Goal: Task Accomplishment & Management: Use online tool/utility

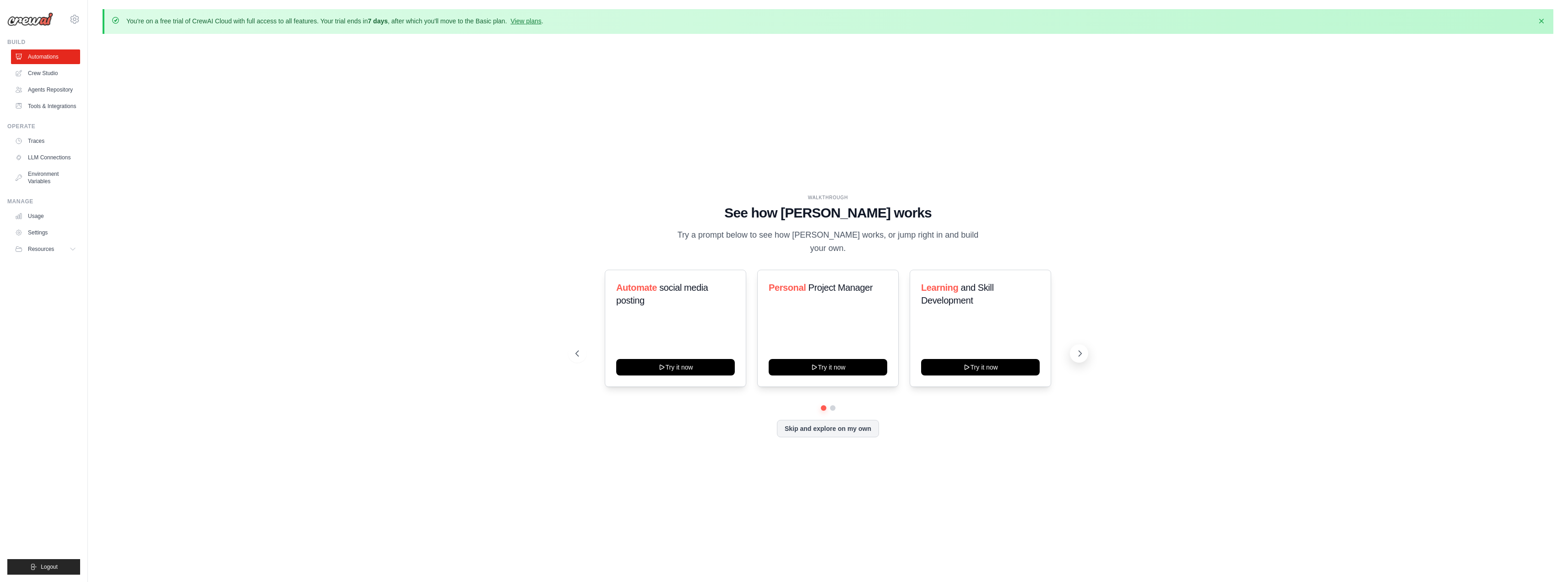
click at [1080, 352] on button at bounding box center [1079, 353] width 18 height 18
click at [1078, 351] on icon at bounding box center [1080, 353] width 9 height 9
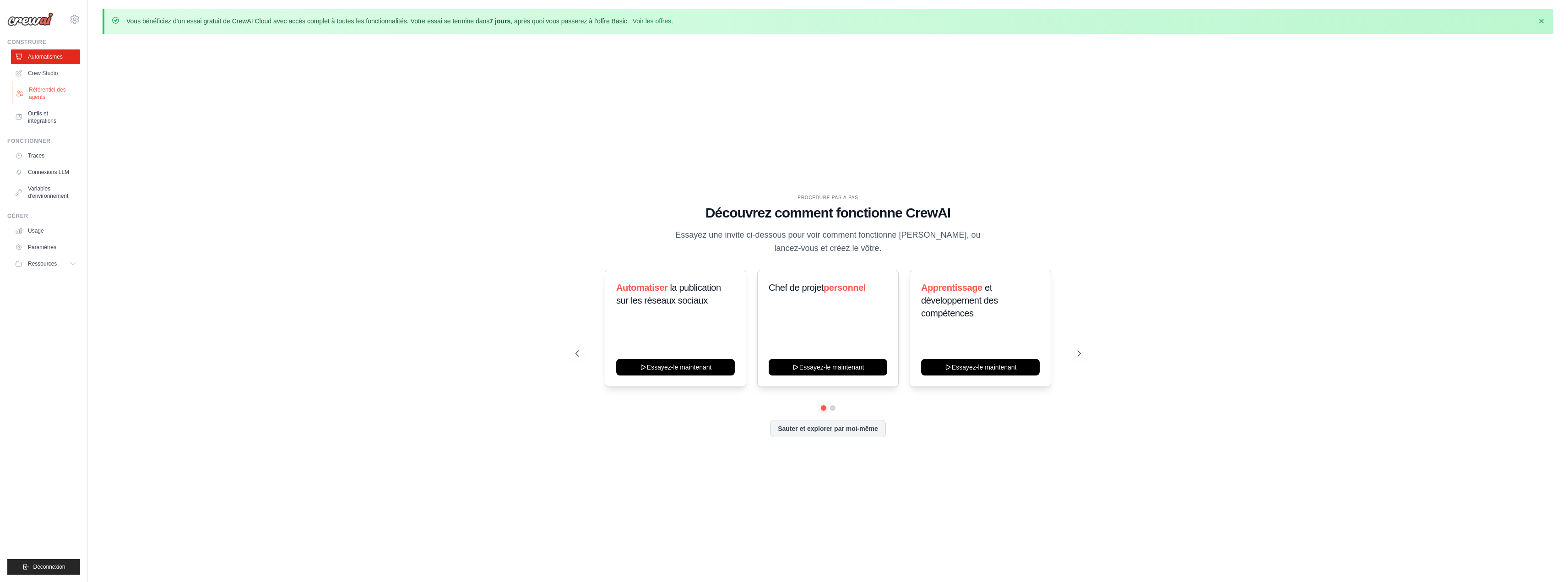
click at [49, 96] on font "Référentiel des agents" at bounding box center [53, 94] width 48 height 15
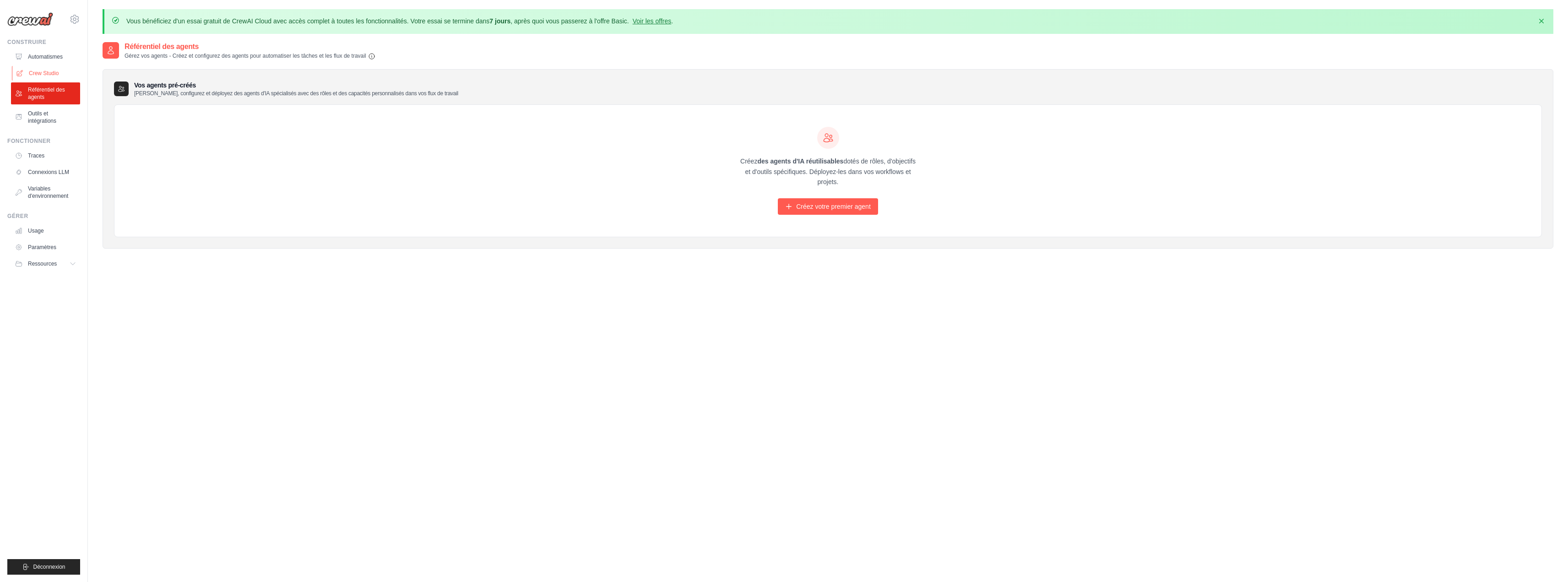
click at [47, 75] on font "Crew Studio" at bounding box center [43, 73] width 30 height 6
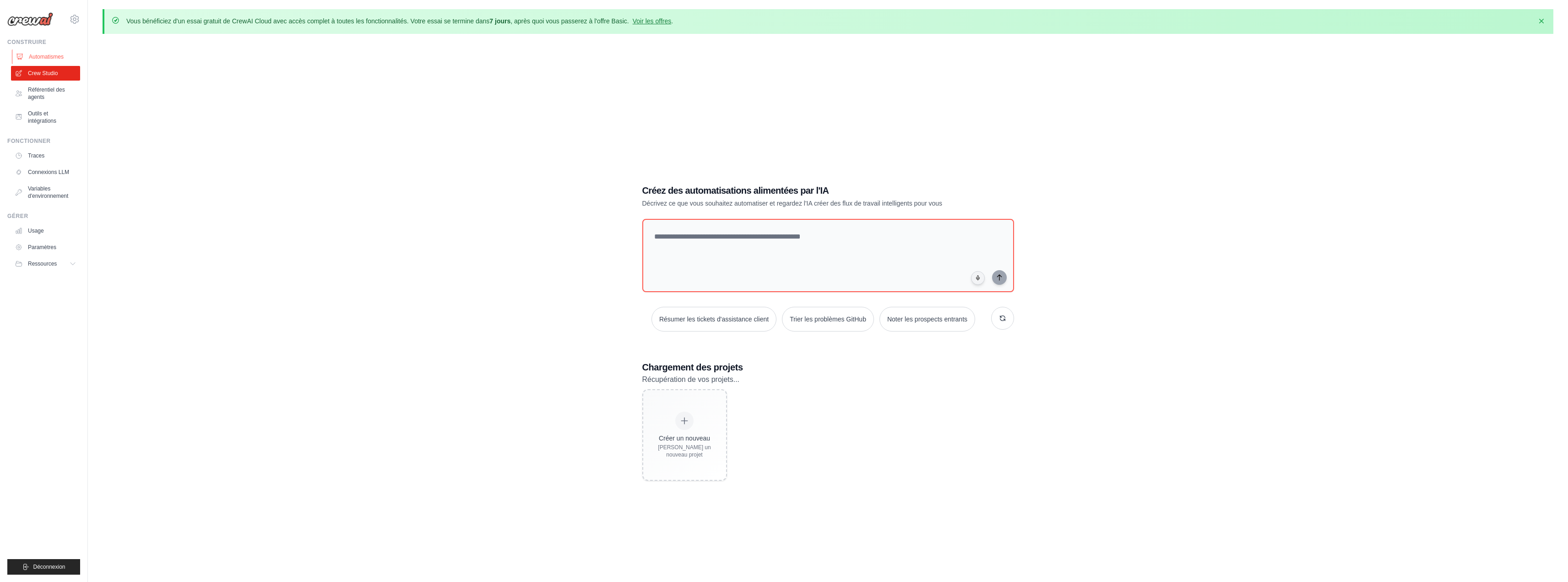
click at [45, 58] on font "Automatismes" at bounding box center [46, 57] width 35 height 6
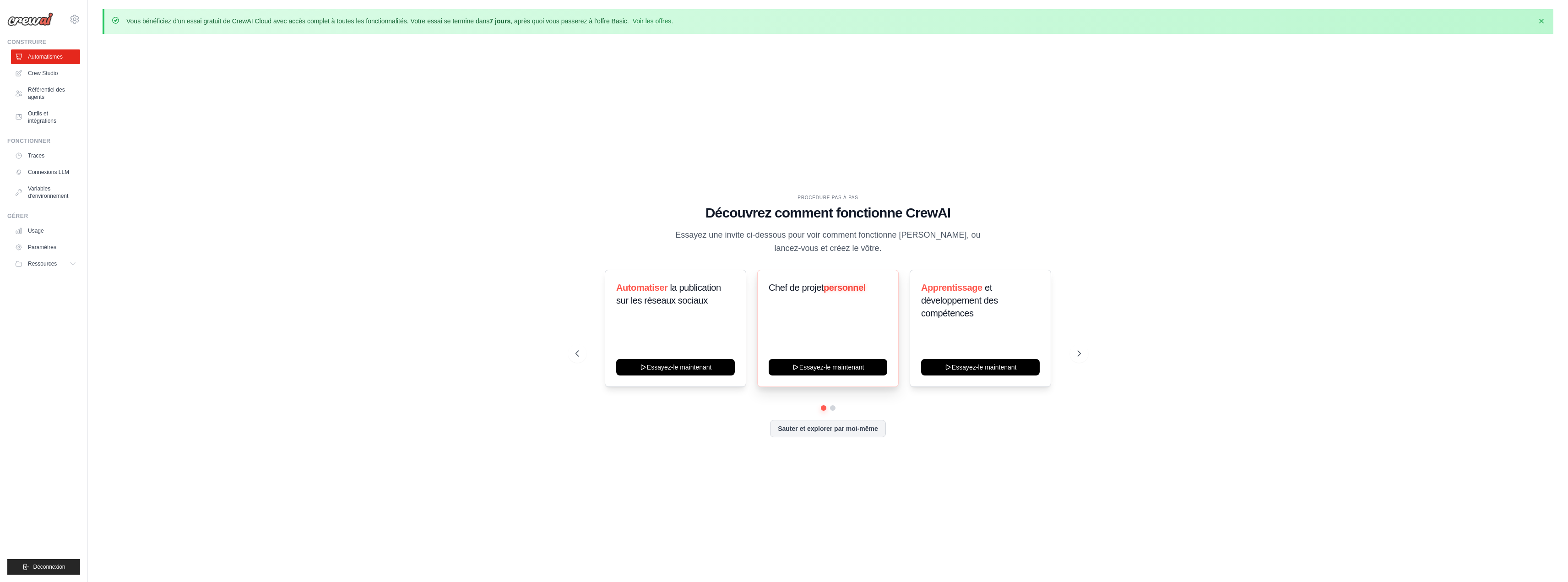
click at [837, 325] on div "Chef de projet personnel Essayez-le maintenant" at bounding box center [828, 328] width 141 height 117
click at [980, 311] on h3 "Apprentissage et développement des compétences" at bounding box center [981, 300] width 119 height 39
click at [1080, 355] on icon at bounding box center [1080, 353] width 2 height 6
click at [869, 430] on font "Sauter et explorer par moi-même" at bounding box center [828, 427] width 100 height 7
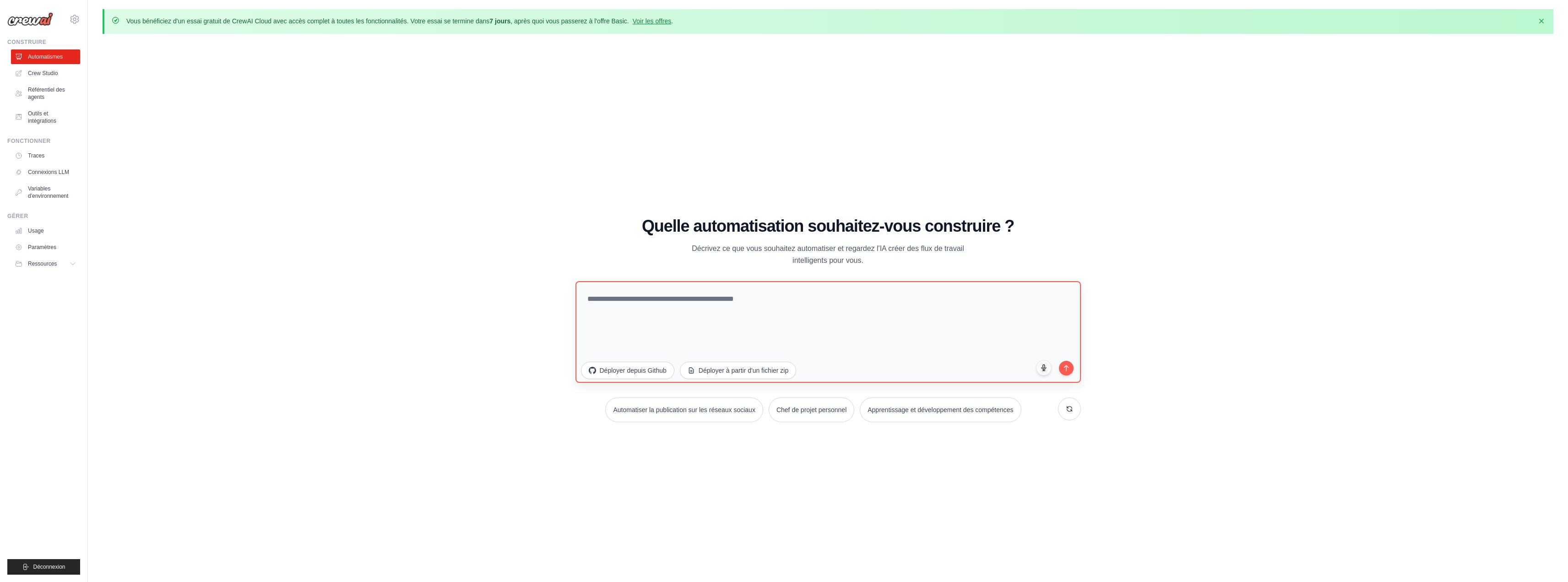
scroll to position [32, 0]
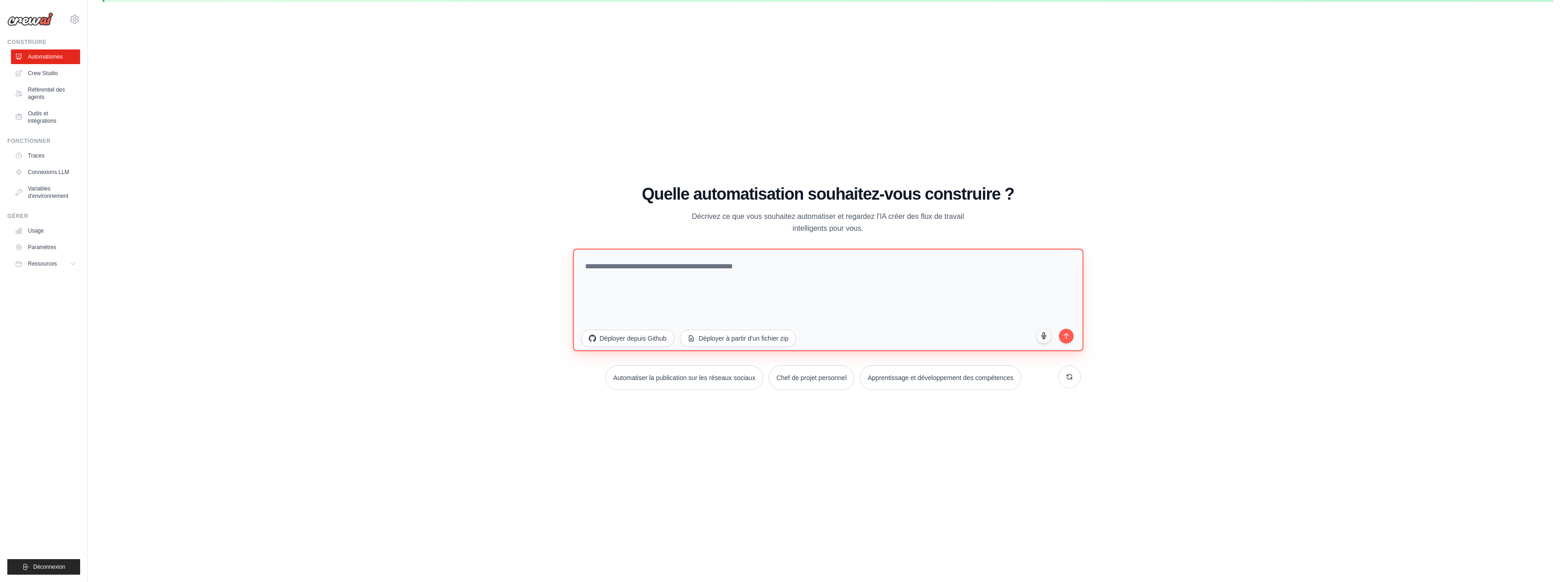
click at [722, 287] on textarea at bounding box center [828, 300] width 510 height 103
click at [941, 265] on textarea "**********" at bounding box center [828, 300] width 510 height 103
type textarea "**********"
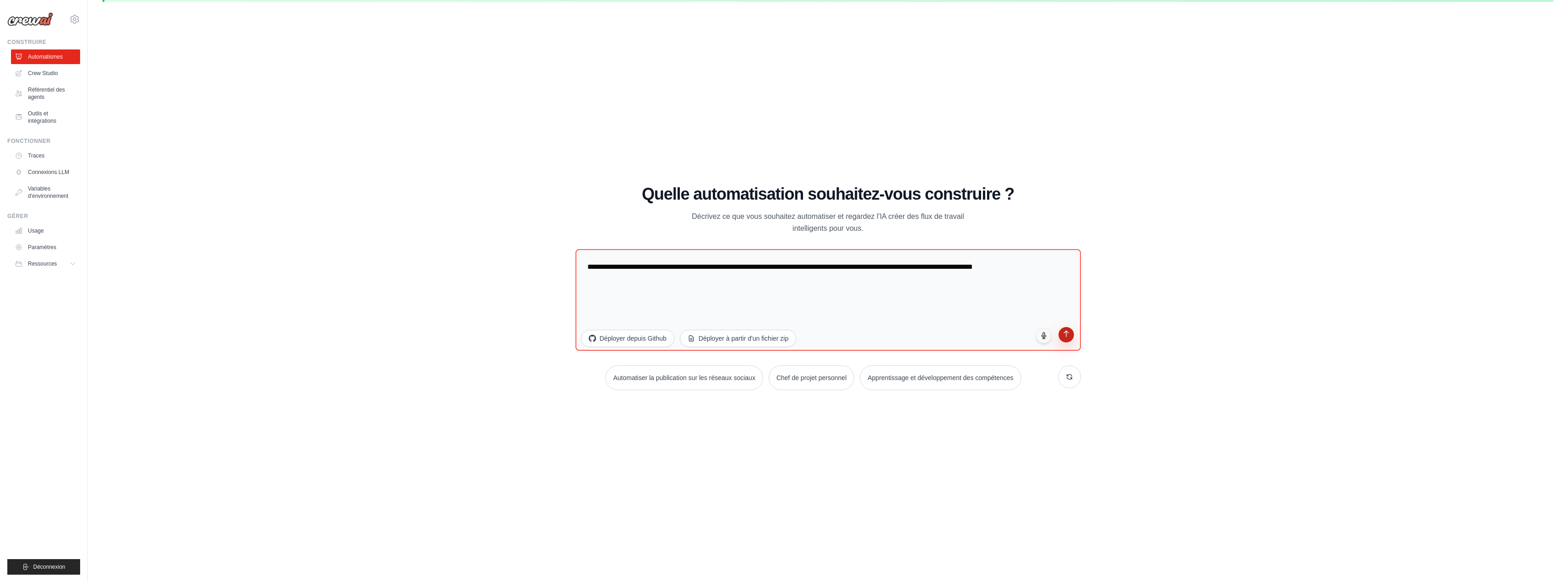
click at [1071, 336] on button "submit" at bounding box center [1066, 334] width 15 height 15
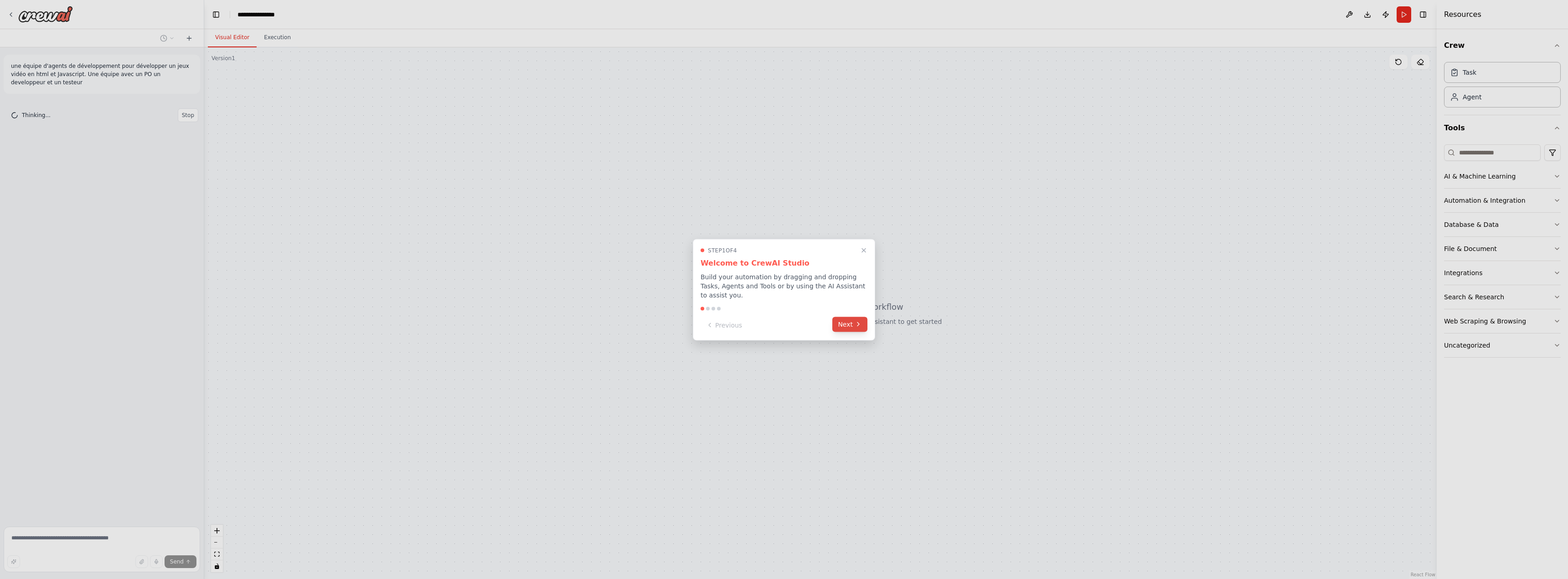
click at [858, 321] on icon at bounding box center [858, 324] width 7 height 7
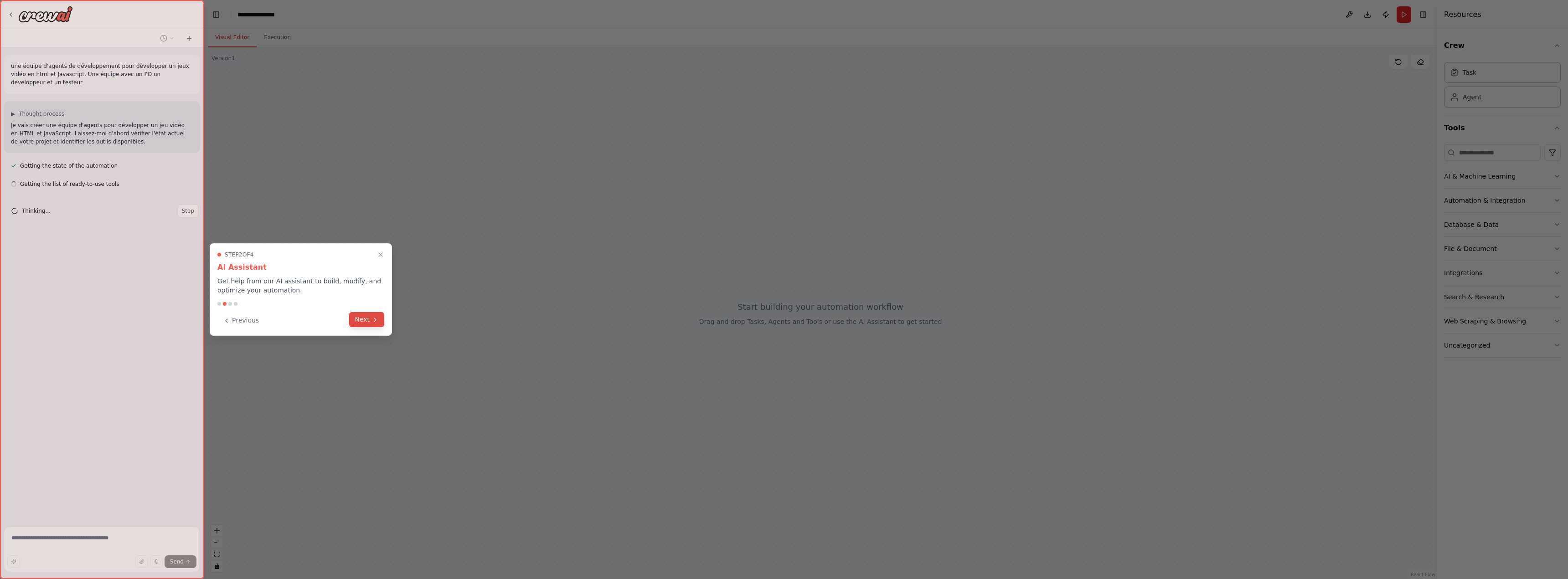
click at [375, 319] on icon at bounding box center [375, 320] width 2 height 4
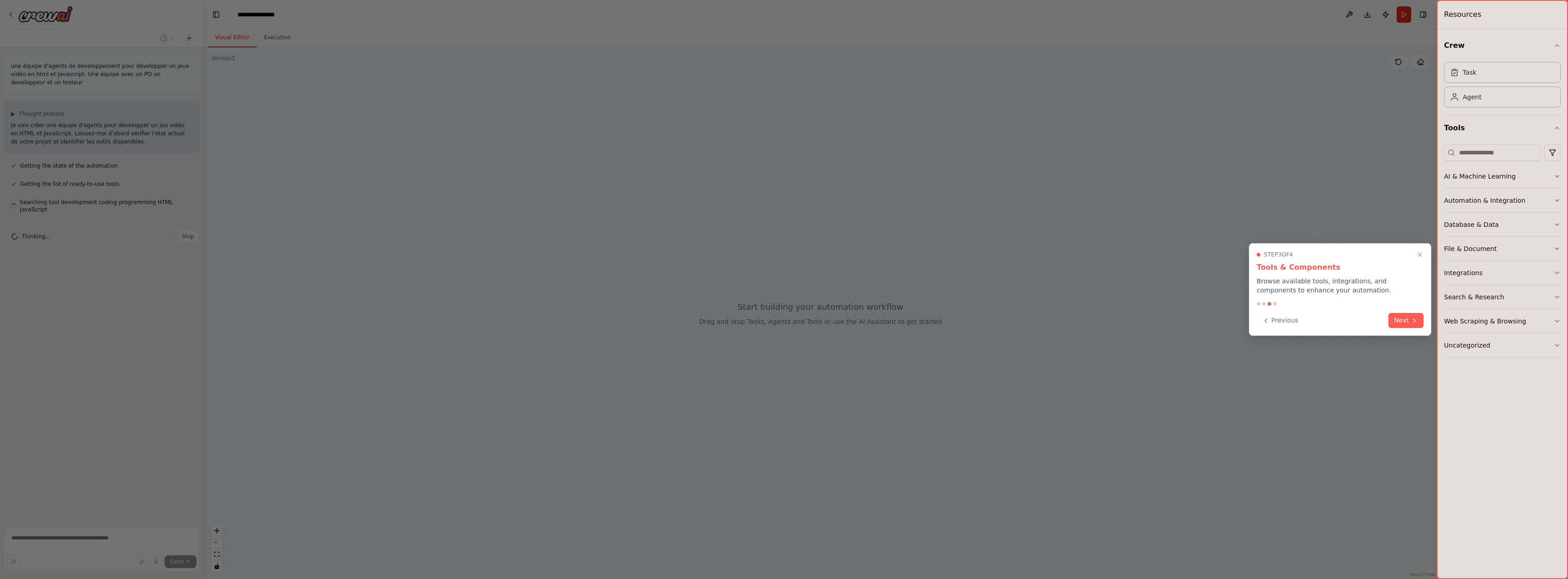
click at [1411, 324] on button "Next" at bounding box center [1406, 320] width 35 height 15
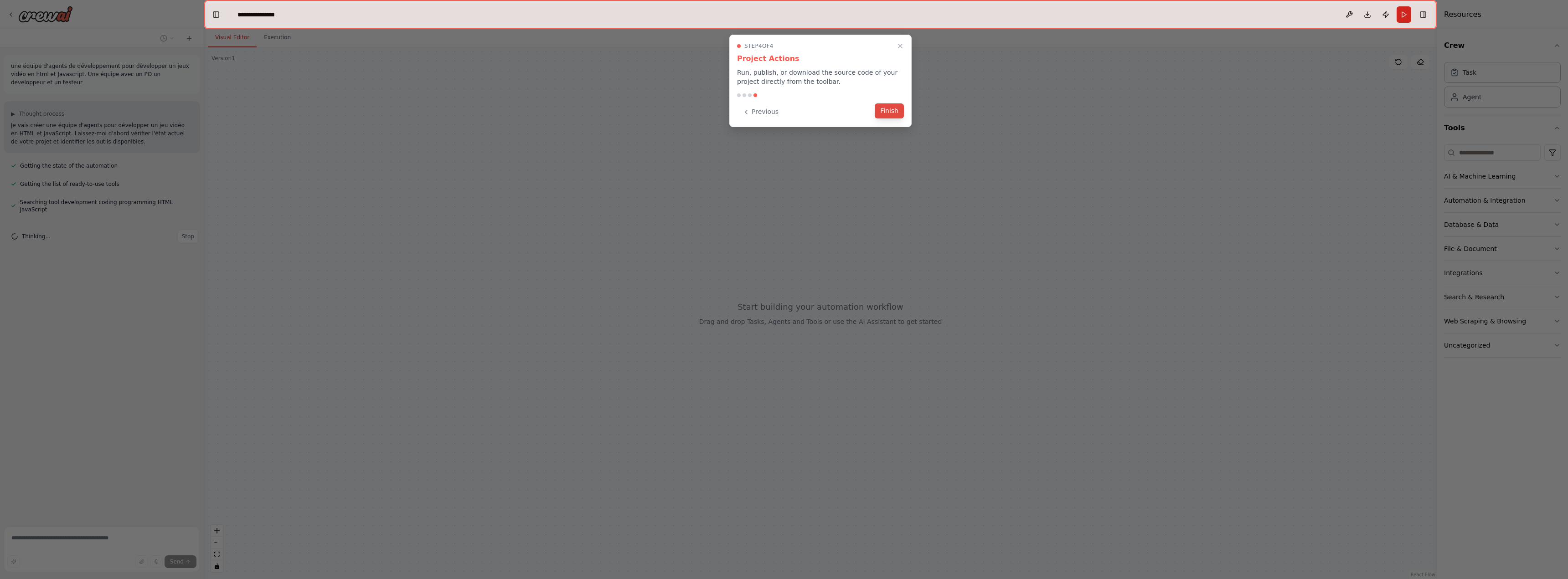
click at [886, 108] on button "Finish" at bounding box center [889, 111] width 29 height 15
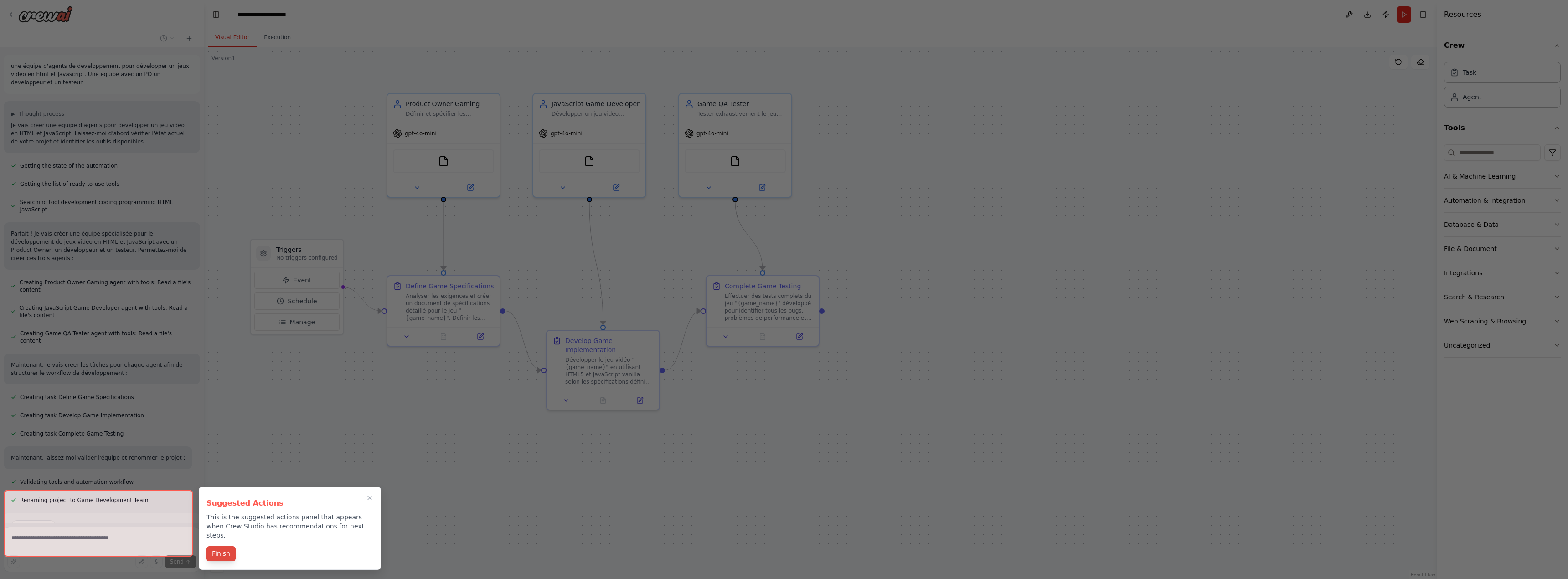
click at [222, 546] on button "Finish" at bounding box center [221, 553] width 29 height 15
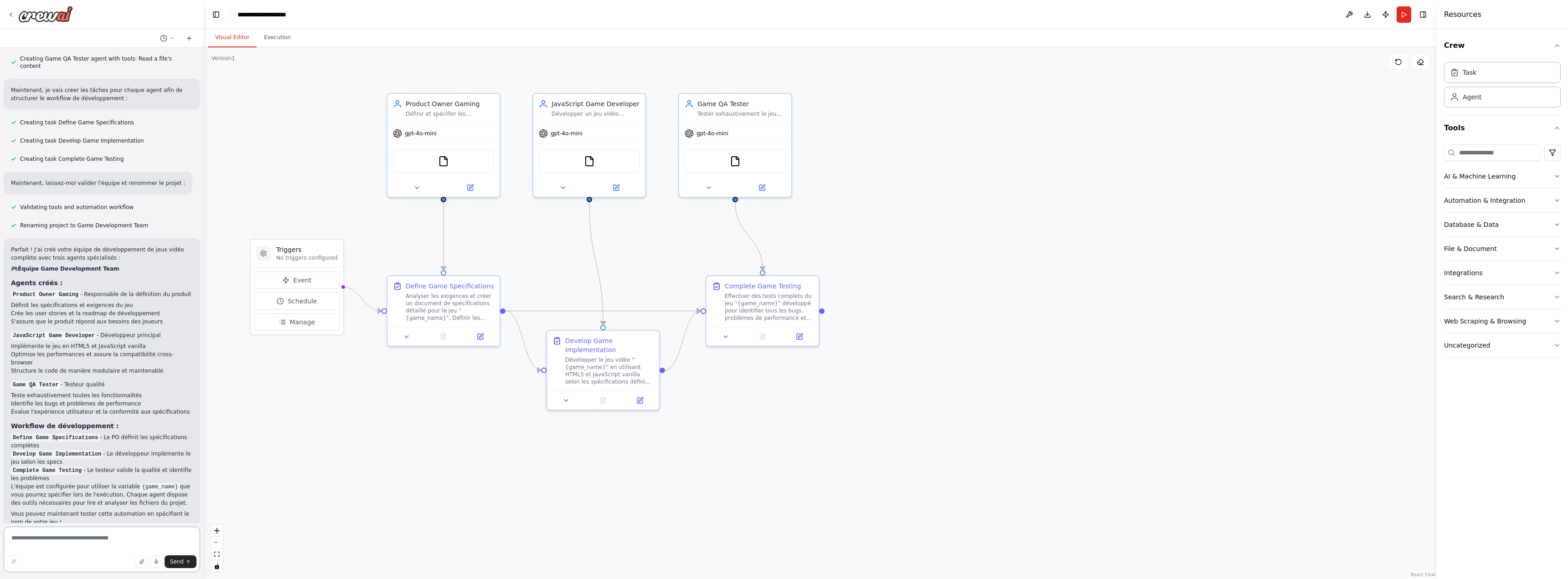
scroll to position [335, 0]
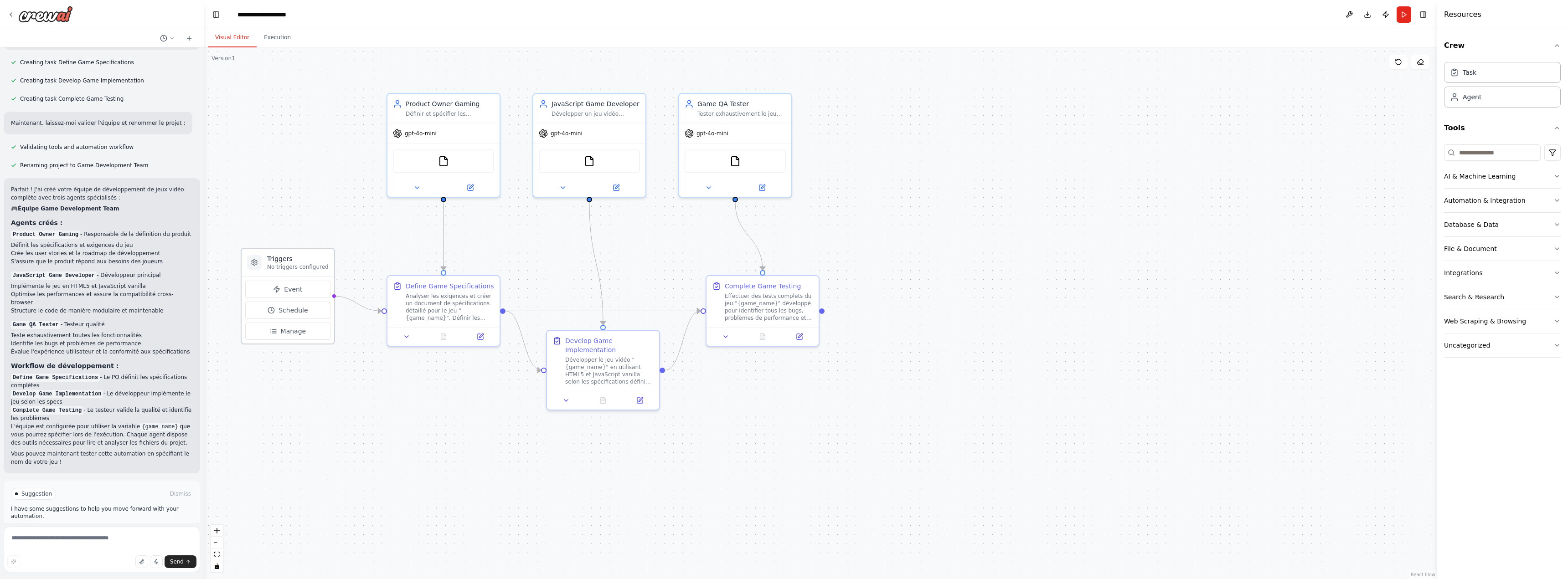
drag, startPoint x: 306, startPoint y: 254, endPoint x: 296, endPoint y: 261, distance: 12.2
click at [296, 261] on div "Triggers No triggers configured" at bounding box center [298, 262] width 61 height 16
click at [114, 529] on span "Run Automation" at bounding box center [106, 532] width 44 height 7
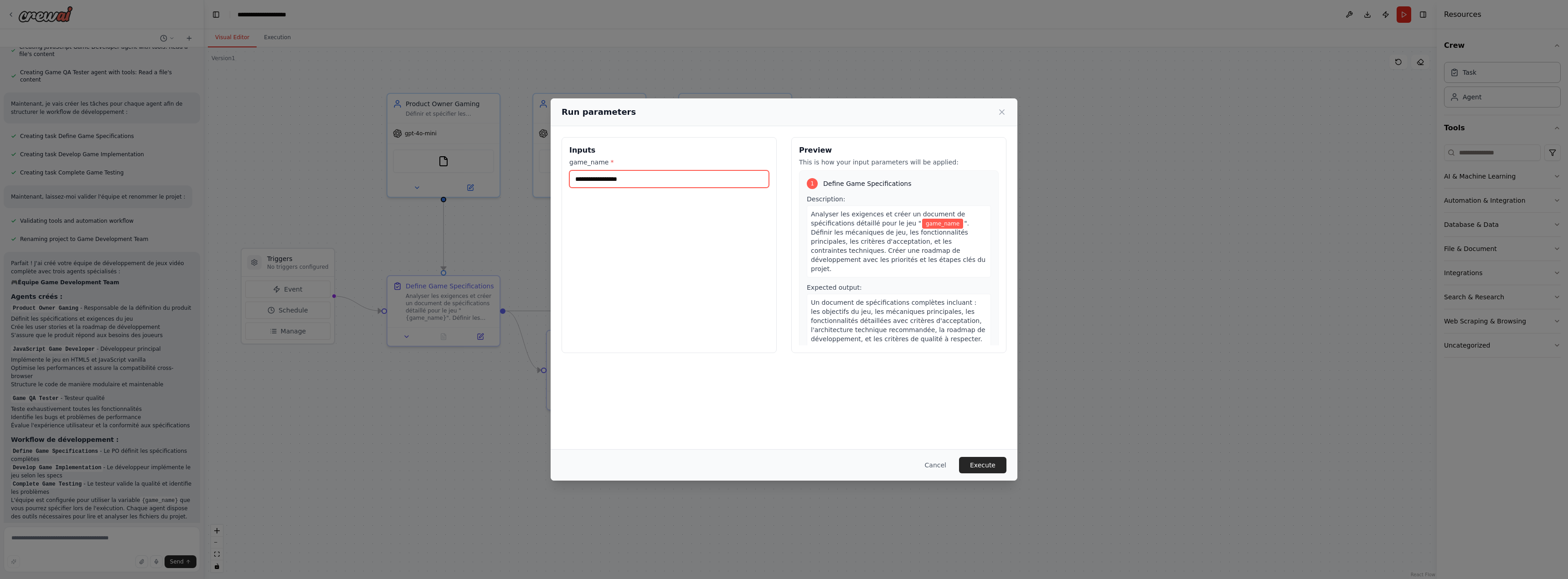
click at [674, 181] on input "game_name *" at bounding box center [669, 179] width 200 height 17
paste input "******"
type input "**********"
click at [993, 467] on button "Execute" at bounding box center [983, 465] width 47 height 16
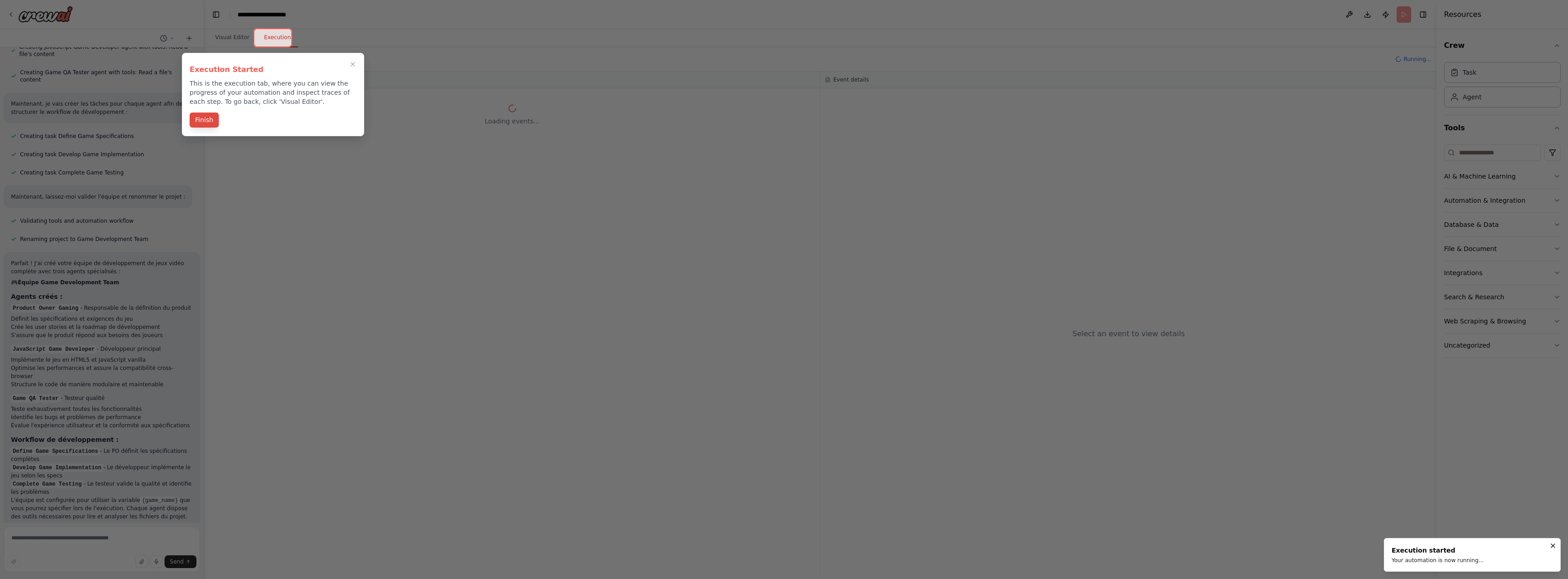
click at [202, 117] on button "Finish" at bounding box center [205, 120] width 29 height 15
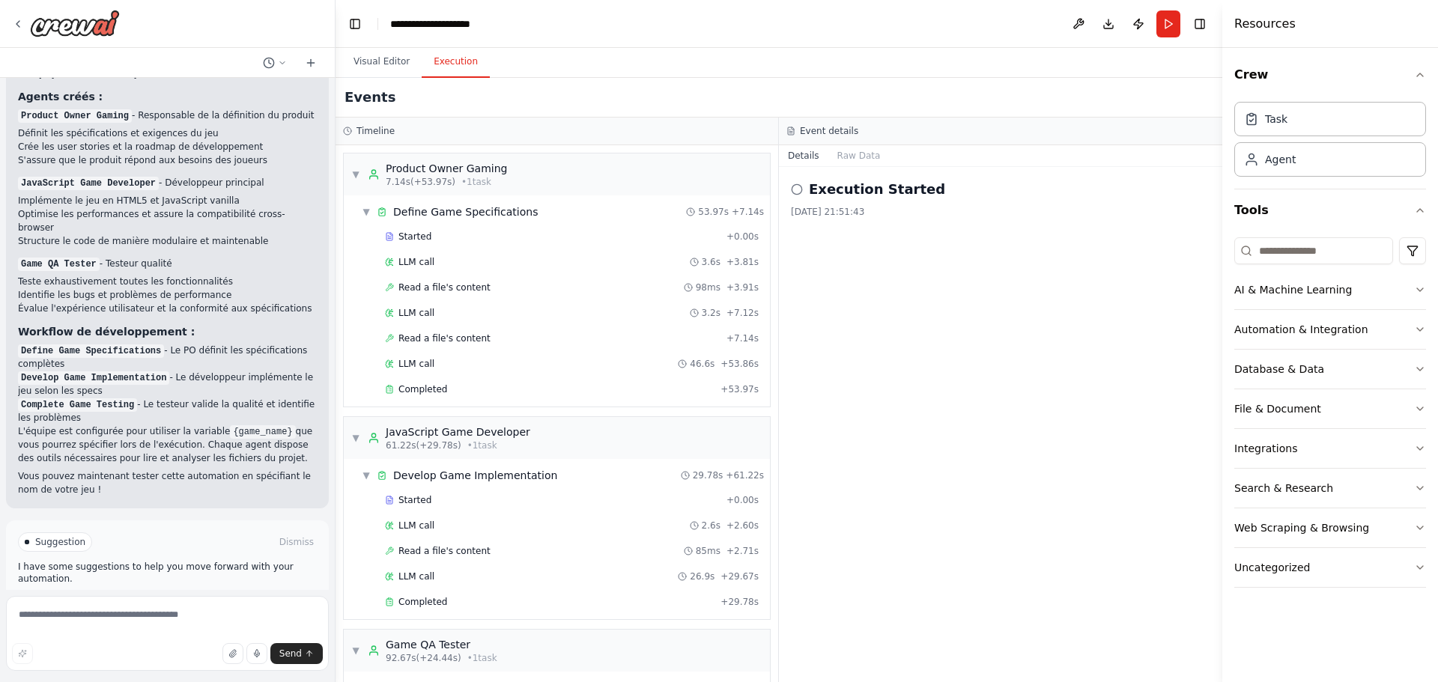
scroll to position [371, 0]
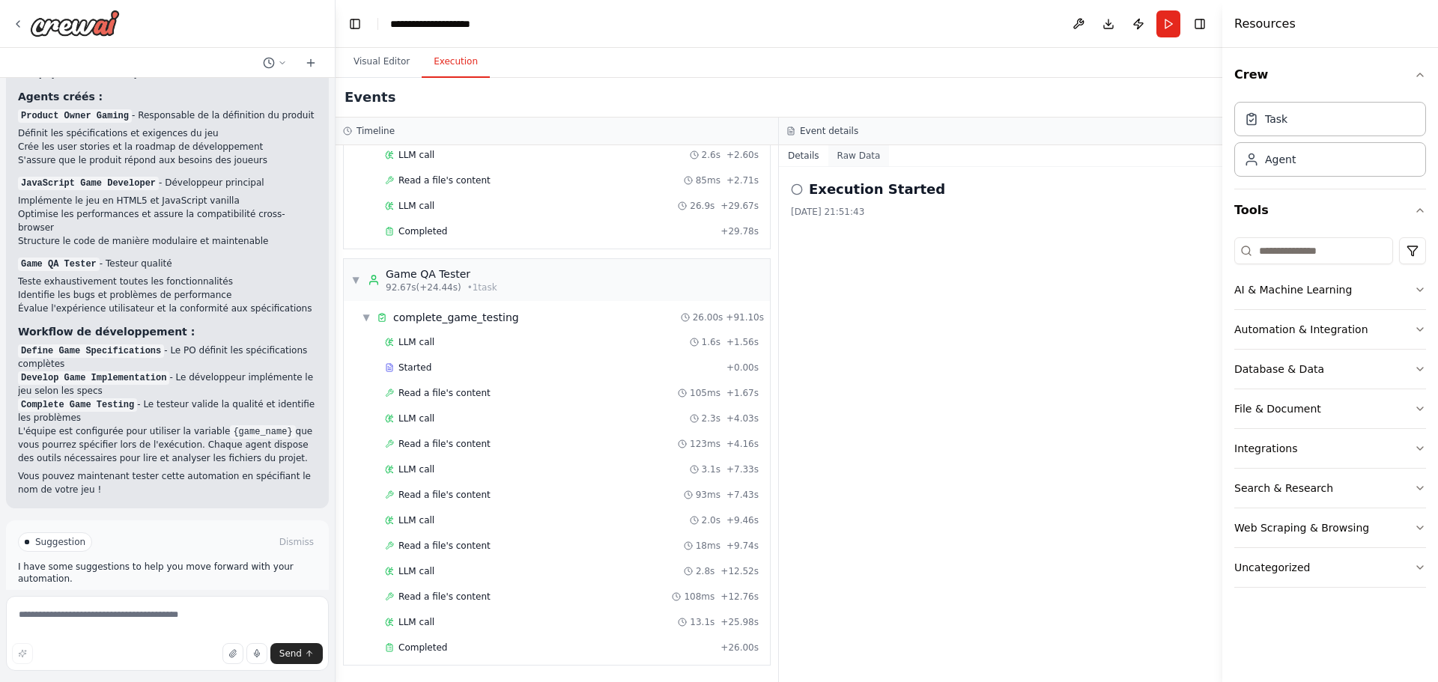
click at [838, 148] on button "Raw Data" at bounding box center [858, 155] width 61 height 21
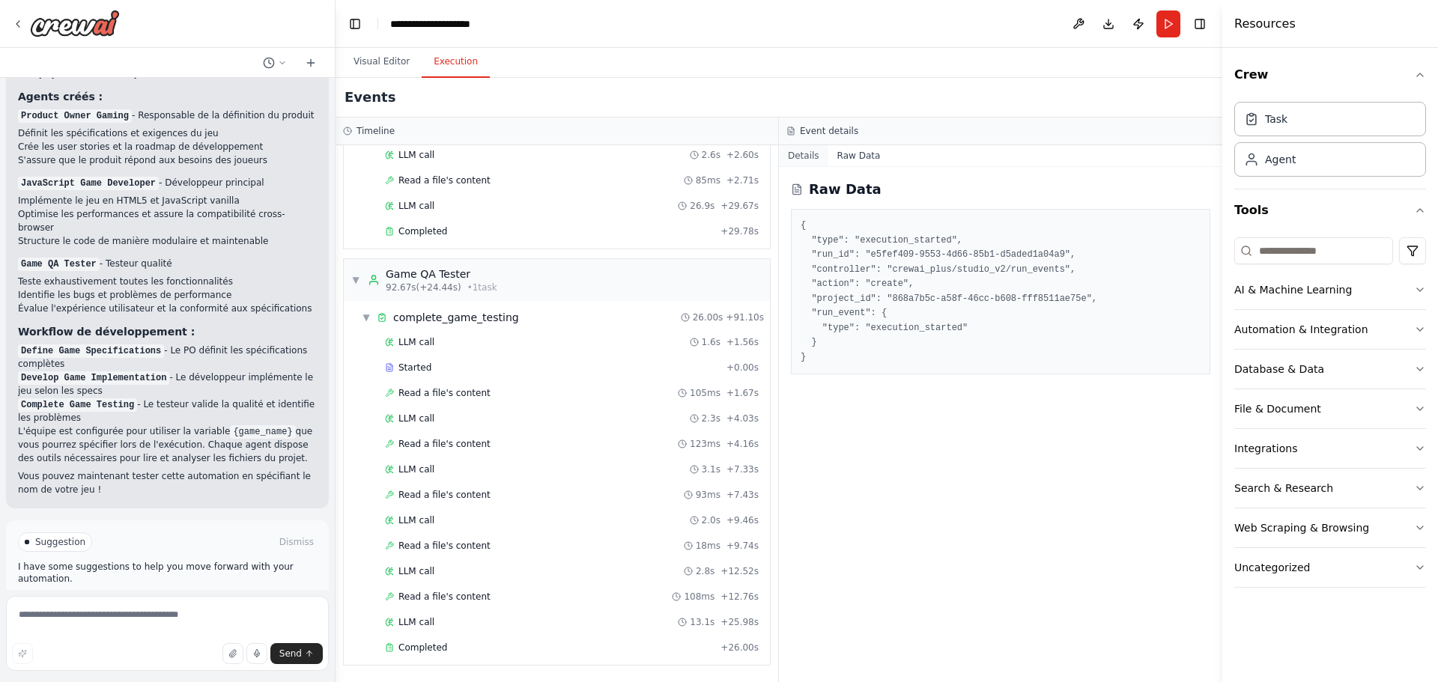
click at [806, 154] on button "Details" at bounding box center [803, 155] width 49 height 21
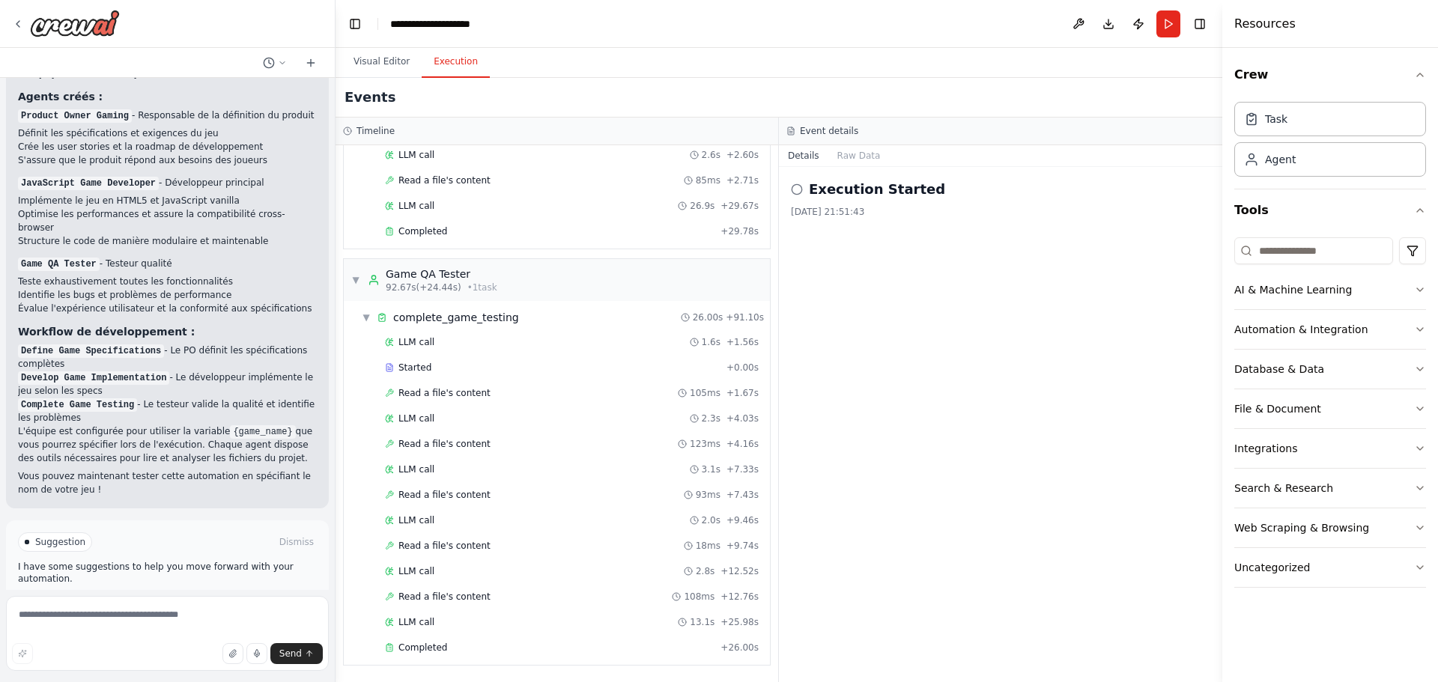
click at [799, 189] on icon at bounding box center [797, 189] width 12 height 12
click at [793, 189] on icon at bounding box center [797, 189] width 12 height 12
click at [420, 648] on span "Completed" at bounding box center [422, 648] width 49 height 12
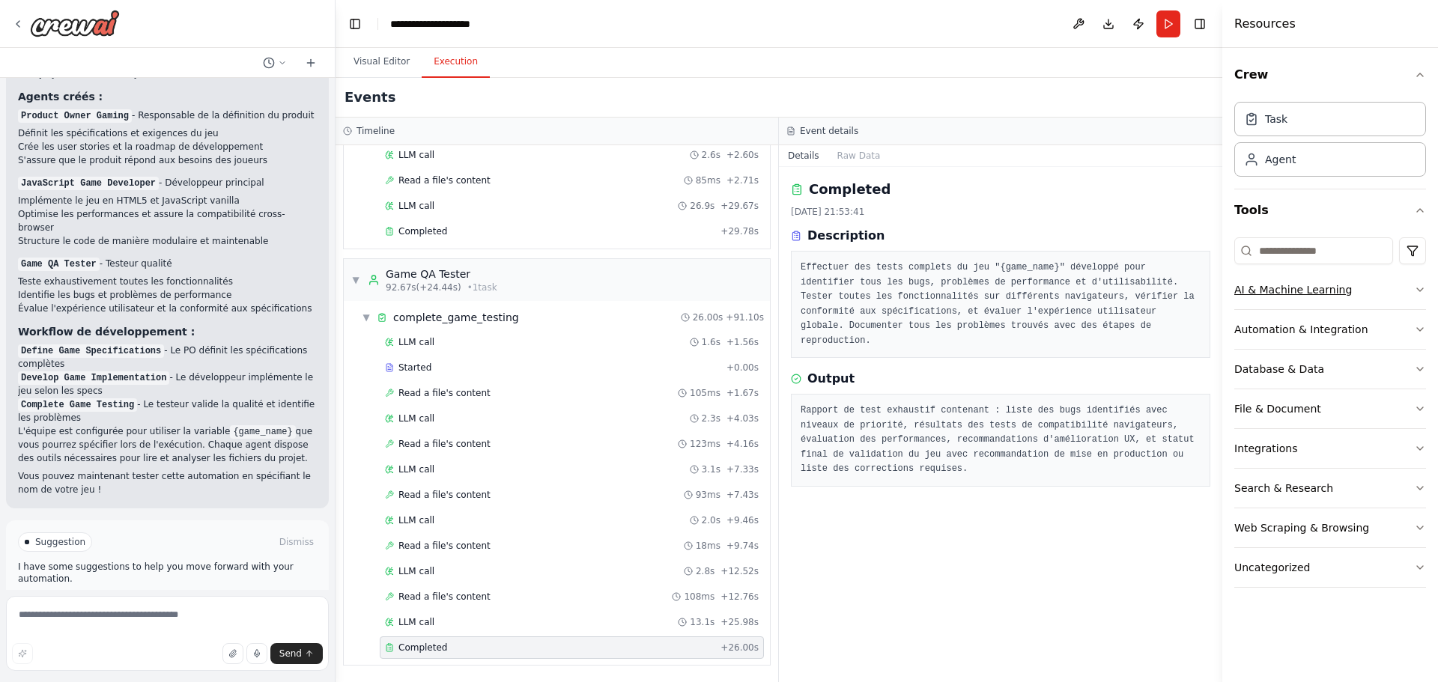
click at [1418, 297] on button "AI & Machine Learning" at bounding box center [1330, 289] width 192 height 39
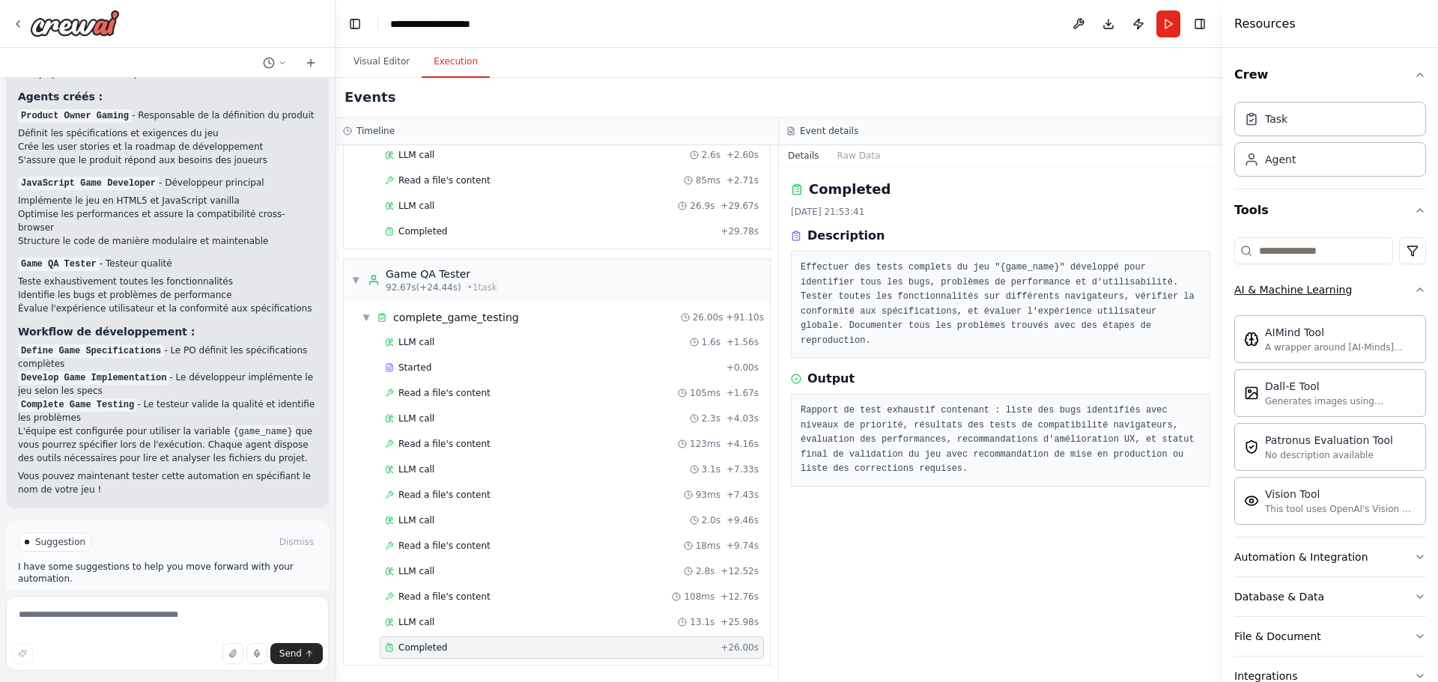
click at [1414, 294] on icon "button" at bounding box center [1420, 290] width 12 height 12
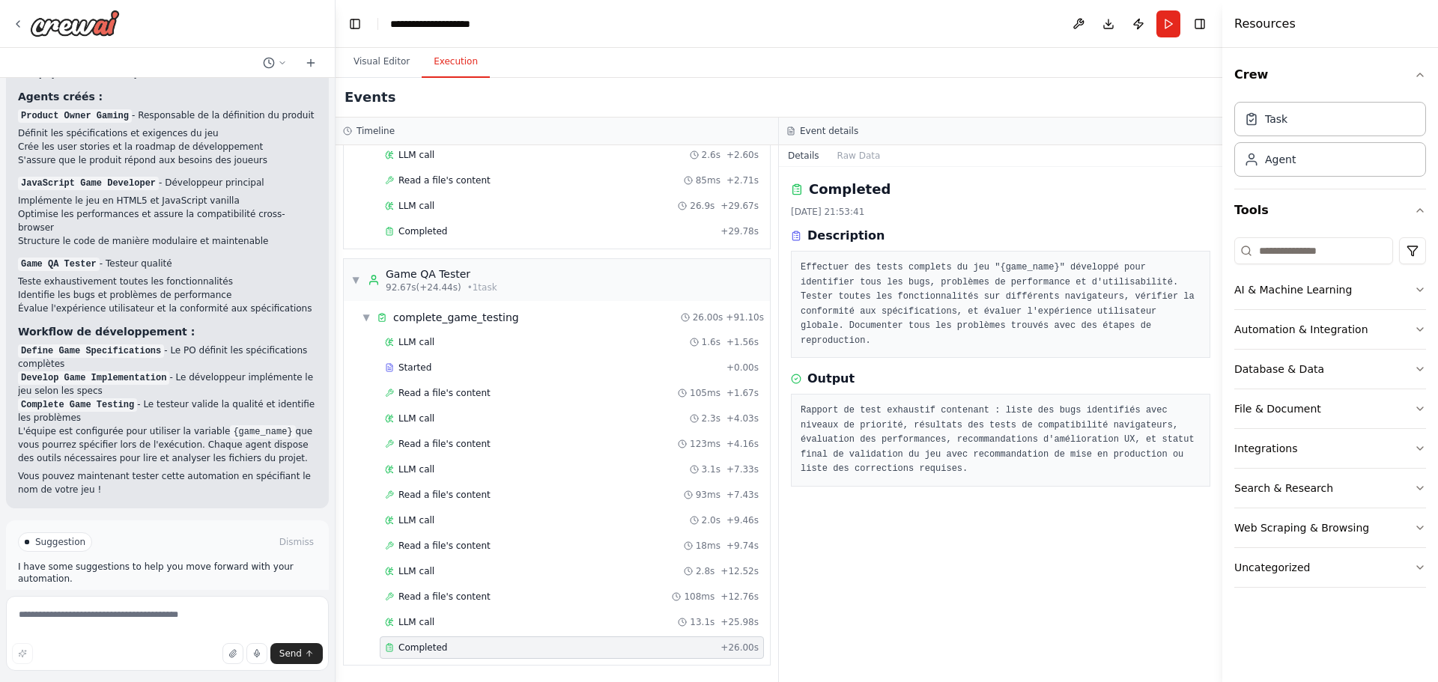
click at [567, 647] on div "Completed" at bounding box center [549, 648] width 329 height 12
click at [852, 160] on button "Raw Data" at bounding box center [858, 155] width 61 height 21
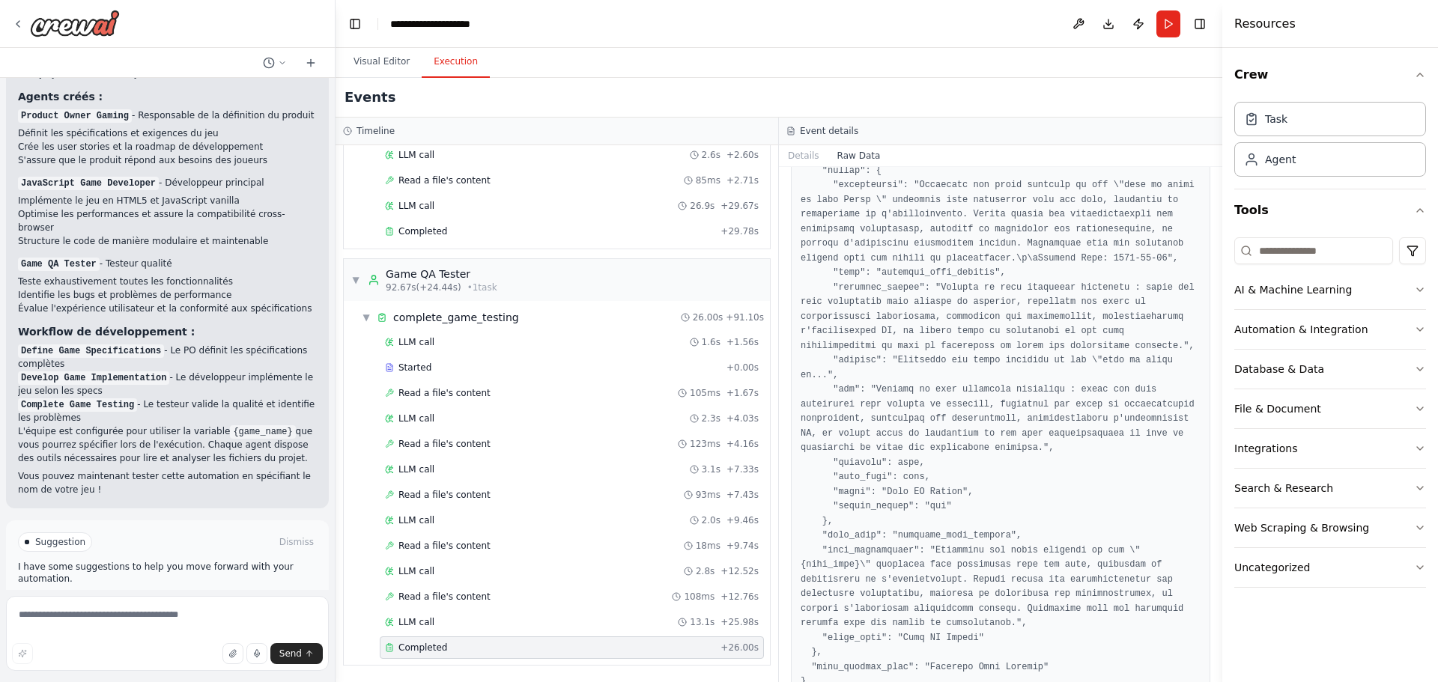
scroll to position [171, 0]
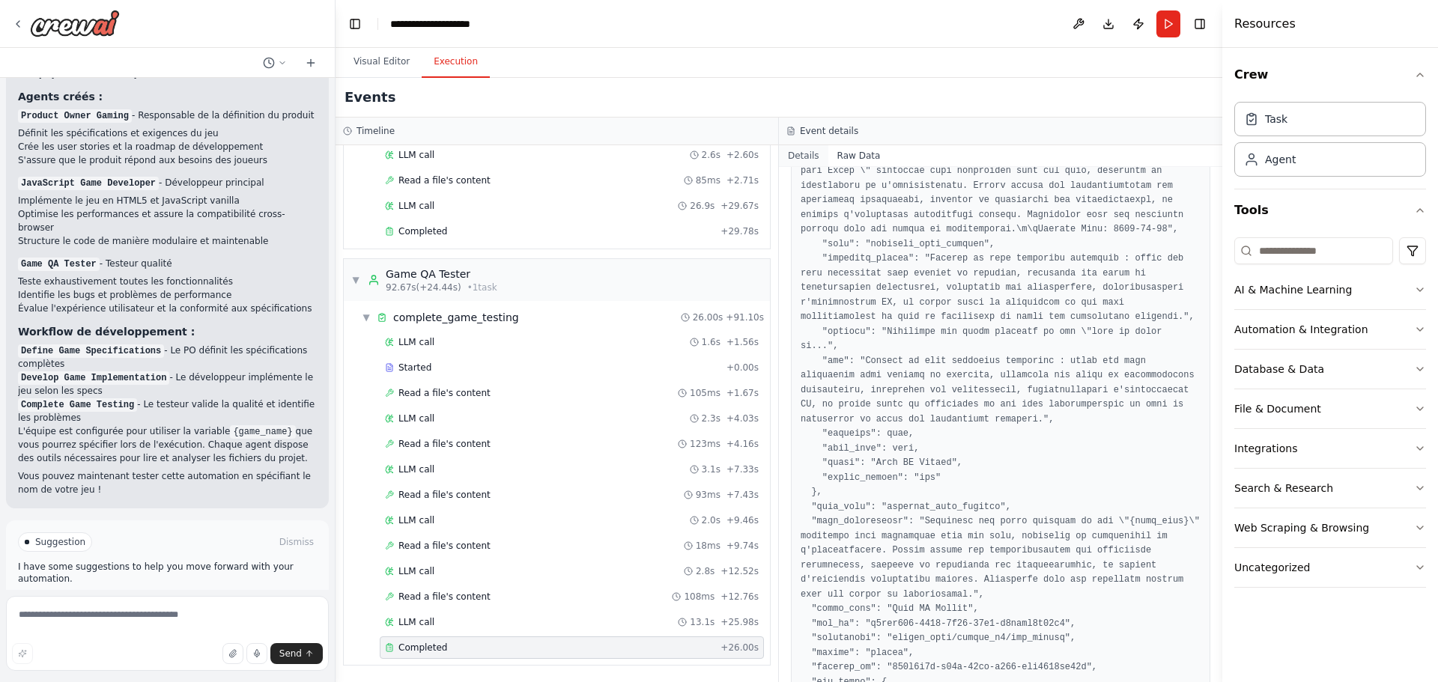
click at [801, 154] on button "Details" at bounding box center [803, 155] width 49 height 21
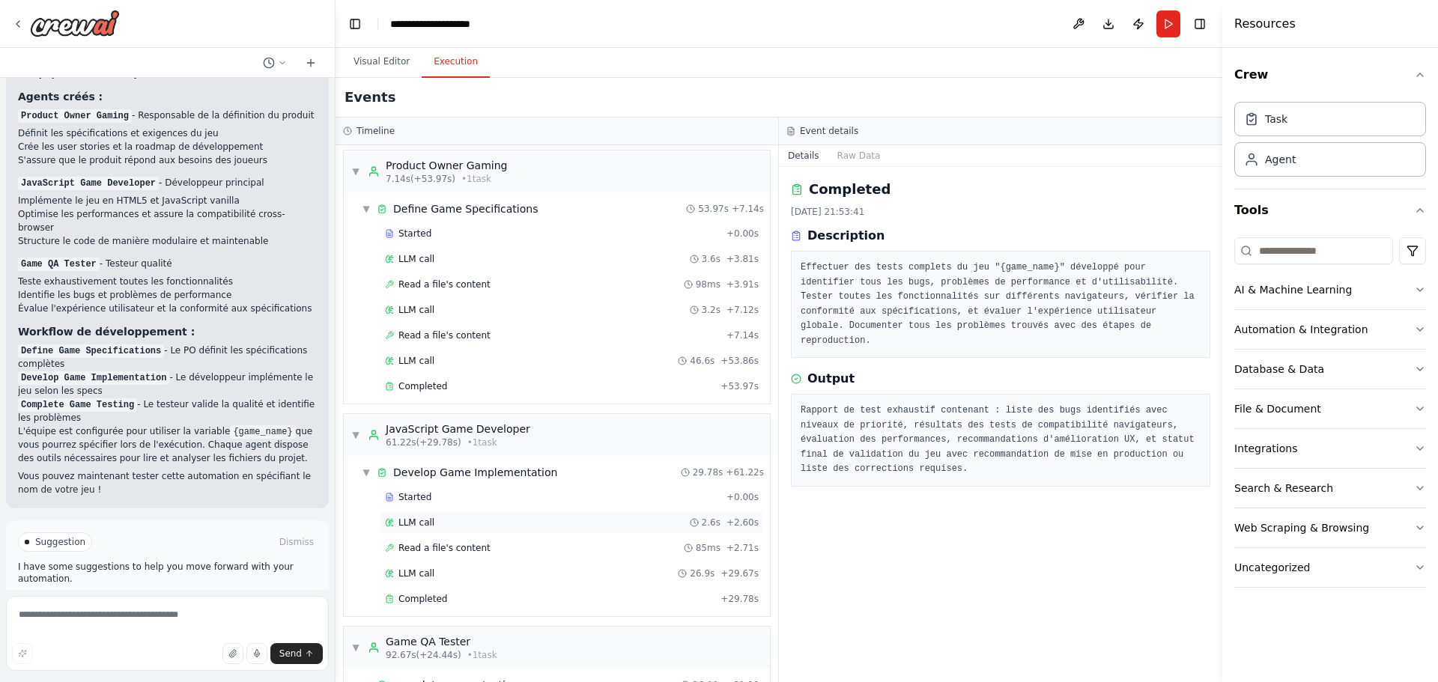
scroll to position [0, 0]
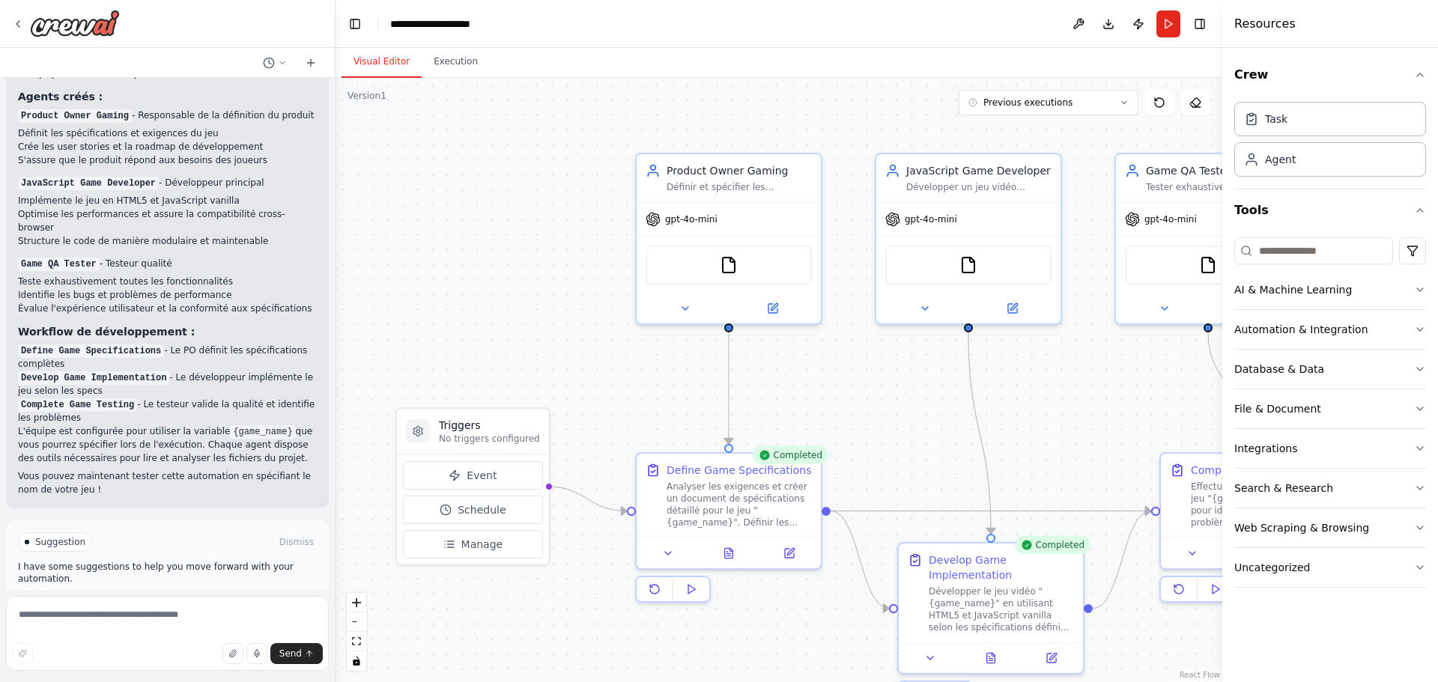
click at [379, 58] on button "Visual Editor" at bounding box center [381, 61] width 80 height 31
click at [751, 271] on div "FileReadTool" at bounding box center [728, 262] width 166 height 39
click at [708, 264] on div "FileReadTool" at bounding box center [728, 262] width 166 height 39
click at [972, 261] on img at bounding box center [968, 262] width 18 height 18
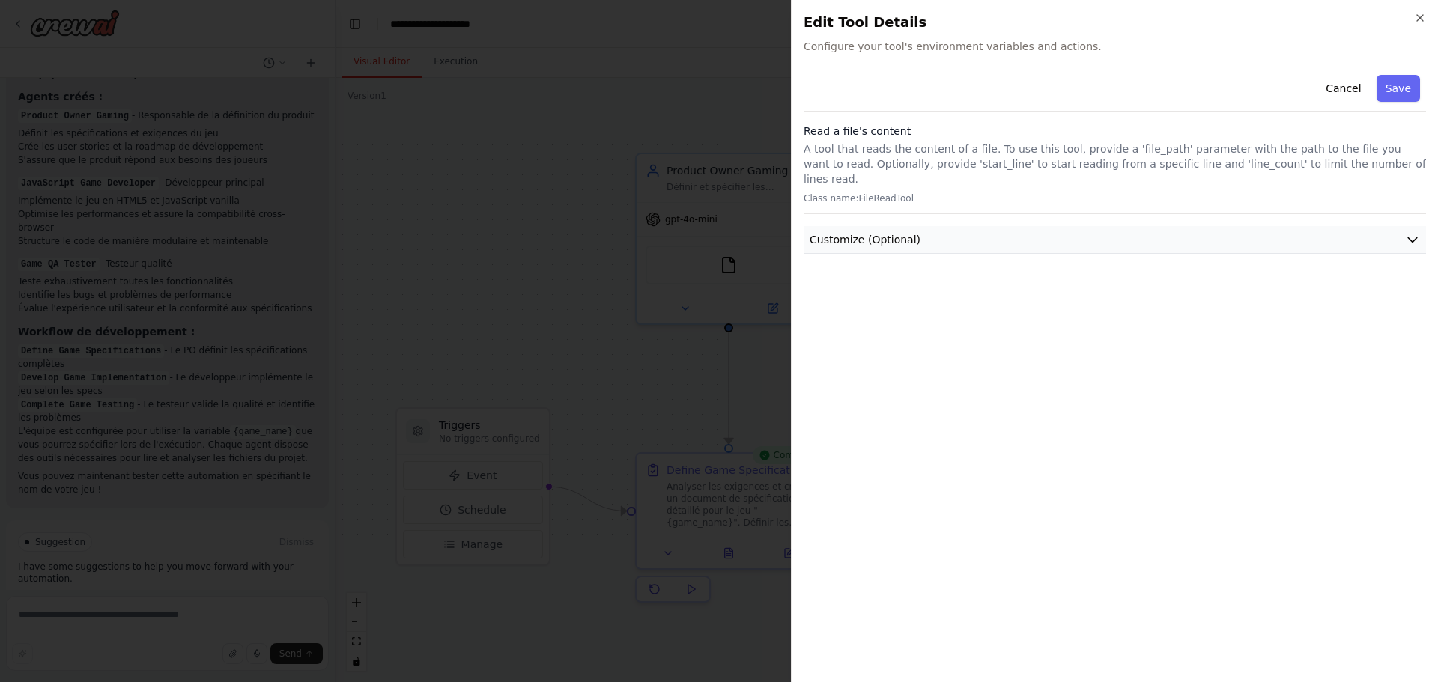
click at [1408, 232] on icon "button" at bounding box center [1412, 239] width 15 height 15
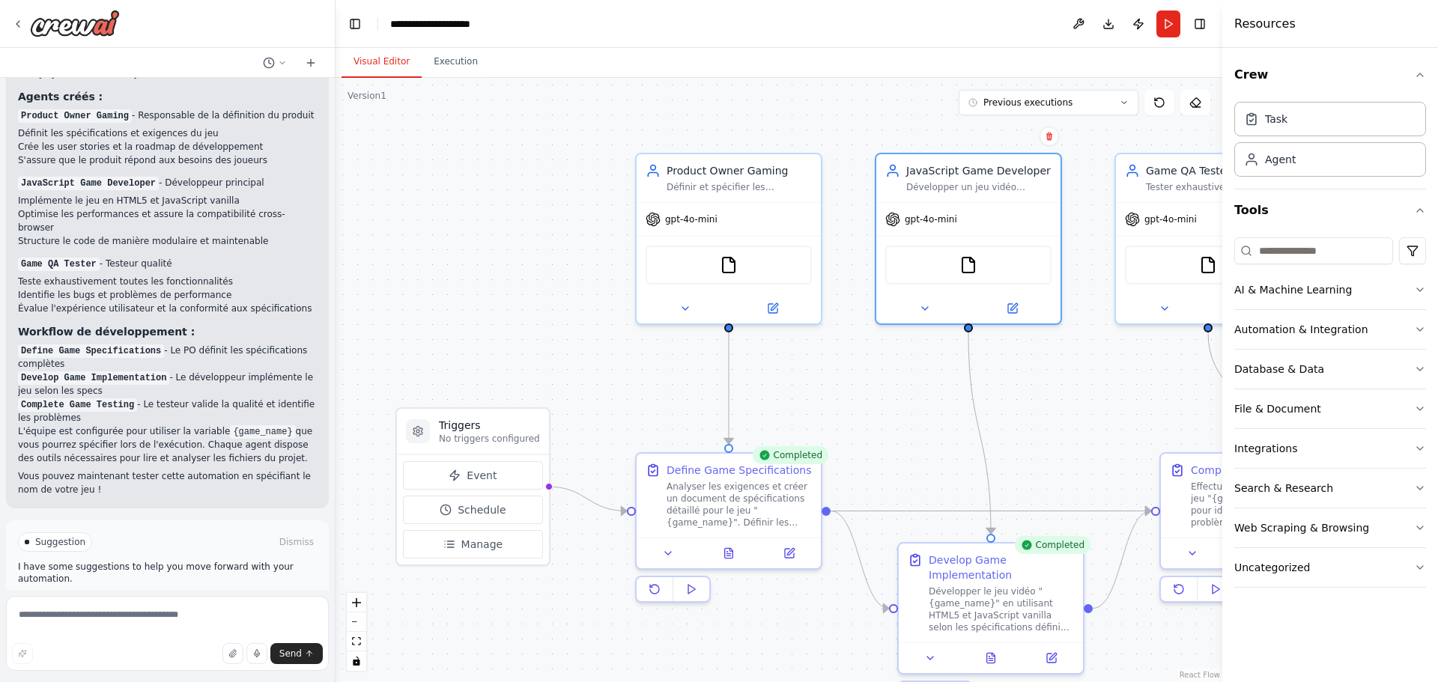
click at [1120, 398] on div ".deletable-edge-delete-btn { width: 20px; height: 20px; border: 0px solid #ffff…" at bounding box center [778, 380] width 887 height 604
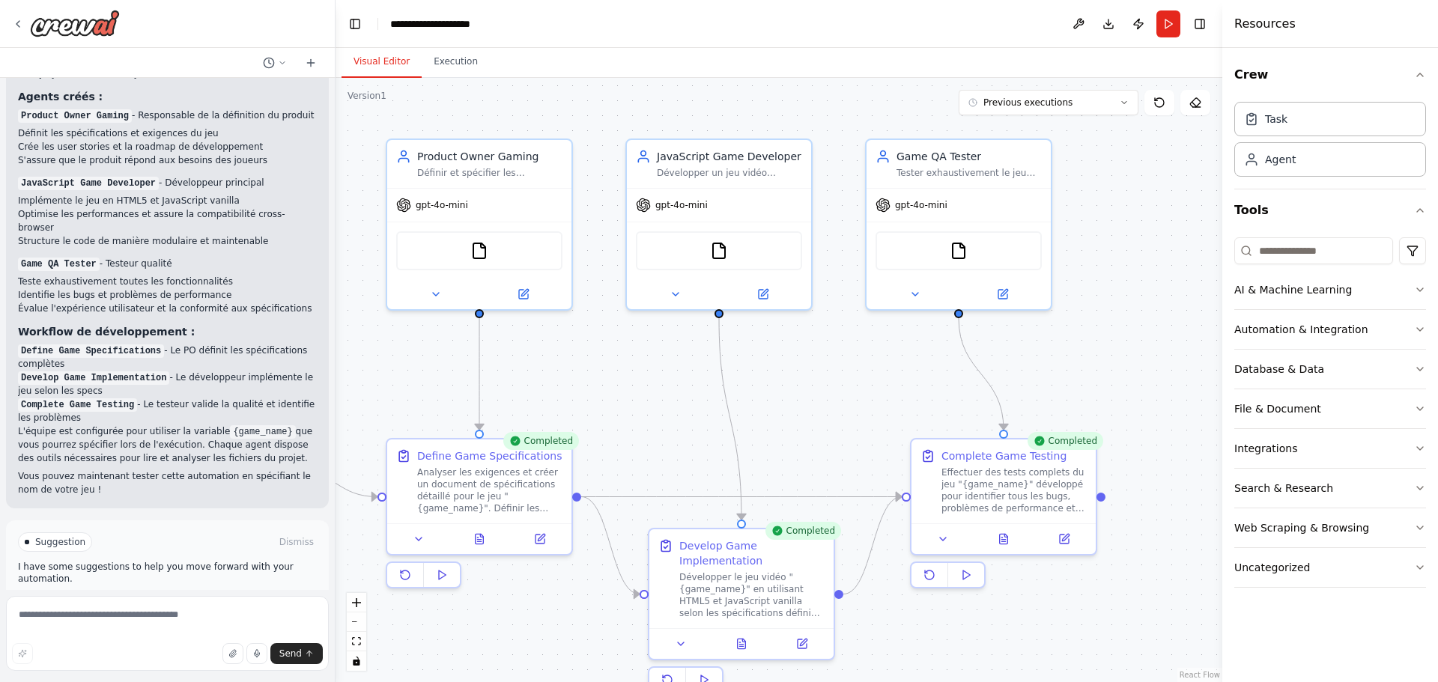
drag, startPoint x: 1117, startPoint y: 398, endPoint x: 791, endPoint y: 368, distance: 327.8
click at [795, 369] on div ".deletable-edge-delete-btn { width: 20px; height: 20px; border: 0px solid #ffff…" at bounding box center [778, 380] width 887 height 604
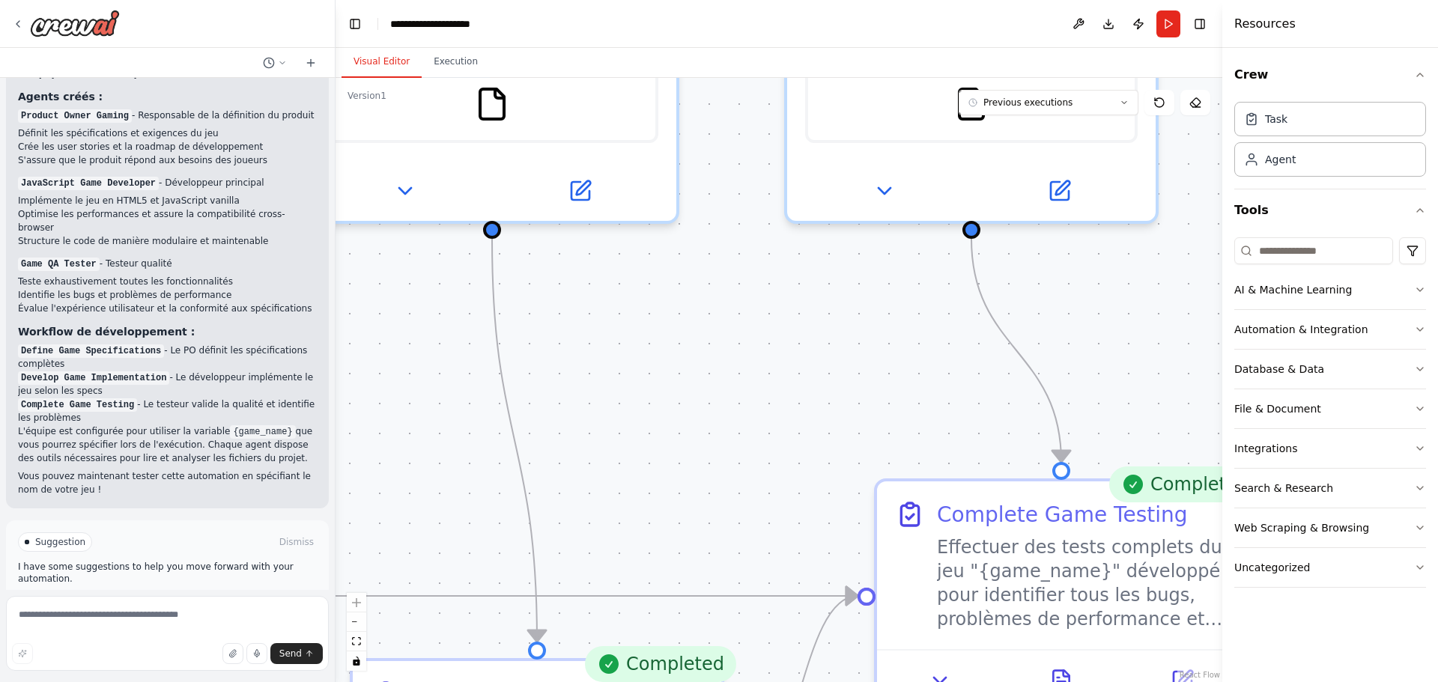
click at [911, 386] on div ".deletable-edge-delete-btn { width: 20px; height: 20px; border: 0px solid #ffff…" at bounding box center [778, 380] width 887 height 604
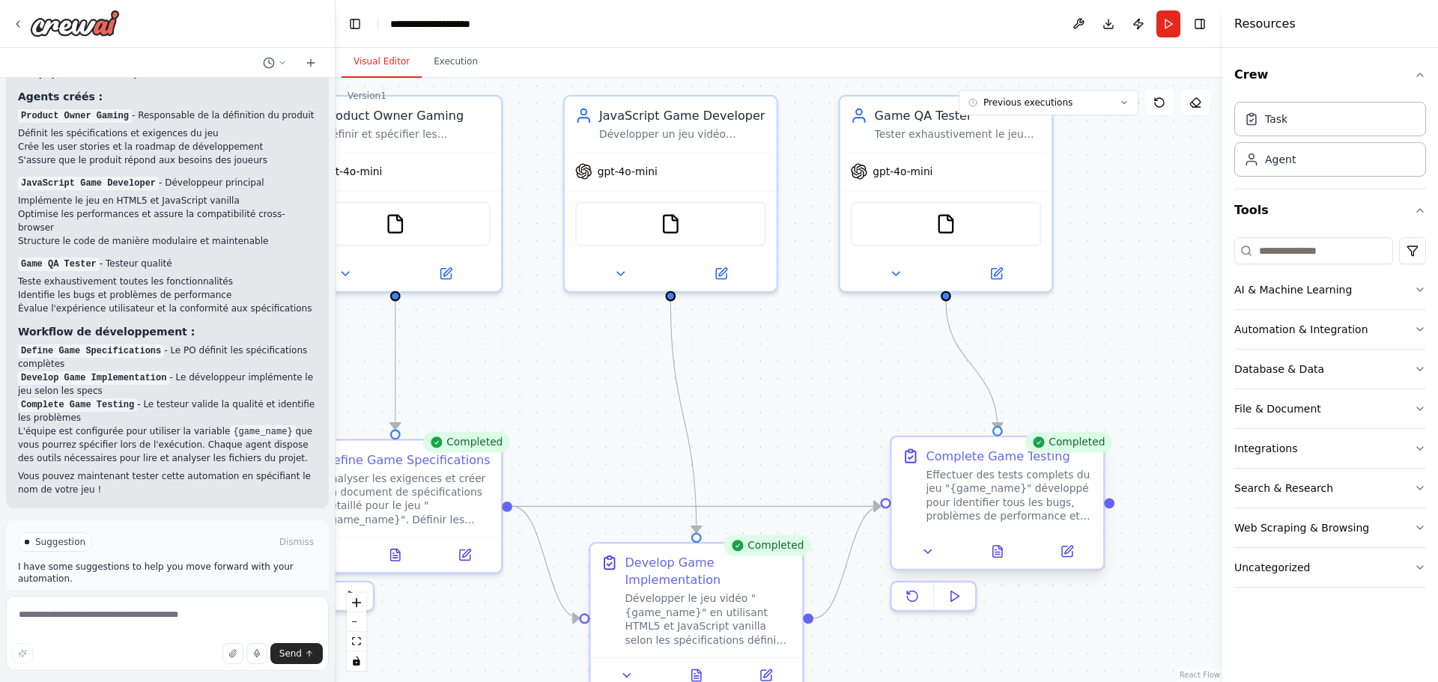
click at [982, 499] on div "Effectuer des tests complets du jeu "{game_name}" développé pour identifier tou…" at bounding box center [1009, 495] width 167 height 55
click at [1012, 499] on div "Effectuer des tests complets du jeu "{game_name}" développé pour identifier tou…" at bounding box center [1009, 495] width 167 height 55
click at [998, 553] on icon at bounding box center [997, 551] width 9 height 11
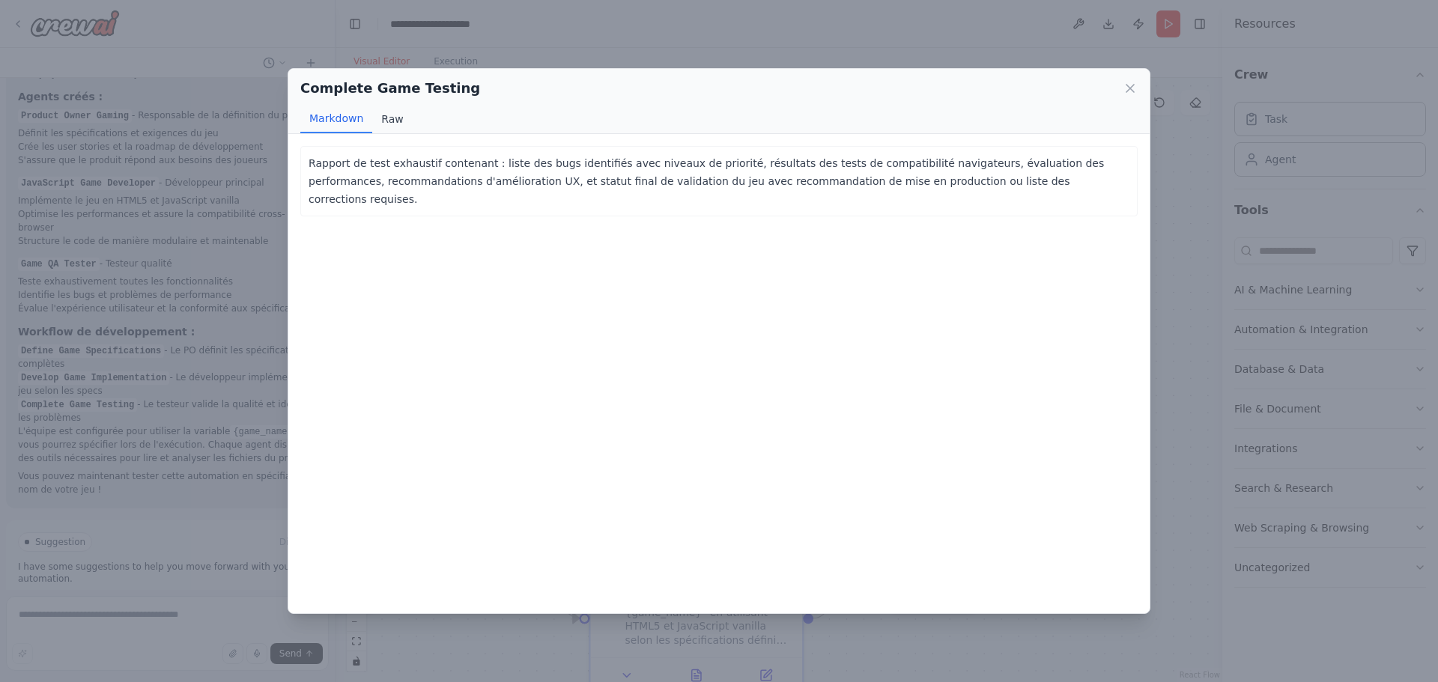
click at [383, 115] on button "Raw" at bounding box center [392, 119] width 40 height 28
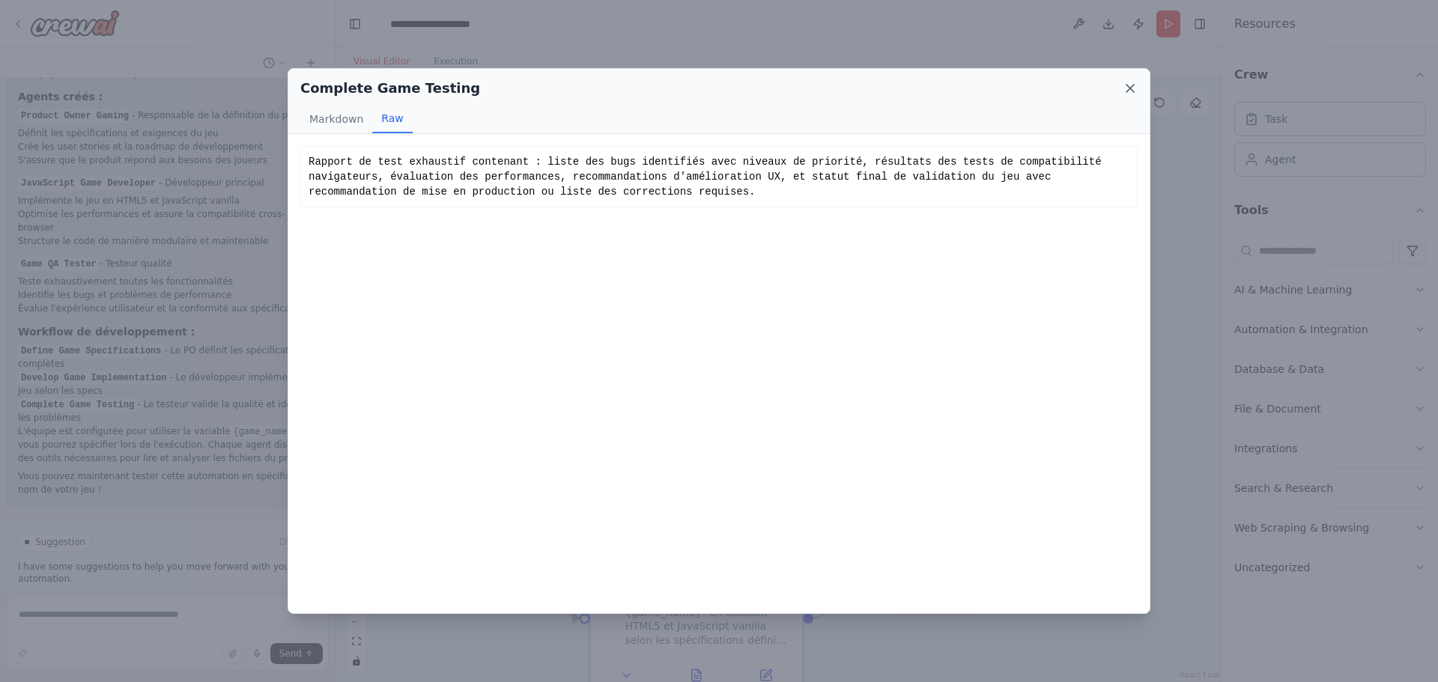
click at [1123, 88] on icon at bounding box center [1130, 88] width 15 height 15
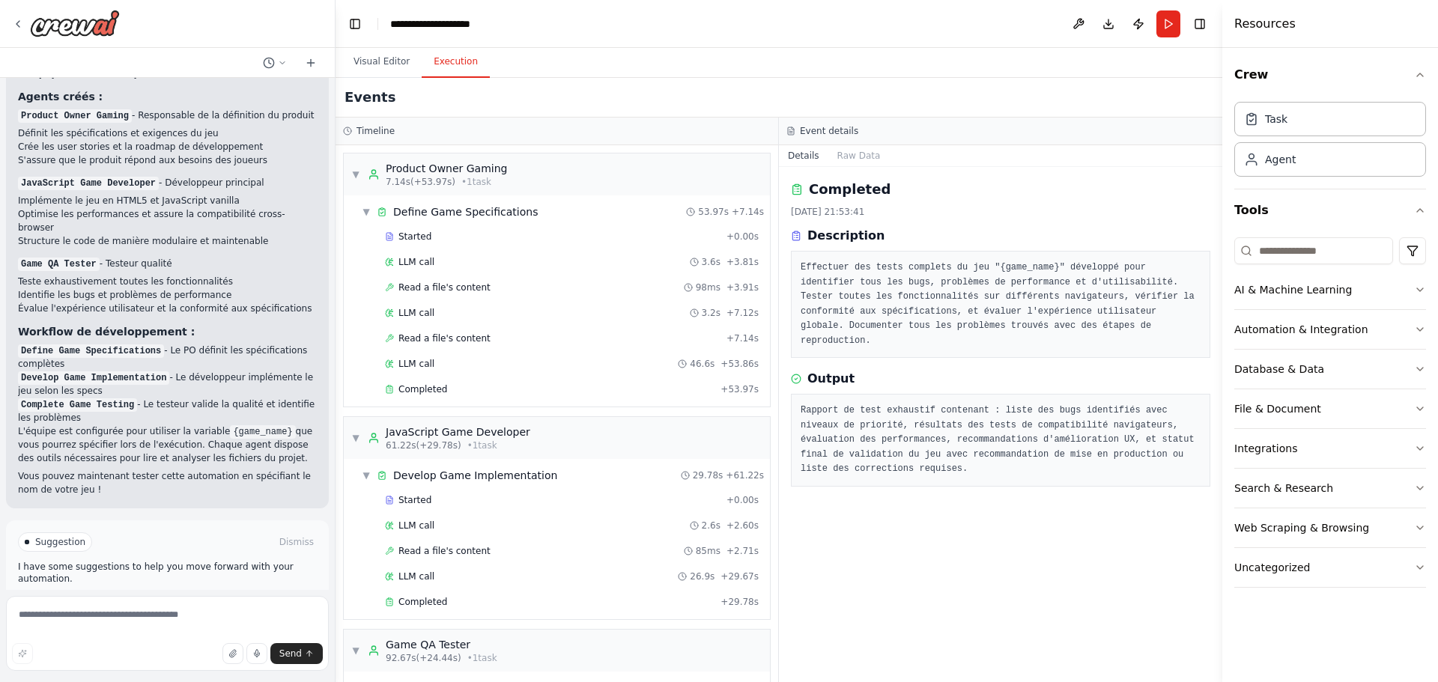
click at [454, 64] on button "Execution" at bounding box center [456, 61] width 68 height 31
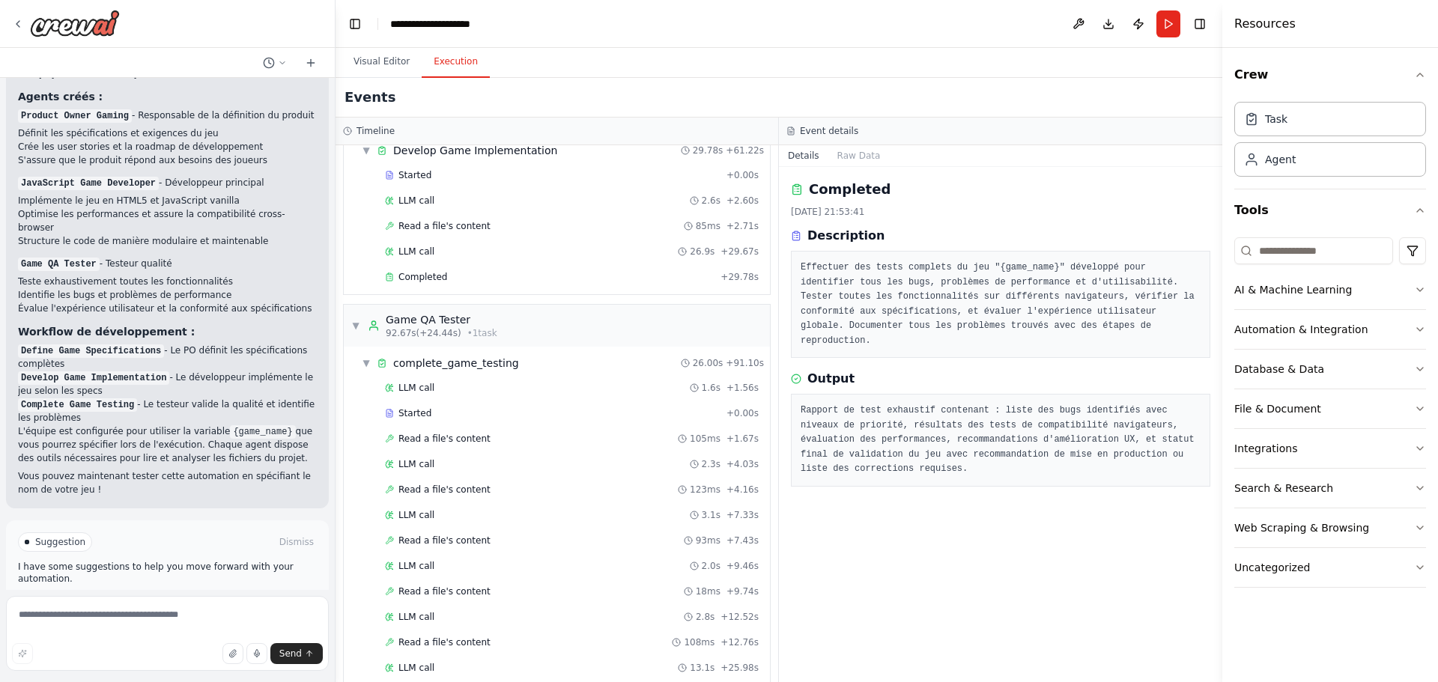
scroll to position [371, 0]
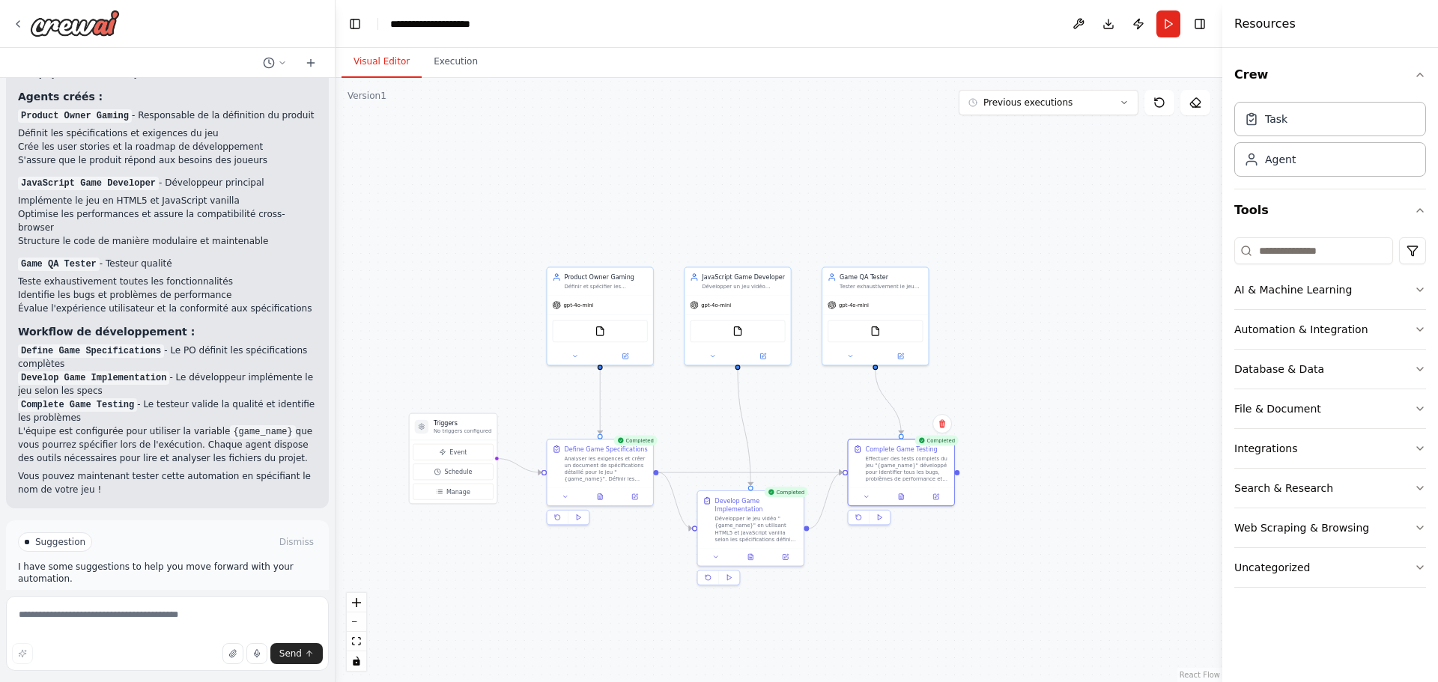
click at [372, 66] on button "Visual Editor" at bounding box center [381, 61] width 80 height 31
click at [731, 332] on div "FileReadTool" at bounding box center [738, 329] width 96 height 22
click at [883, 332] on div "FileReadTool" at bounding box center [875, 329] width 96 height 22
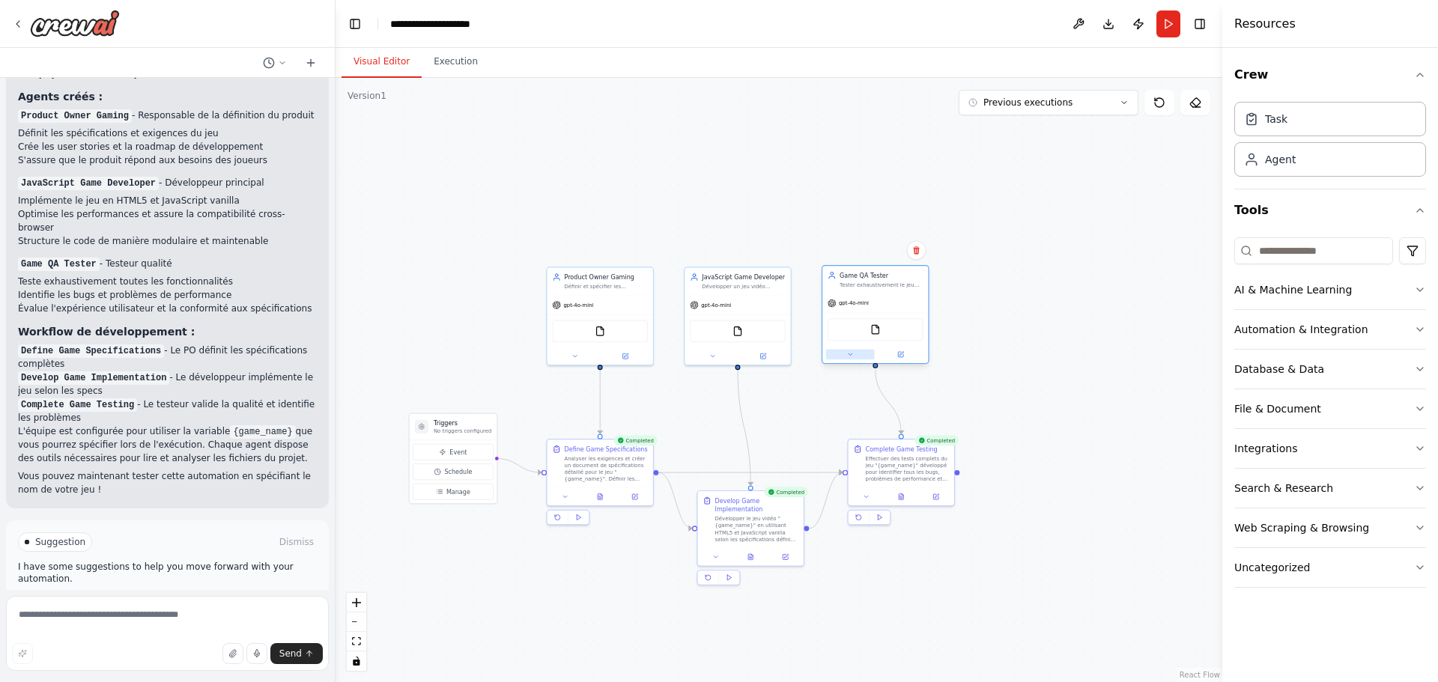
click at [845, 353] on button at bounding box center [850, 355] width 49 height 10
click at [1072, 98] on button "Previous executions" at bounding box center [1049, 102] width 180 height 25
click at [1047, 139] on button "5m ago" at bounding box center [1049, 130] width 180 height 24
click at [450, 67] on button "Execution" at bounding box center [456, 61] width 68 height 31
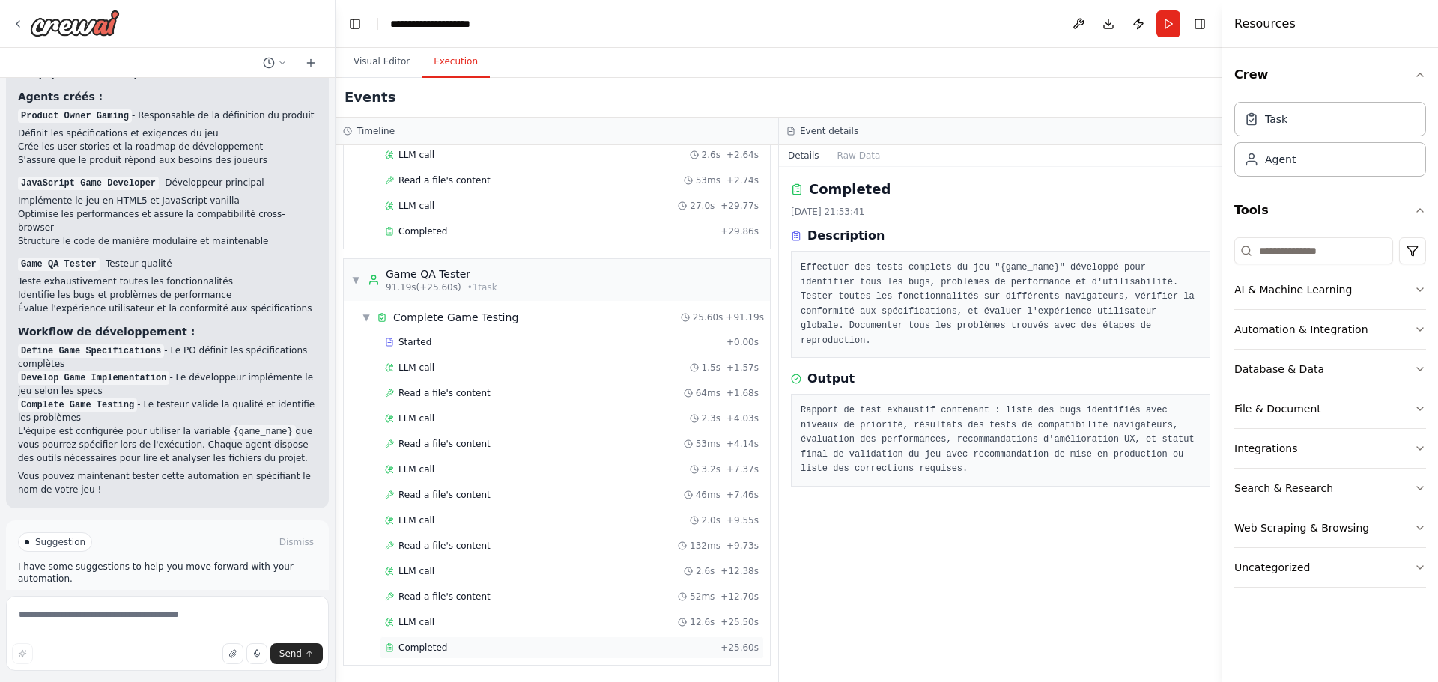
click at [425, 656] on div "Completed + 25.60s" at bounding box center [572, 648] width 384 height 22
click at [496, 655] on div "Completed + 25.60s" at bounding box center [572, 648] width 384 height 22
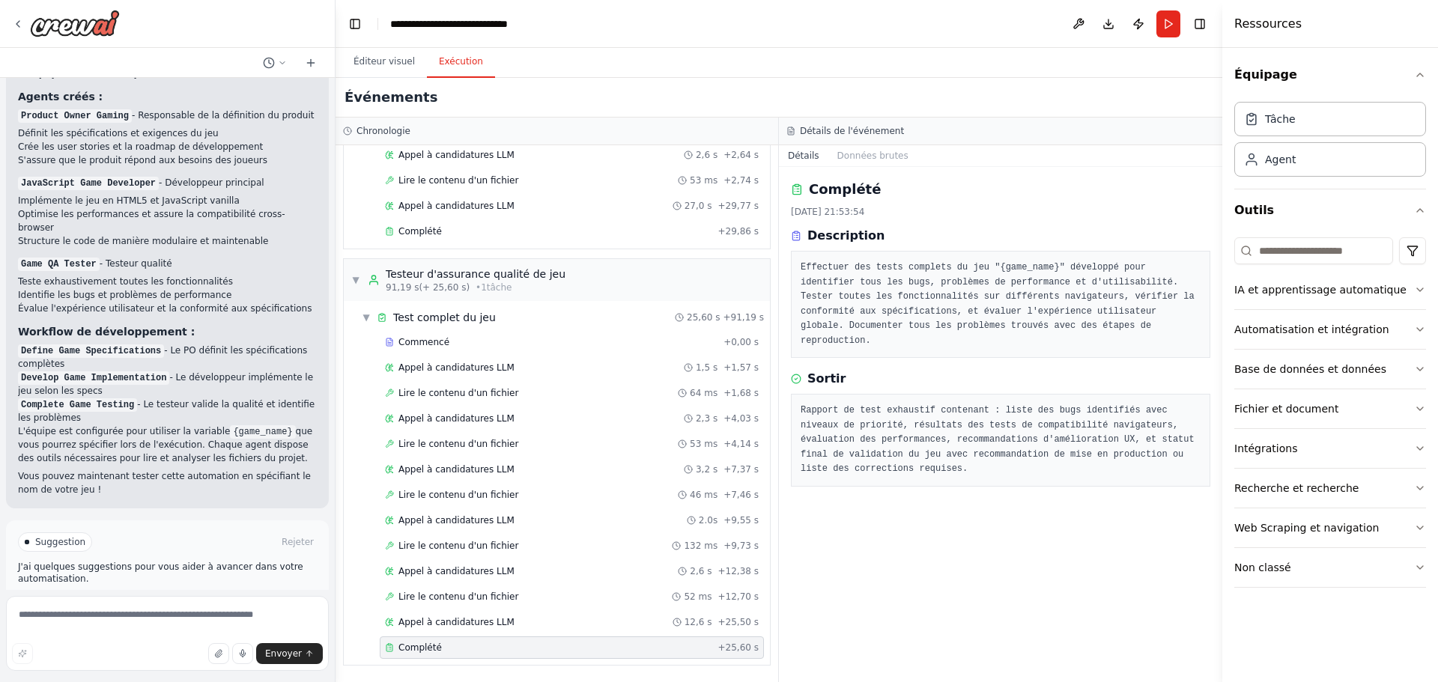
scroll to position [844, 0]
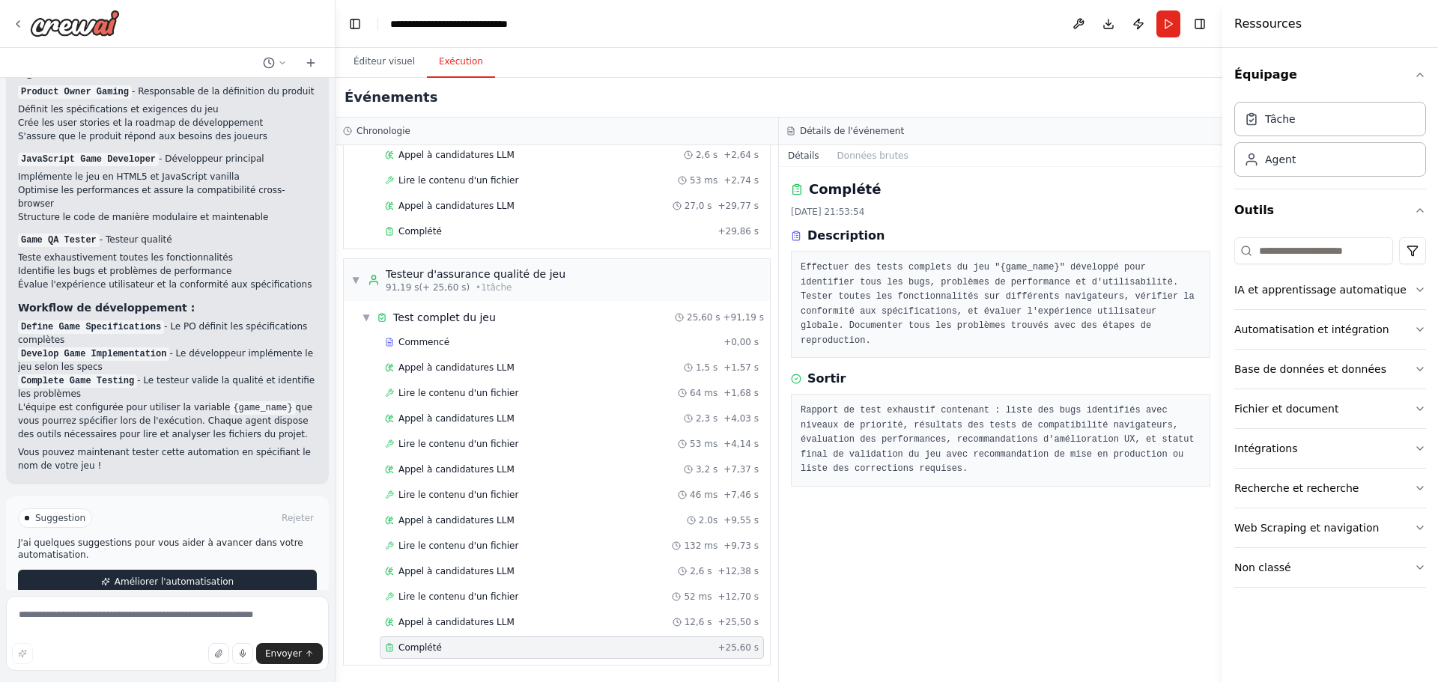
click at [131, 577] on font "Améliorer l'automatisation" at bounding box center [174, 582] width 119 height 10
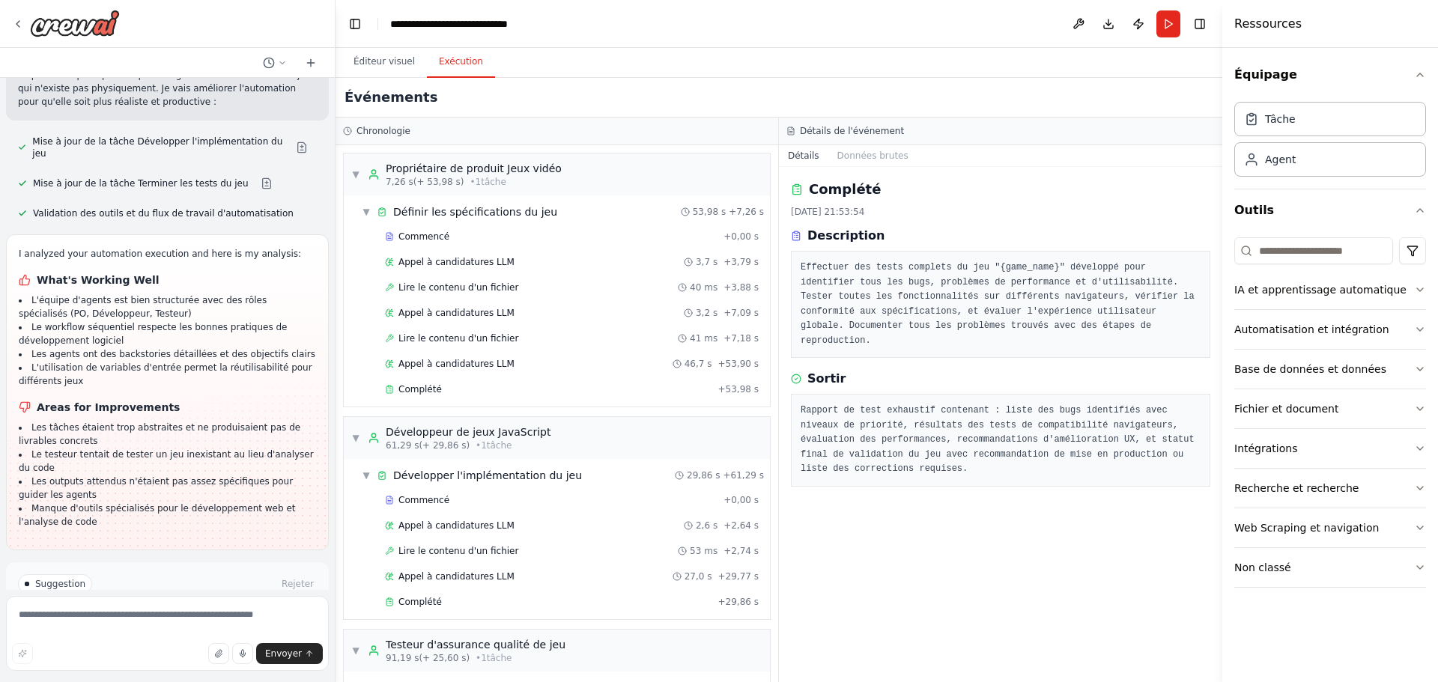
scroll to position [1465, 0]
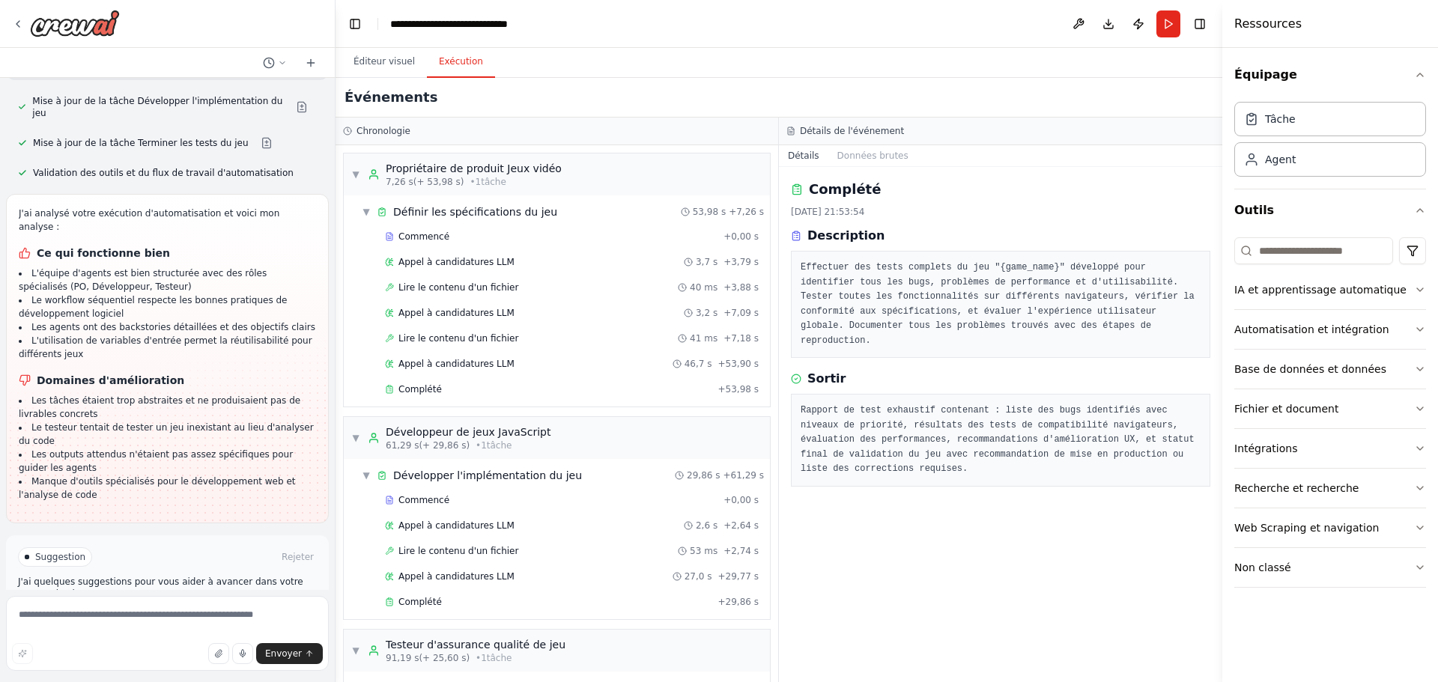
click at [173, 616] on font "Automatisation de l'exécution" at bounding box center [174, 621] width 134 height 10
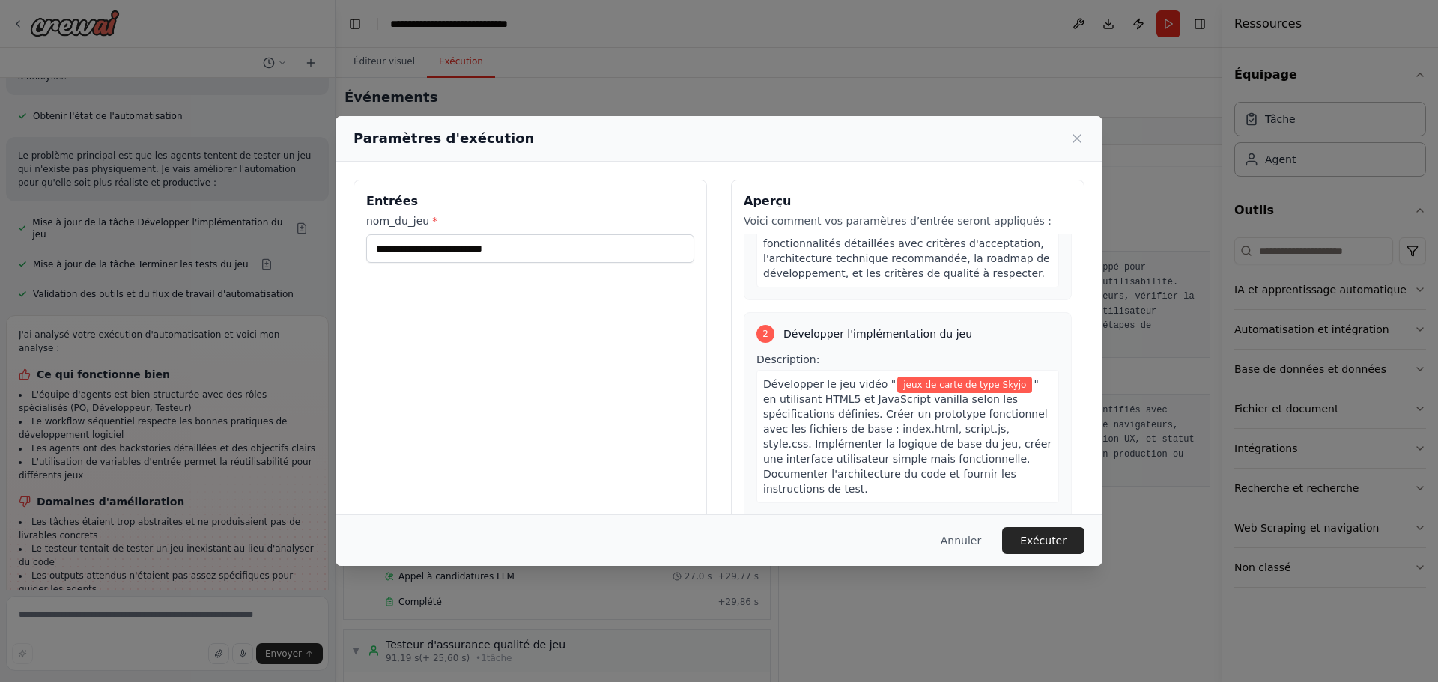
scroll to position [225, 0]
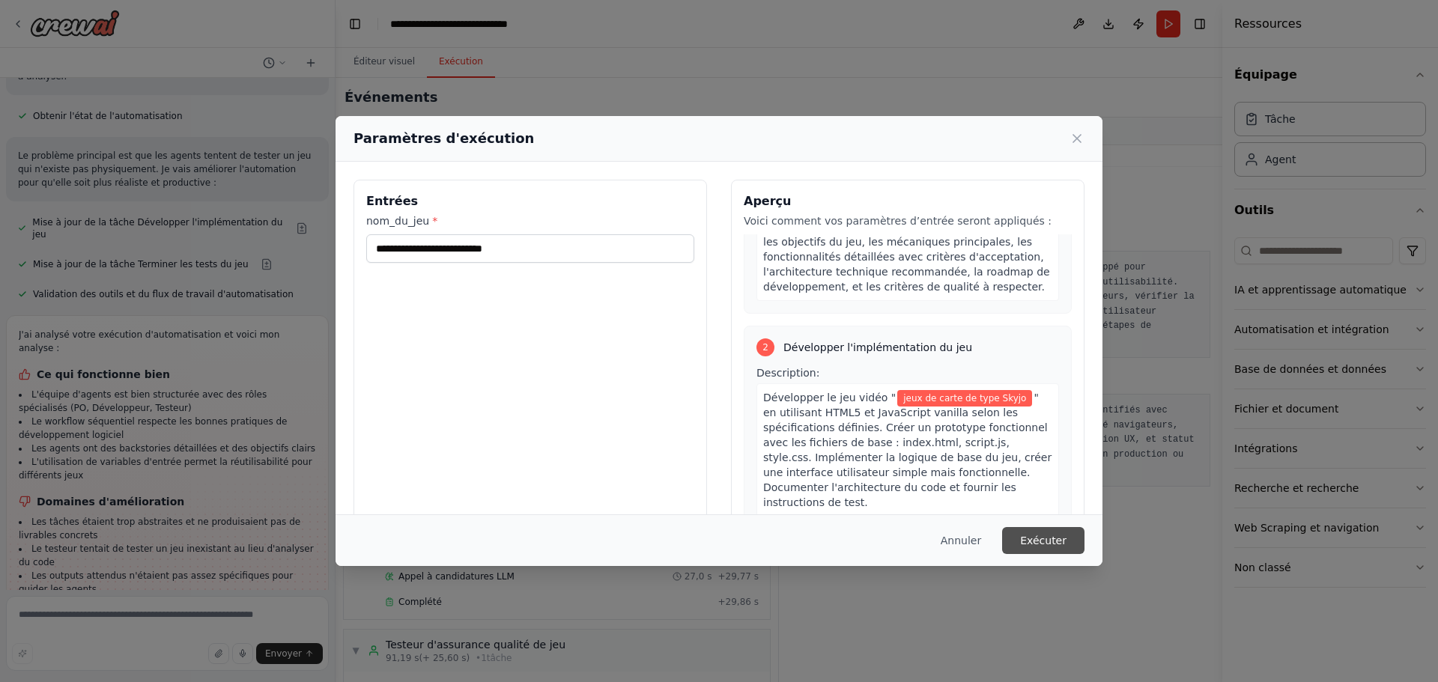
click at [1054, 537] on font "Exécuter" at bounding box center [1043, 541] width 46 height 12
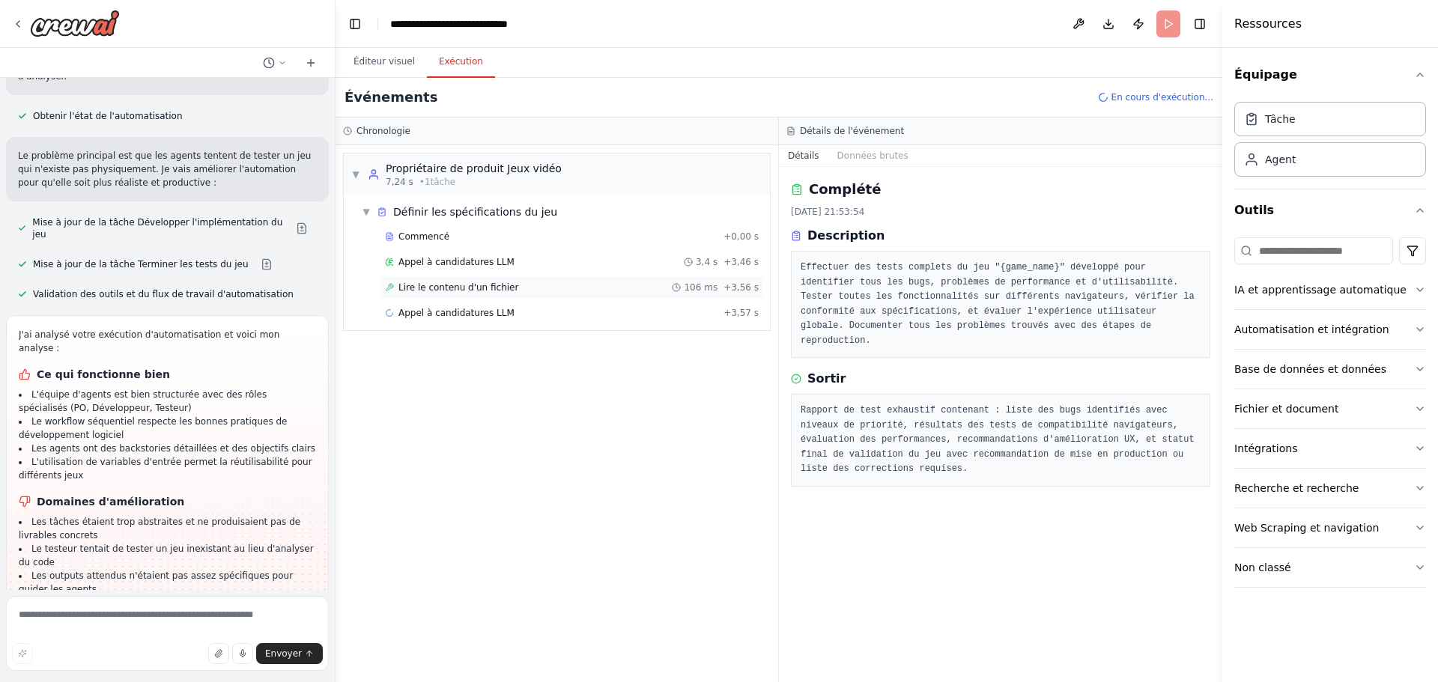
click at [465, 295] on div "Lire le contenu d'un fichier 106 ms + 3,56 s" at bounding box center [572, 287] width 384 height 22
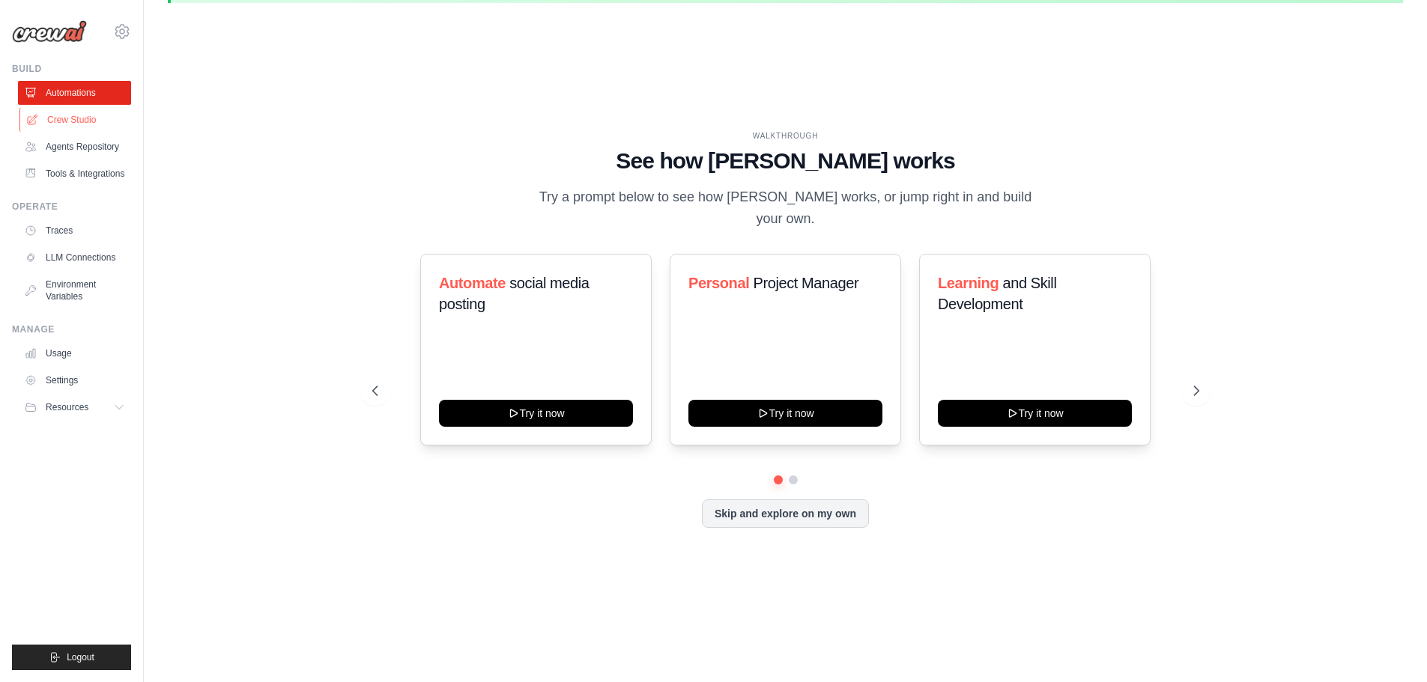
click at [82, 121] on link "Crew Studio" at bounding box center [75, 120] width 113 height 24
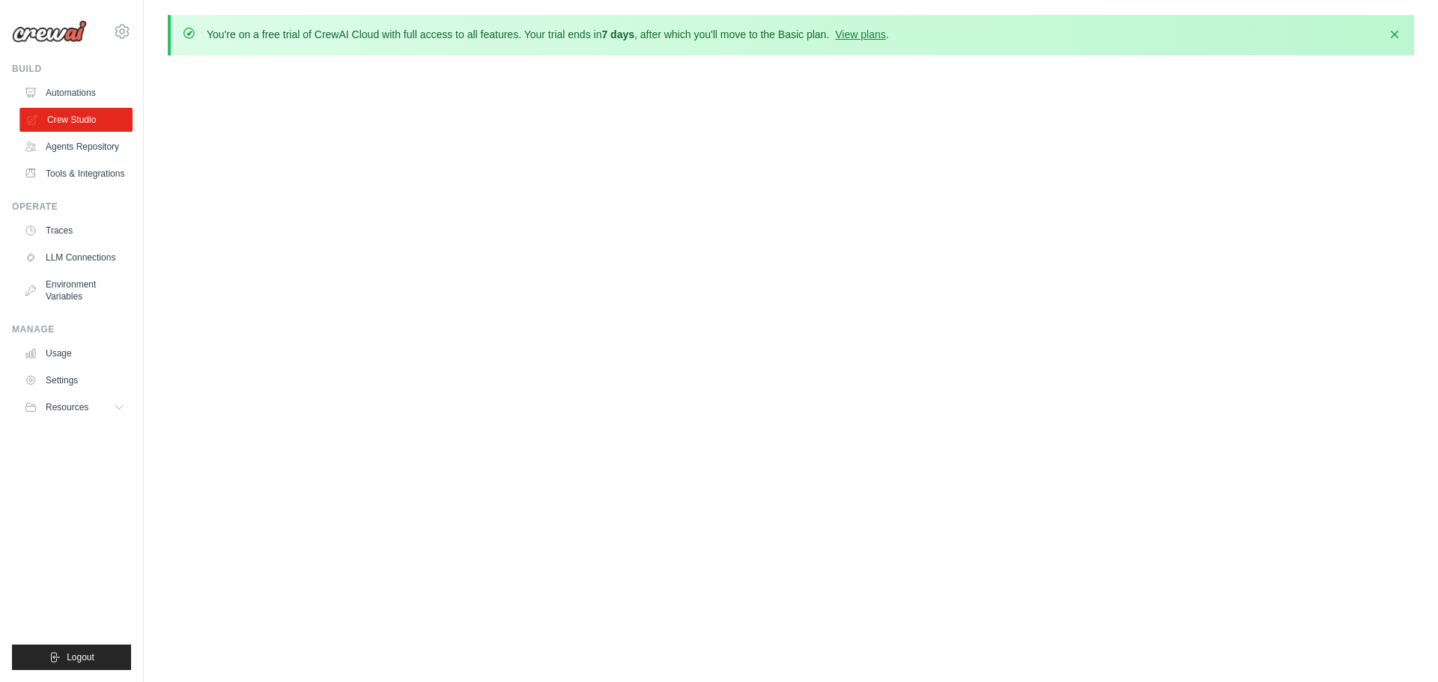
click at [58, 114] on link "Crew Studio" at bounding box center [75, 120] width 113 height 24
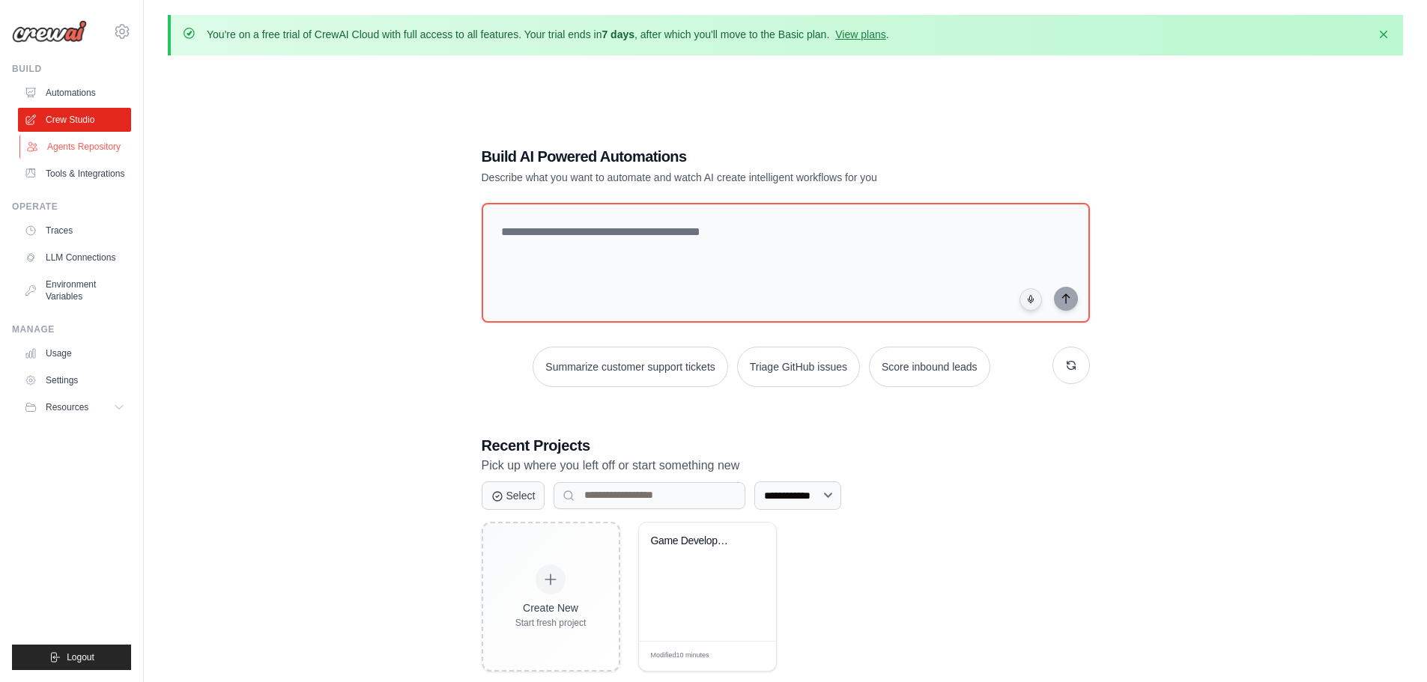
click at [86, 147] on link "Agents Repository" at bounding box center [75, 147] width 113 height 24
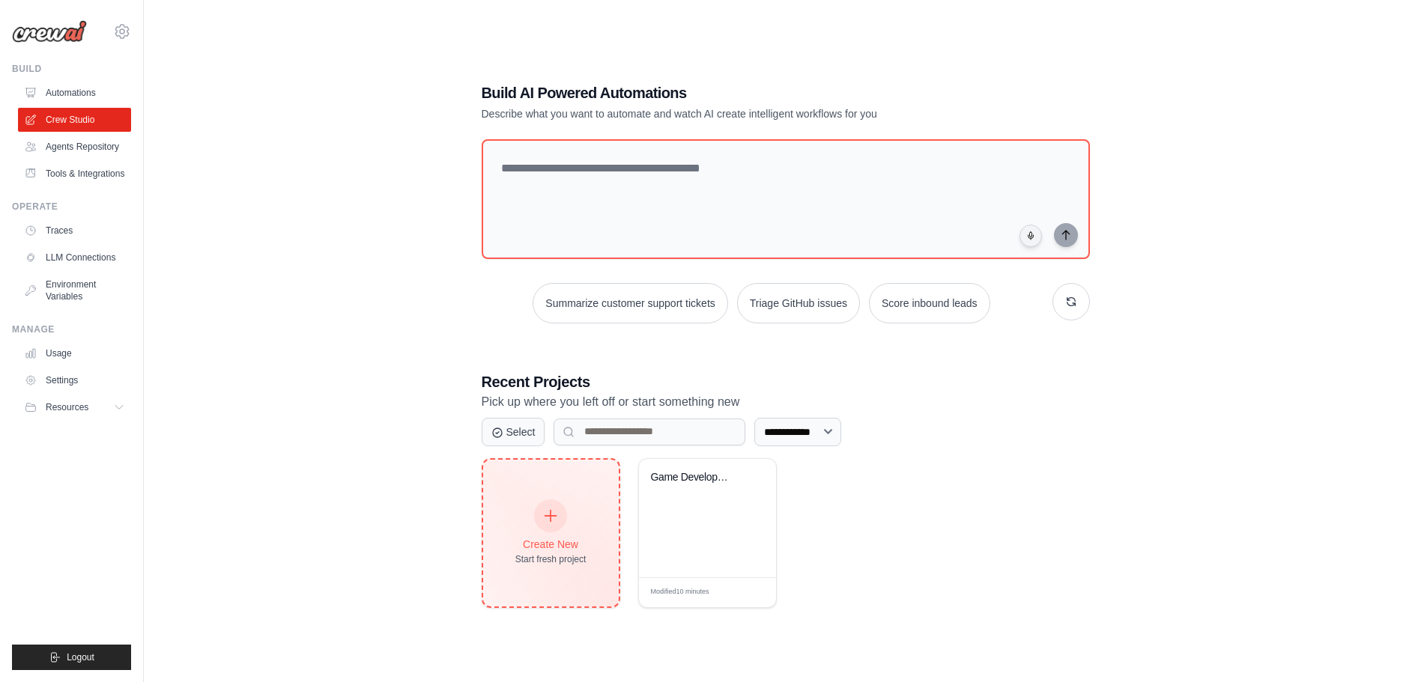
scroll to position [82, 0]
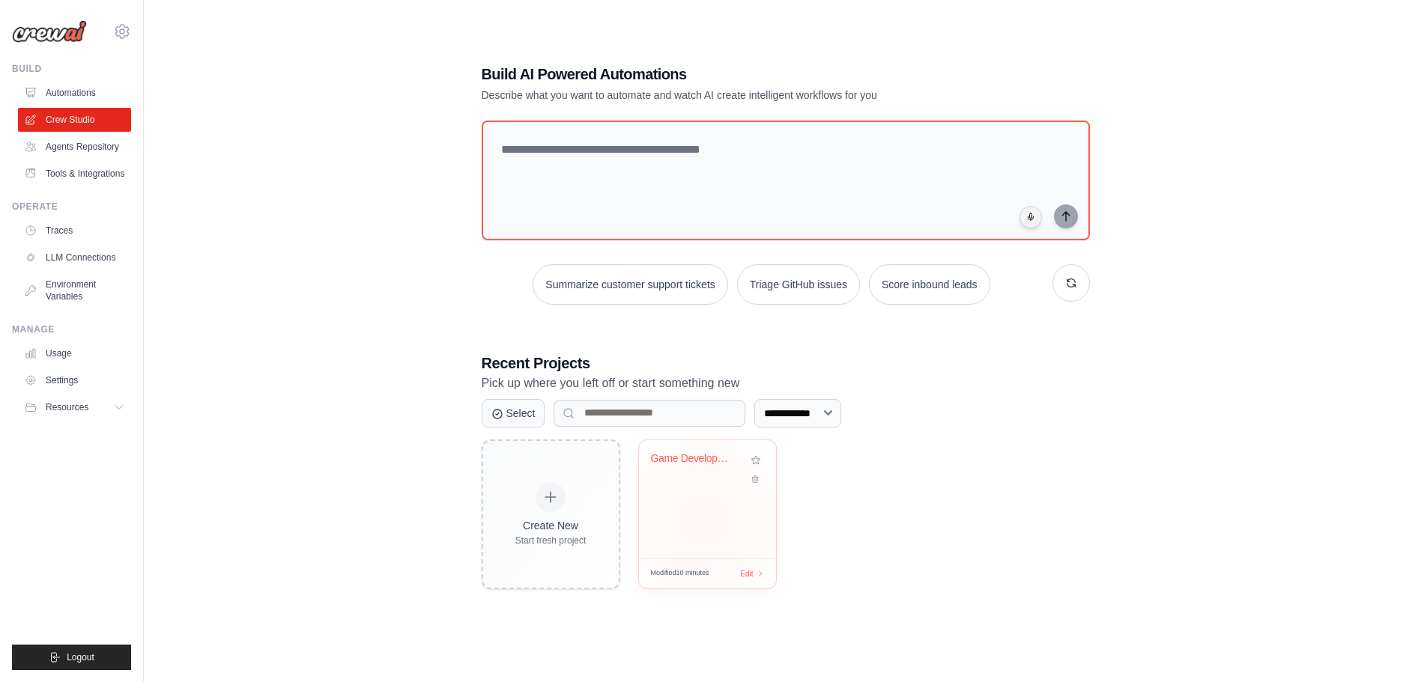
click at [704, 521] on div "Game Development Team" at bounding box center [707, 499] width 137 height 118
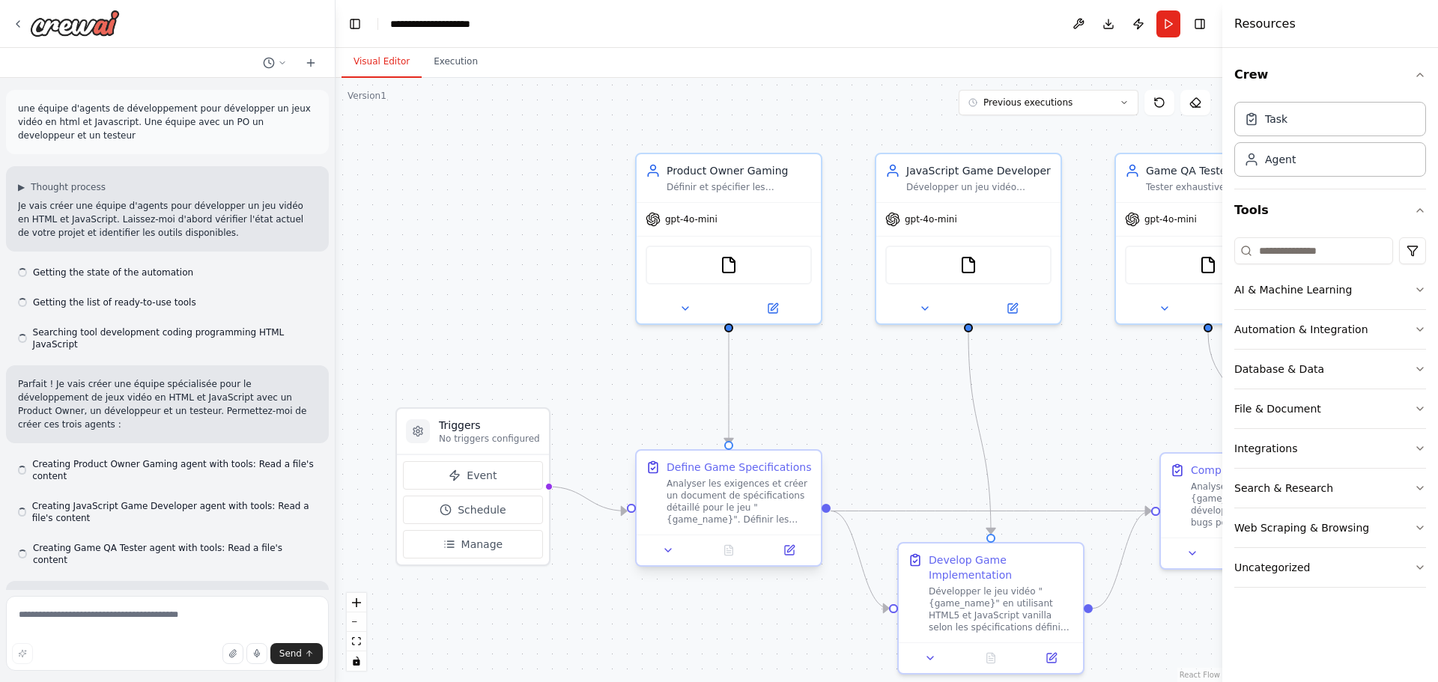
scroll to position [1320, 0]
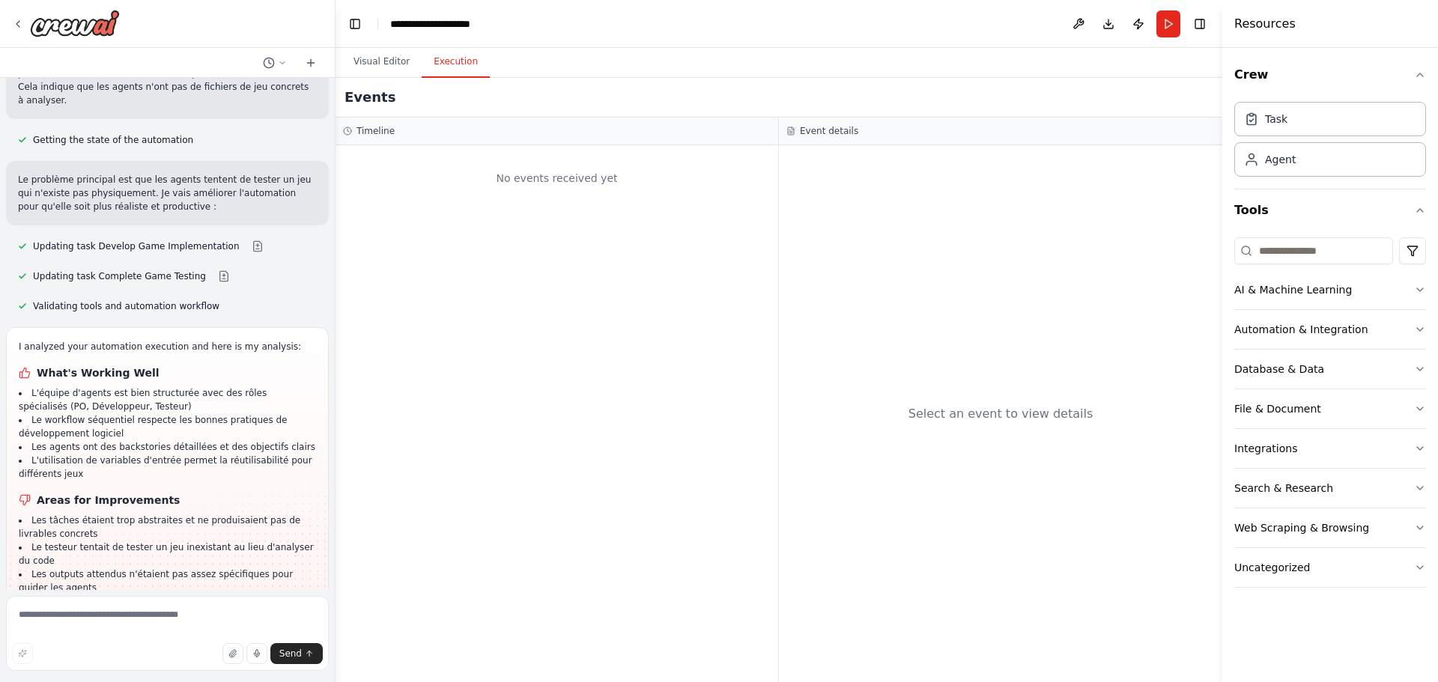
click at [439, 70] on button "Execution" at bounding box center [456, 61] width 68 height 31
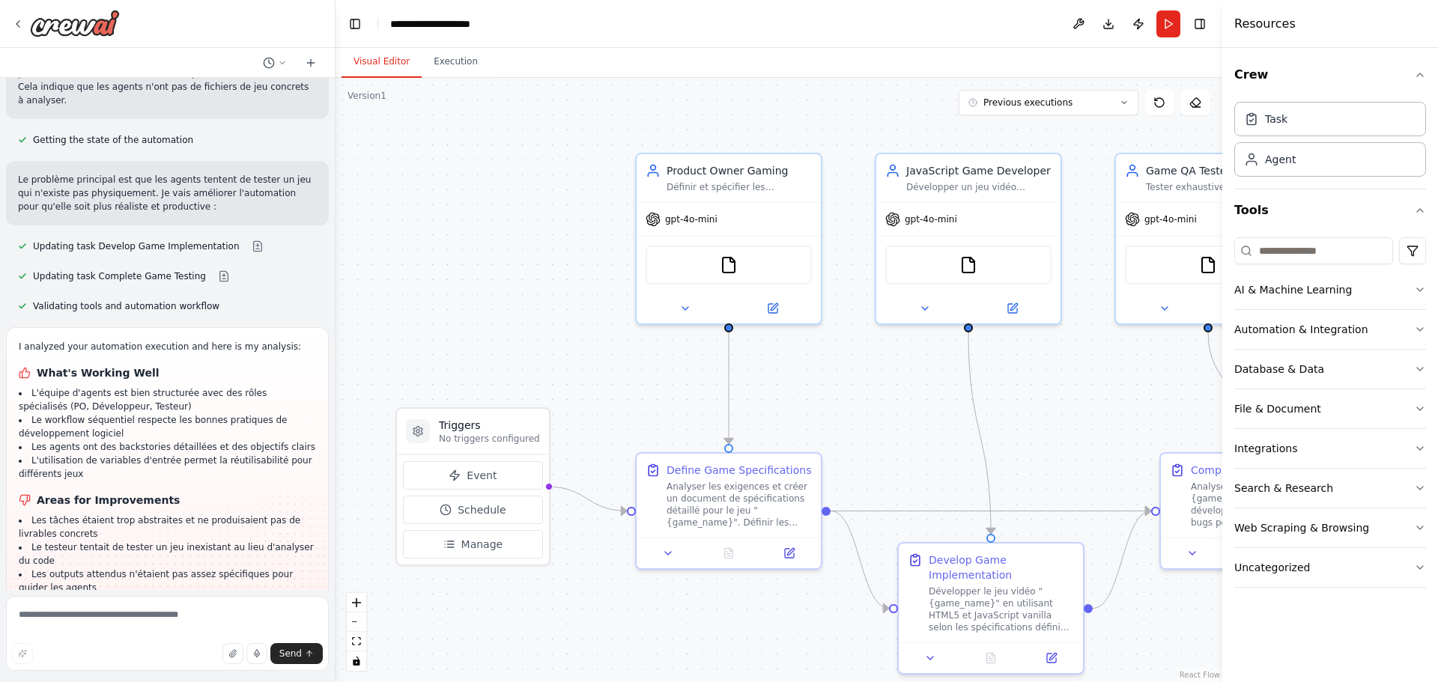
click at [387, 62] on button "Visual Editor" at bounding box center [381, 61] width 80 height 31
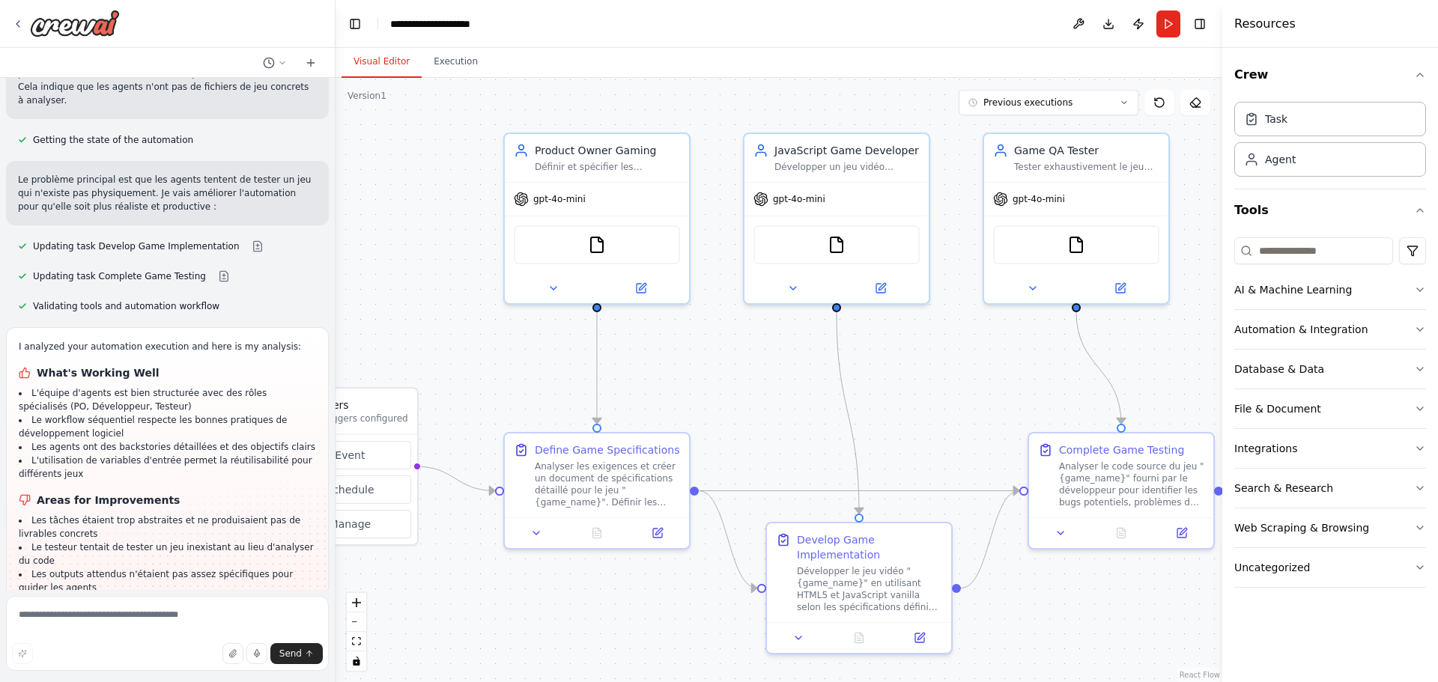
drag, startPoint x: 930, startPoint y: 390, endPoint x: 802, endPoint y: 368, distance: 129.9
click at [802, 368] on div ".deletable-edge-delete-btn { width: 20px; height: 20px; border: 0px solid #ffff…" at bounding box center [778, 380] width 887 height 604
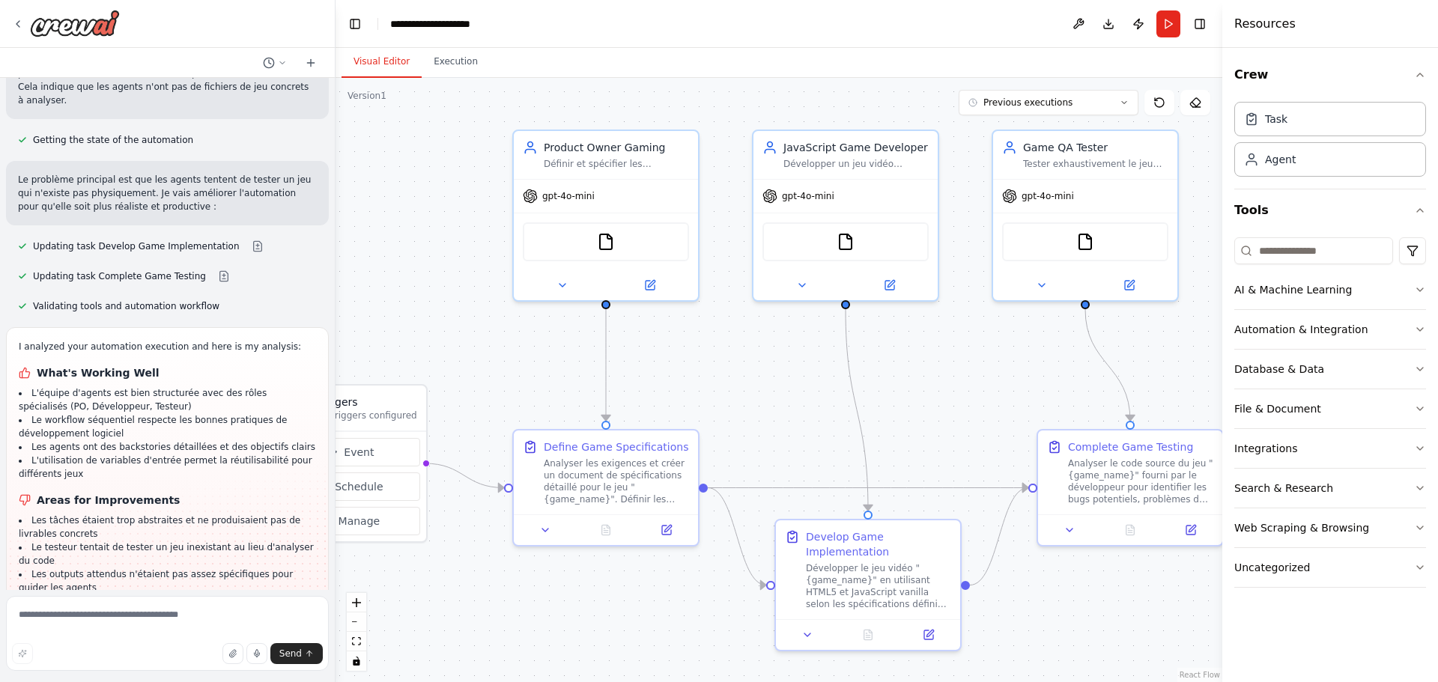
drag, startPoint x: 479, startPoint y: 333, endPoint x: 610, endPoint y: 318, distance: 131.9
click at [612, 318] on div ".deletable-edge-delete-btn { width: 20px; height: 20px; border: 0px solid #ffff…" at bounding box center [778, 380] width 887 height 604
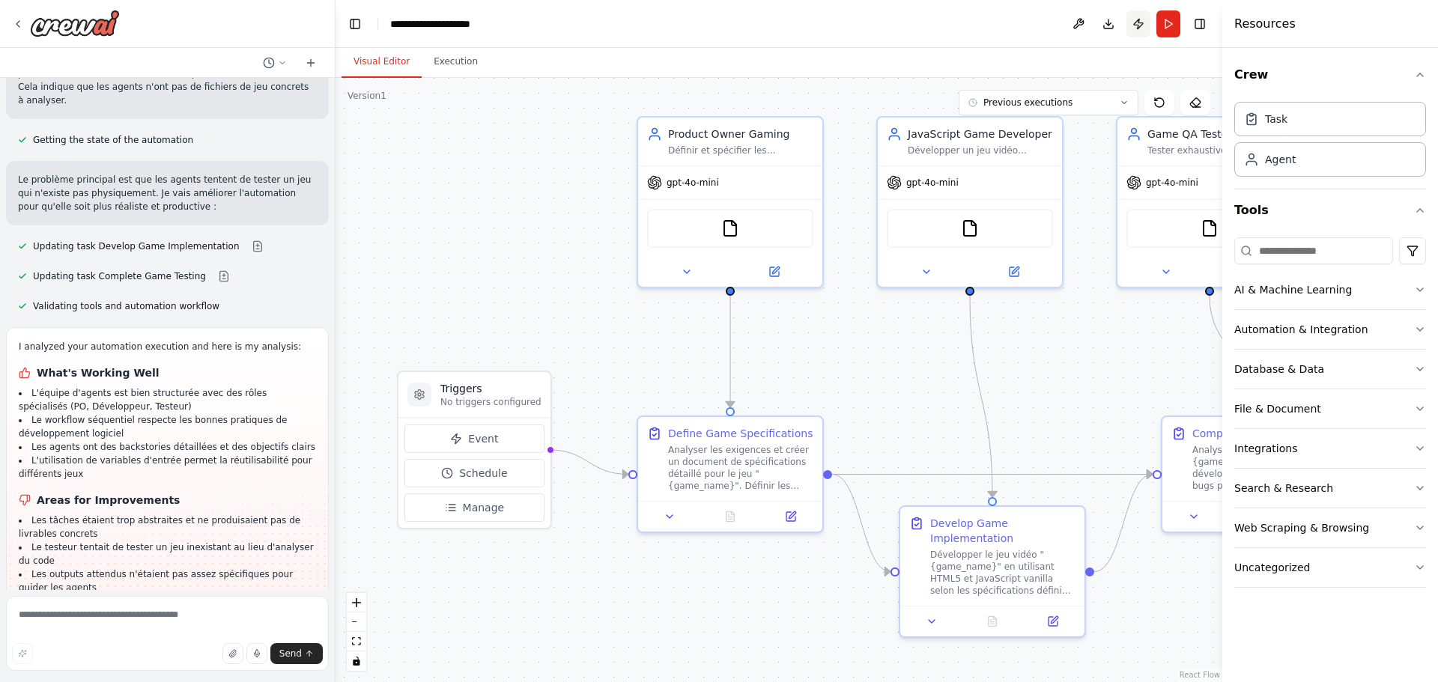
click at [1134, 22] on button "Publish" at bounding box center [1138, 23] width 24 height 27
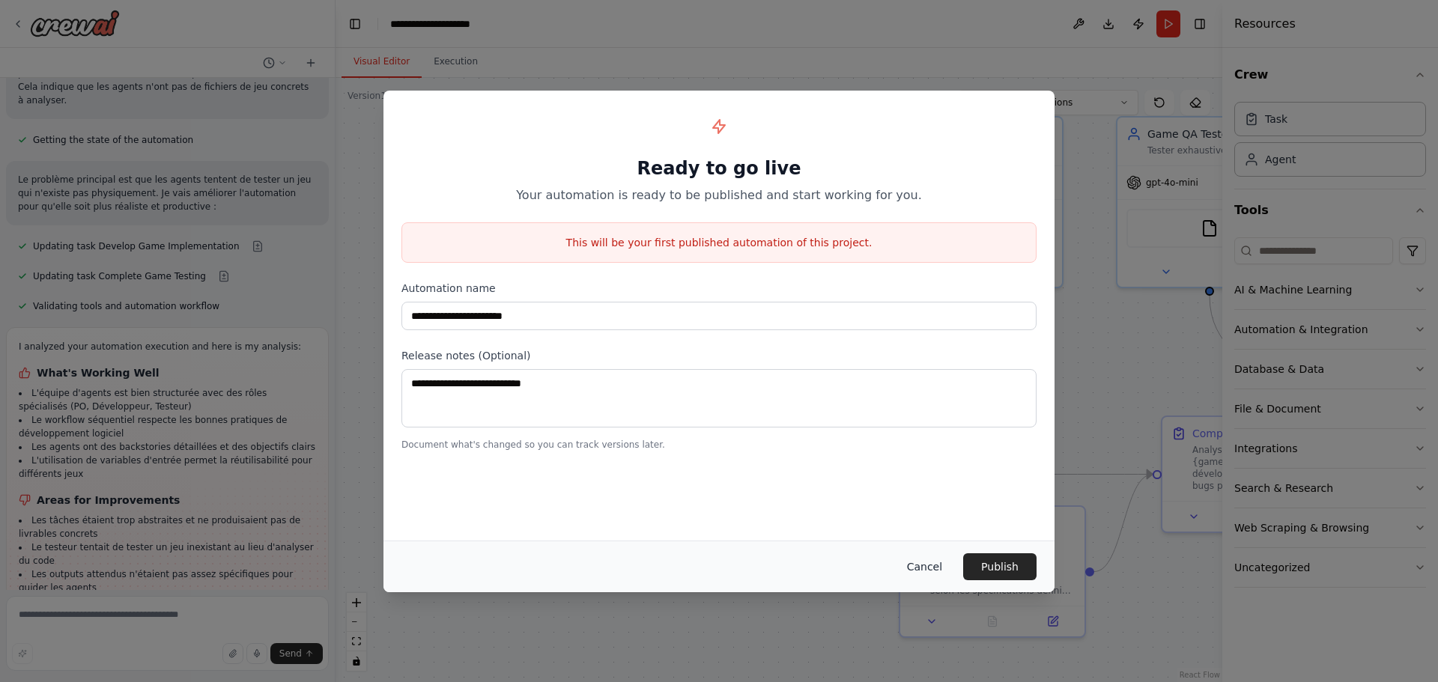
click at [941, 564] on button "Cancel" at bounding box center [924, 566] width 59 height 27
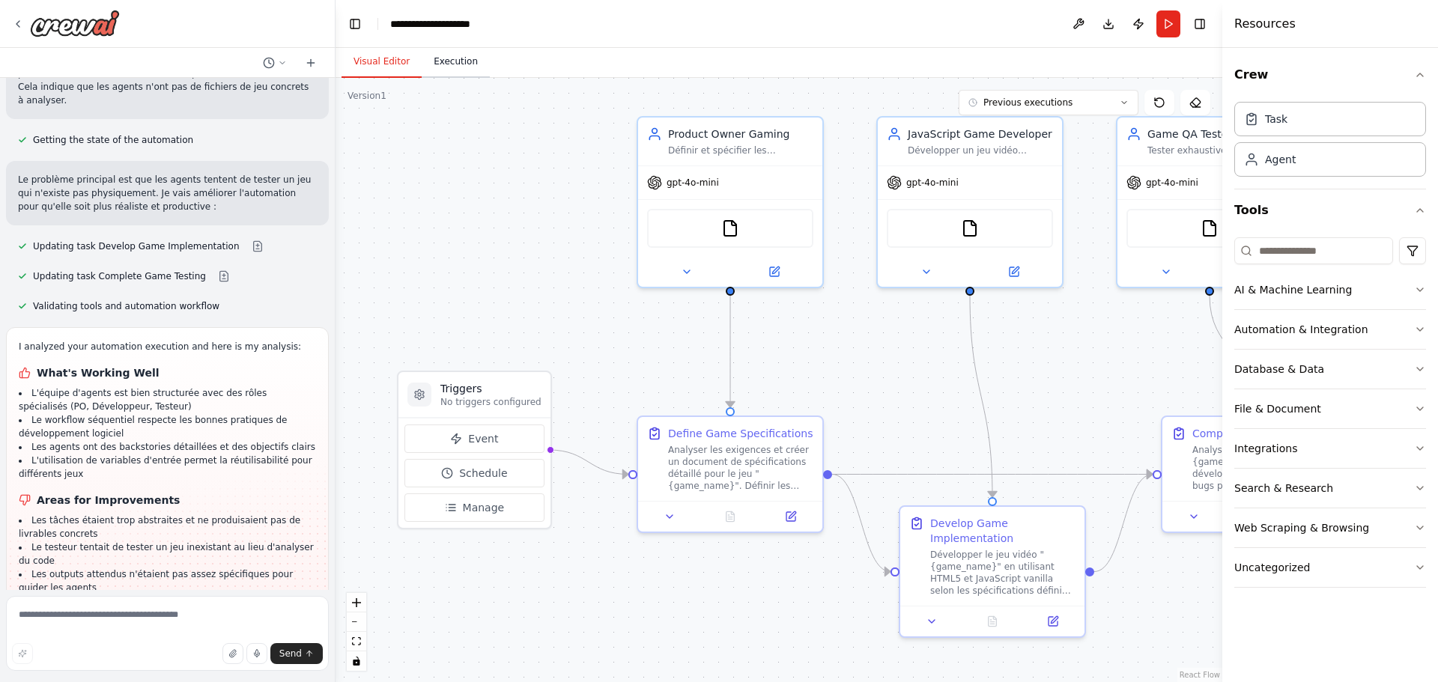
click at [464, 70] on button "Execution" at bounding box center [456, 61] width 68 height 31
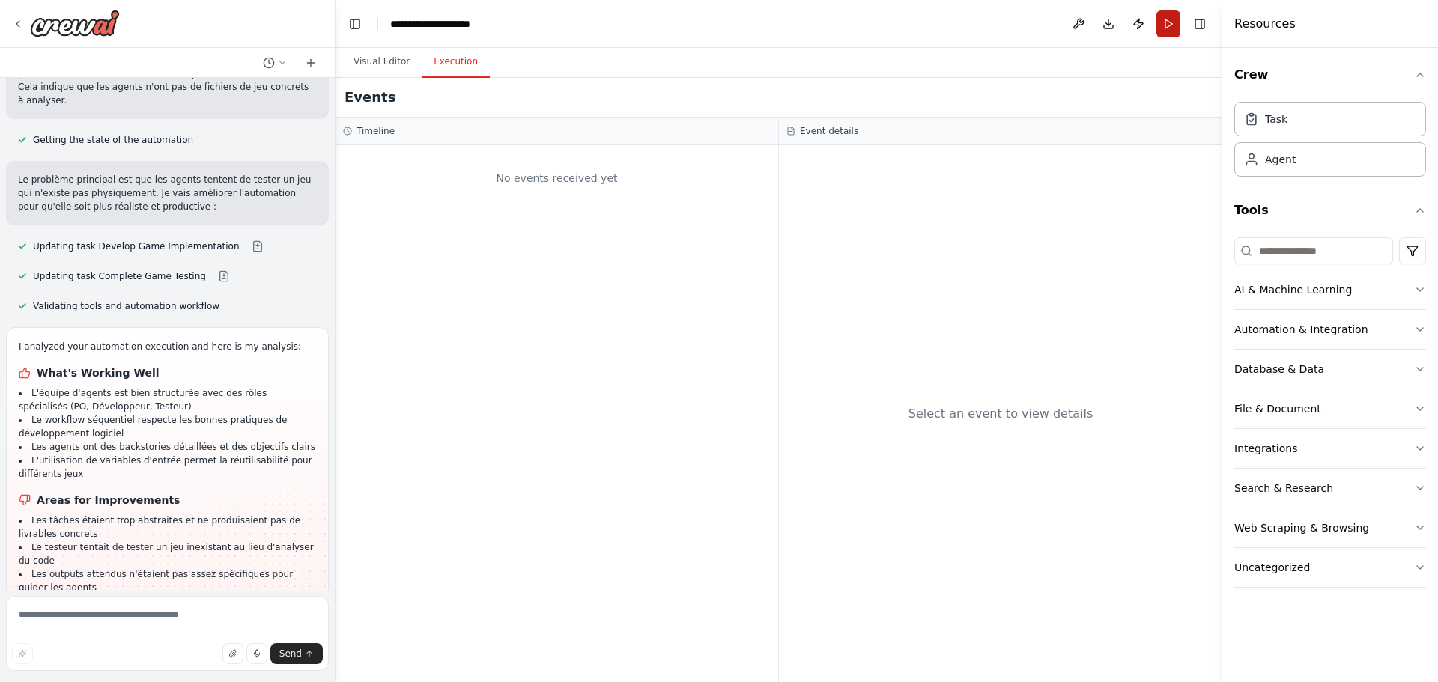
click at [1156, 33] on button "Run" at bounding box center [1168, 23] width 24 height 27
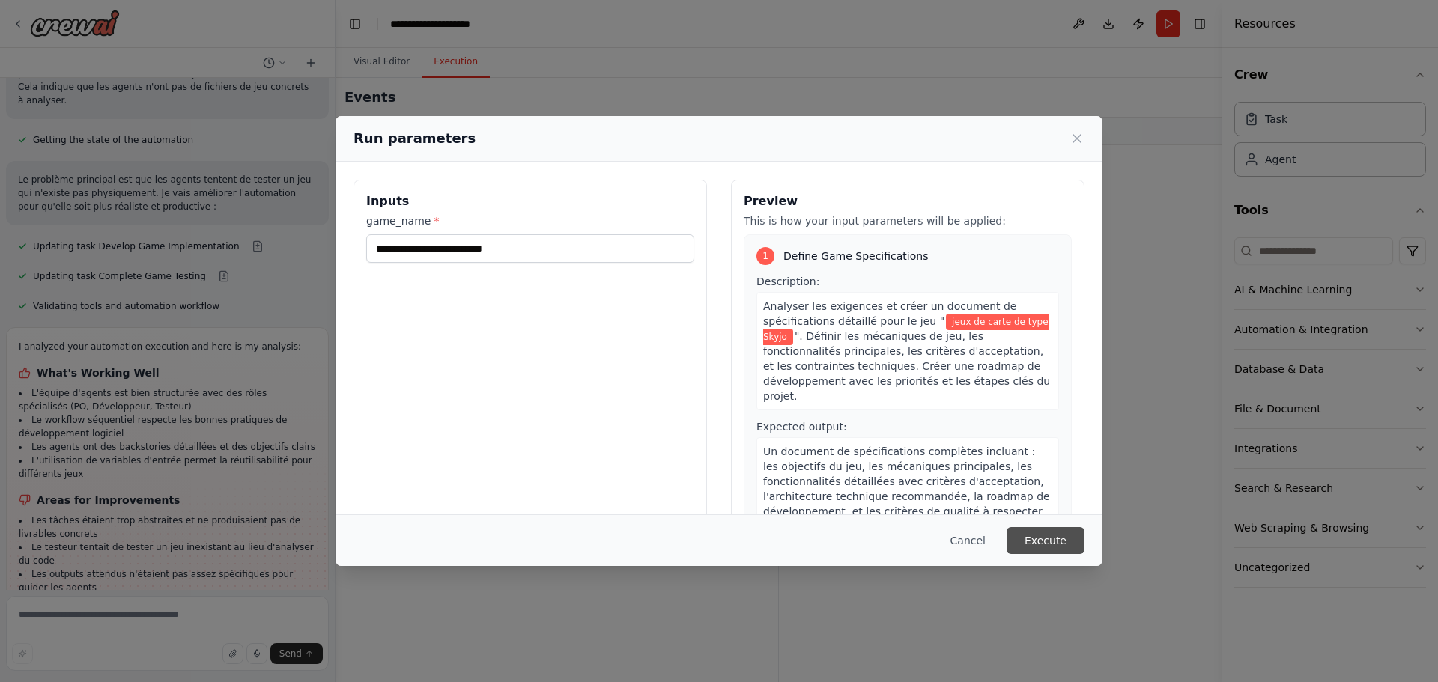
click at [1042, 542] on button "Execute" at bounding box center [1045, 540] width 78 height 27
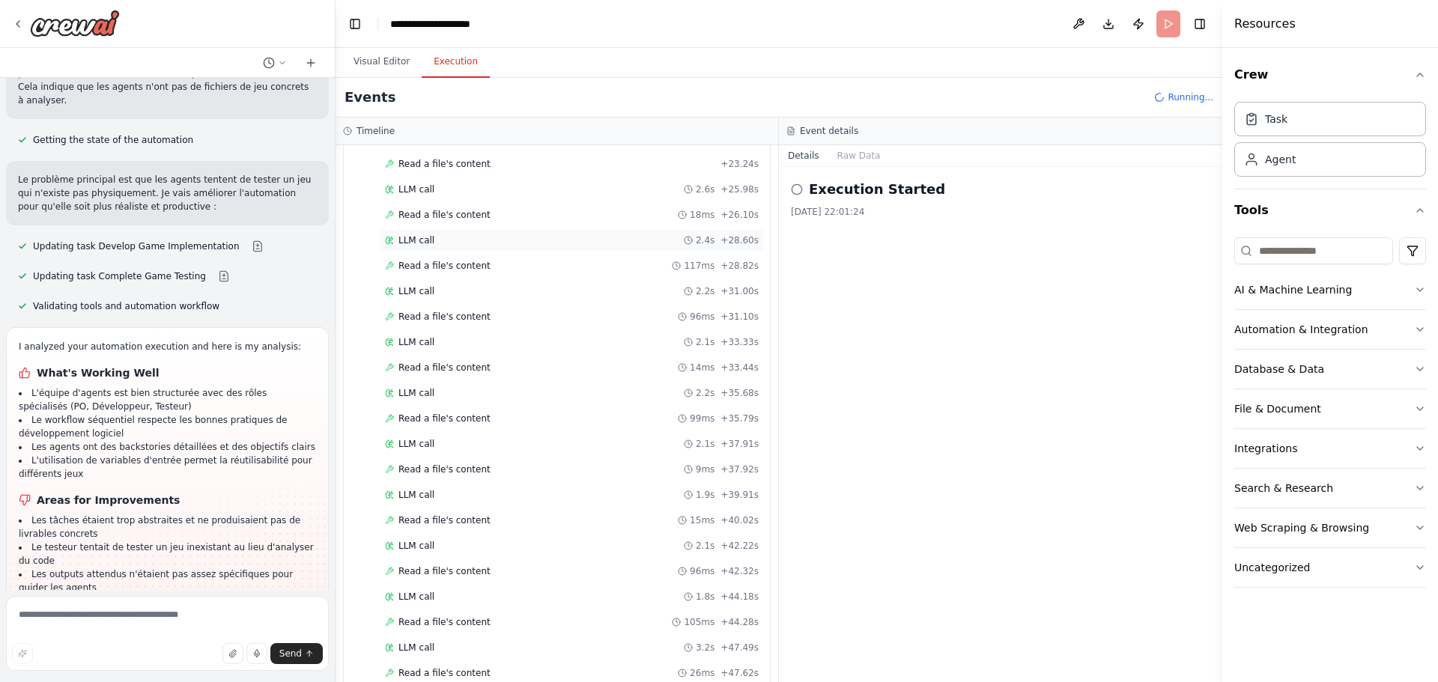
scroll to position [896, 0]
click at [383, 59] on button "Visual Editor" at bounding box center [381, 61] width 80 height 31
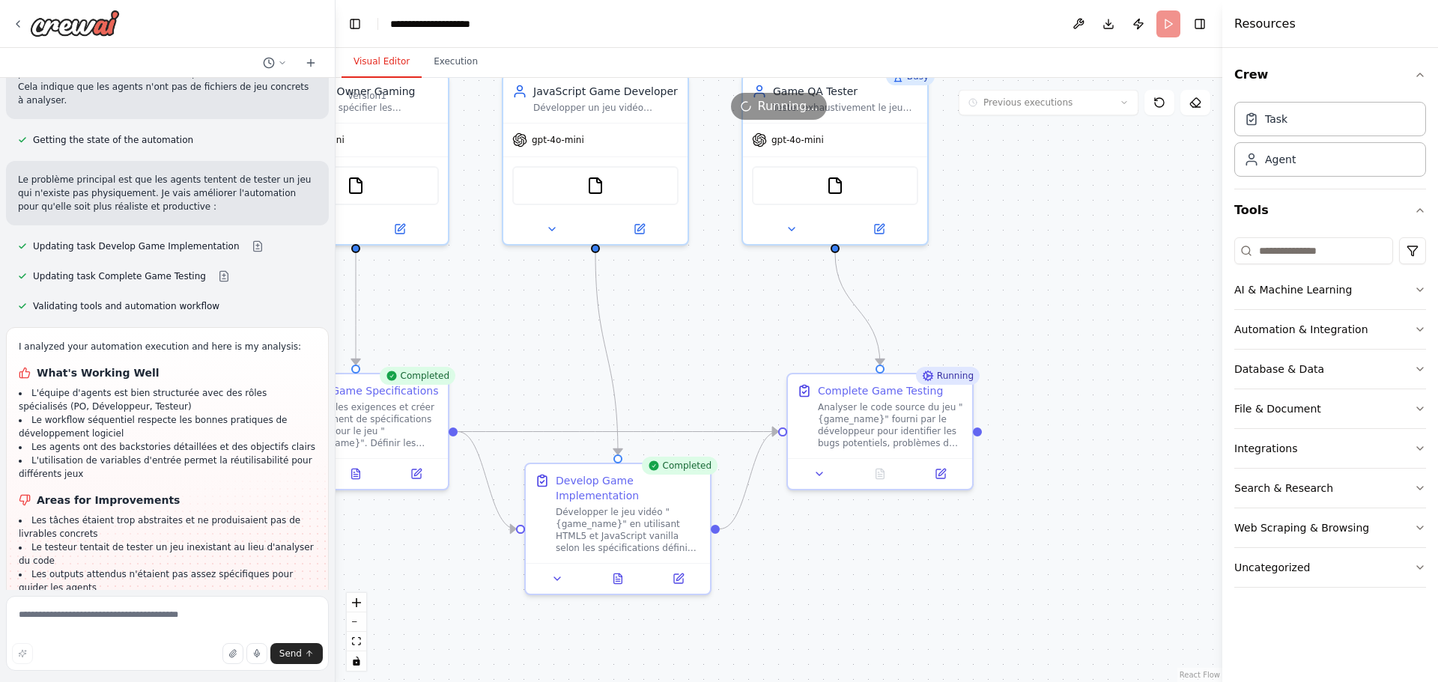
drag, startPoint x: 1143, startPoint y: 390, endPoint x: 768, endPoint y: 347, distance: 376.8
click at [768, 347] on div ".deletable-edge-delete-btn { width: 20px; height: 20px; border: 0px solid #ffff…" at bounding box center [778, 380] width 887 height 604
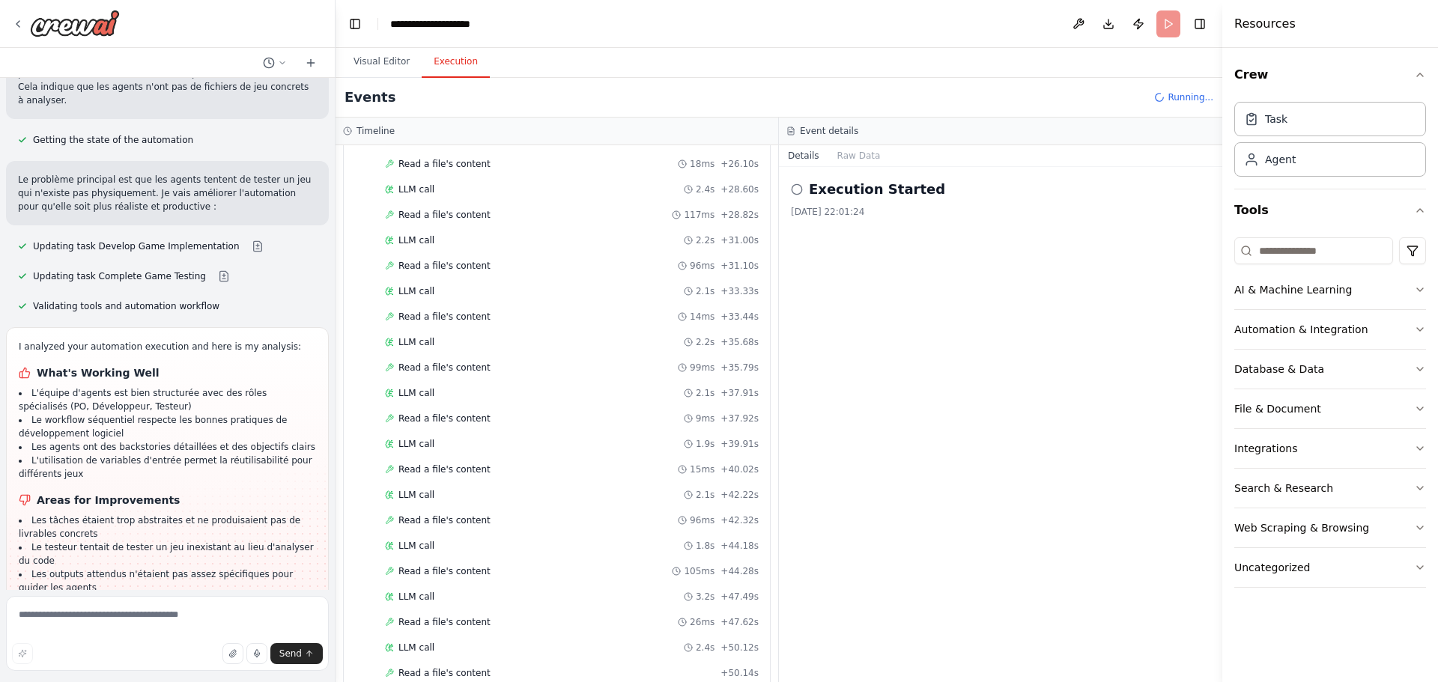
click at [456, 68] on button "Execution" at bounding box center [456, 61] width 68 height 31
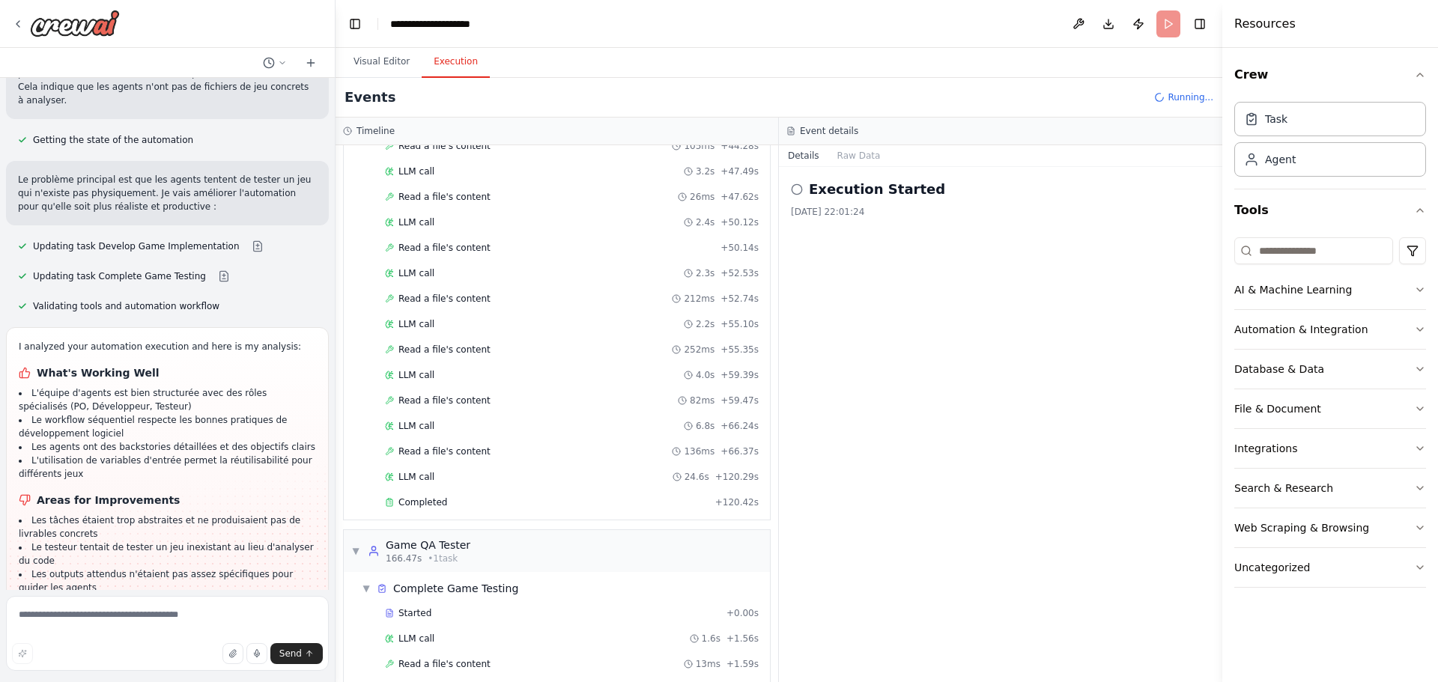
scroll to position [1822, 0]
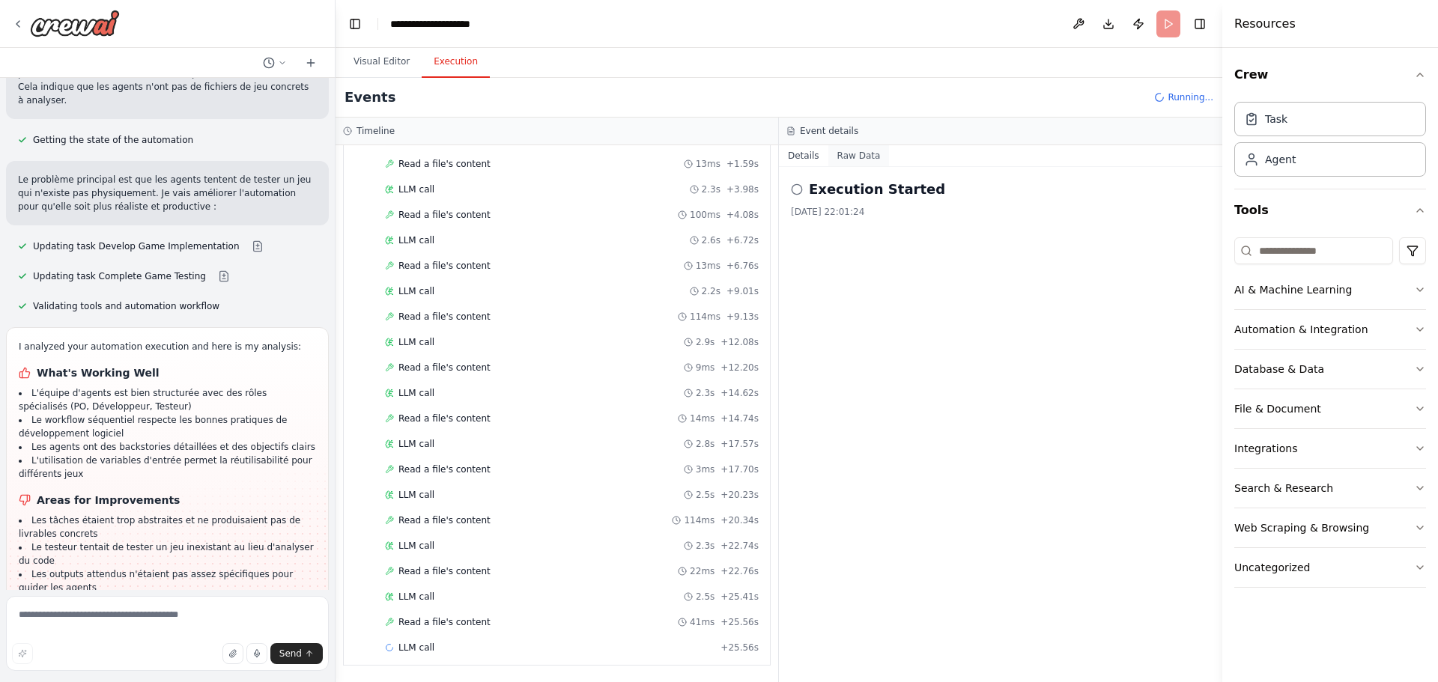
click at [855, 151] on button "Raw Data" at bounding box center [858, 155] width 61 height 21
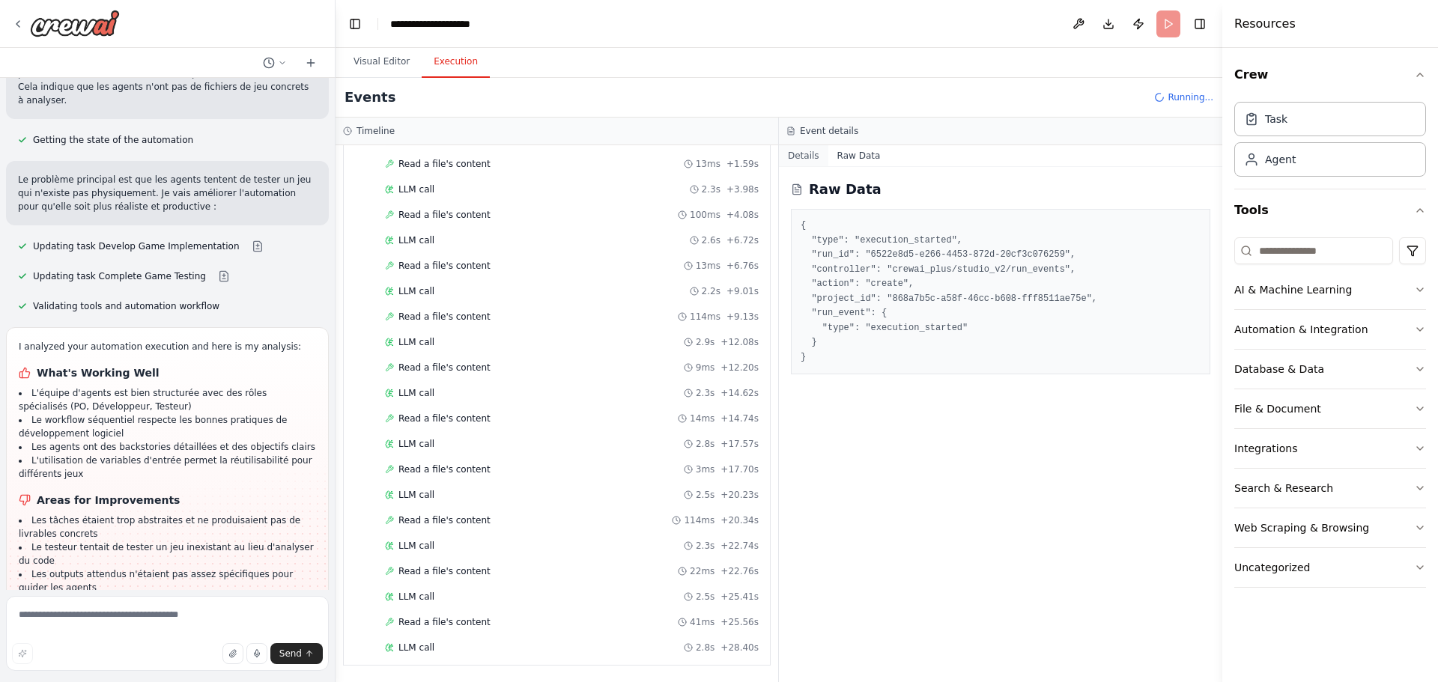
scroll to position [1873, 0]
click at [796, 153] on button "Details" at bounding box center [803, 155] width 49 height 21
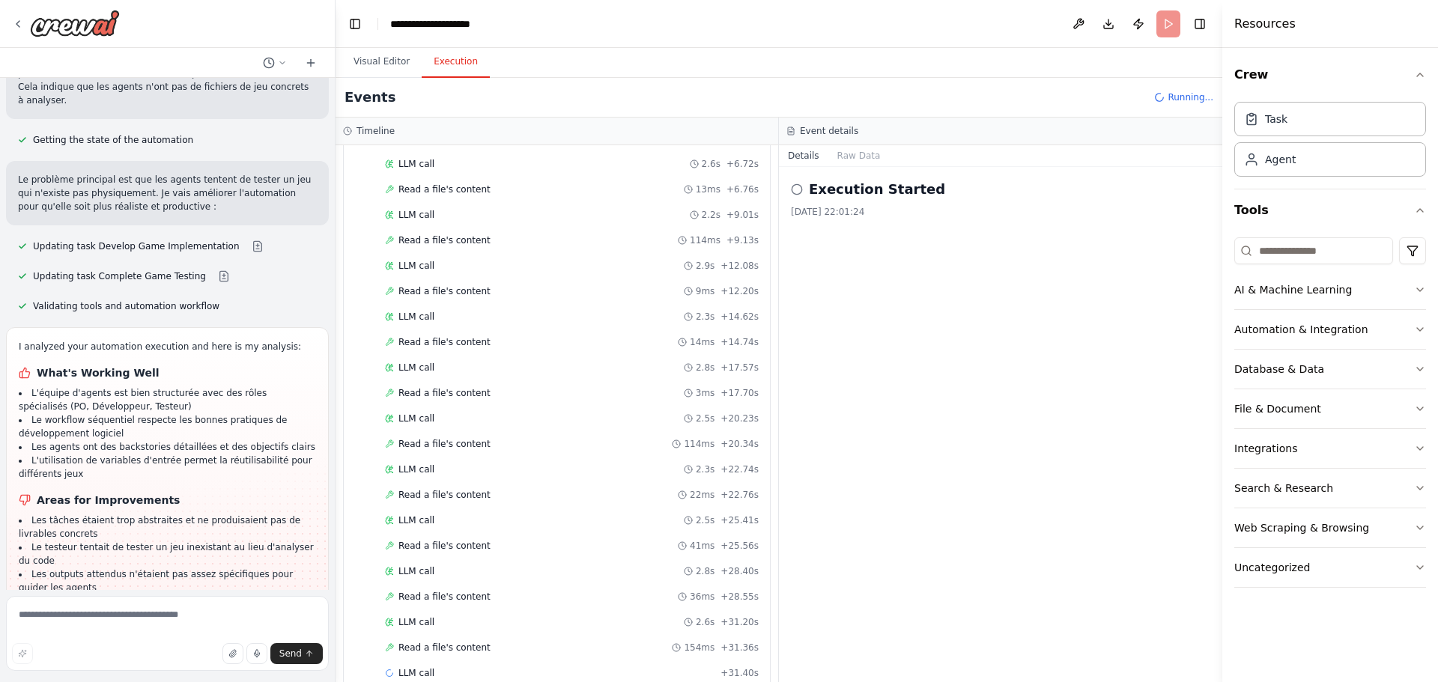
scroll to position [1924, 0]
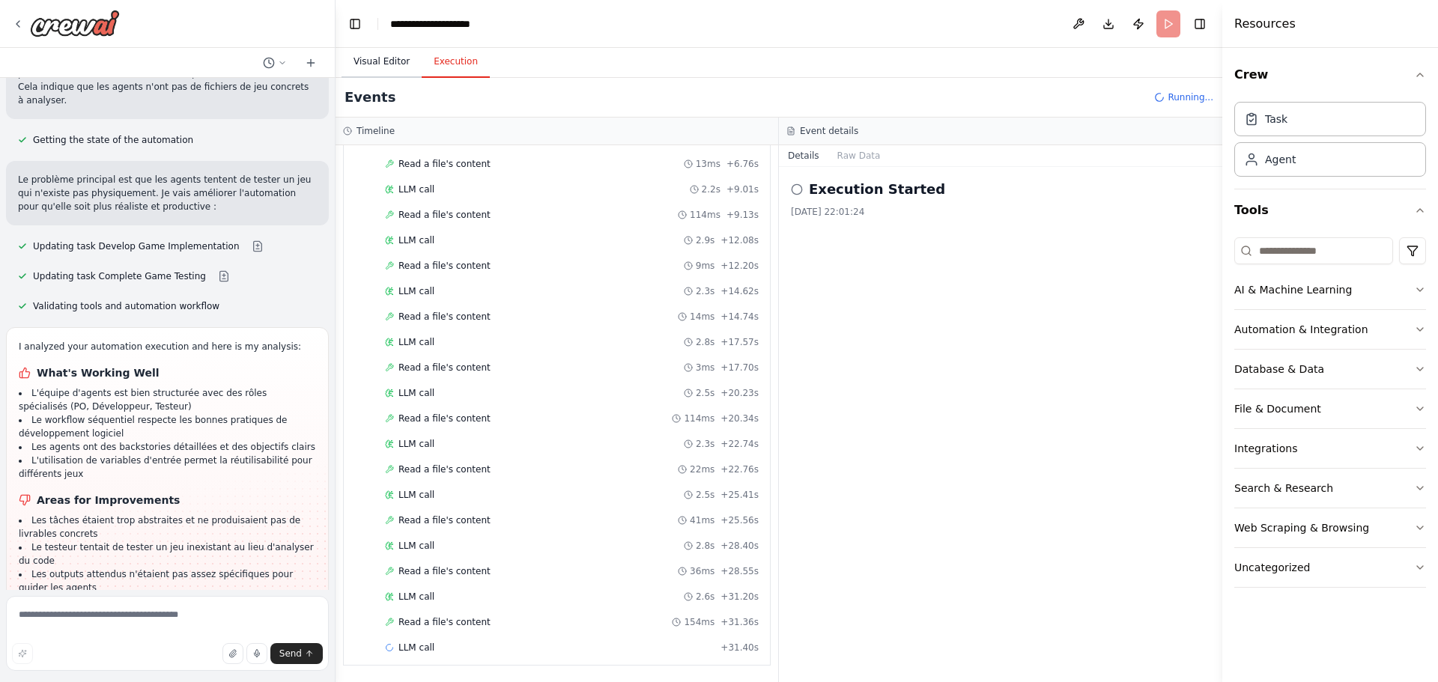
click at [389, 73] on button "Visual Editor" at bounding box center [381, 61] width 80 height 31
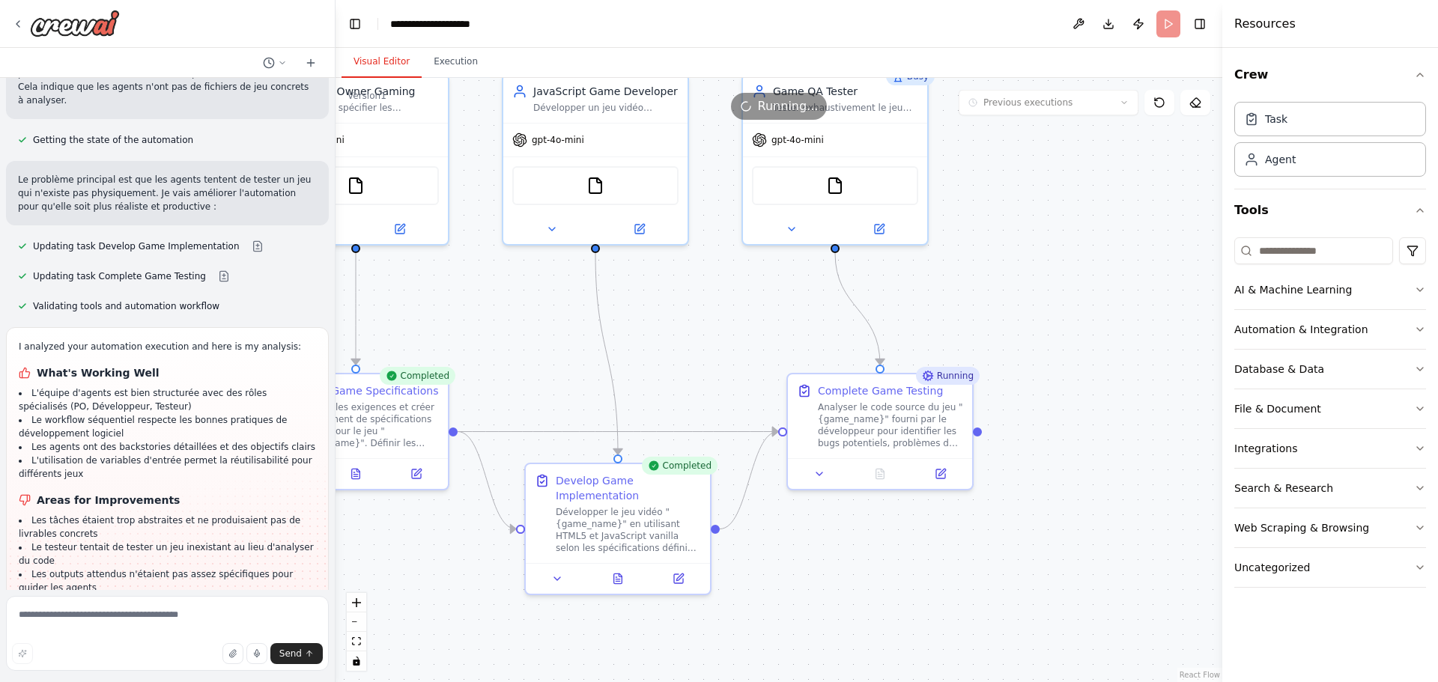
scroll to position [1442, 0]
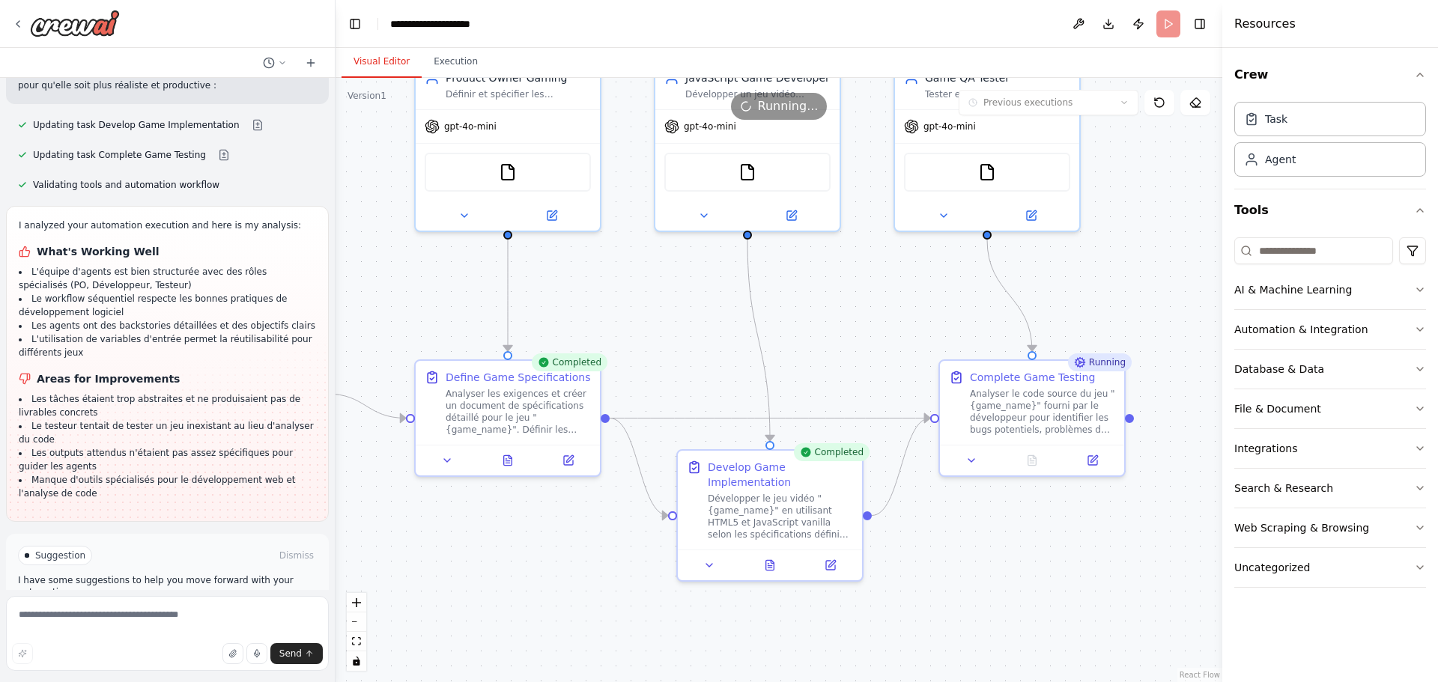
drag, startPoint x: 690, startPoint y: 351, endPoint x: 836, endPoint y: 343, distance: 145.5
click at [836, 343] on div ".deletable-edge-delete-btn { width: 20px; height: 20px; border: 0px solid #ffff…" at bounding box center [778, 380] width 887 height 604
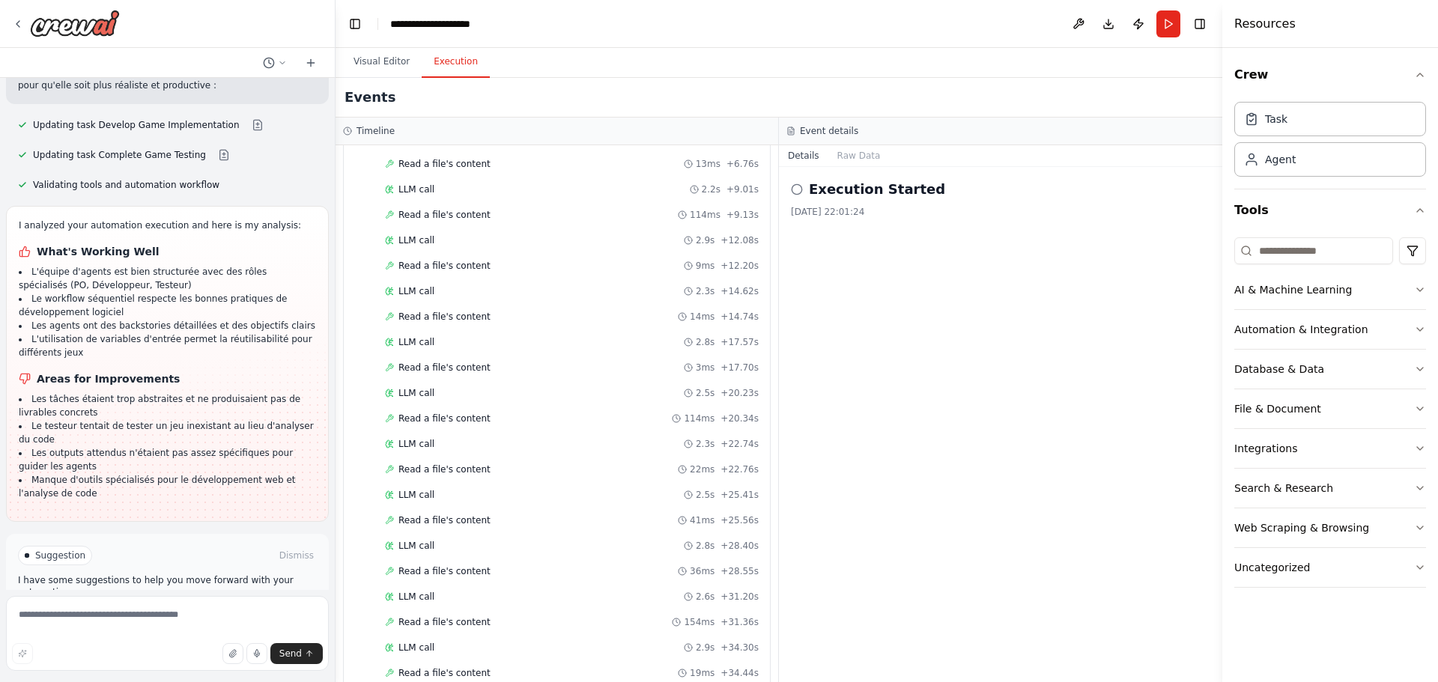
click at [445, 57] on button "Execution" at bounding box center [456, 61] width 68 height 31
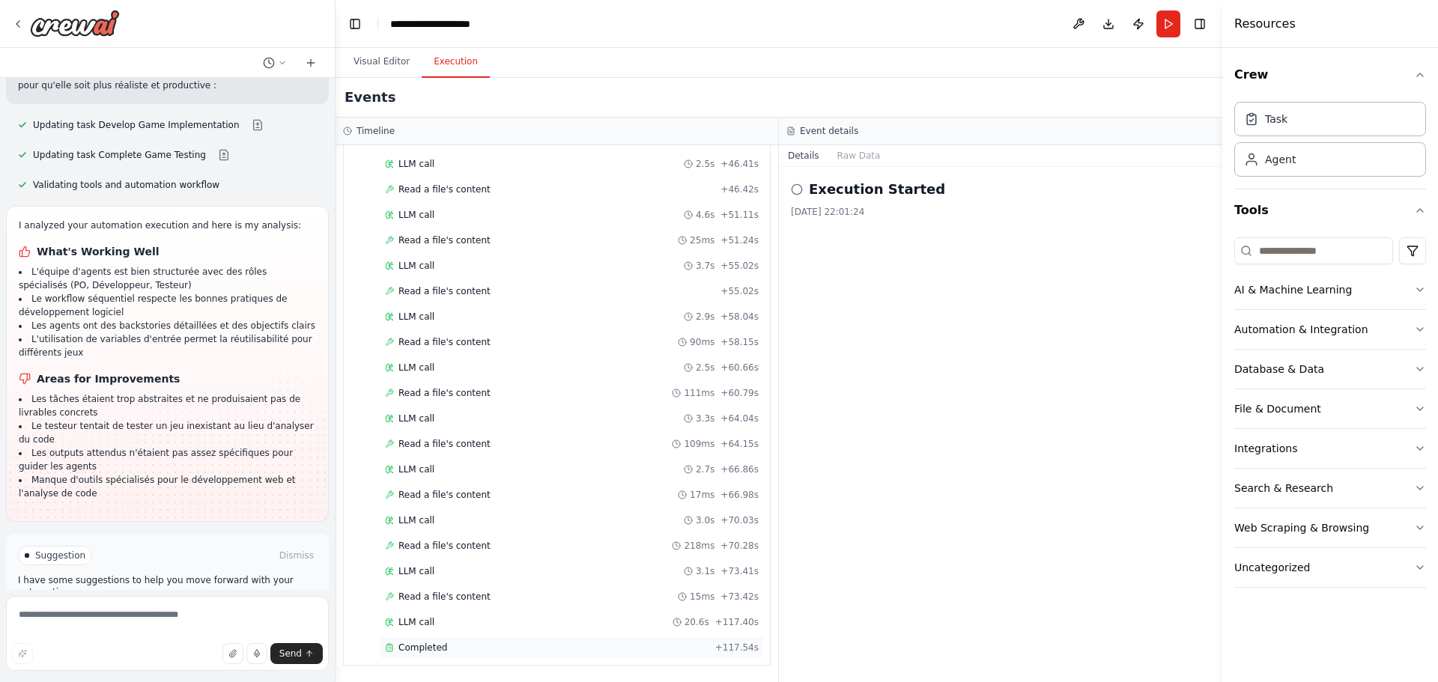
click at [490, 654] on div "Completed + 117.54s" at bounding box center [572, 648] width 384 height 22
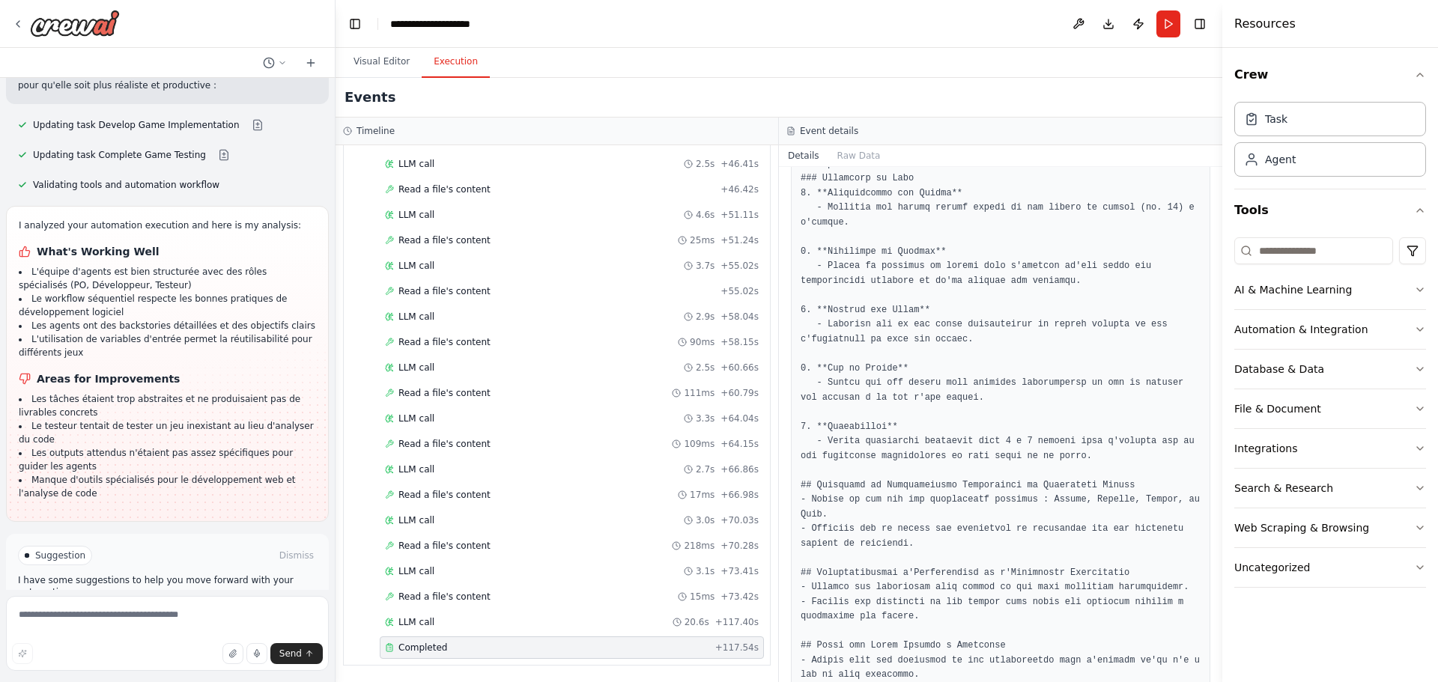
scroll to position [734, 0]
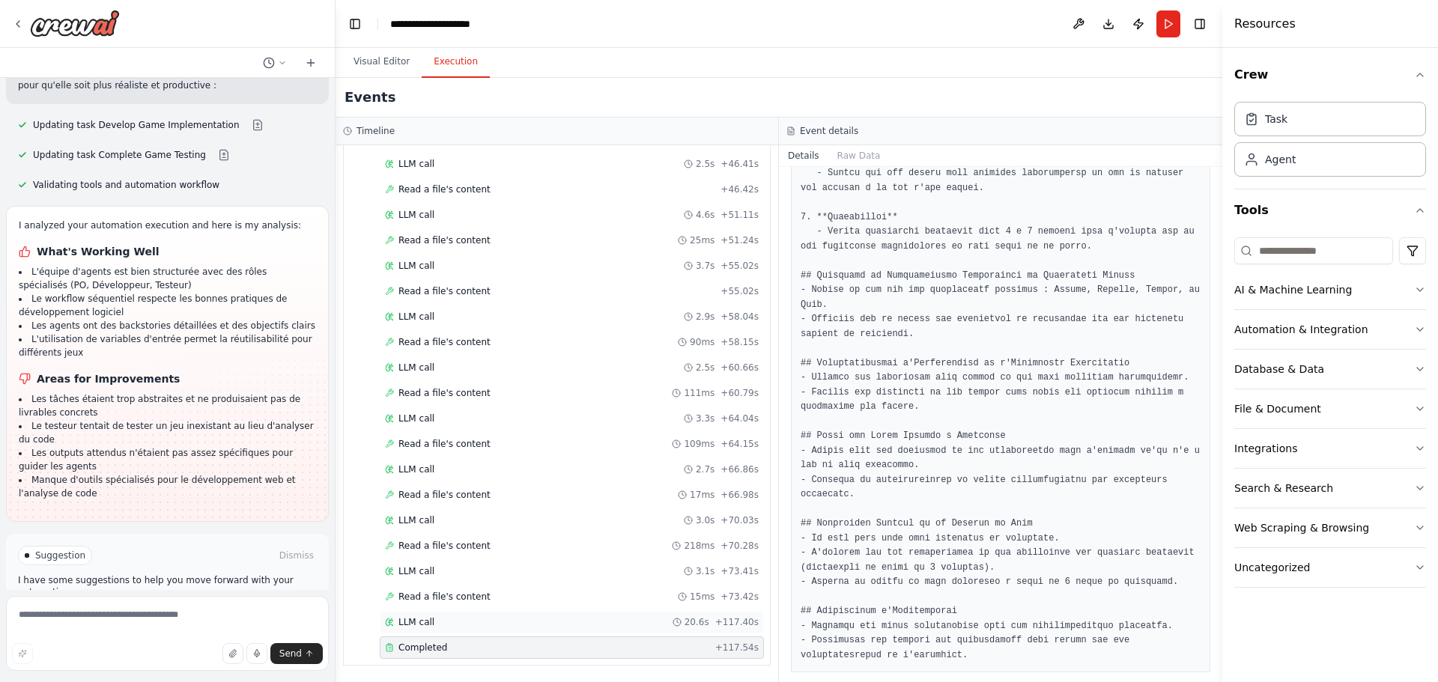
click at [513, 626] on div "LLM call 20.6s + 117.40s" at bounding box center [572, 622] width 374 height 12
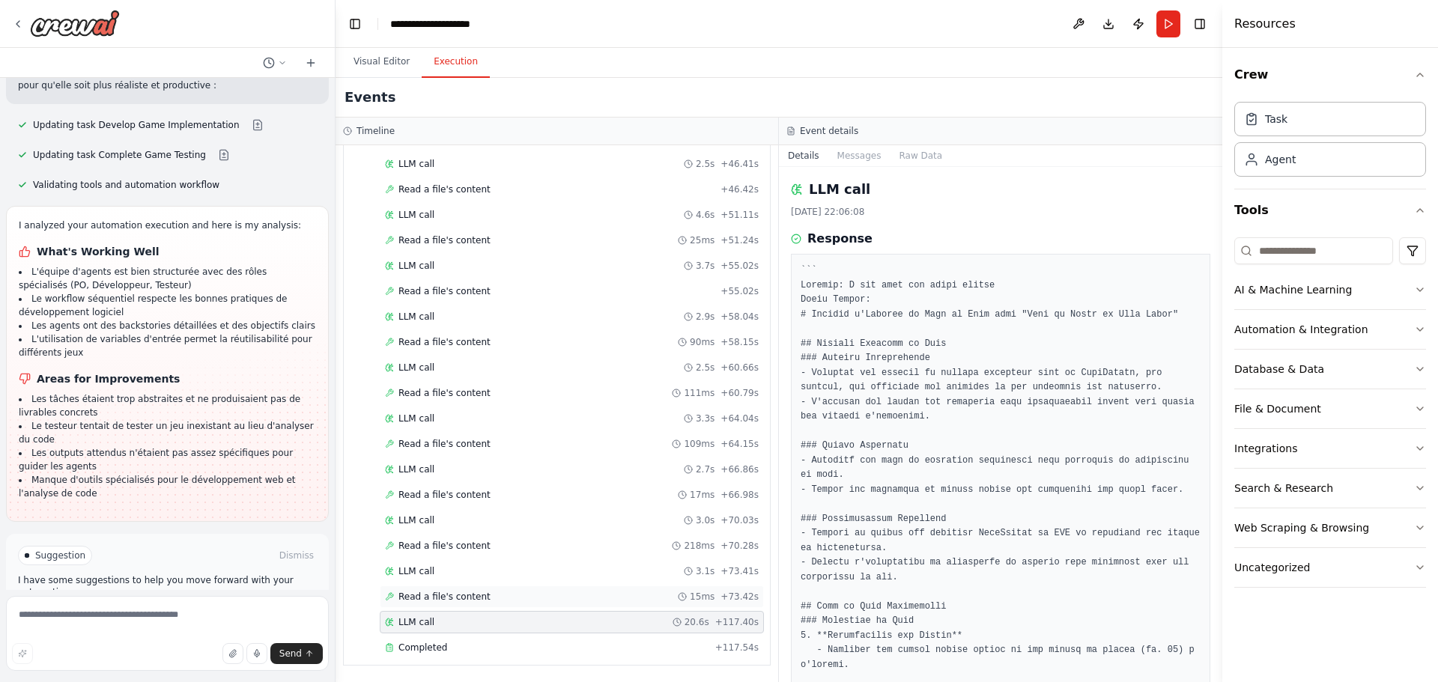
click at [497, 595] on div "Read a file's content 15ms + 73.42s" at bounding box center [572, 597] width 374 height 12
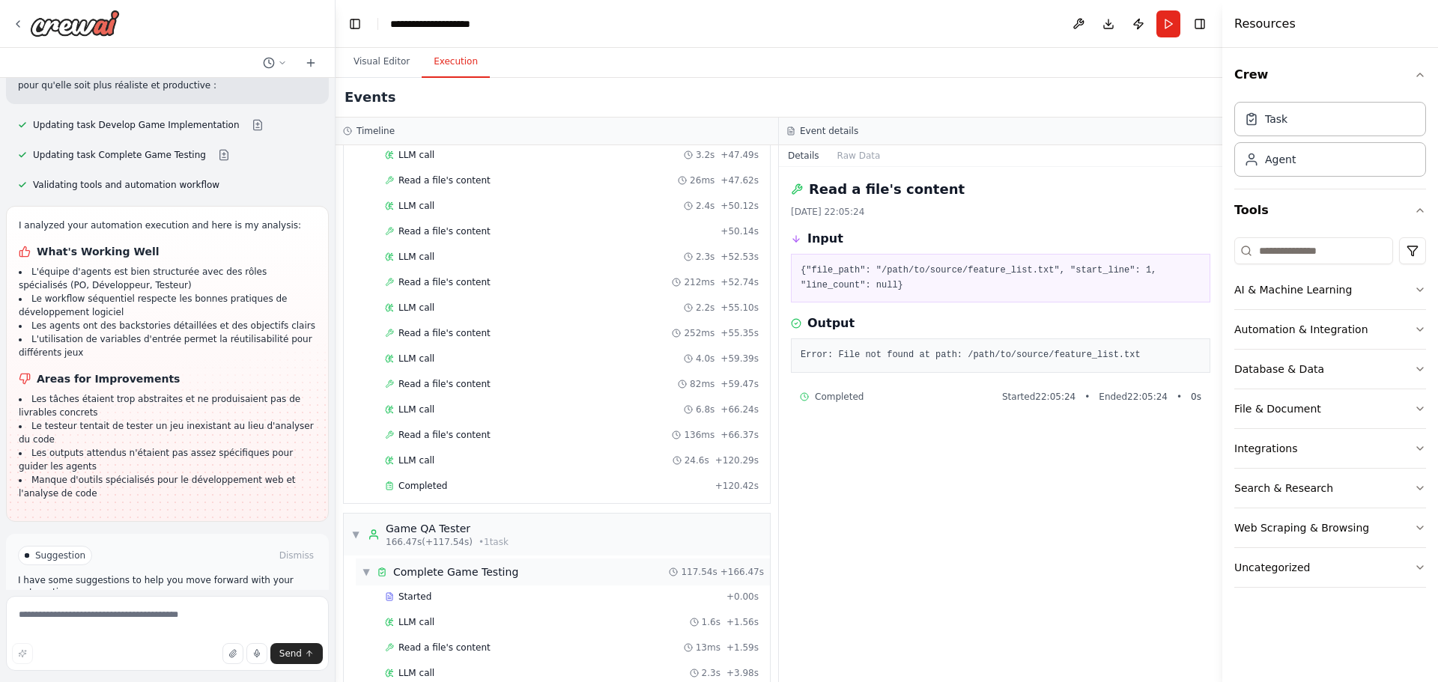
scroll to position [739, 0]
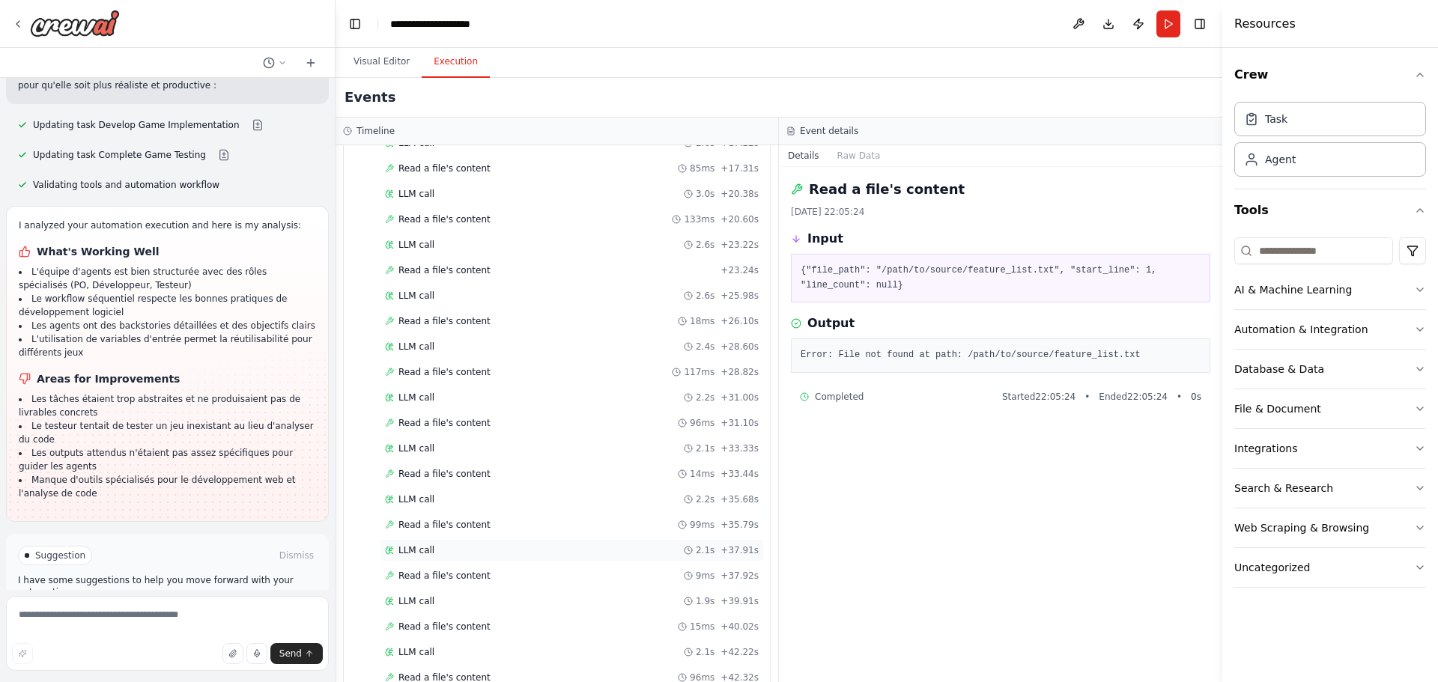
click at [452, 545] on div "LLM call 2.1s + 37.91s" at bounding box center [572, 550] width 374 height 12
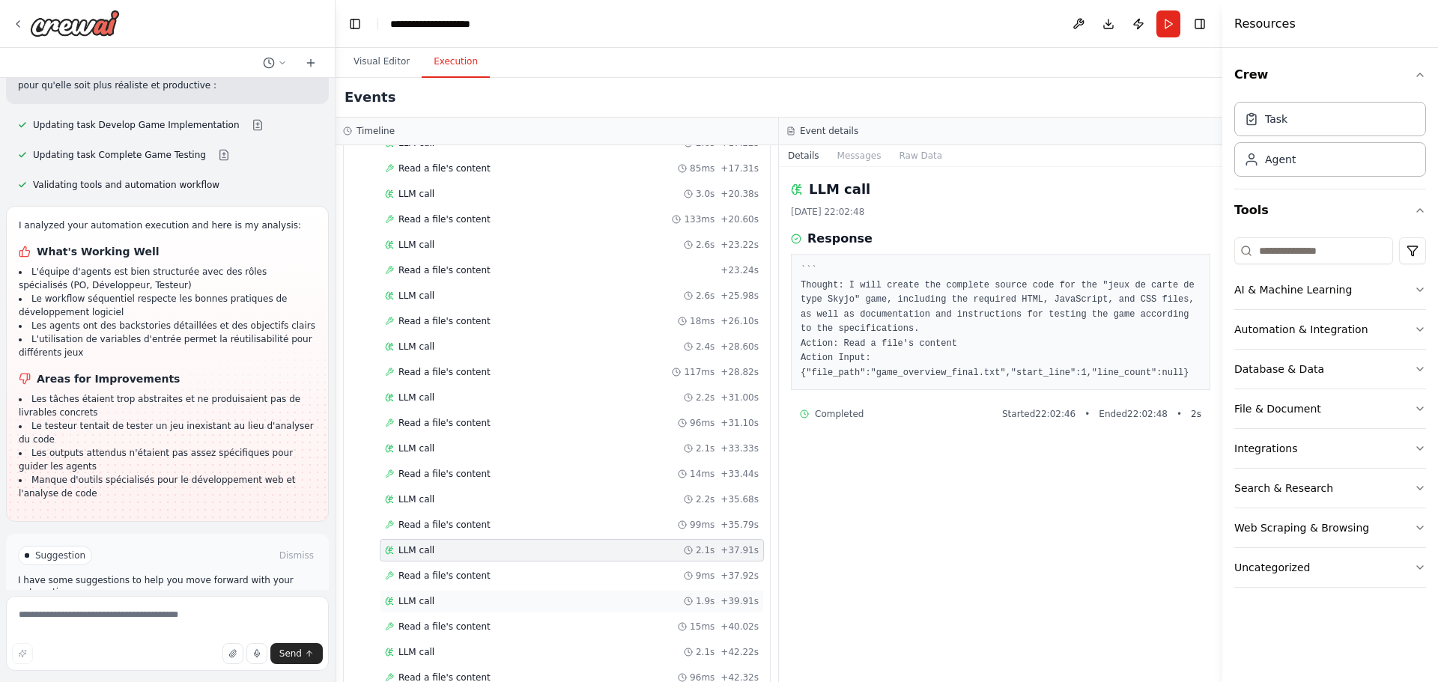
click at [446, 599] on div "LLM call 1.9s + 39.91s" at bounding box center [572, 601] width 374 height 12
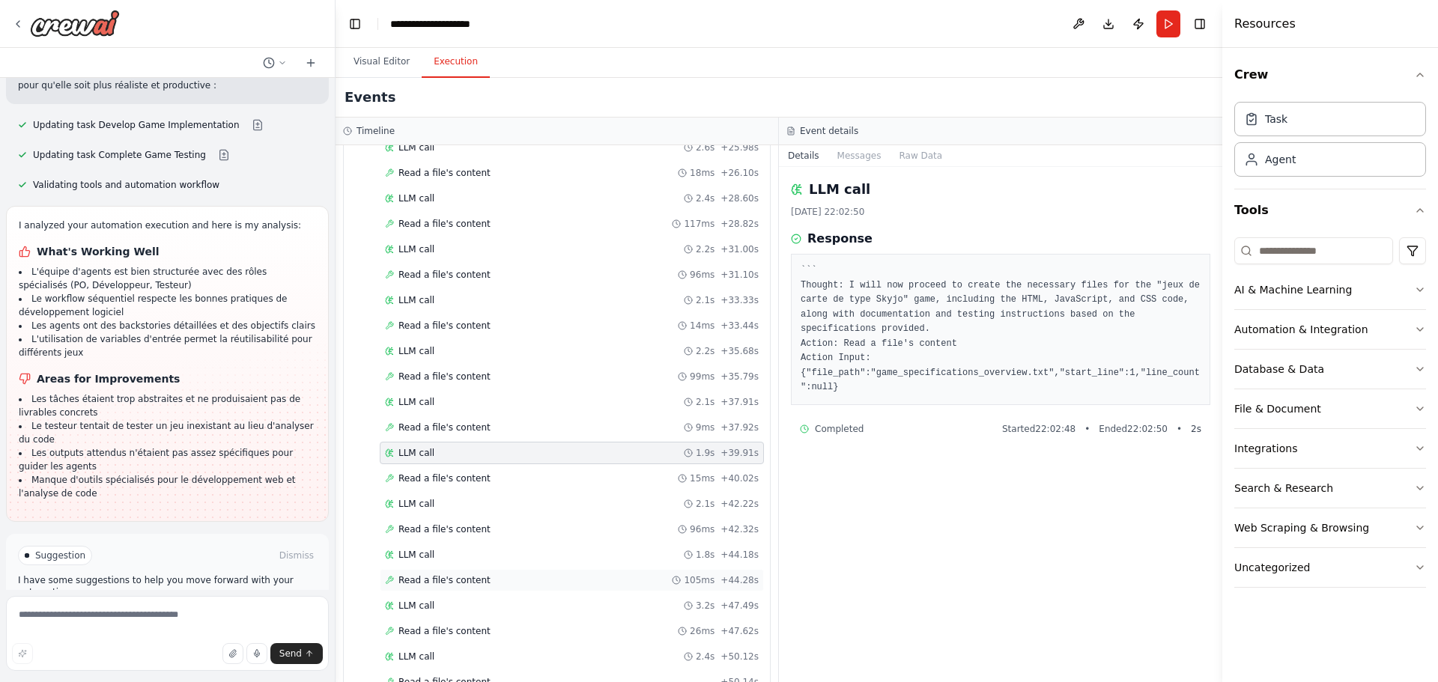
scroll to position [889, 0]
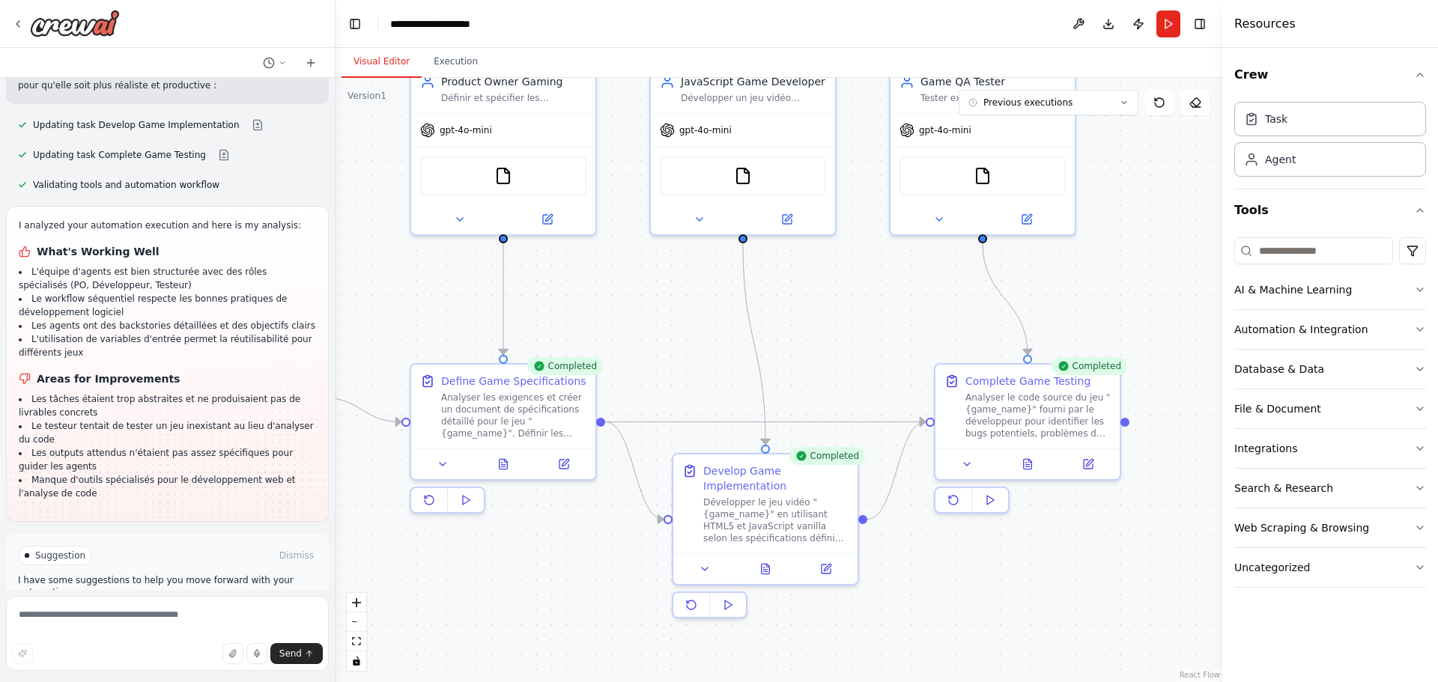
click at [380, 62] on button "Visual Editor" at bounding box center [381, 61] width 80 height 31
click at [976, 174] on img at bounding box center [982, 173] width 18 height 18
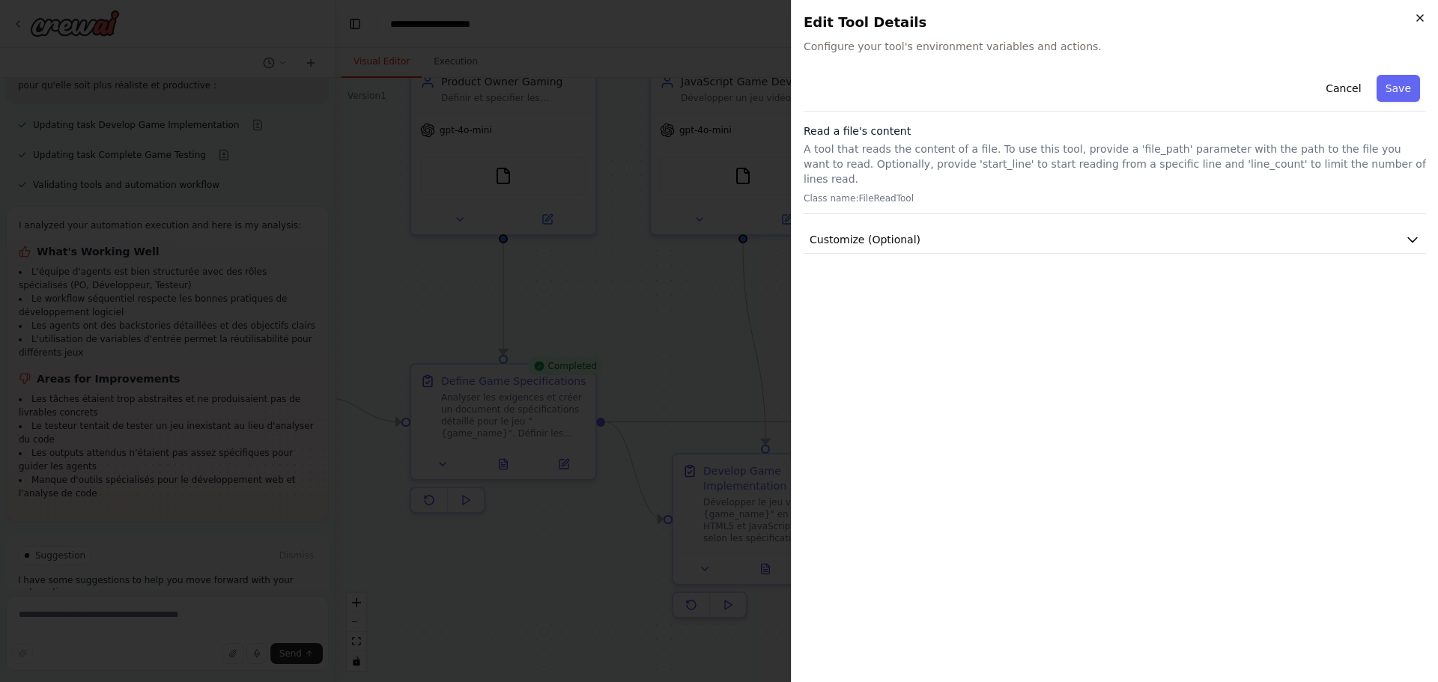
click at [1413, 15] on h2 "Edit Tool Details" at bounding box center [1115, 22] width 622 height 21
click at [1420, 16] on icon "button" at bounding box center [1420, 18] width 12 height 12
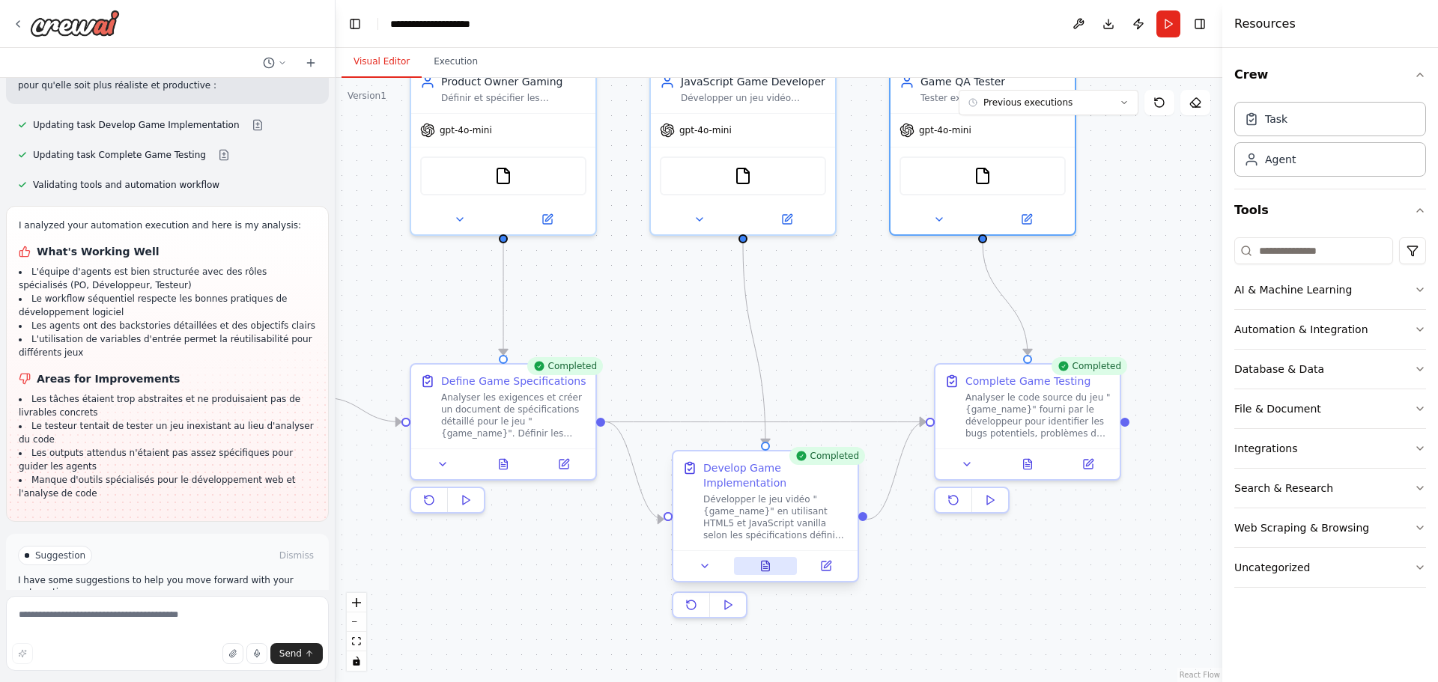
click at [768, 573] on button at bounding box center [766, 566] width 64 height 18
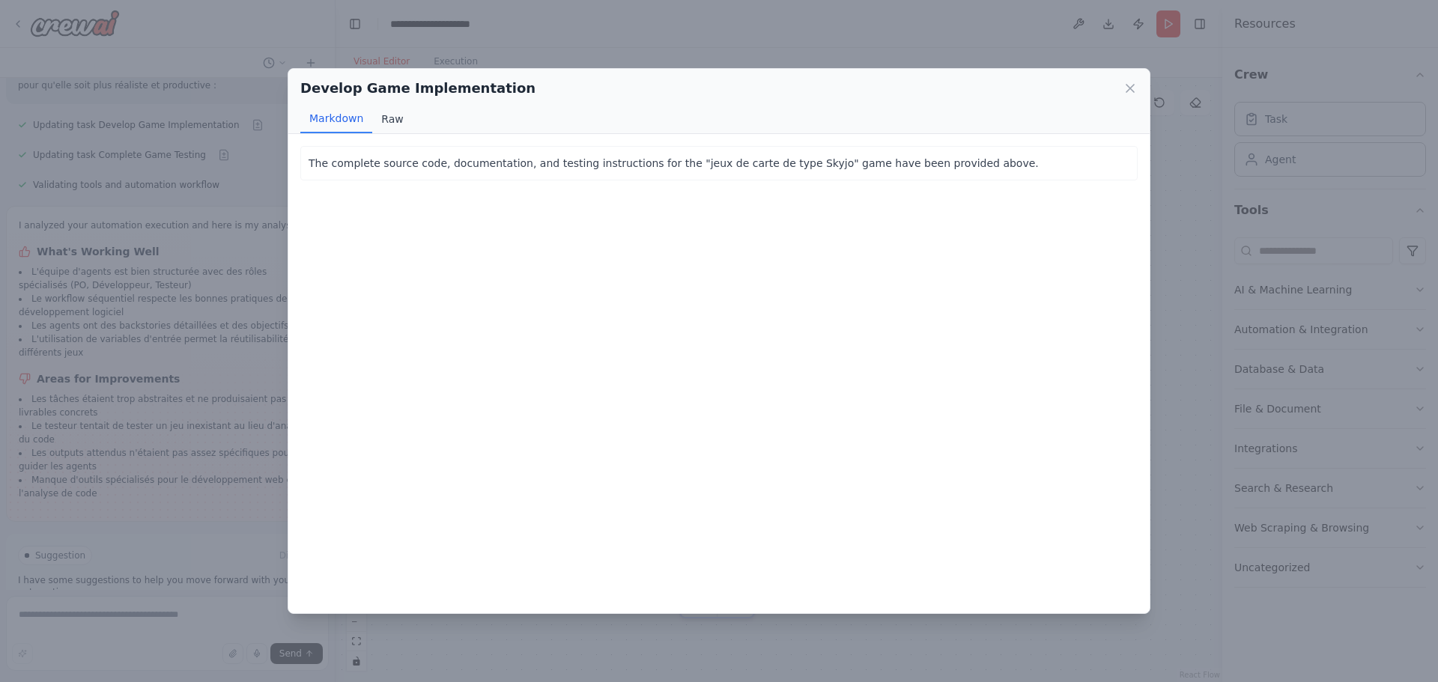
click at [389, 118] on button "Raw" at bounding box center [392, 119] width 40 height 28
click at [1128, 85] on icon at bounding box center [1130, 88] width 15 height 15
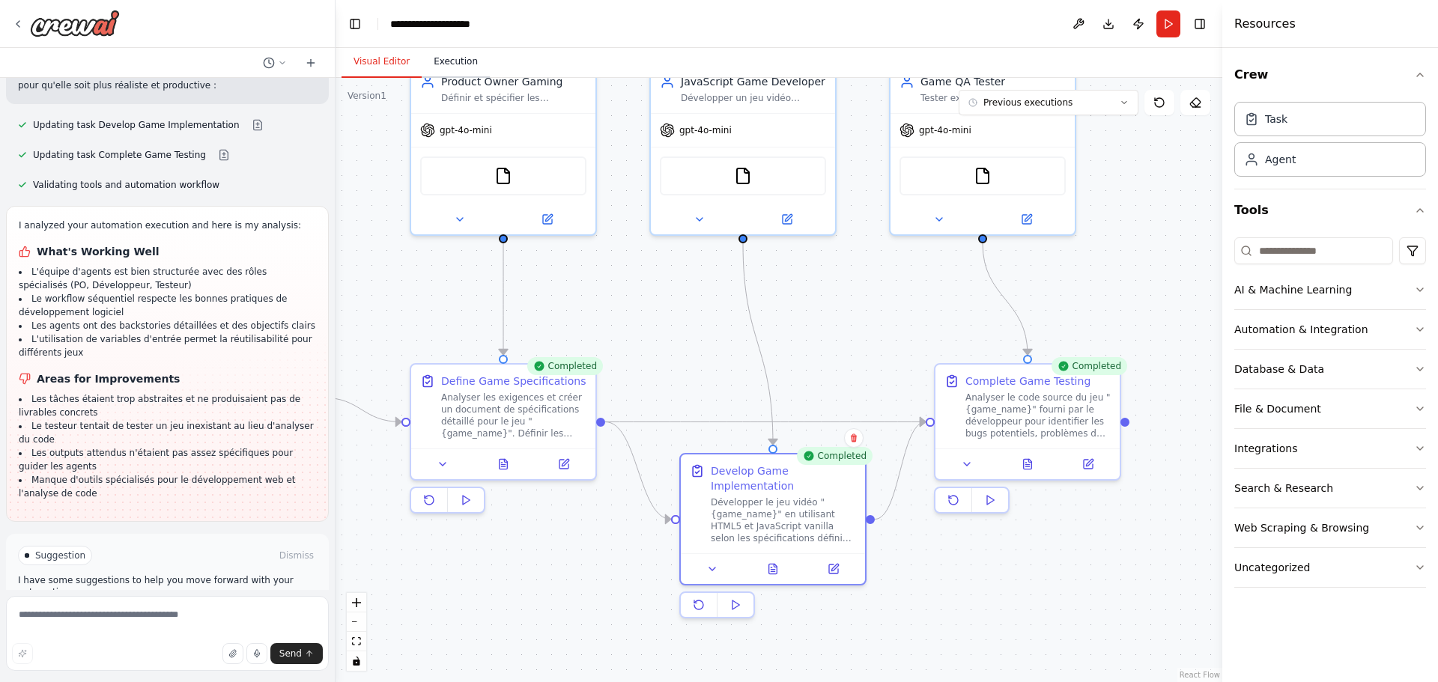
click at [443, 61] on button "Execution" at bounding box center [456, 61] width 68 height 31
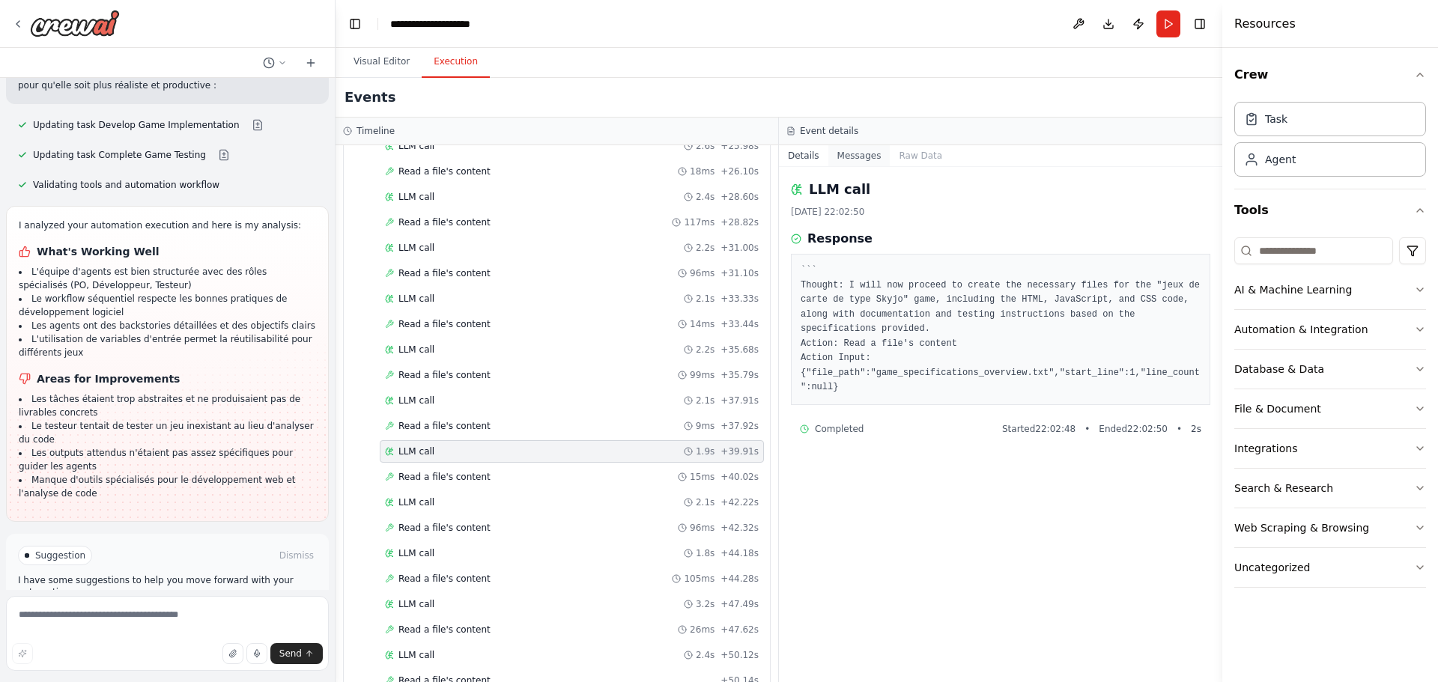
click at [855, 161] on button "Messages" at bounding box center [859, 155] width 62 height 21
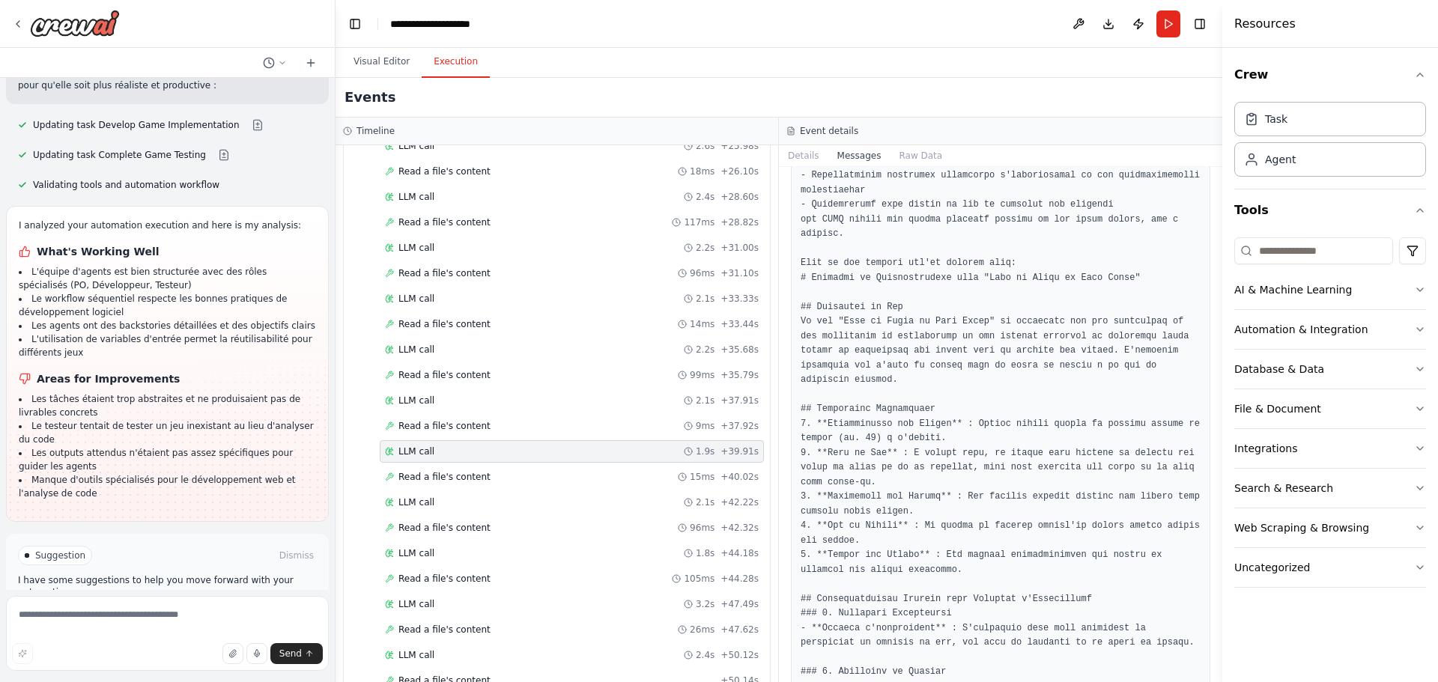
scroll to position [1423, 0]
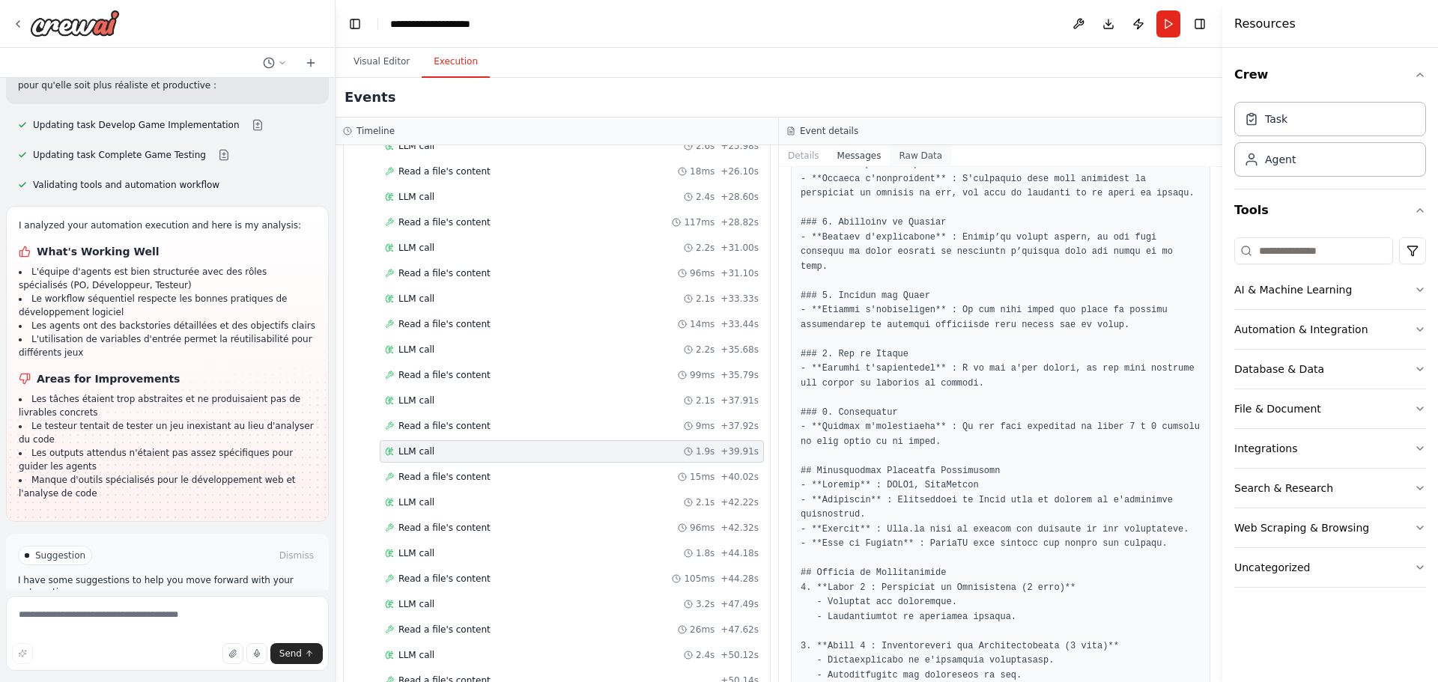
click at [904, 154] on button "Raw Data" at bounding box center [920, 155] width 61 height 21
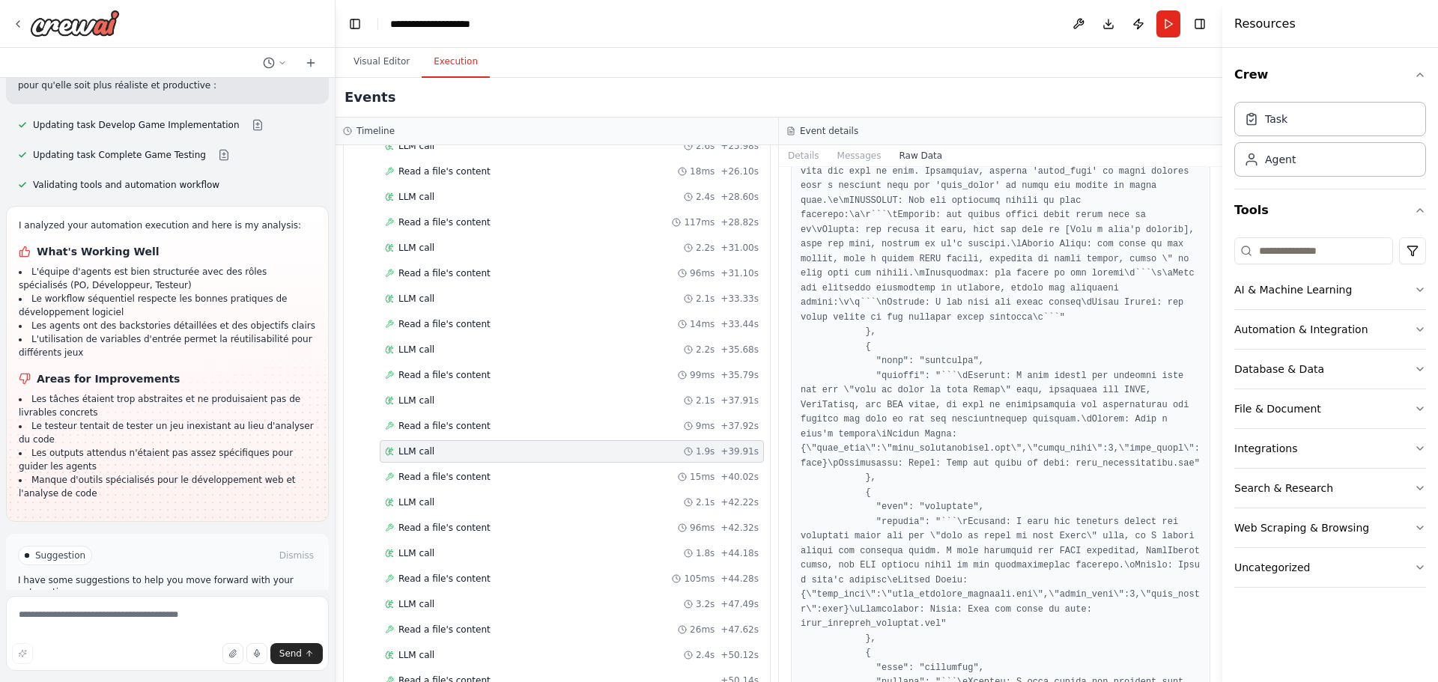
scroll to position [31537, 0]
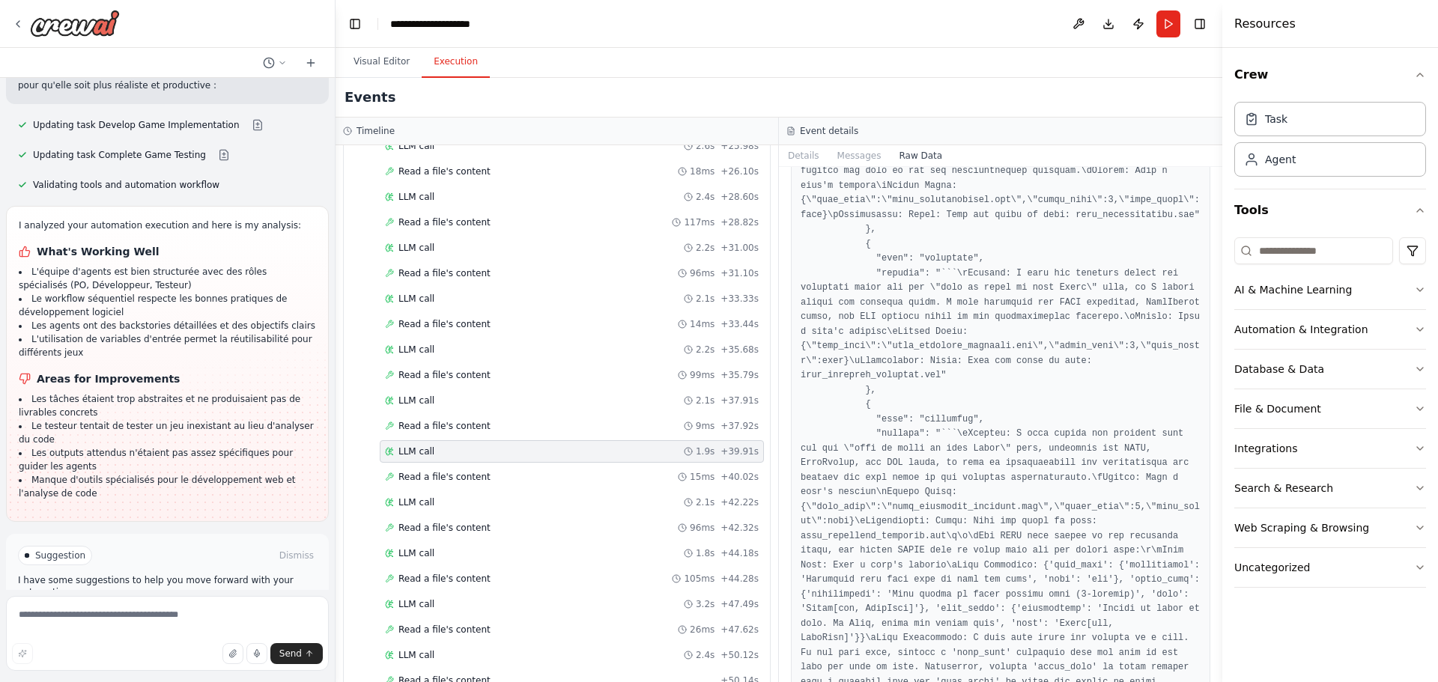
click at [173, 613] on span "Improve automation" at bounding box center [173, 619] width 91 height 12
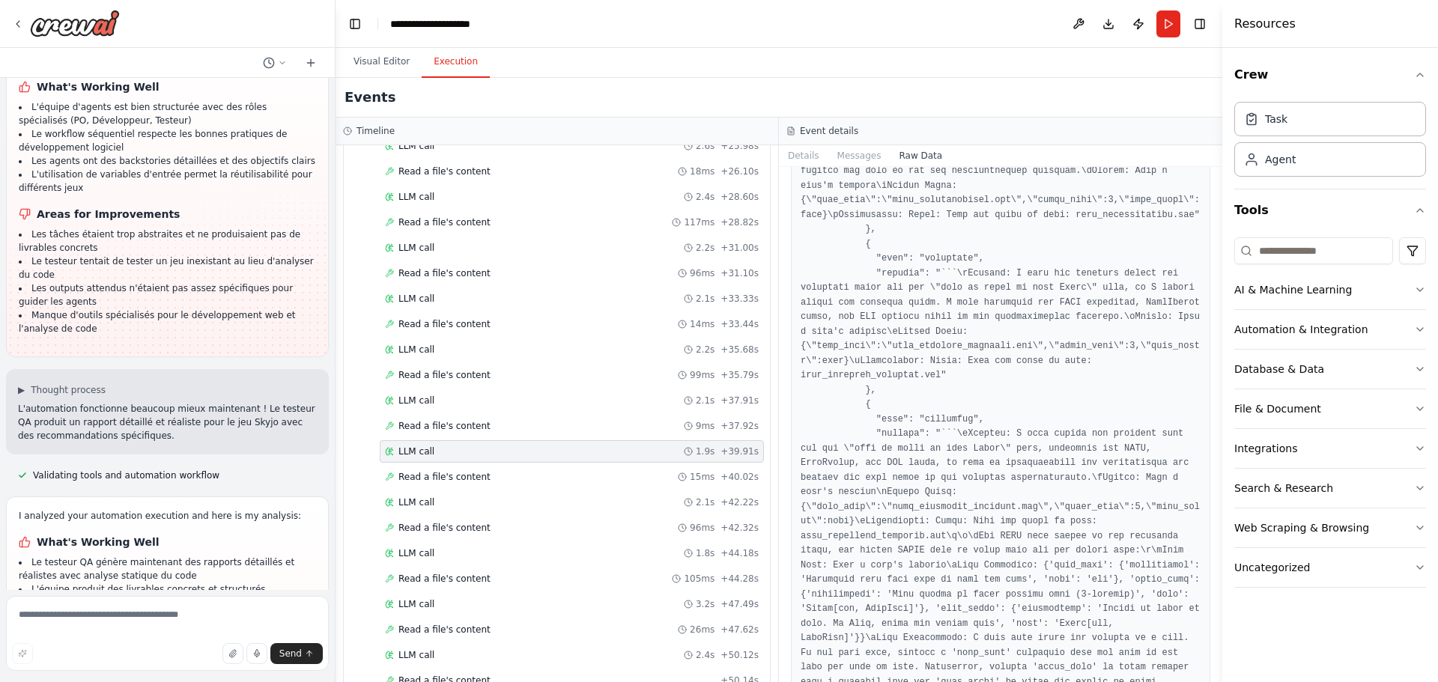
scroll to position [1883, 0]
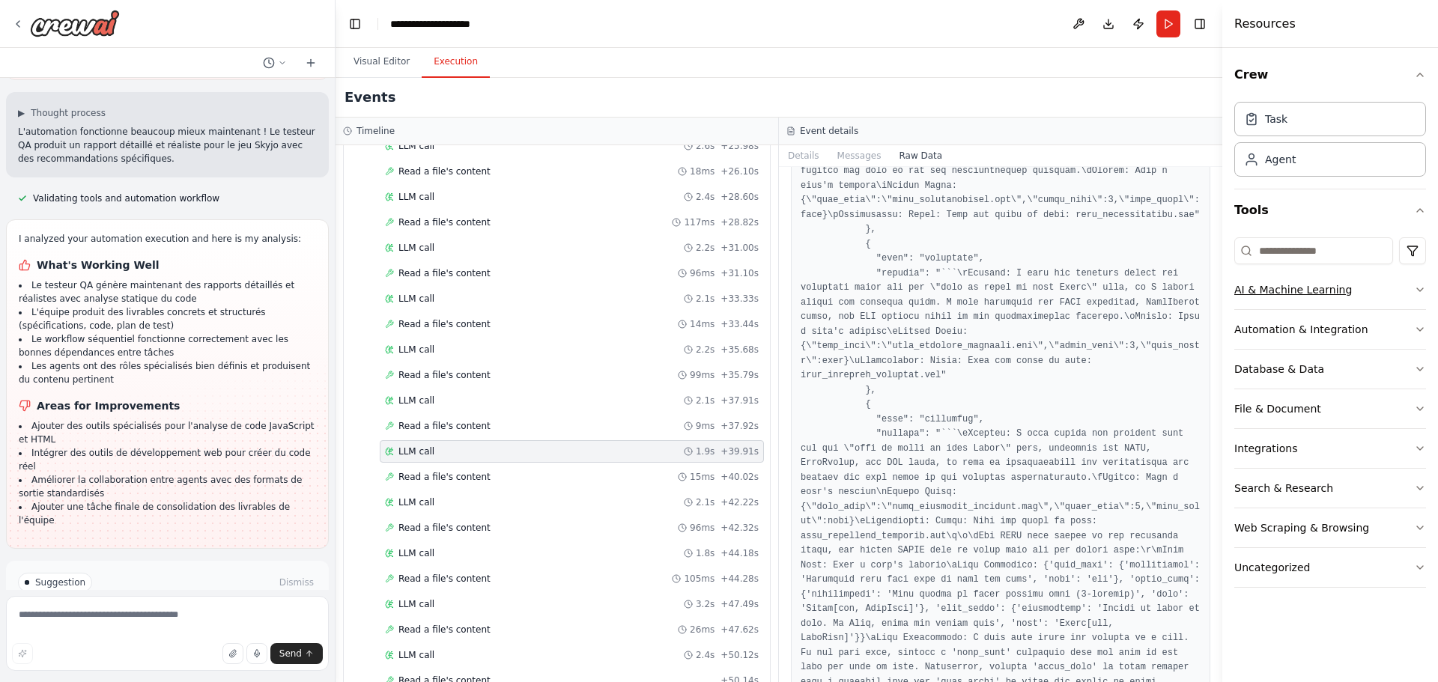
click at [1409, 291] on button "AI & Machine Learning" at bounding box center [1330, 289] width 192 height 39
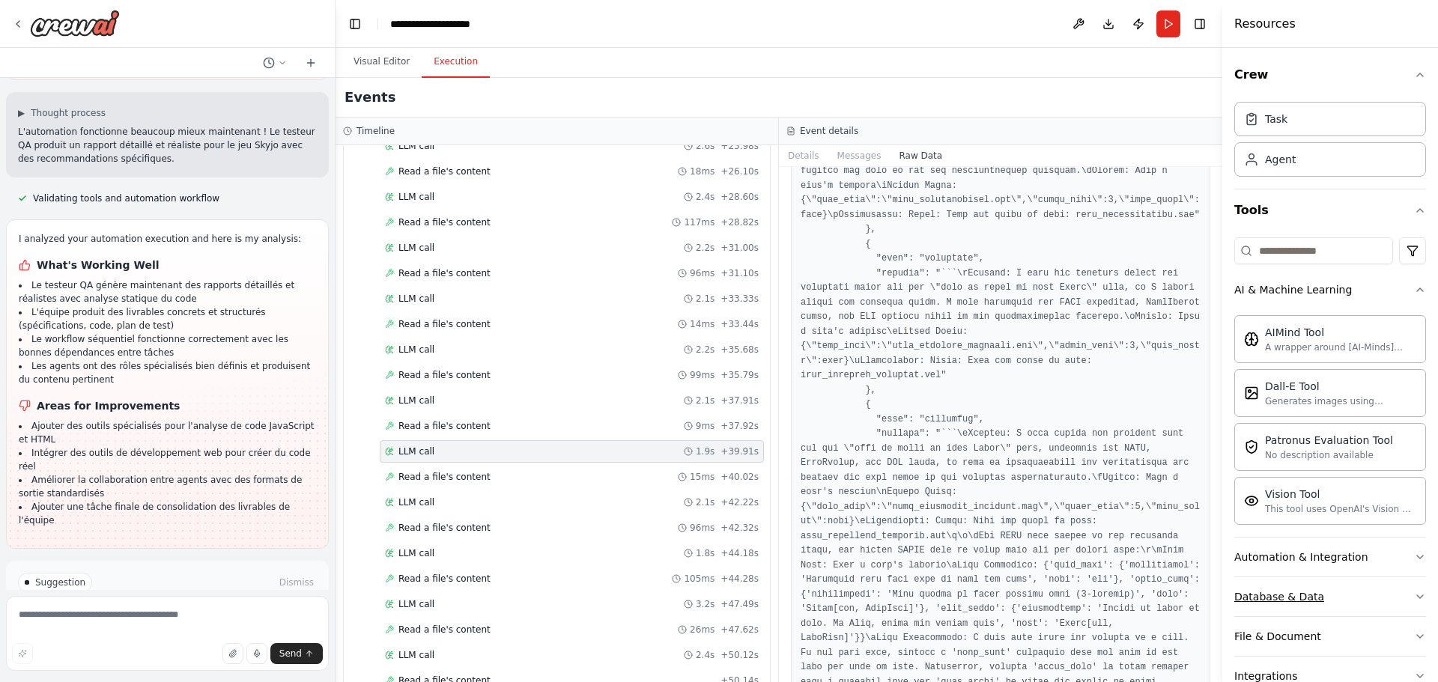
scroll to position [75, 0]
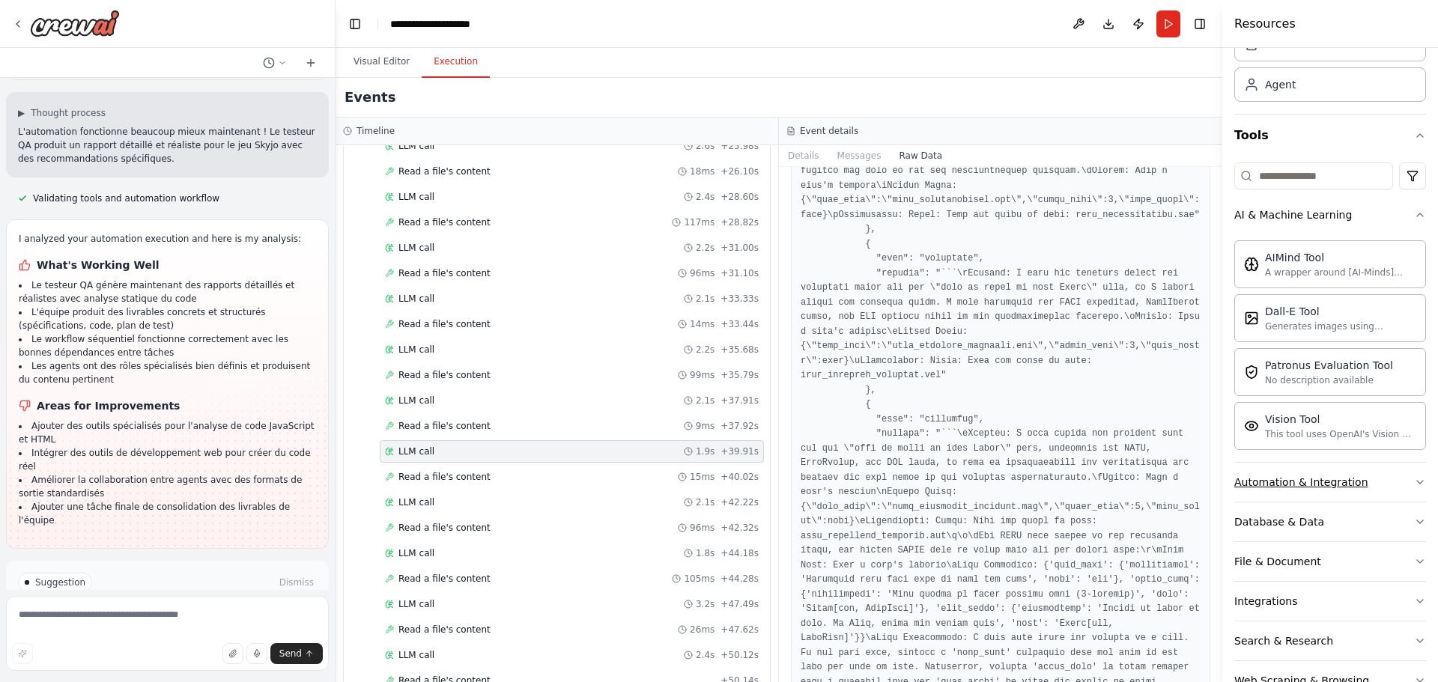
click at [1414, 482] on icon "button" at bounding box center [1420, 482] width 12 height 12
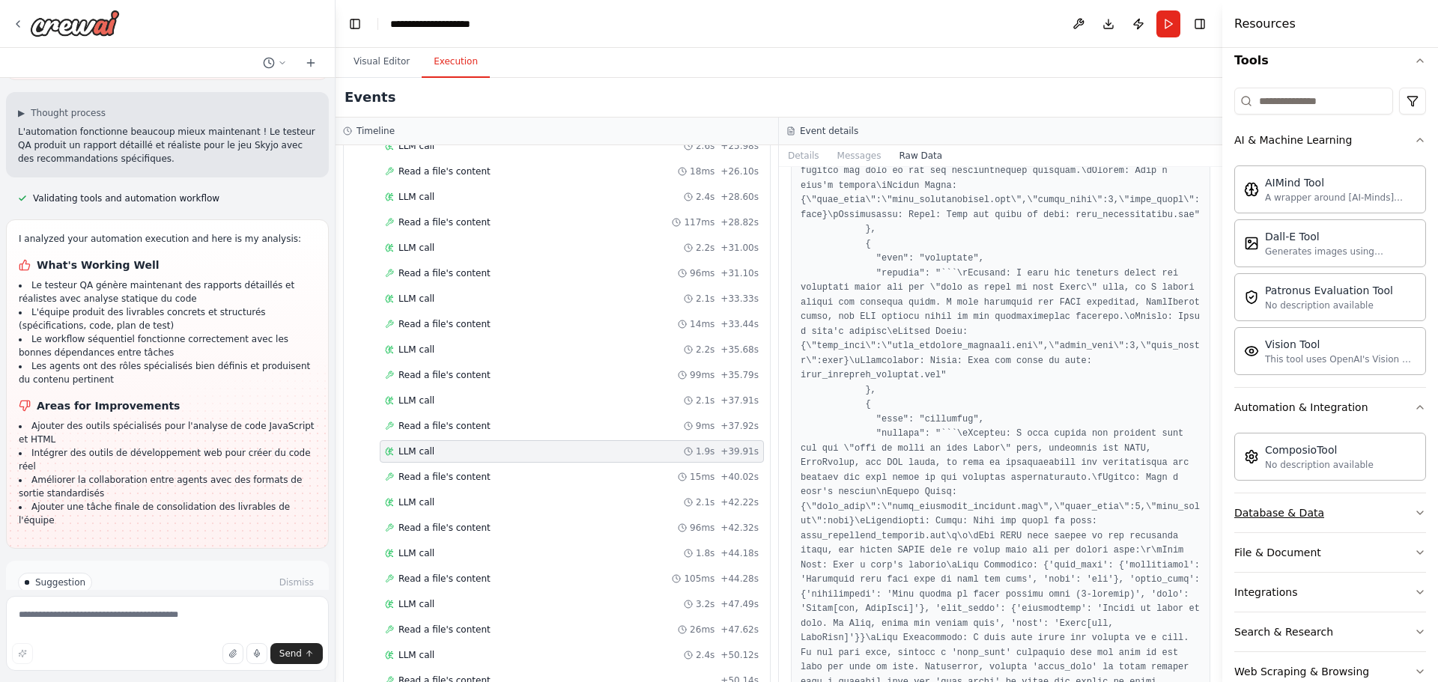
scroll to position [223, 0]
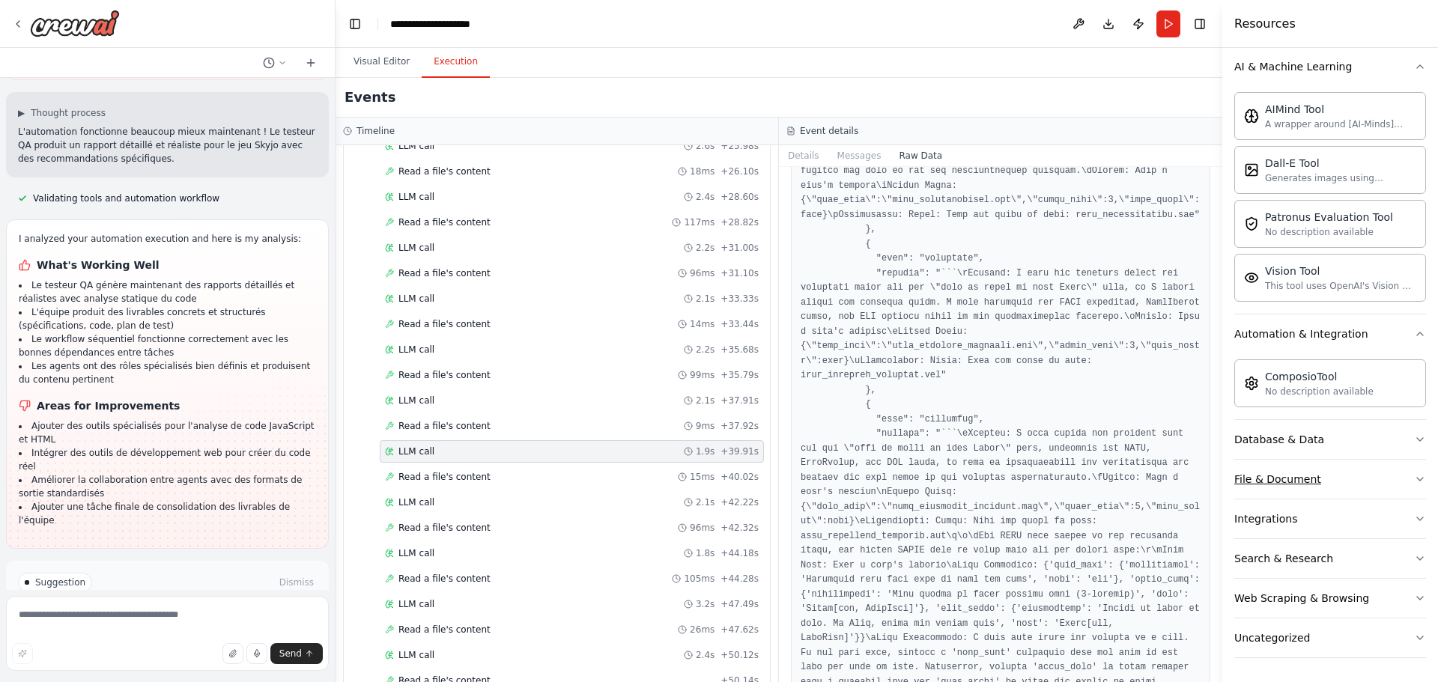
click at [1414, 477] on icon "button" at bounding box center [1420, 479] width 12 height 12
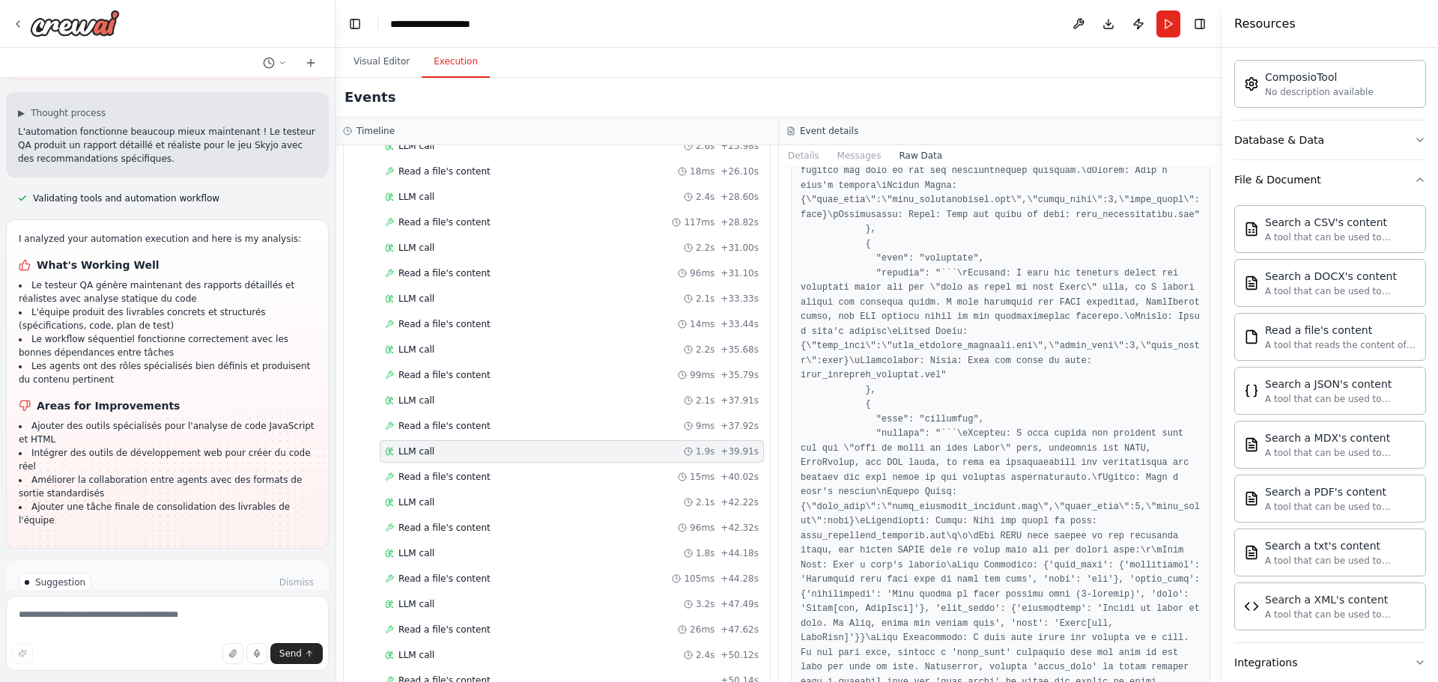
scroll to position [666, 0]
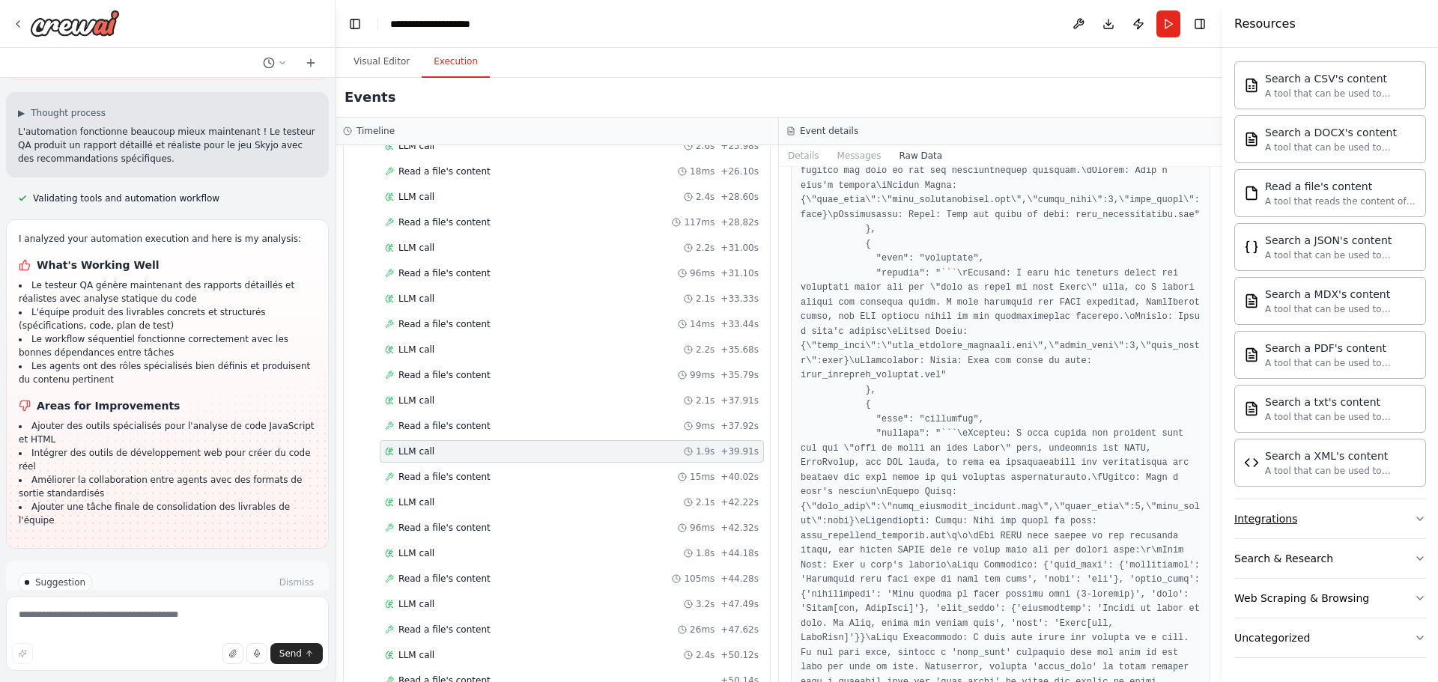
click at [1404, 509] on button "Integrations" at bounding box center [1330, 518] width 192 height 39
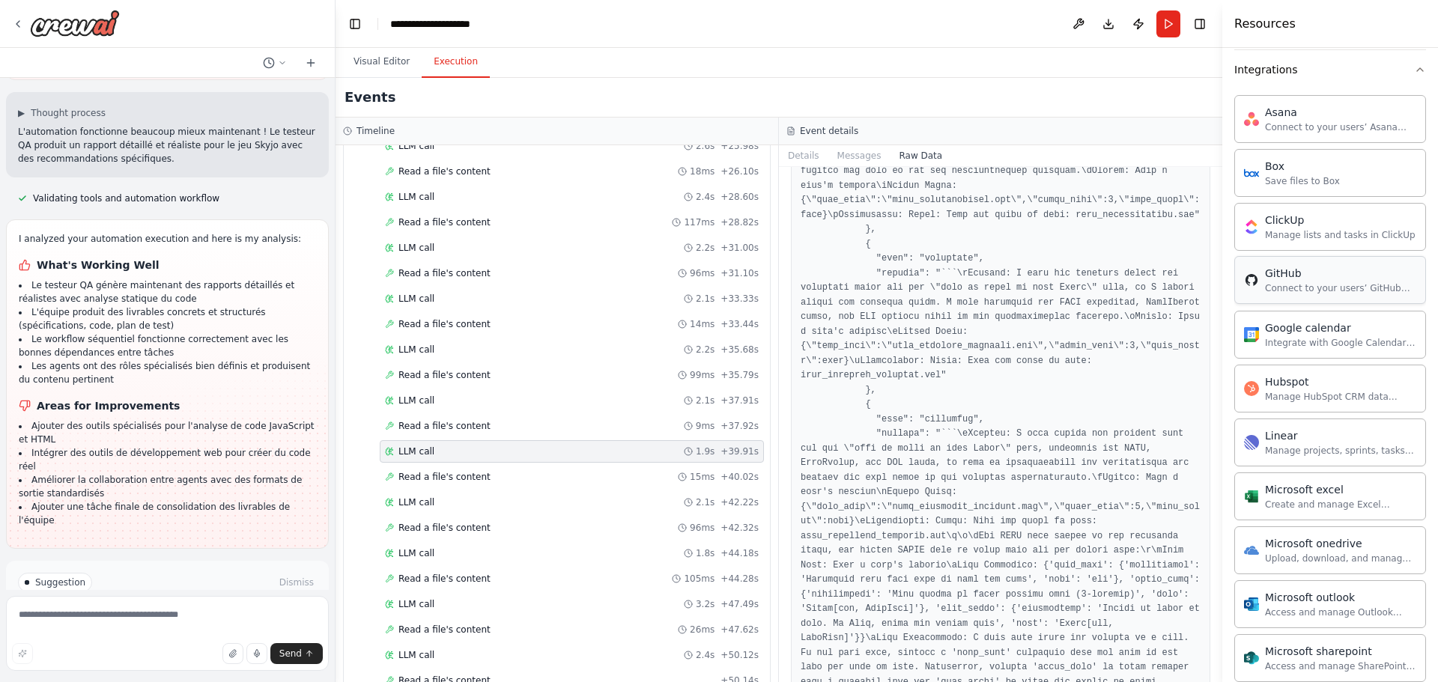
scroll to position [1415, 0]
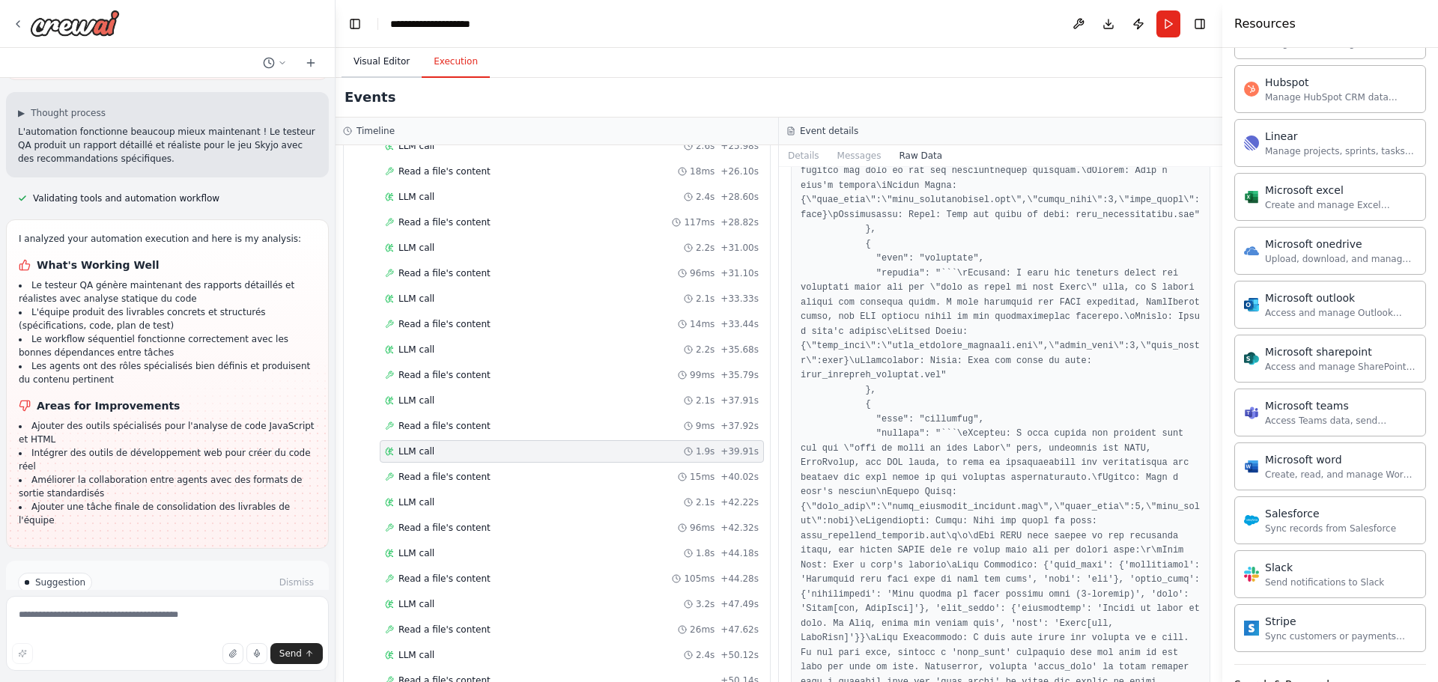
click at [365, 56] on button "Visual Editor" at bounding box center [381, 61] width 80 height 31
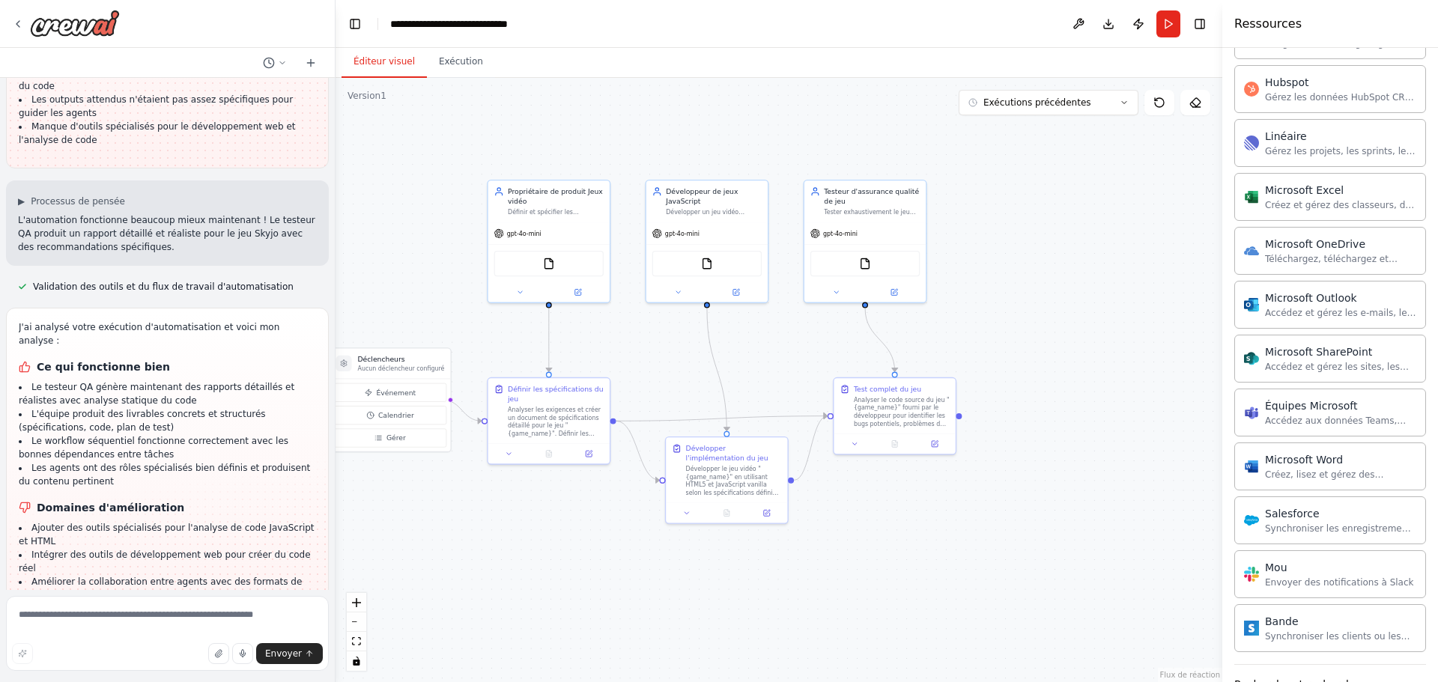
scroll to position [1883, 0]
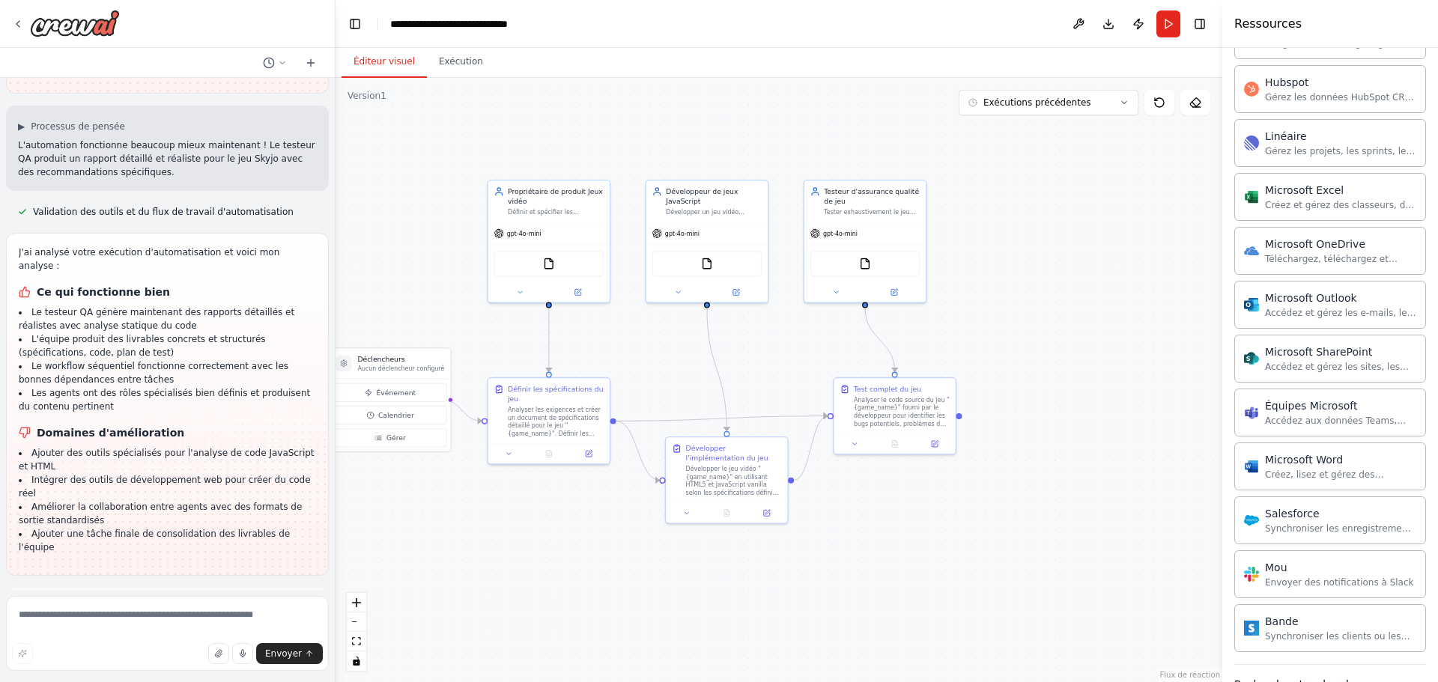
click at [192, 668] on font "Automatisation de l'exécution" at bounding box center [174, 673] width 134 height 10
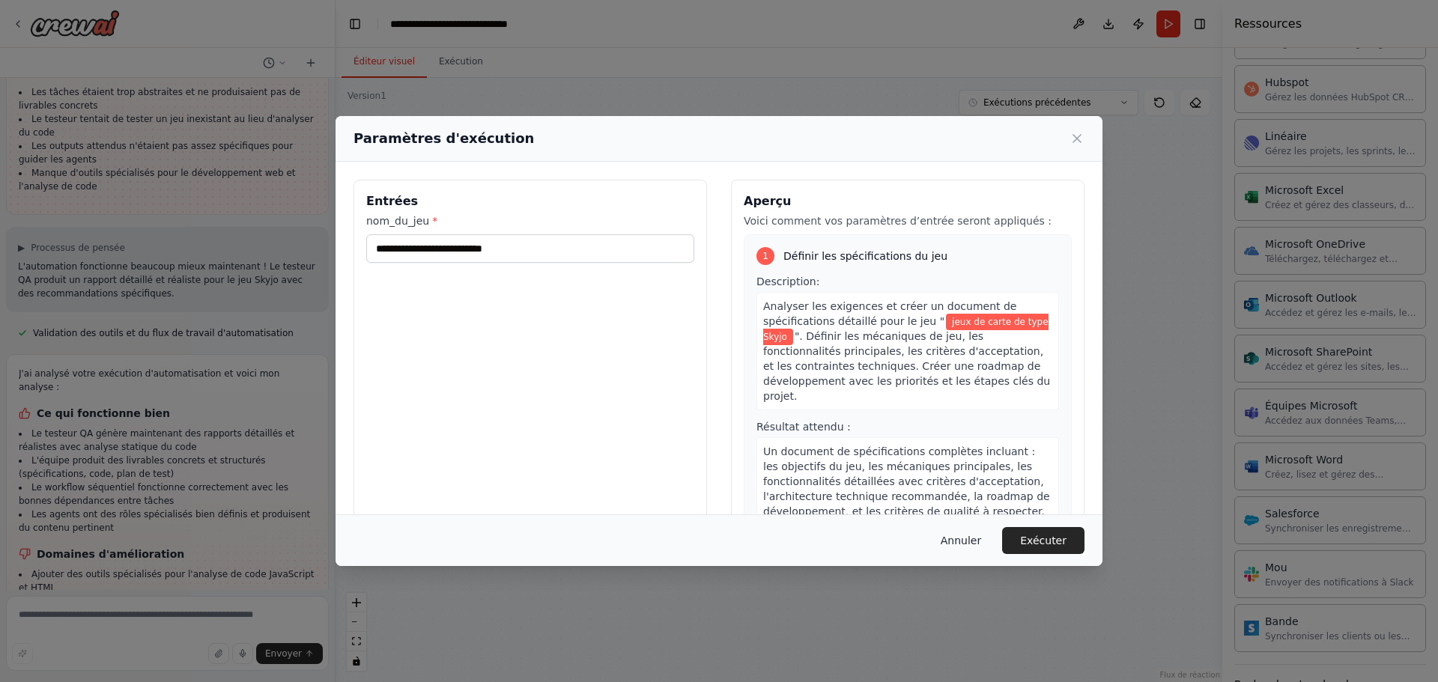
click at [976, 541] on font "Annuler" at bounding box center [961, 541] width 40 height 12
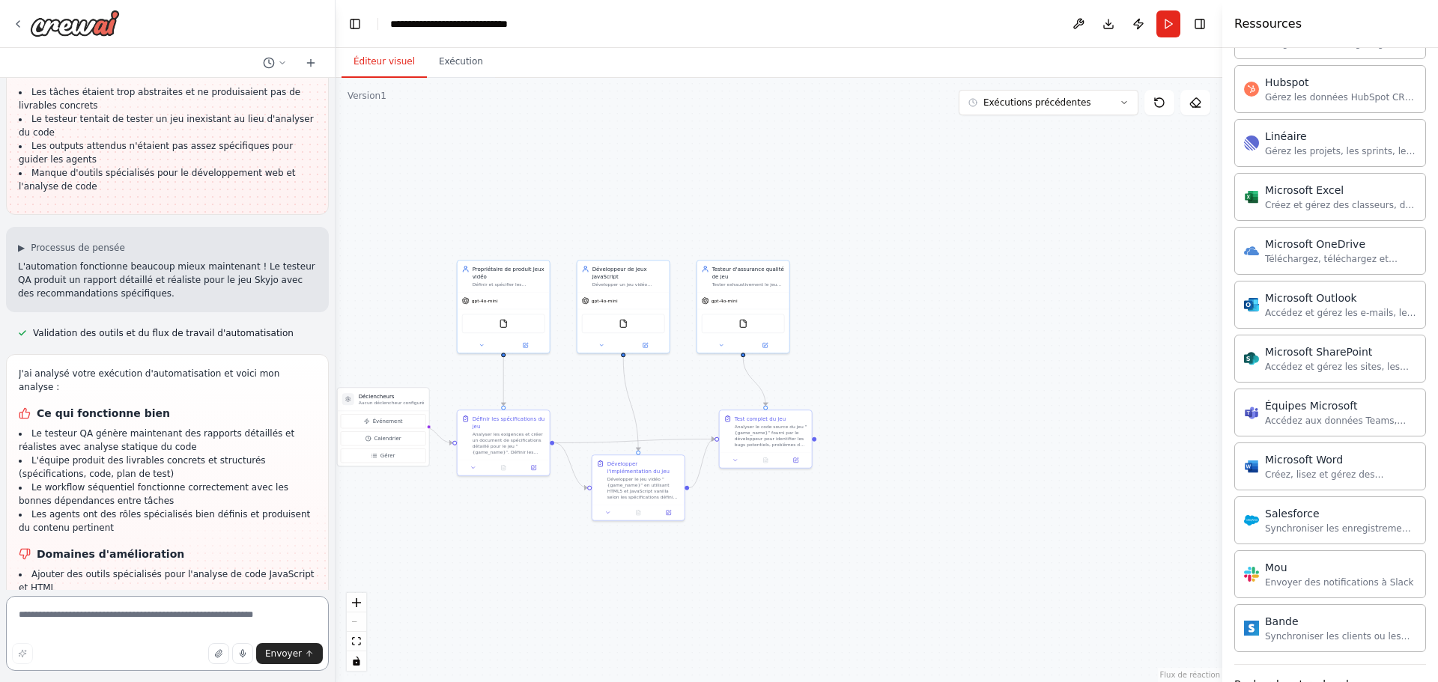
click at [218, 607] on textarea at bounding box center [167, 633] width 323 height 75
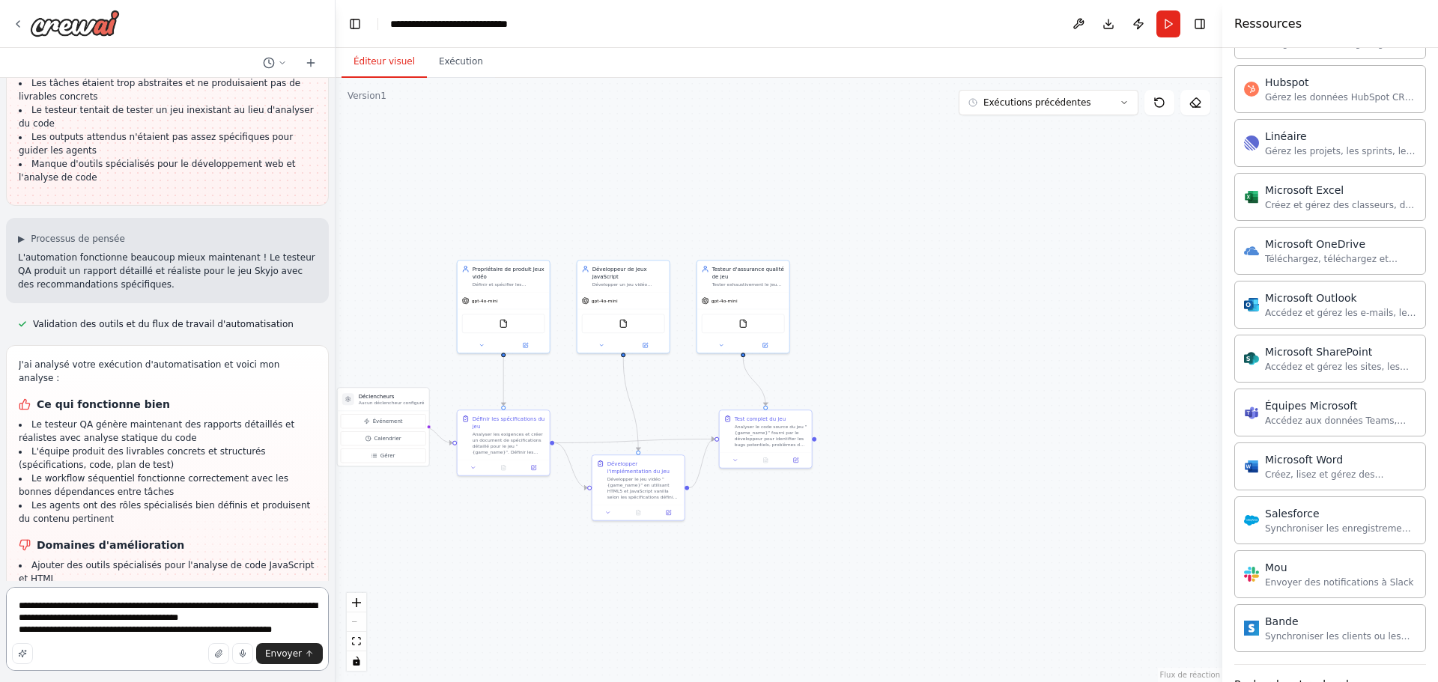
type textarea "**********"
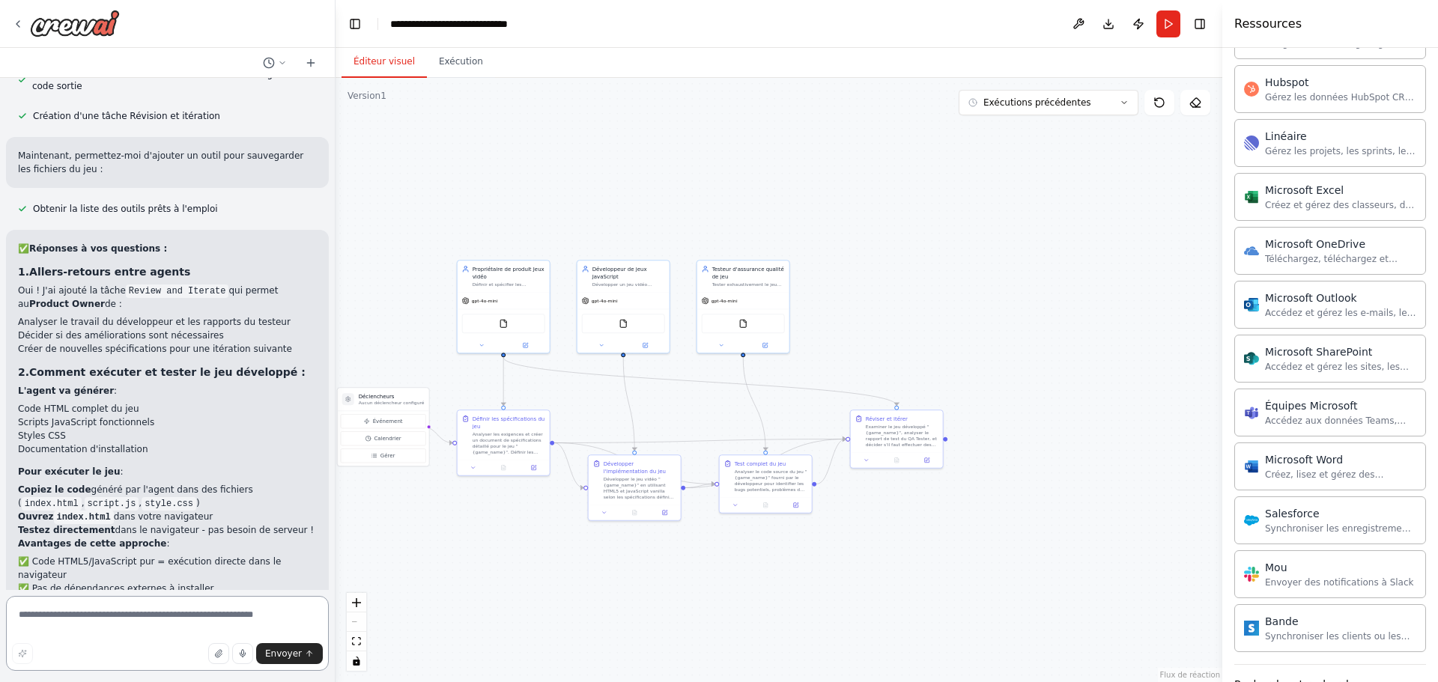
scroll to position [2685, 0]
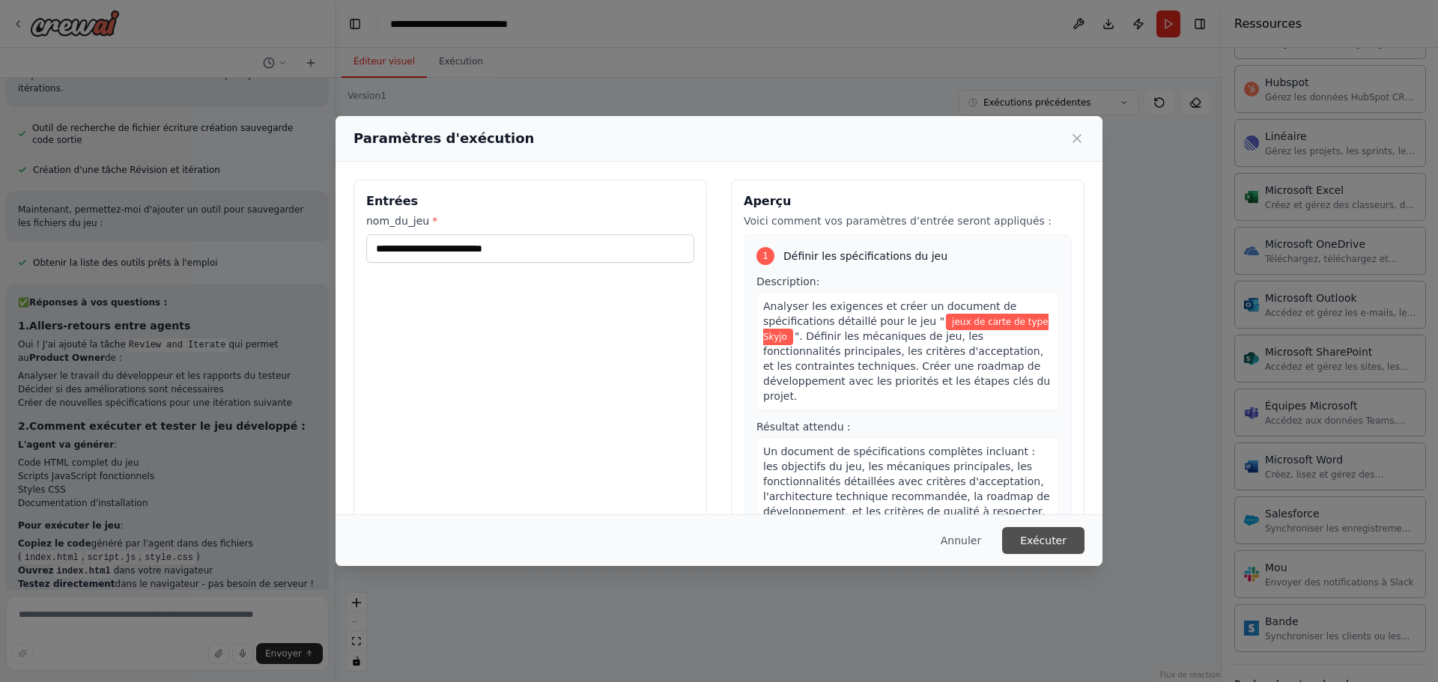
click at [1048, 537] on font "Exécuter" at bounding box center [1043, 541] width 46 height 12
click at [0, 0] on pre "{ "timestamp": "2025-10-02T20:03:03.001430Z", "type": "llm_call_started", "sour…" at bounding box center [0, 0] width 0 height 0
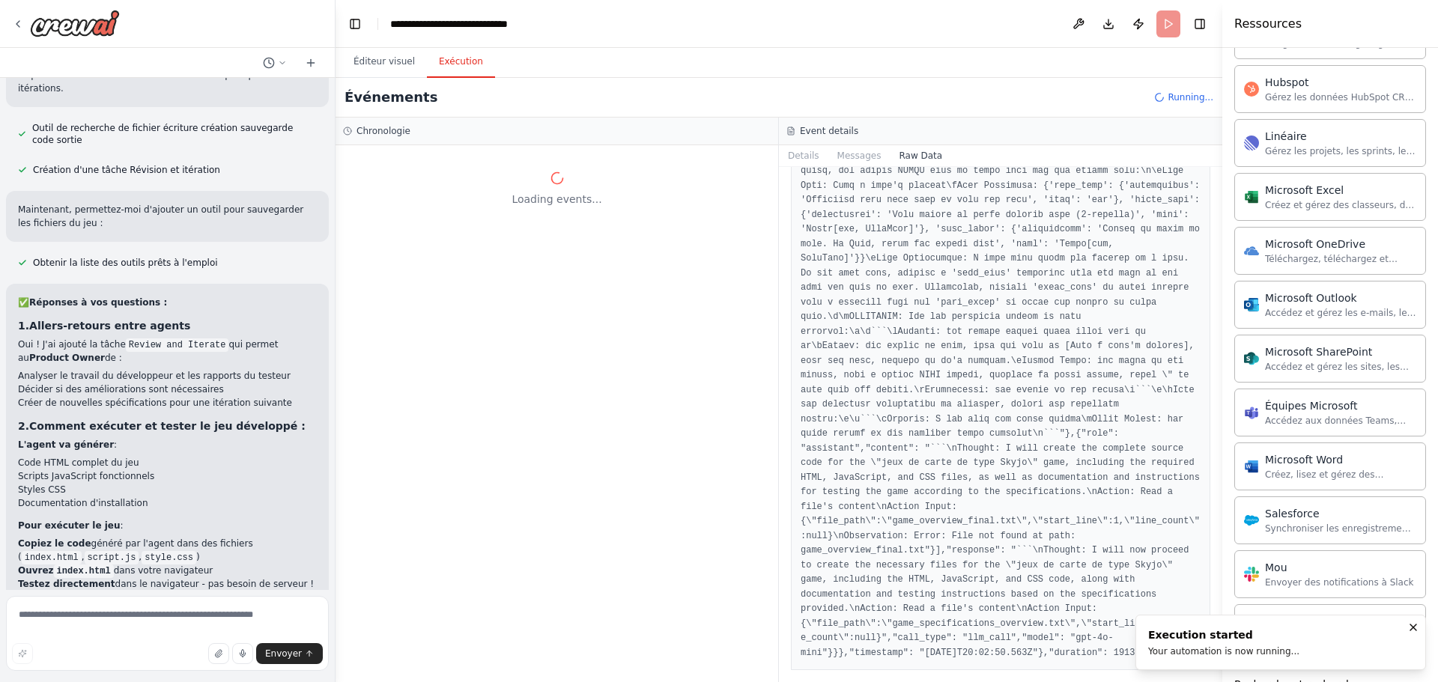
scroll to position [0, 0]
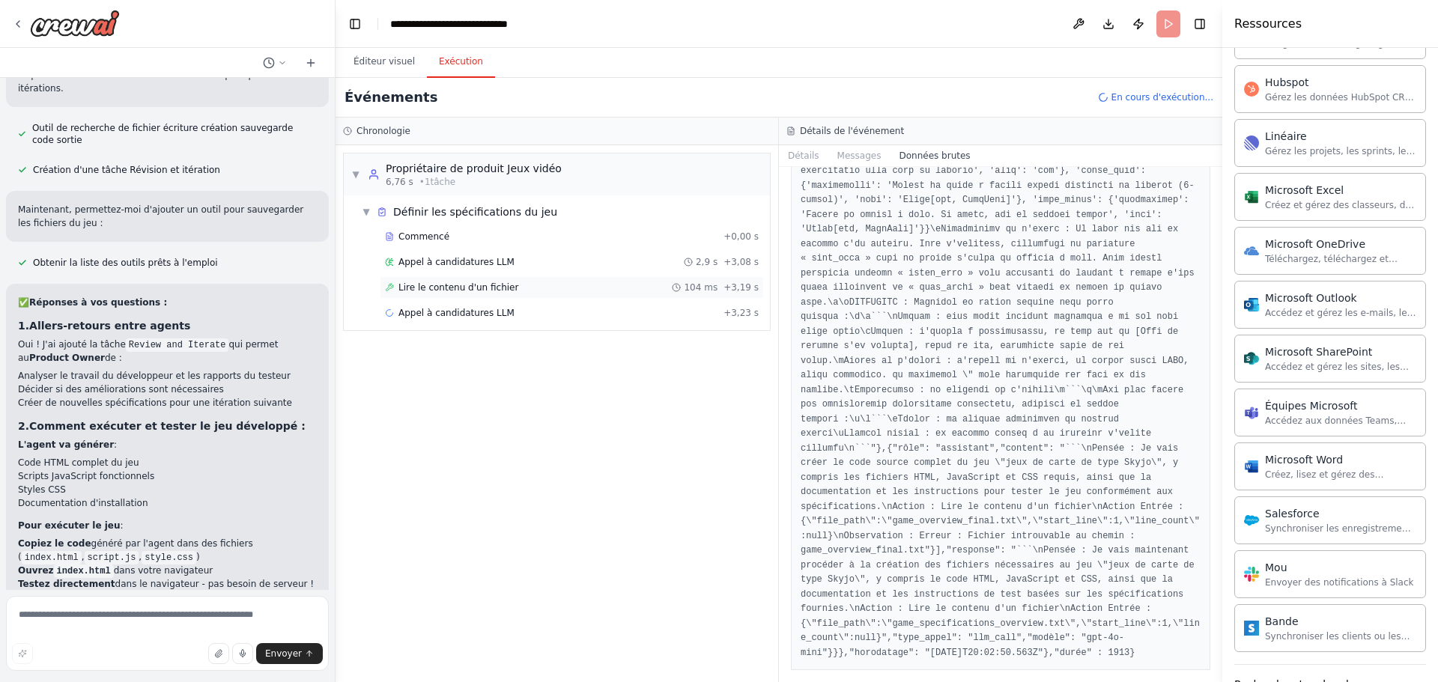
click at [459, 294] on div "Lire le contenu d'un fichier 104 ms + 3,19 s" at bounding box center [572, 287] width 384 height 22
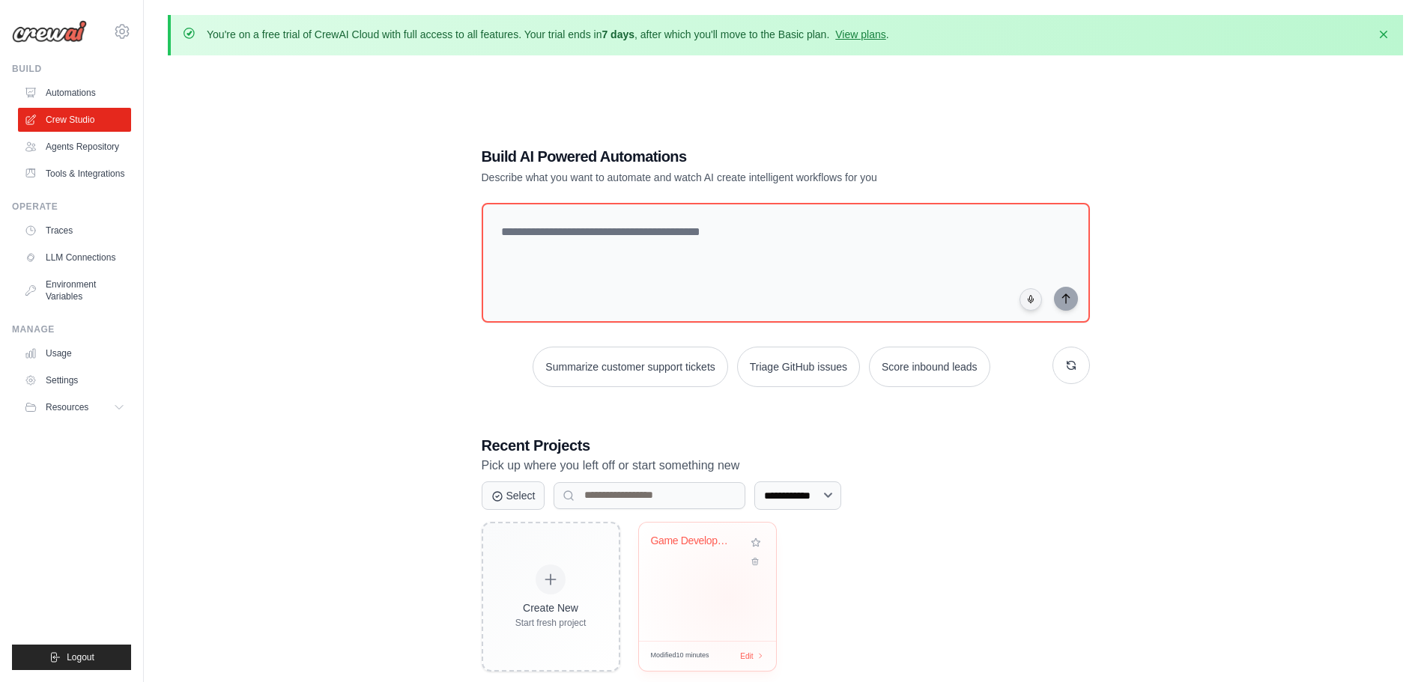
click at [728, 598] on div "Game Development Team" at bounding box center [707, 582] width 137 height 118
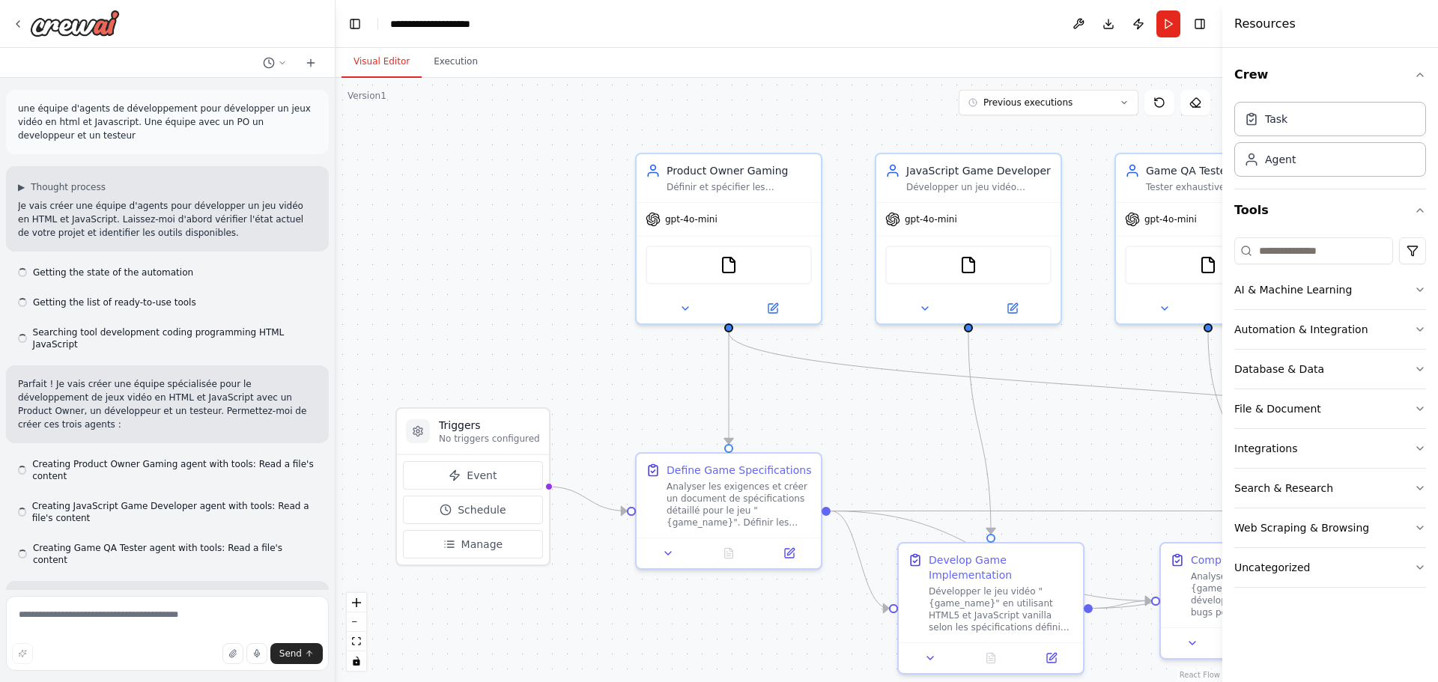
scroll to position [2551, 0]
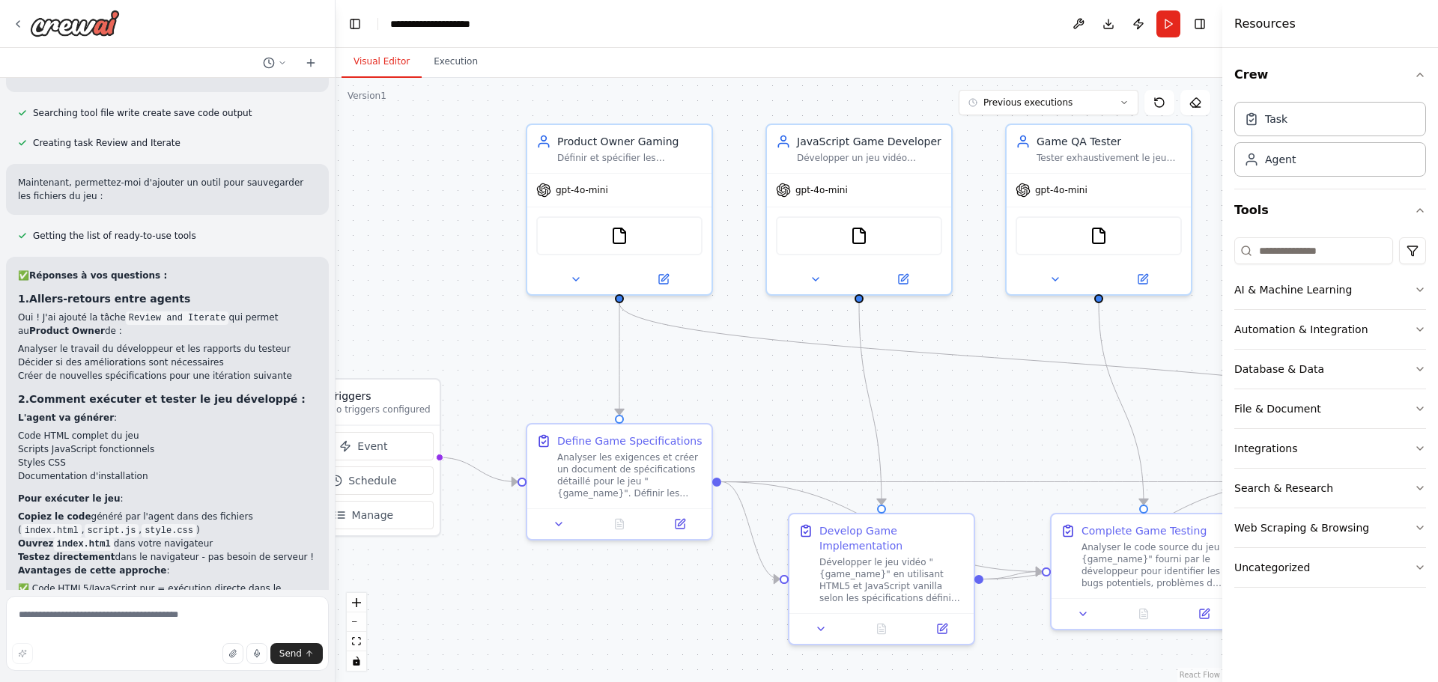
drag, startPoint x: 613, startPoint y: 376, endPoint x: 225, endPoint y: 321, distance: 391.8
click at [217, 321] on div "une équipe d'agents de développement pour développer un jeux vidéo en html et J…" at bounding box center [719, 341] width 1438 height 682
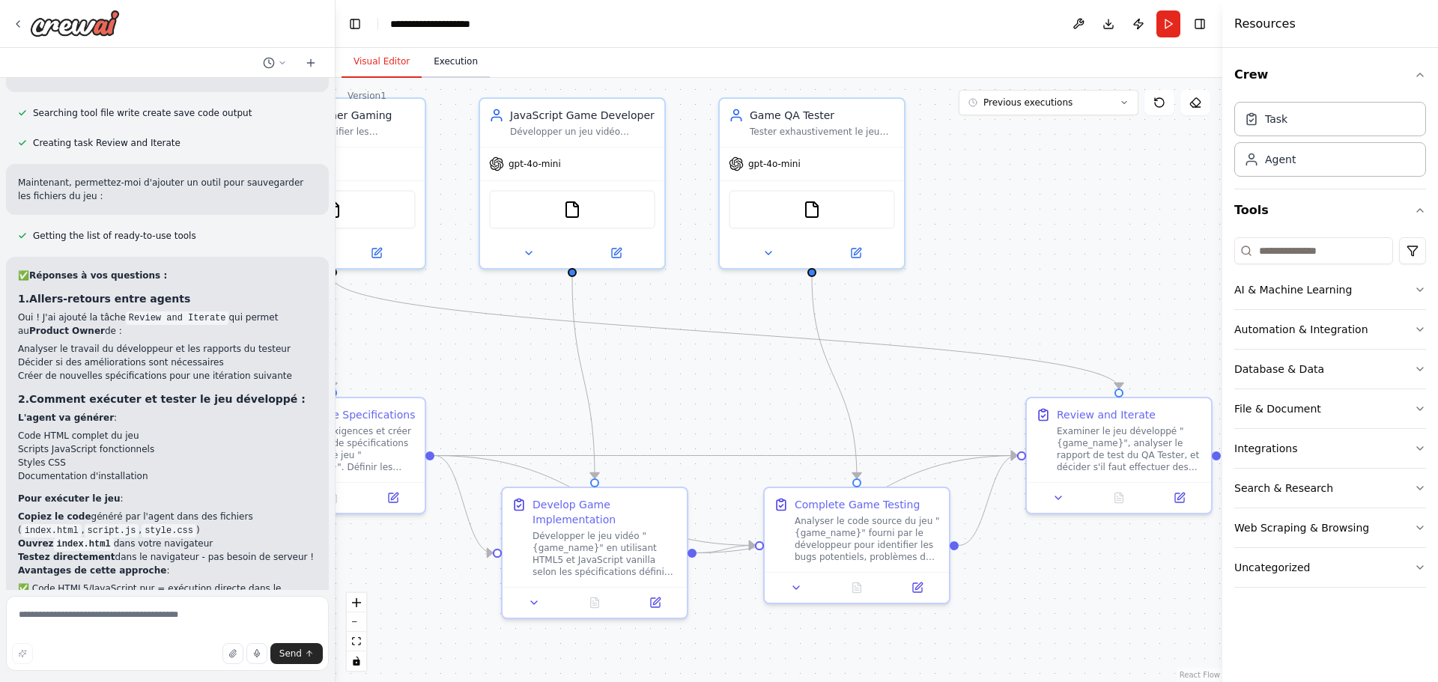
click at [466, 61] on button "Execution" at bounding box center [456, 61] width 68 height 31
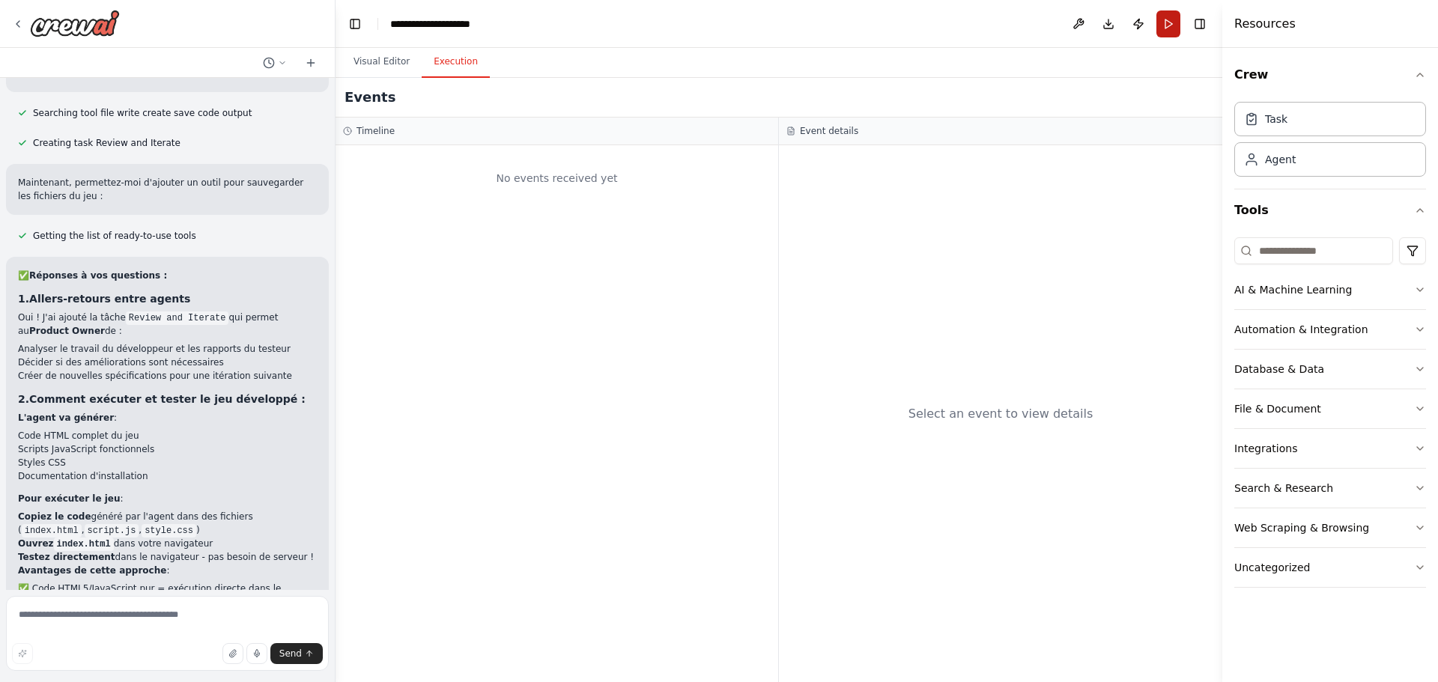
click at [1165, 34] on button "Run" at bounding box center [1168, 23] width 24 height 27
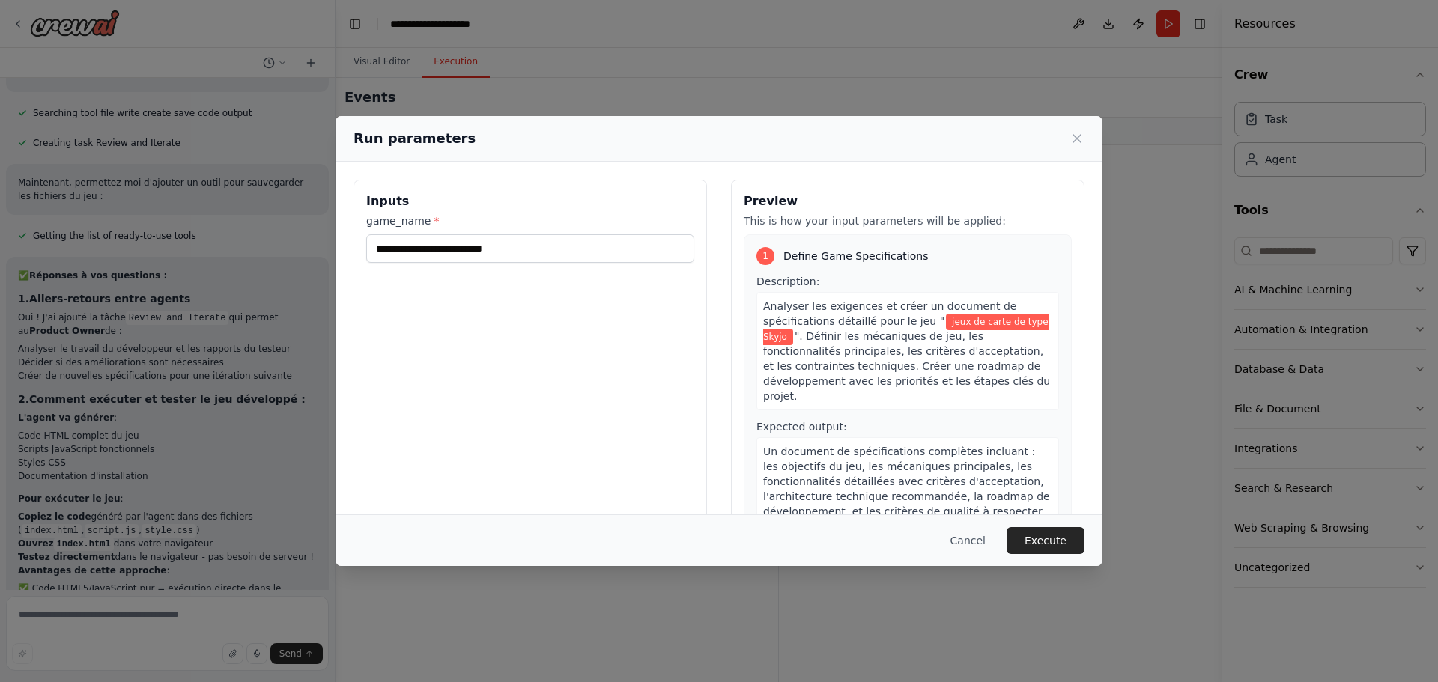
click at [1069, 552] on button "Execute" at bounding box center [1045, 540] width 78 height 27
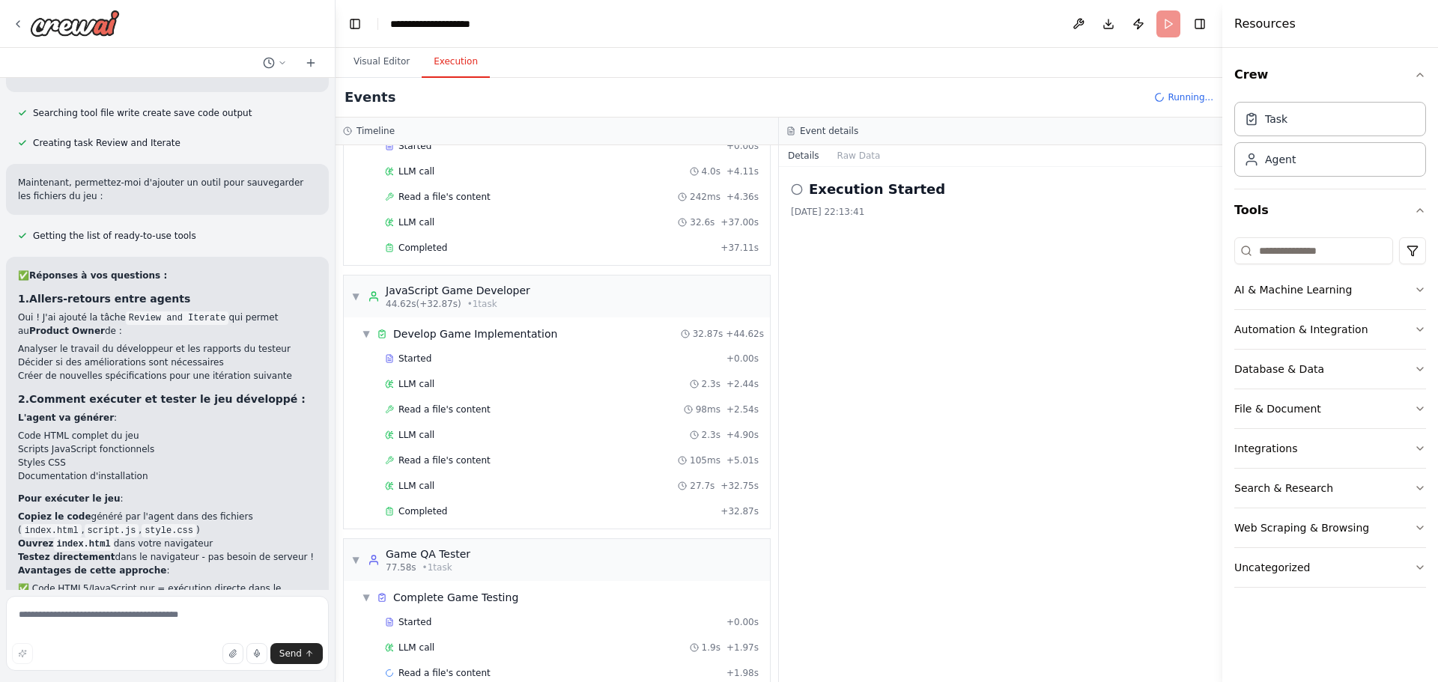
scroll to position [142, 0]
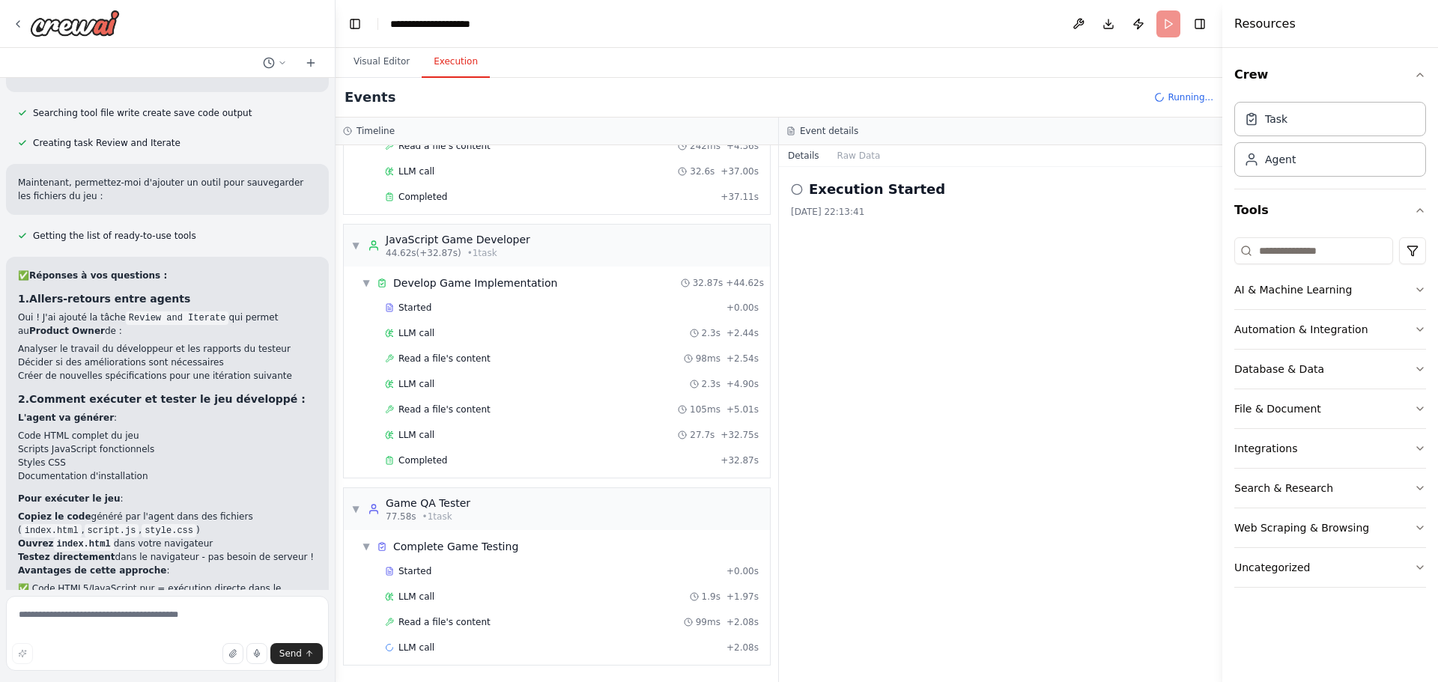
click at [798, 192] on icon at bounding box center [797, 189] width 12 height 12
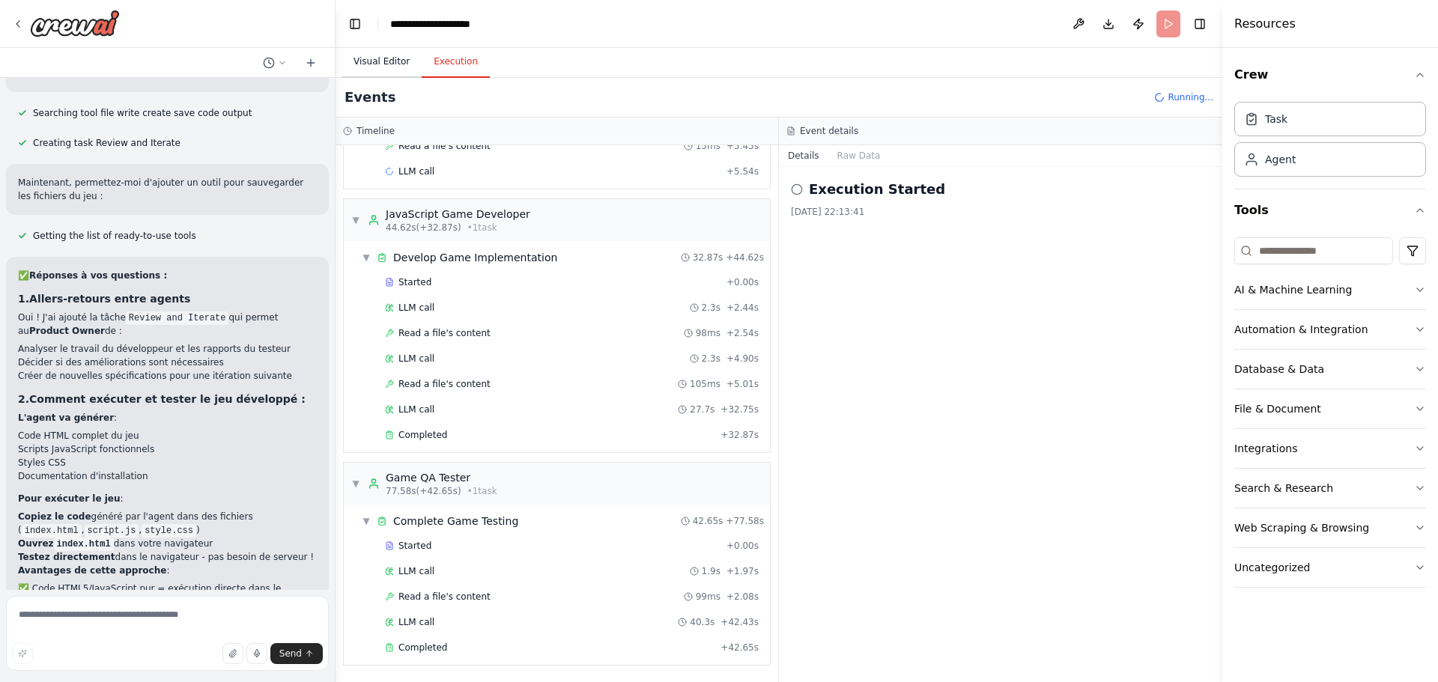
click at [393, 67] on button "Visual Editor" at bounding box center [381, 61] width 80 height 31
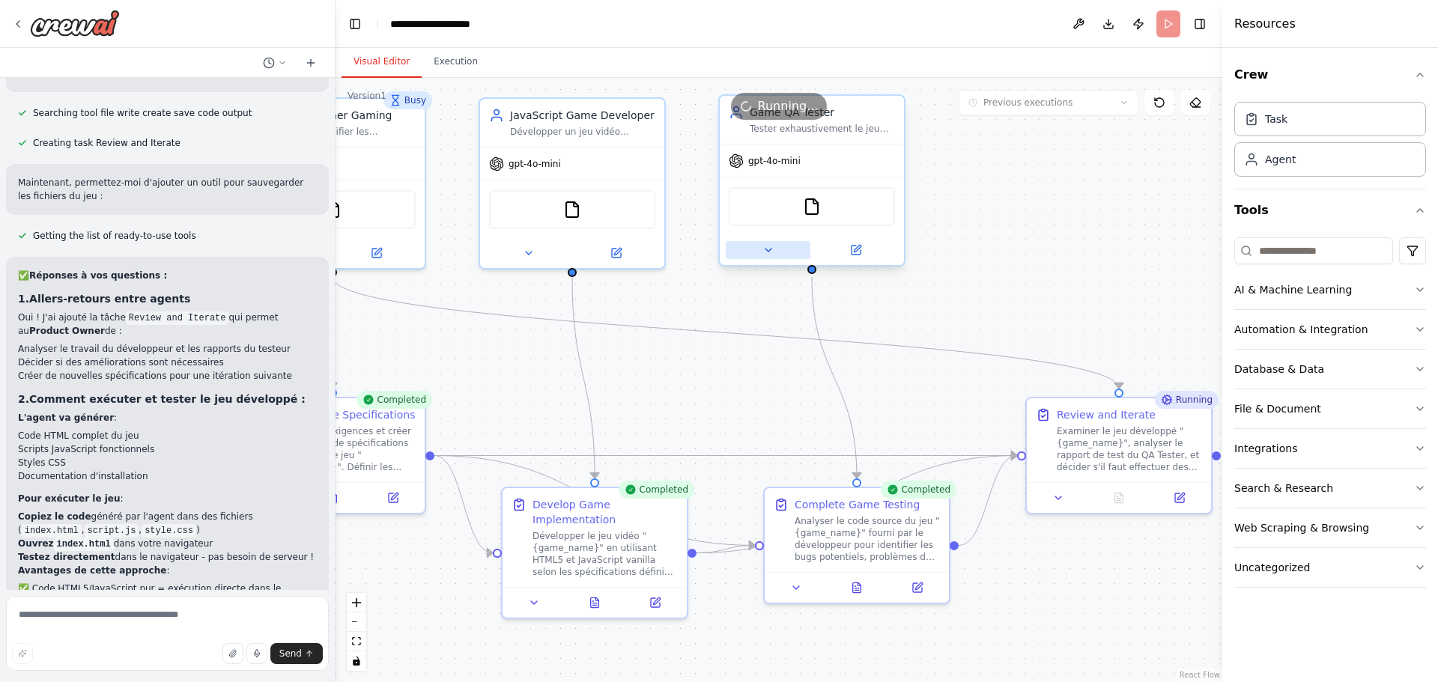
click at [780, 242] on button at bounding box center [768, 250] width 85 height 18
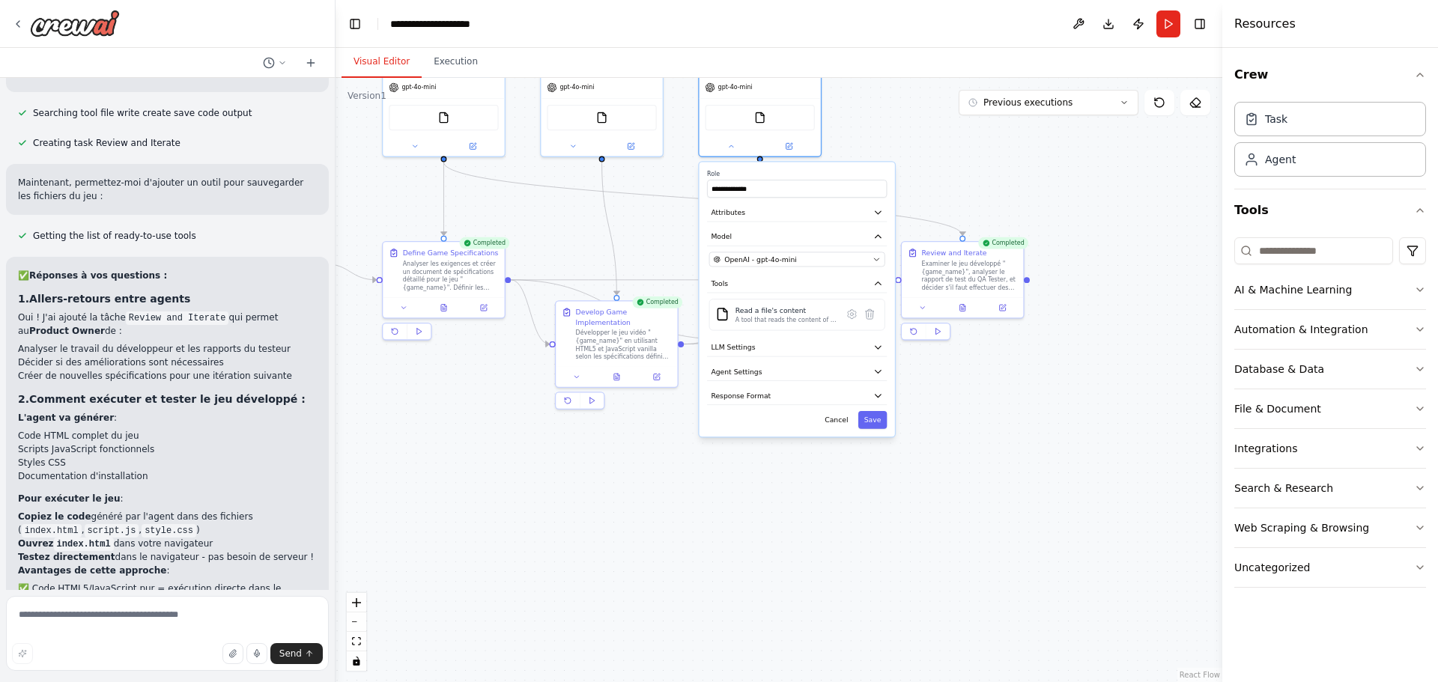
click at [892, 144] on div ".deletable-edge-delete-btn { width: 20px; height: 20px; border: 0px solid #ffff…" at bounding box center [778, 380] width 887 height 604
click at [994, 479] on div ".deletable-edge-delete-btn { width: 20px; height: 20px; border: 0px solid #ffff…" at bounding box center [778, 380] width 887 height 604
click at [746, 368] on icon at bounding box center [750, 365] width 8 height 8
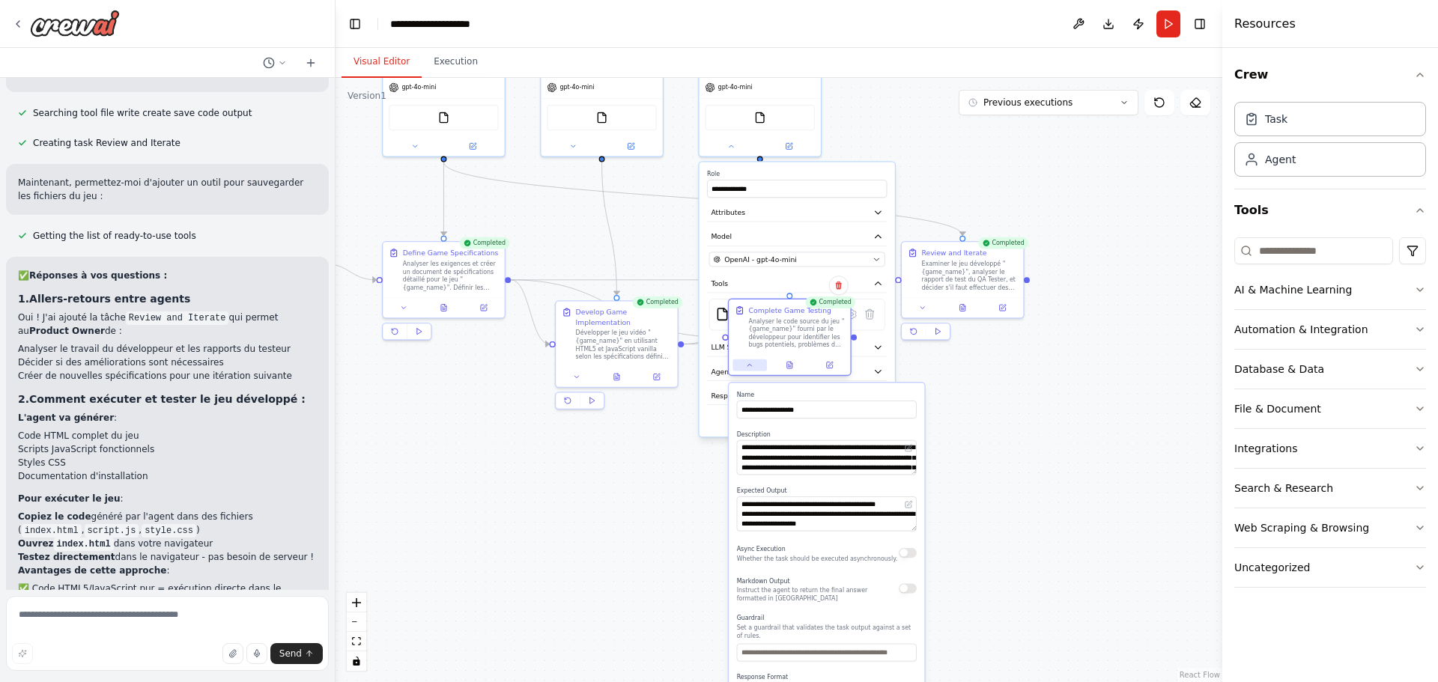
click at [746, 368] on icon at bounding box center [750, 365] width 8 height 8
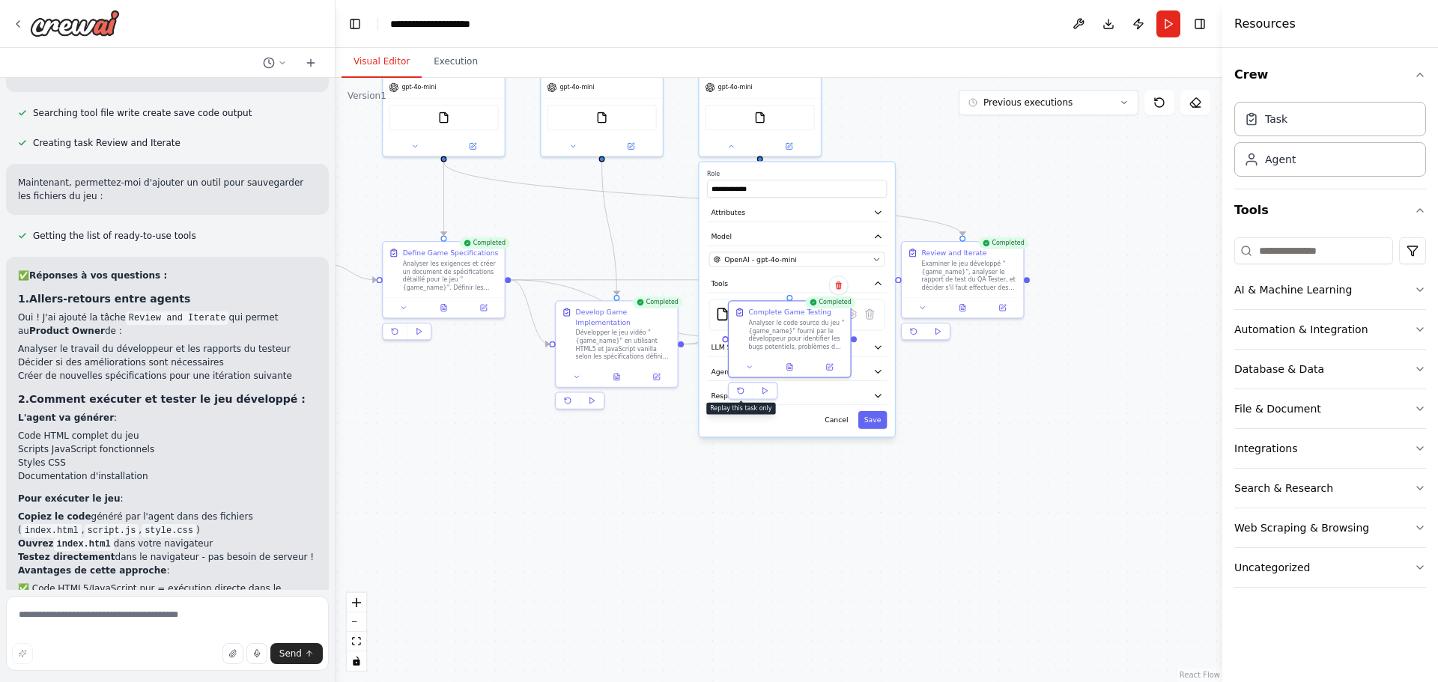
click at [732, 476] on div ".deletable-edge-delete-btn { width: 20px; height: 20px; border: 0px solid #ffff…" at bounding box center [778, 380] width 887 height 604
click at [834, 423] on button "Cancel" at bounding box center [835, 420] width 35 height 18
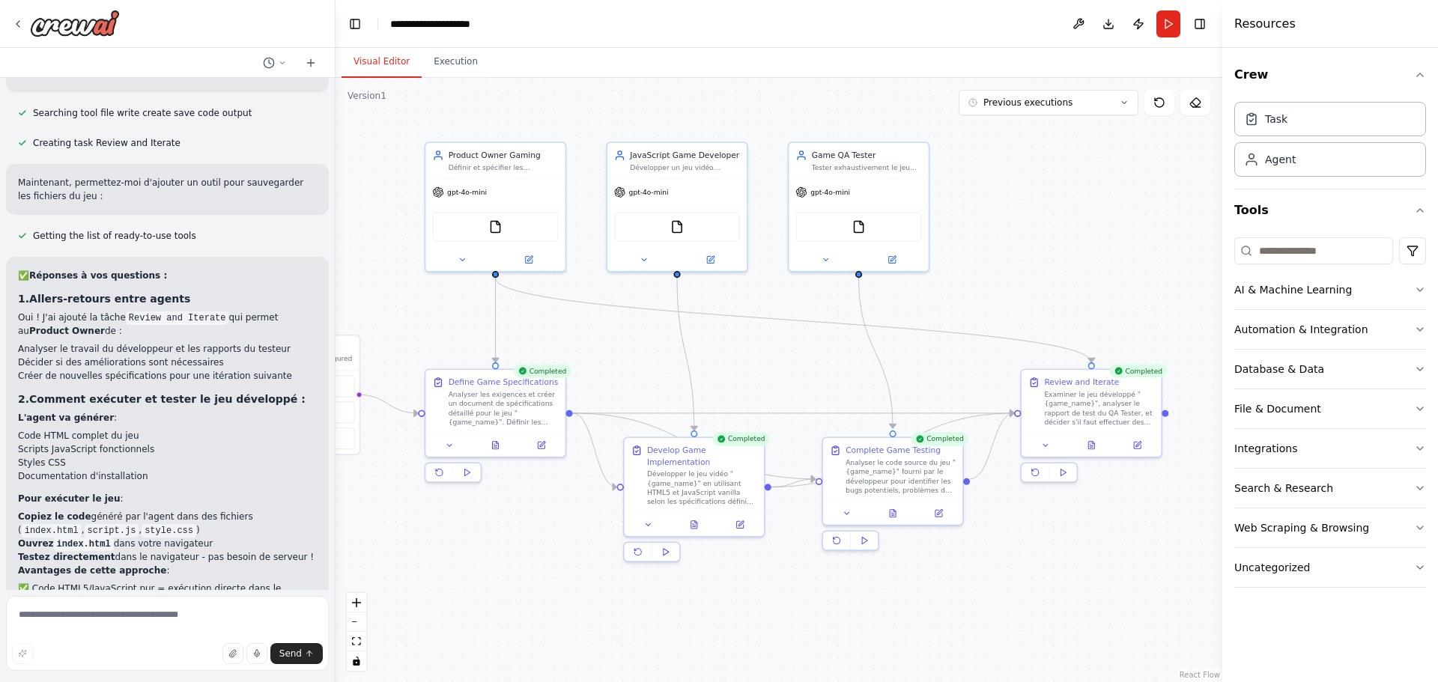
drag, startPoint x: 913, startPoint y: 418, endPoint x: 999, endPoint y: 586, distance: 189.2
click at [1024, 589] on div ".deletable-edge-delete-btn { width: 20px; height: 20px; border: 0px solid #ffff…" at bounding box center [778, 380] width 887 height 604
click at [449, 67] on button "Execution" at bounding box center [456, 61] width 68 height 31
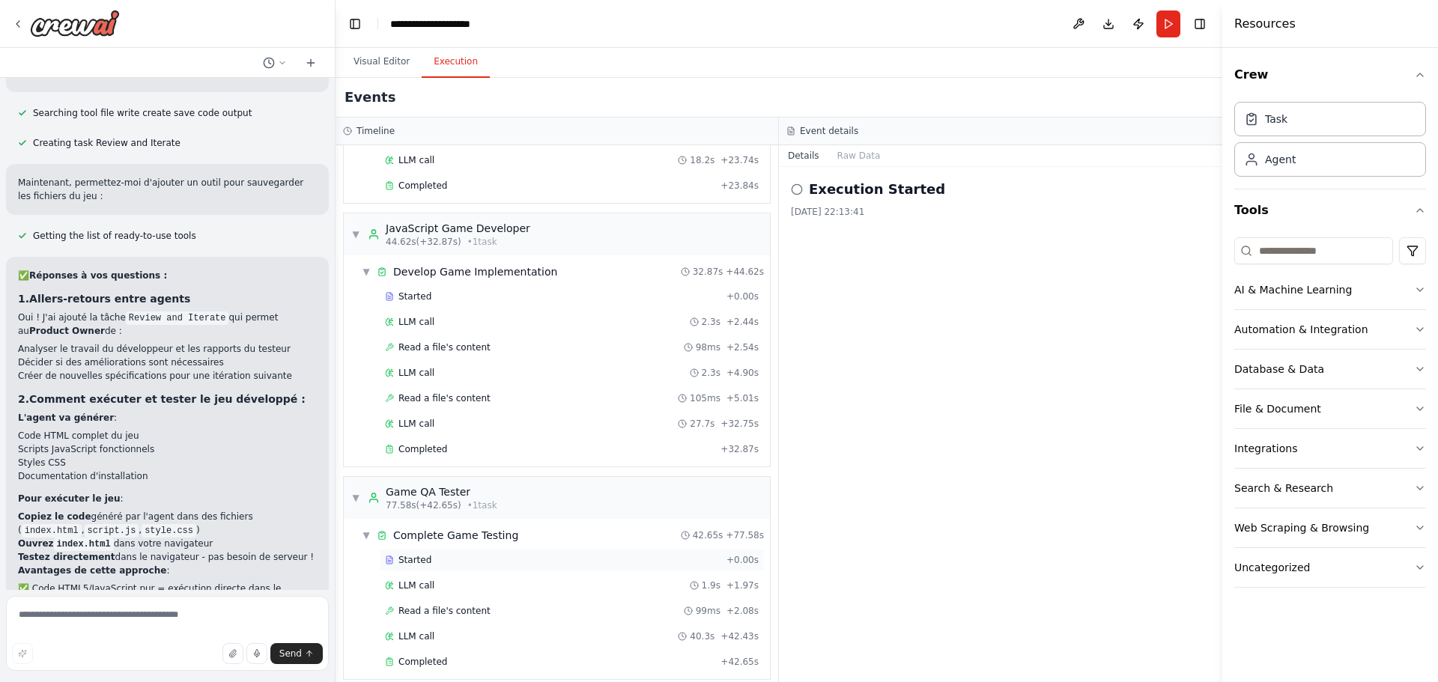
scroll to position [372, 0]
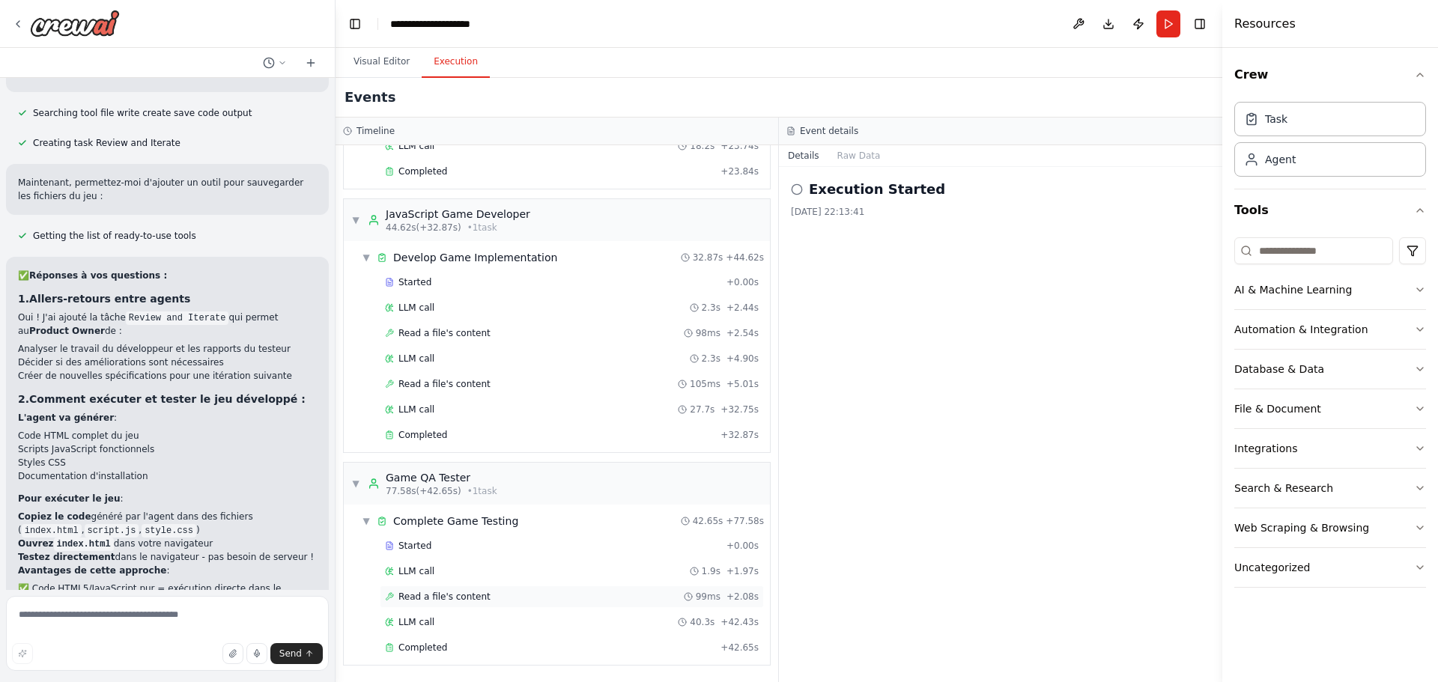
click at [474, 602] on span "Read a file's content" at bounding box center [444, 597] width 92 height 12
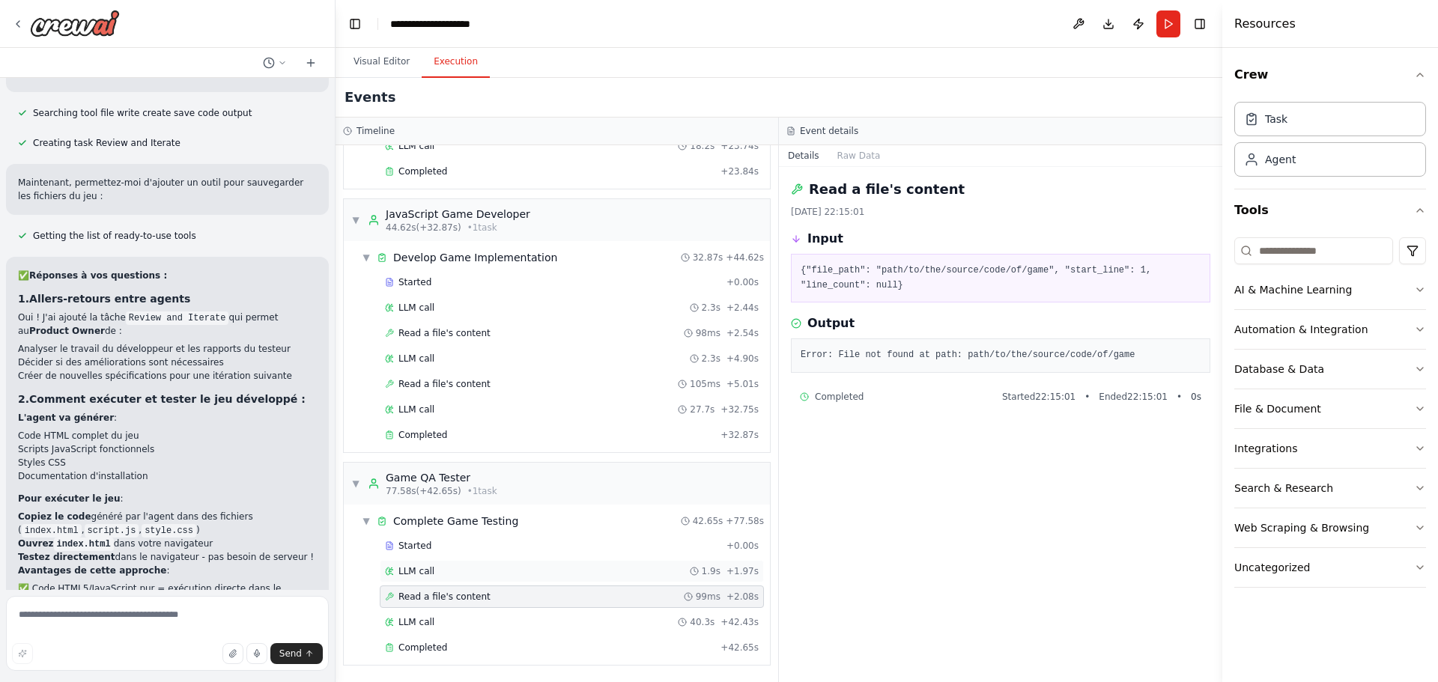
click at [487, 577] on div "LLM call 1.9s + 1.97s" at bounding box center [572, 571] width 374 height 12
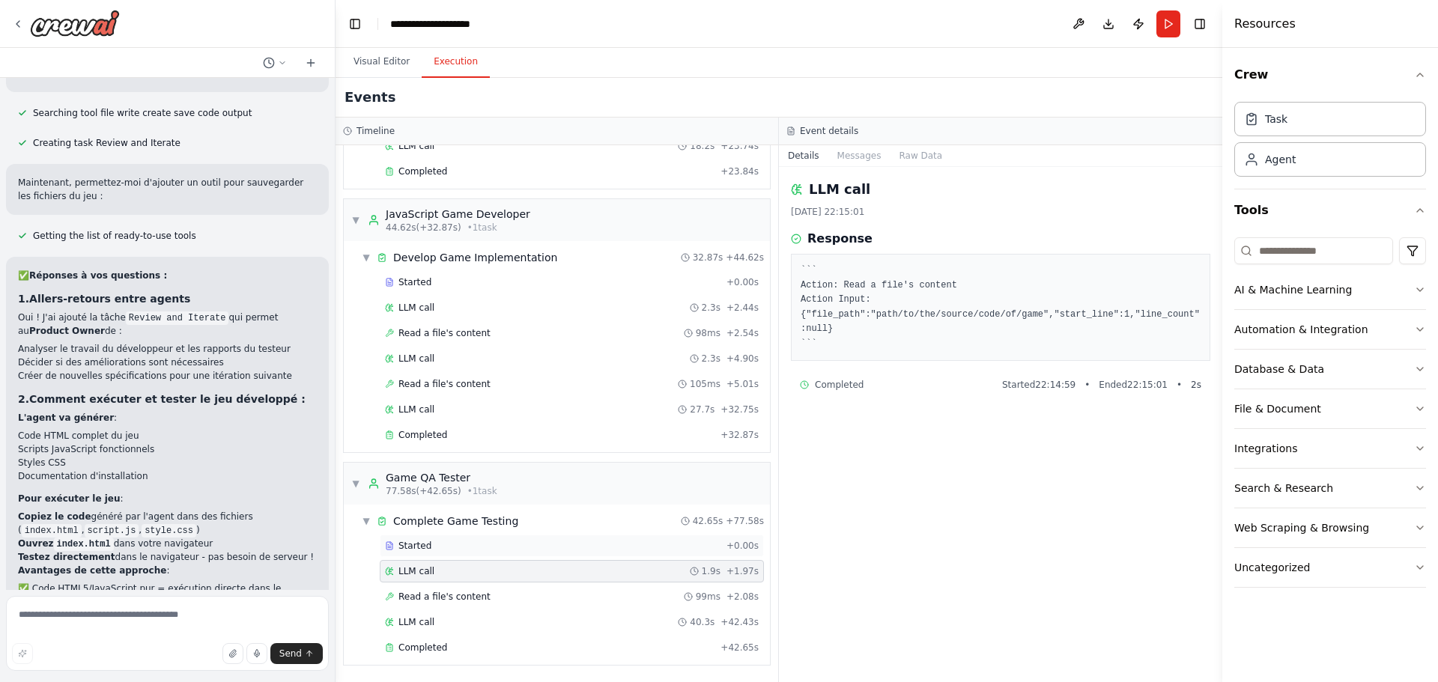
click at [484, 550] on div "Started" at bounding box center [552, 546] width 335 height 12
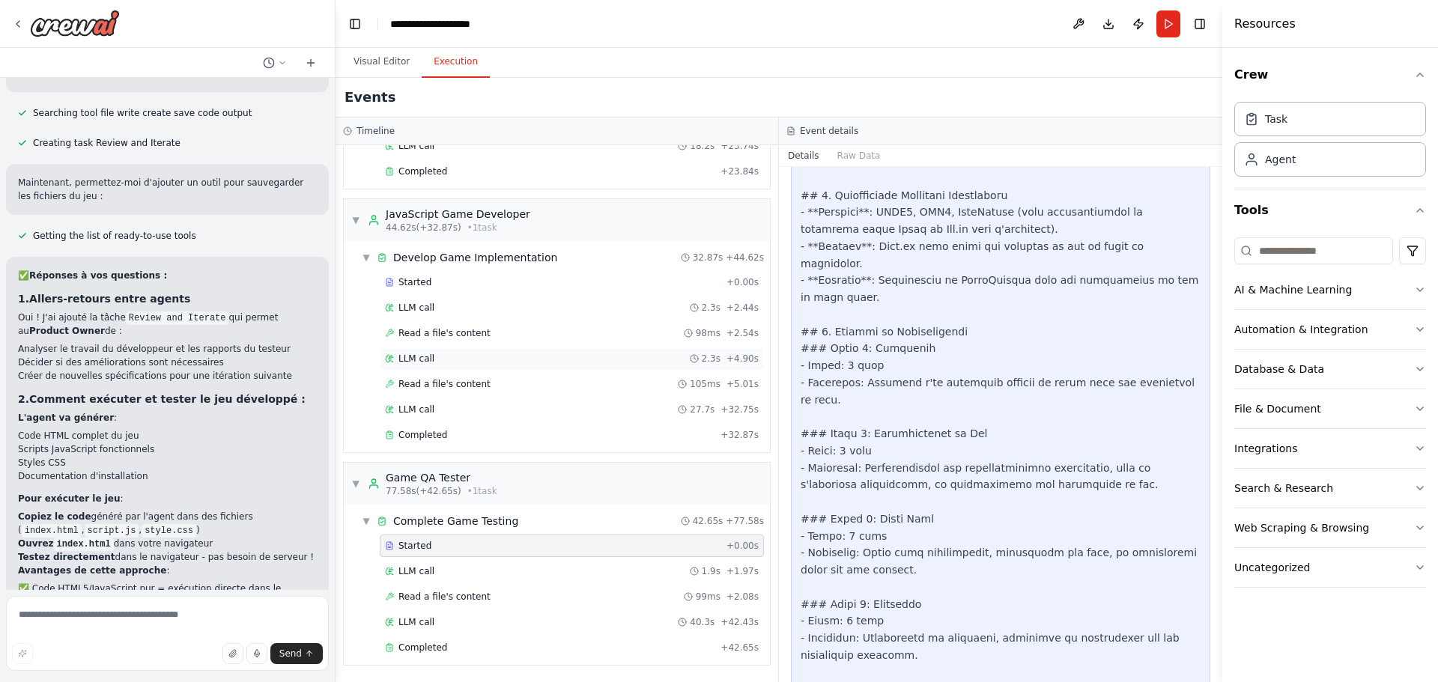
click at [506, 365] on div "LLM call 2.3s + 4.90s" at bounding box center [572, 358] width 384 height 22
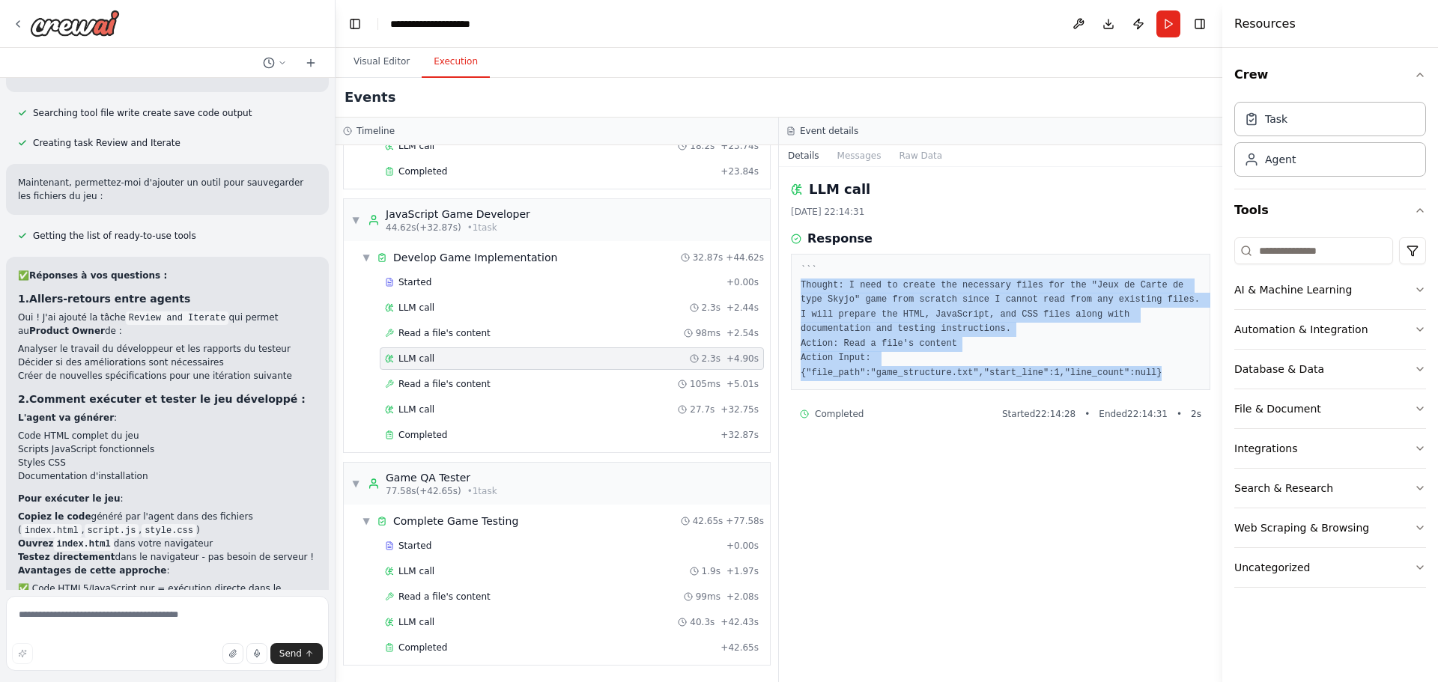
drag, startPoint x: 798, startPoint y: 285, endPoint x: 1159, endPoint y: 377, distance: 373.2
click at [1159, 377] on div "``` Thought: I need to create the necessary files for the "Jeux de Carte de typ…" at bounding box center [1000, 322] width 419 height 136
copy pre "Thought: I need to create the necessary files for the "Jeux de Carte de type Sk…"
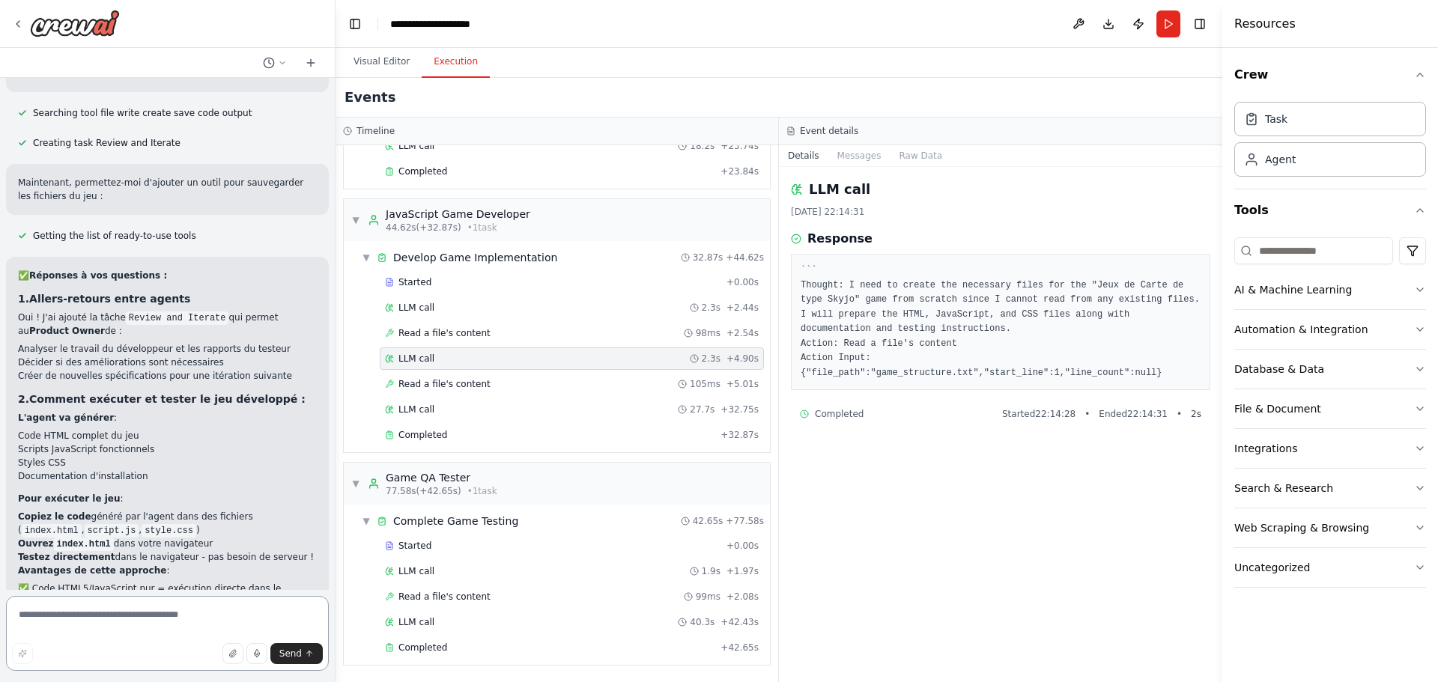
click at [183, 625] on textarea at bounding box center [167, 633] width 323 height 75
paste textarea "**********"
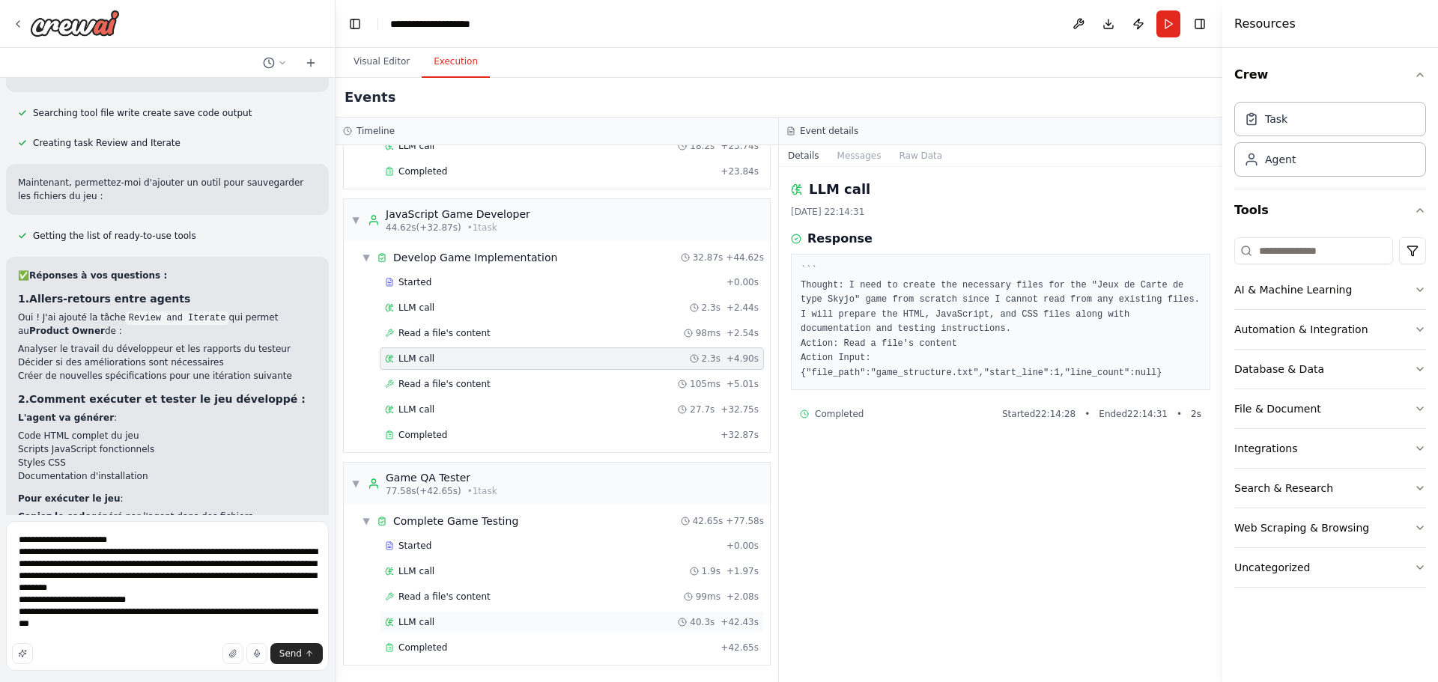
click at [476, 613] on div "LLM call 40.3s + 42.43s" at bounding box center [572, 622] width 384 height 22
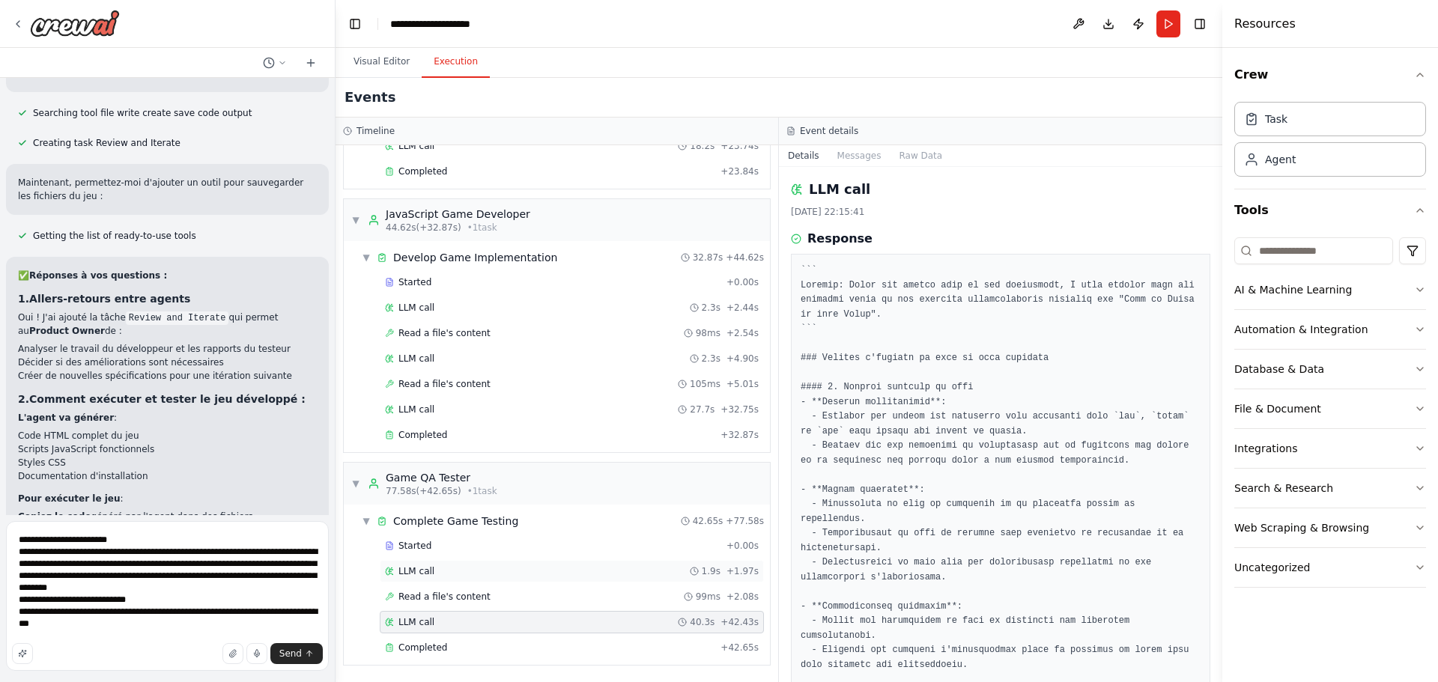
click at [451, 575] on div "LLM call 1.9s + 1.97s" at bounding box center [572, 571] width 374 height 12
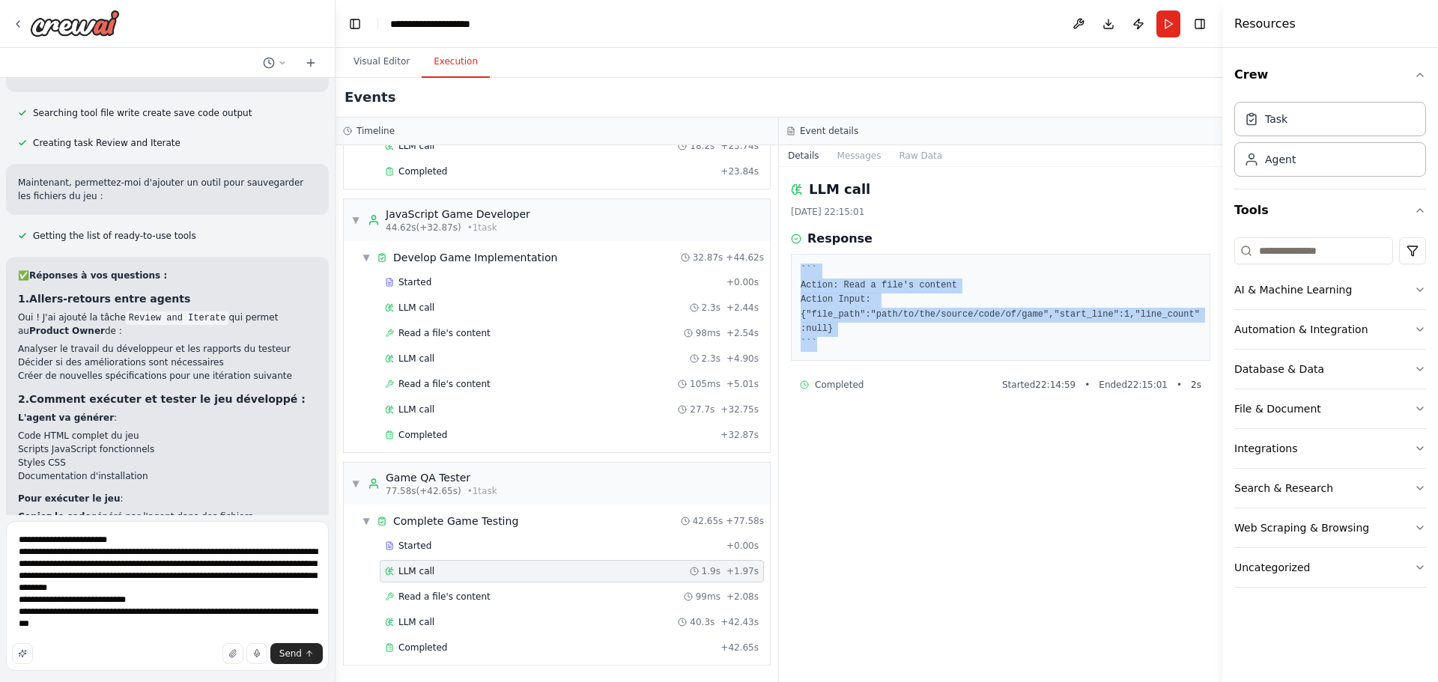
drag, startPoint x: 885, startPoint y: 333, endPoint x: 781, endPoint y: 278, distance: 117.9
click at [781, 278] on div "LLM call [DATE] 22:15:01 Response ``` Action: Read a file's content Action Inpu…" at bounding box center [1000, 424] width 443 height 515
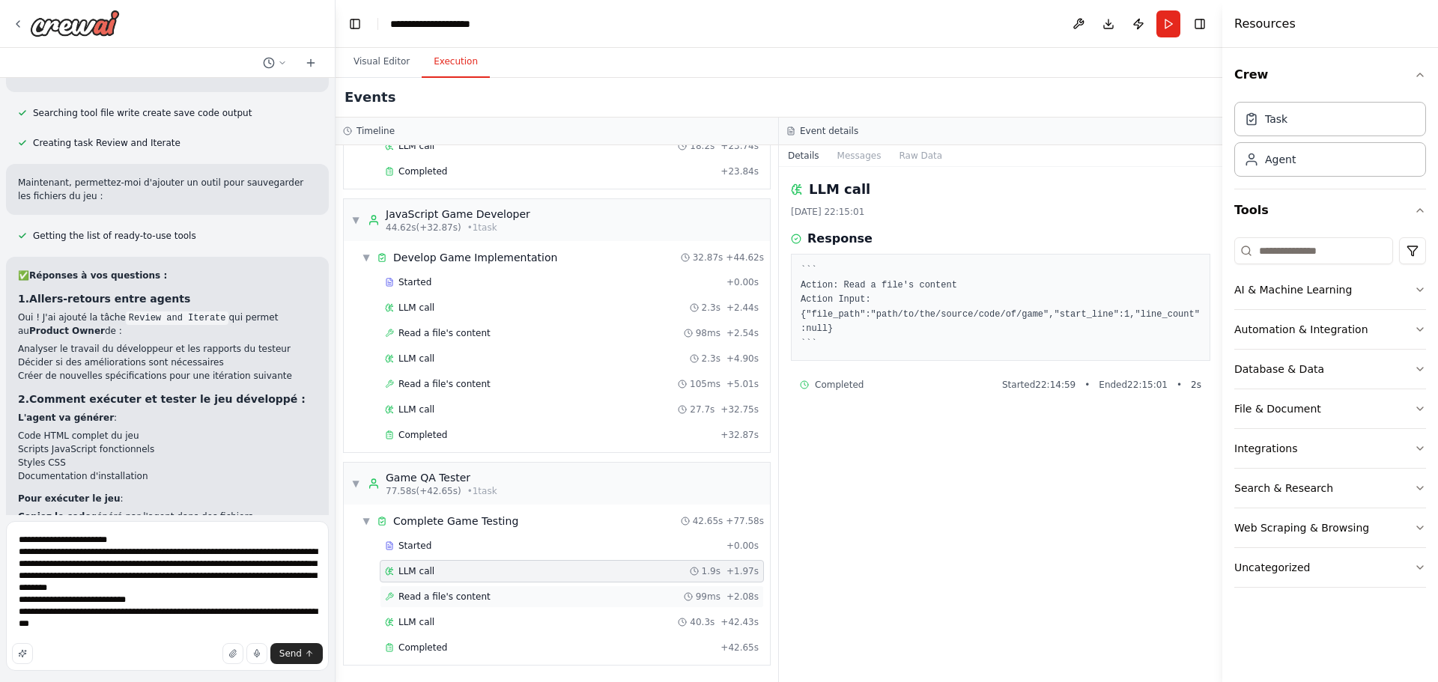
click at [436, 606] on div "Read a file's content 99ms + 2.08s" at bounding box center [572, 597] width 384 height 22
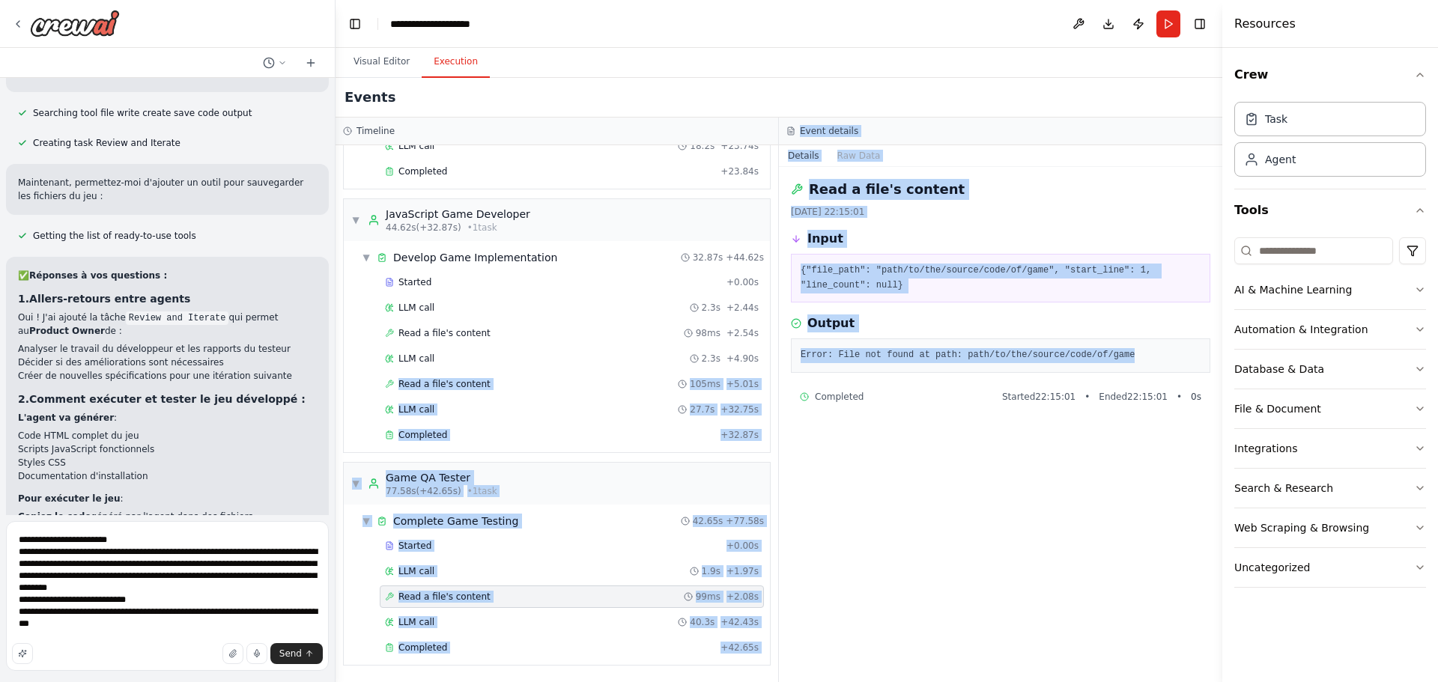
drag, startPoint x: 1105, startPoint y: 350, endPoint x: 708, endPoint y: 423, distance: 403.6
click at [768, 364] on div "Timeline ▼ Product Owner Gaming 7.40s (+136.68s) • 2 task s ▼ Define Game Speci…" at bounding box center [778, 400] width 887 height 565
copy div "Read a file's content 105ms + 5.01s LLM call 27.7s + 32.75s Completed + 32.87s …"
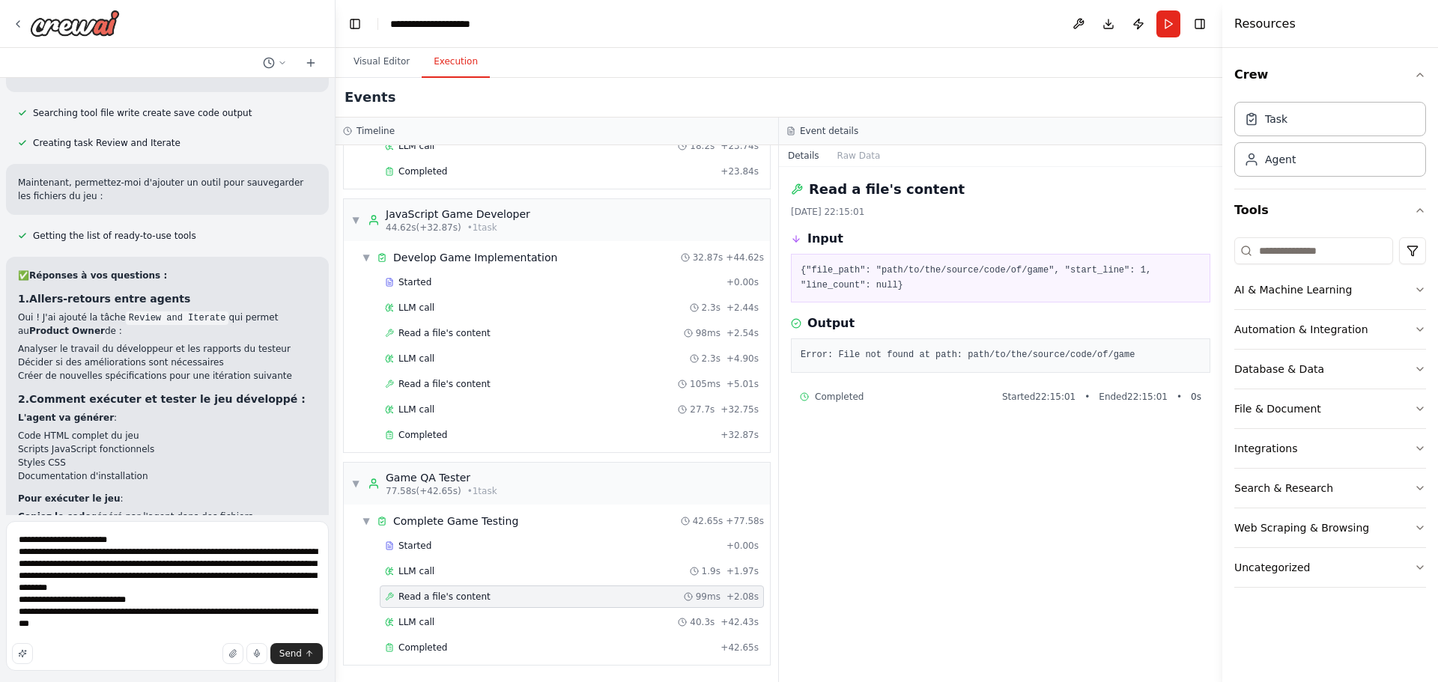
click at [106, 646] on div "Send" at bounding box center [167, 653] width 311 height 21
click at [283, 623] on textarea "**********" at bounding box center [167, 596] width 323 height 150
paste textarea "**********"
drag, startPoint x: 1134, startPoint y: 356, endPoint x: 792, endPoint y: 369, distance: 342.5
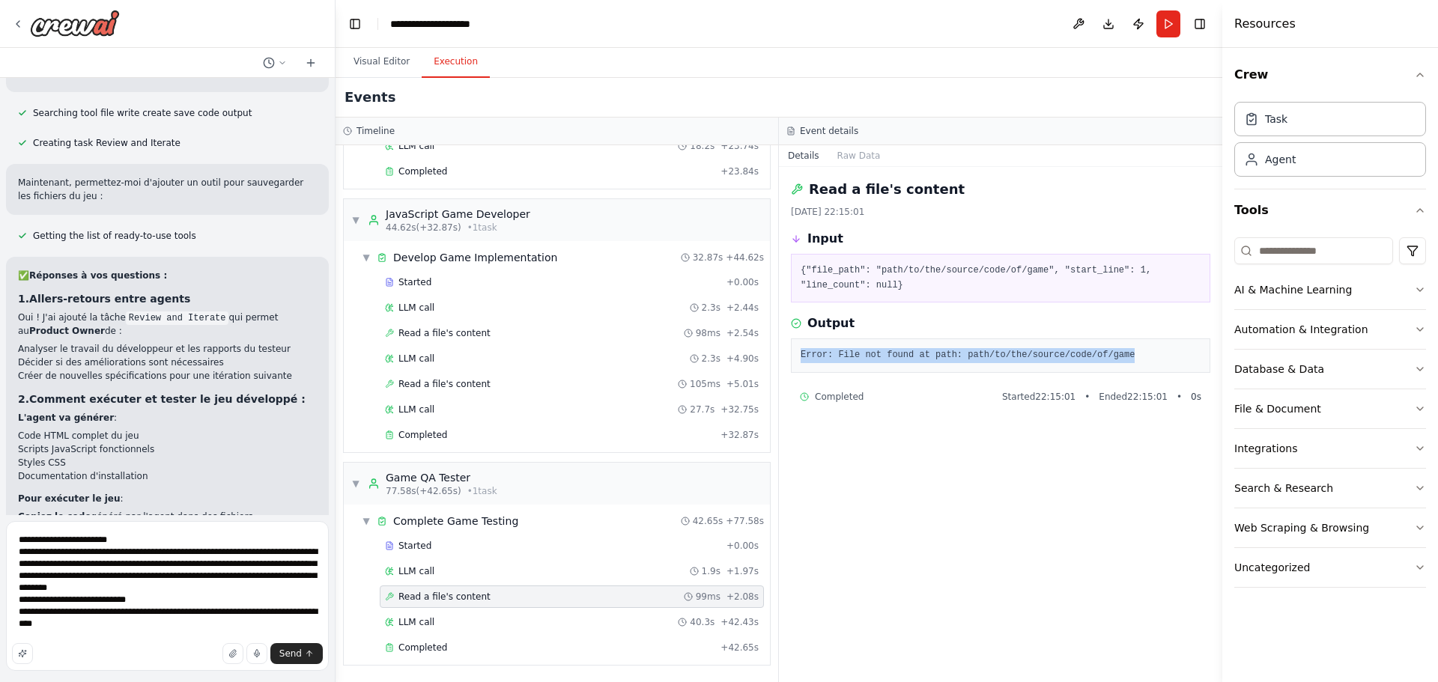
click at [792, 369] on div "Error: File not found at path: path/to/the/source/code/of/game" at bounding box center [1000, 355] width 419 height 34
copy pre "Error: File not found at path: path/to/the/source/code/of/game"
click at [232, 610] on textarea "**********" at bounding box center [167, 596] width 323 height 150
paste textarea "**********"
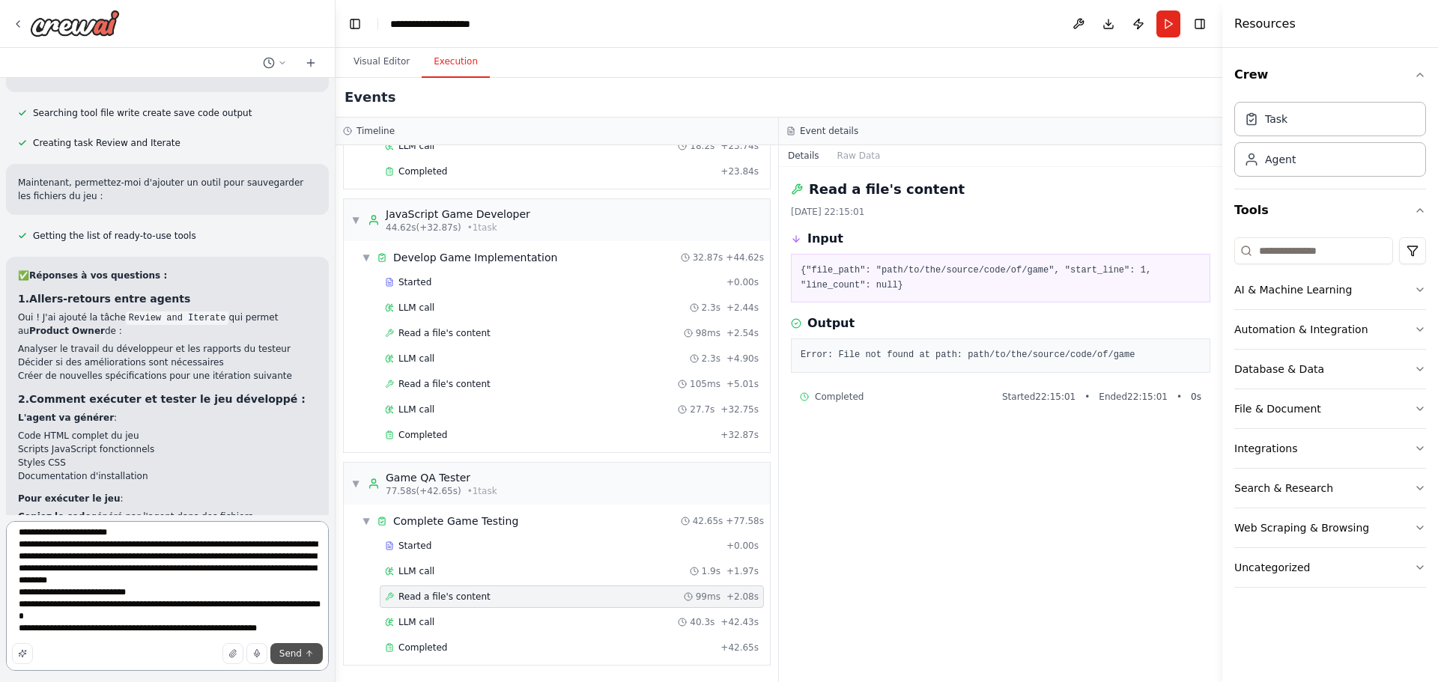
type textarea "**********"
click at [304, 656] on button "Send" at bounding box center [296, 653] width 52 height 21
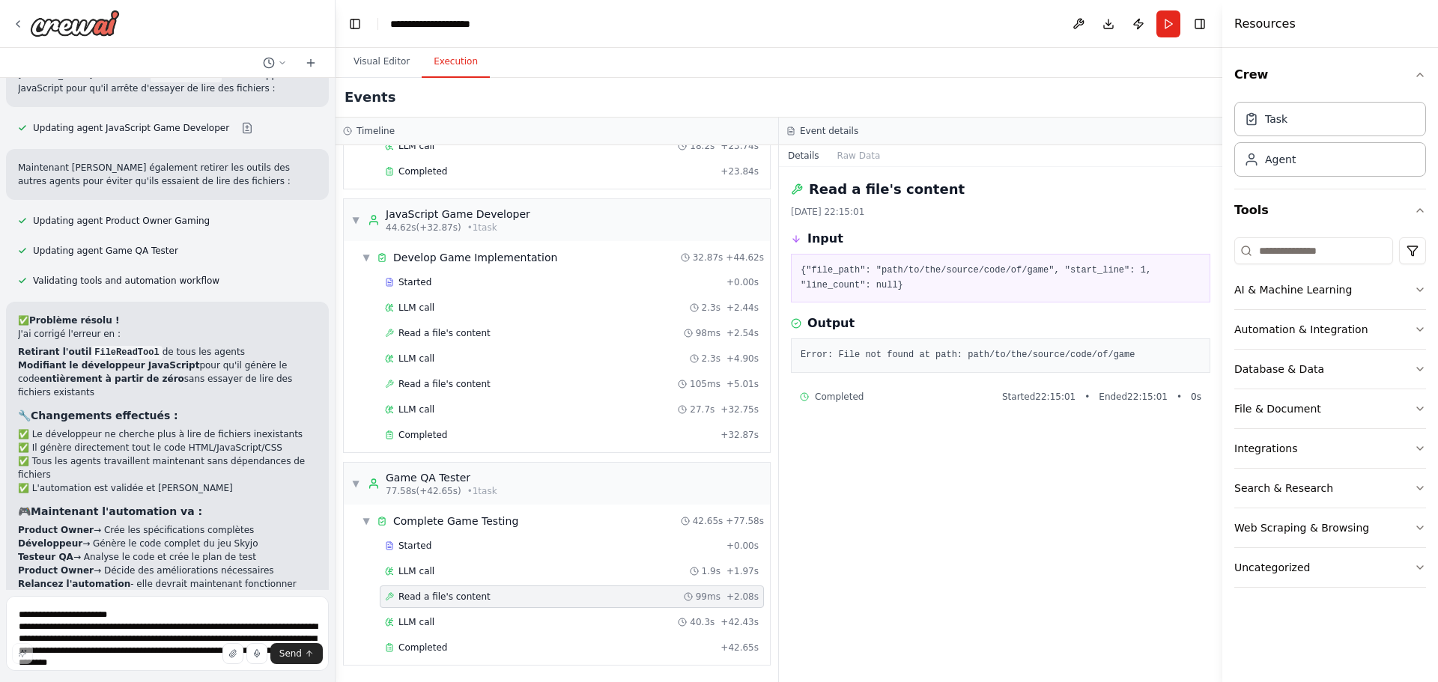
scroll to position [3474, 0]
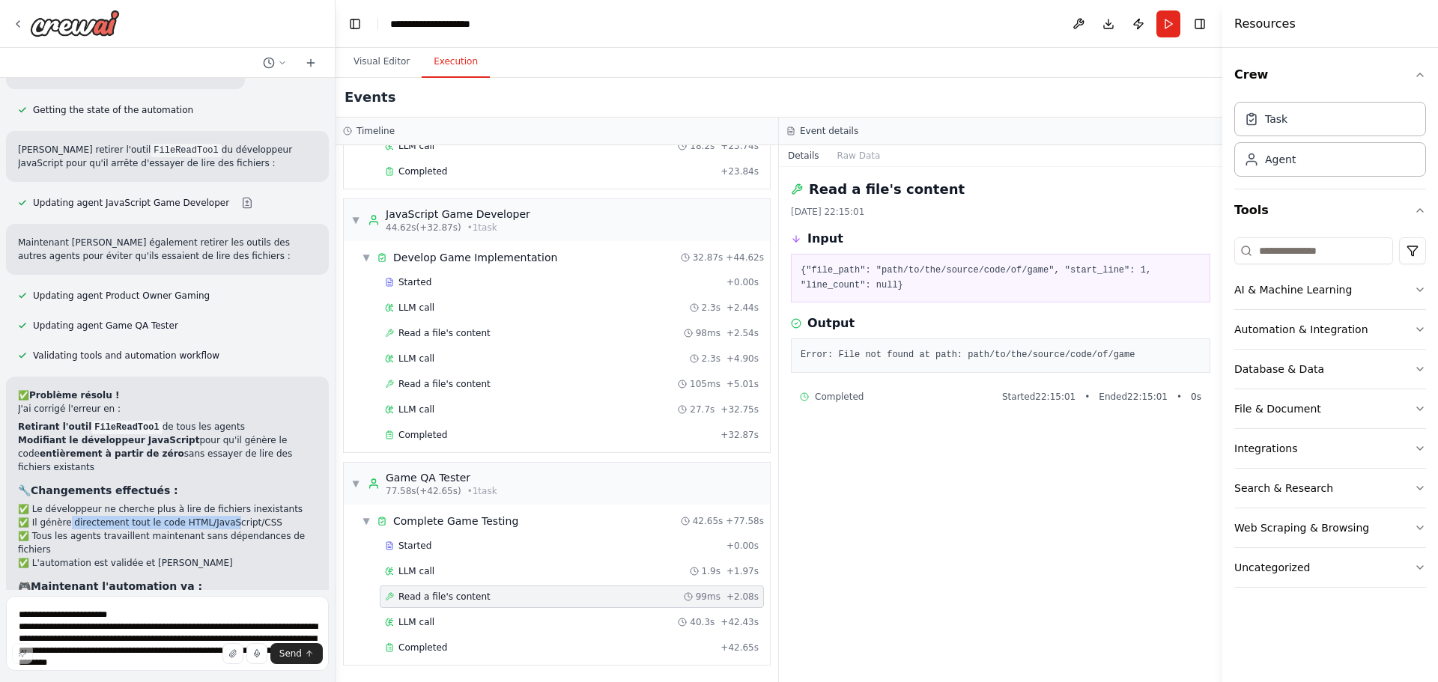
drag, startPoint x: 121, startPoint y: 377, endPoint x: 219, endPoint y: 382, distance: 98.9
click at [219, 516] on li "✅ Il génère directement tout le code HTML/JavaScript/CSS" at bounding box center [167, 522] width 299 height 13
drag, startPoint x: 58, startPoint y: 390, endPoint x: 162, endPoint y: 392, distance: 103.4
click at [162, 529] on li "✅ Tous les agents travaillent maintenant sans dépendances de fichiers" at bounding box center [167, 542] width 299 height 27
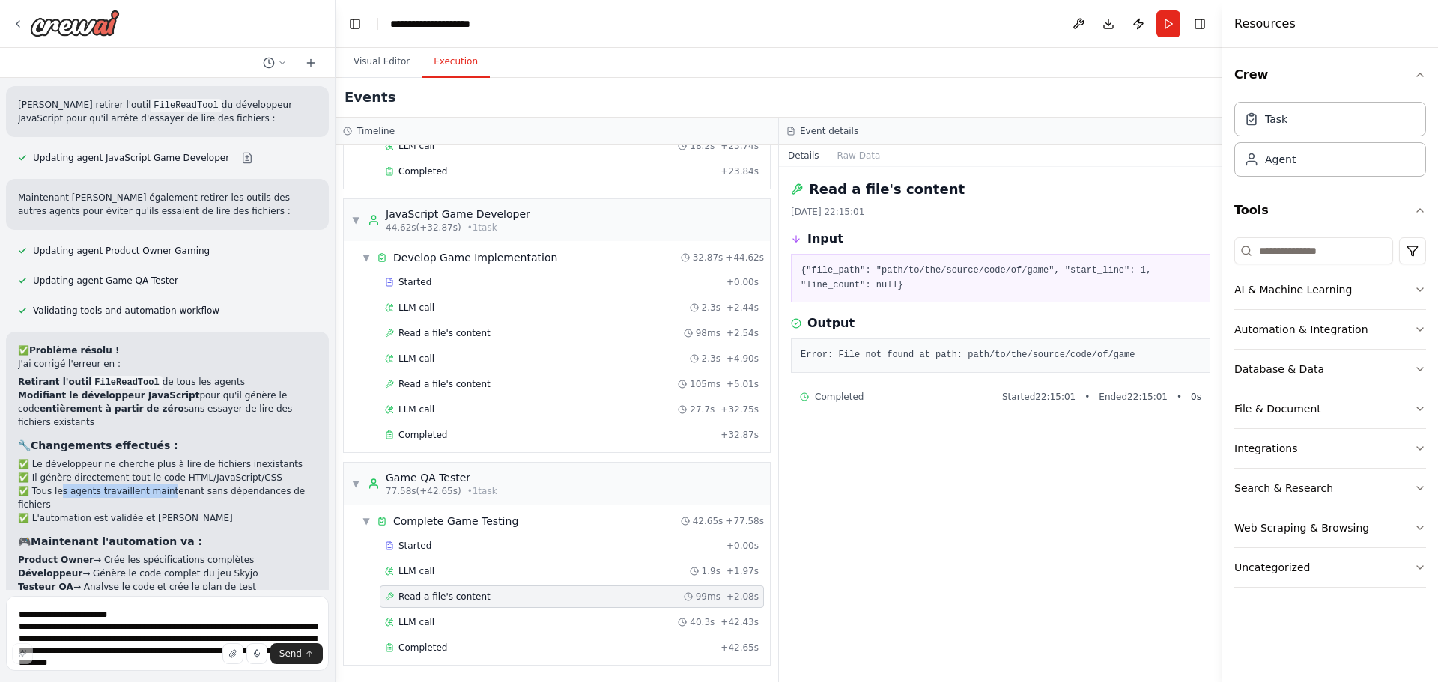
scroll to position [3549, 0]
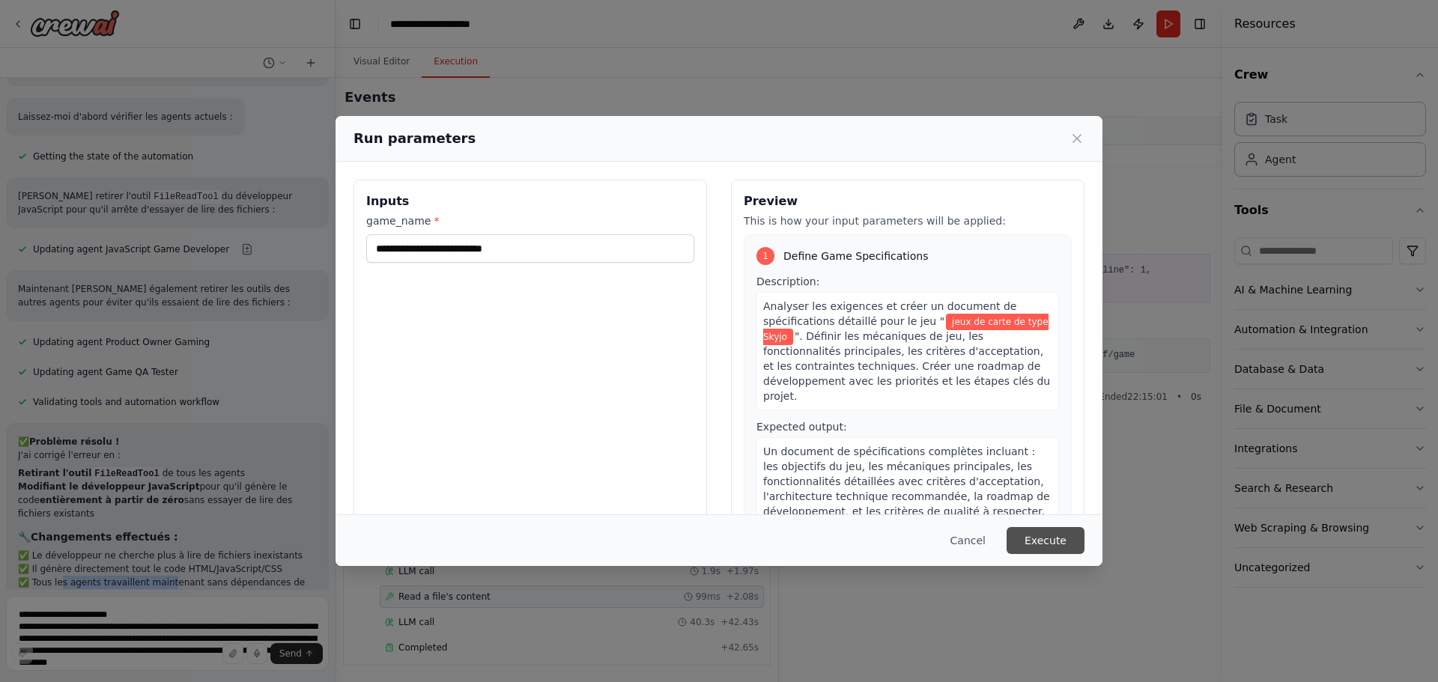
click at [1049, 542] on button "Execute" at bounding box center [1045, 540] width 78 height 27
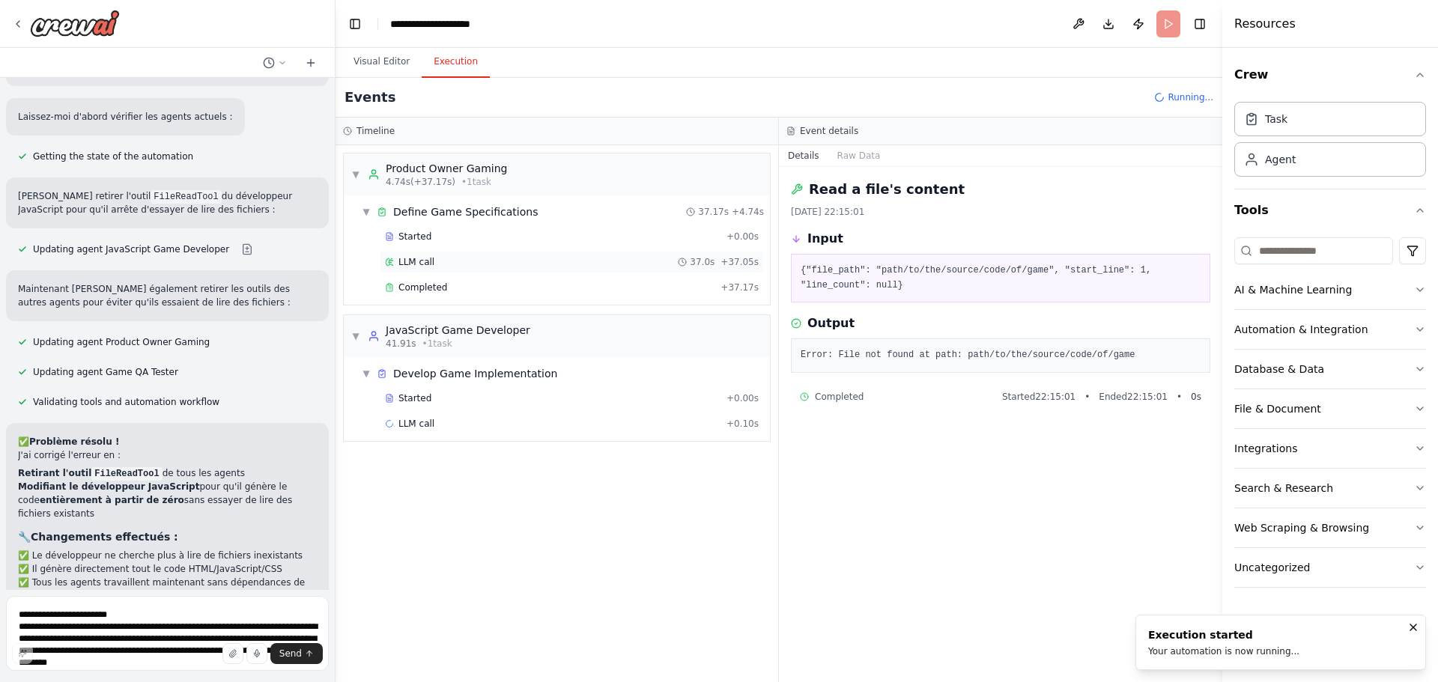
click at [430, 263] on span "LLM call" at bounding box center [416, 262] width 36 height 12
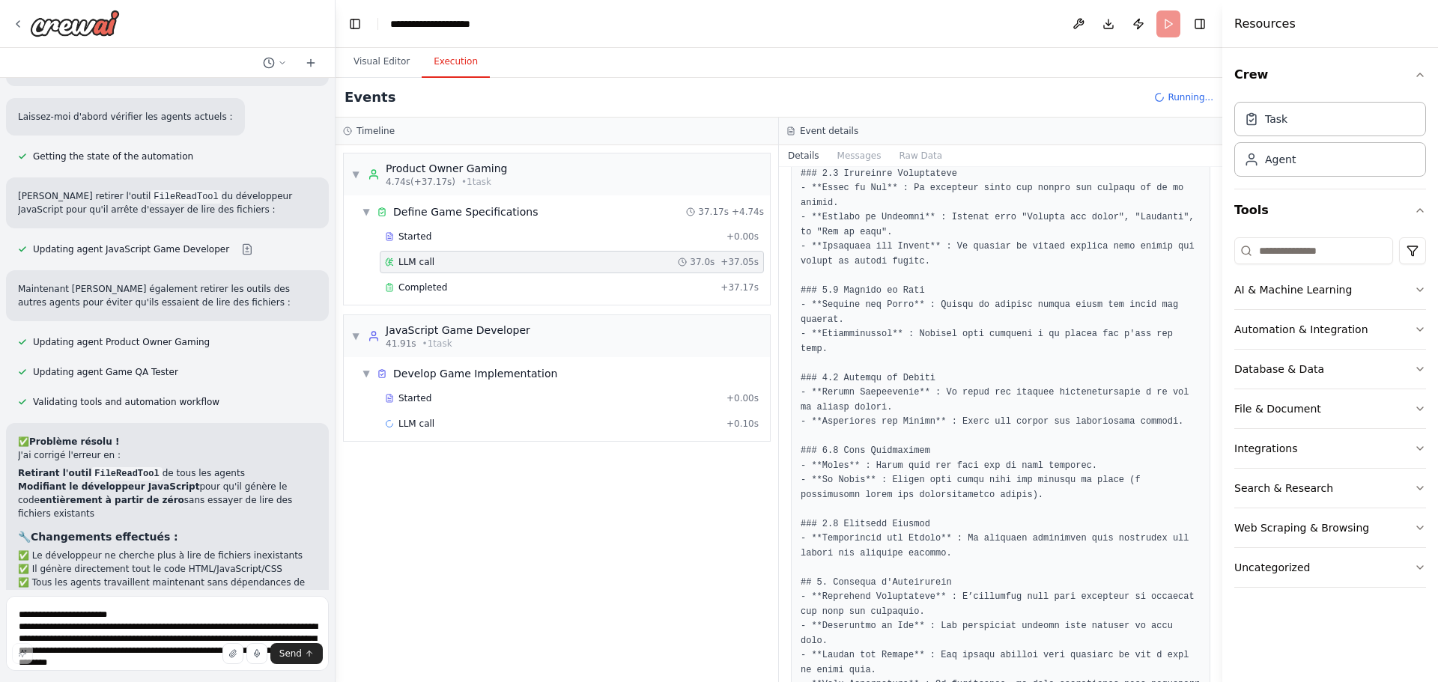
scroll to position [524, 0]
click at [449, 402] on div "Started" at bounding box center [552, 398] width 335 height 12
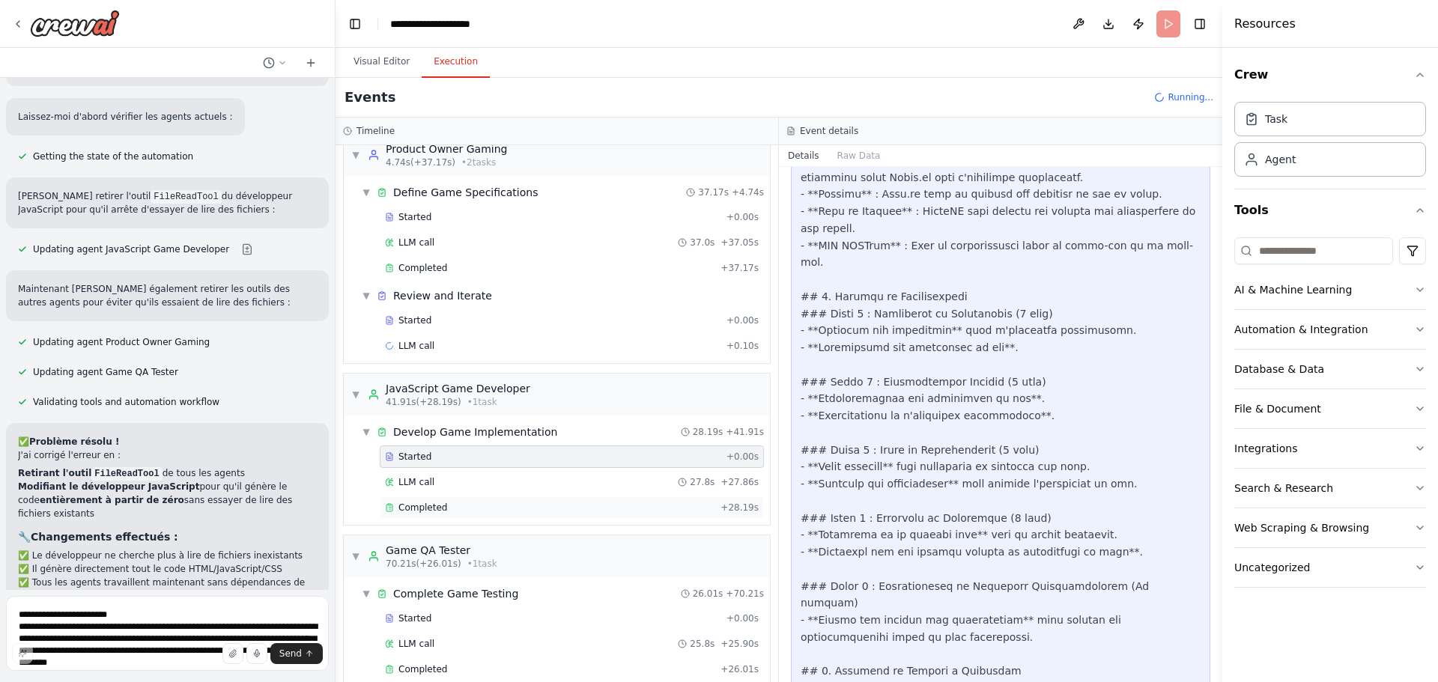
scroll to position [41, 0]
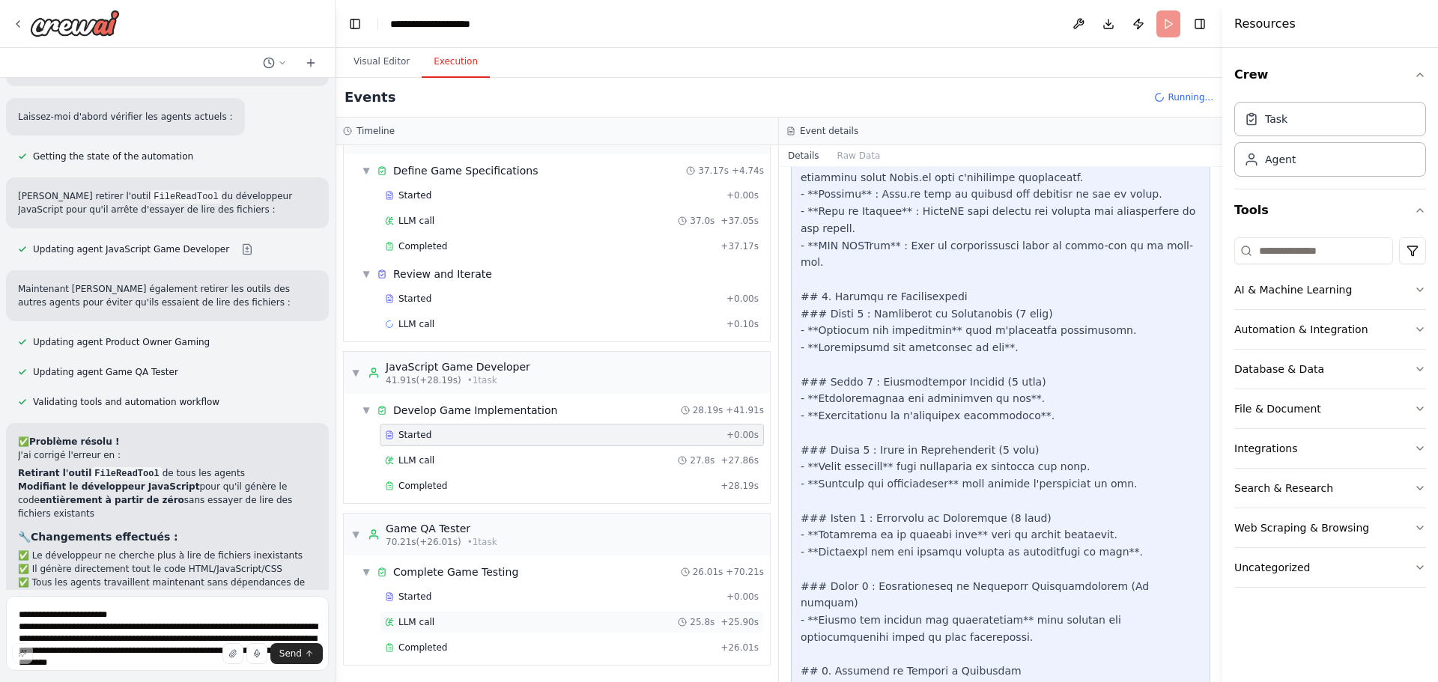
click at [533, 619] on div "LLM call 25.8s + 25.90s" at bounding box center [572, 622] width 374 height 12
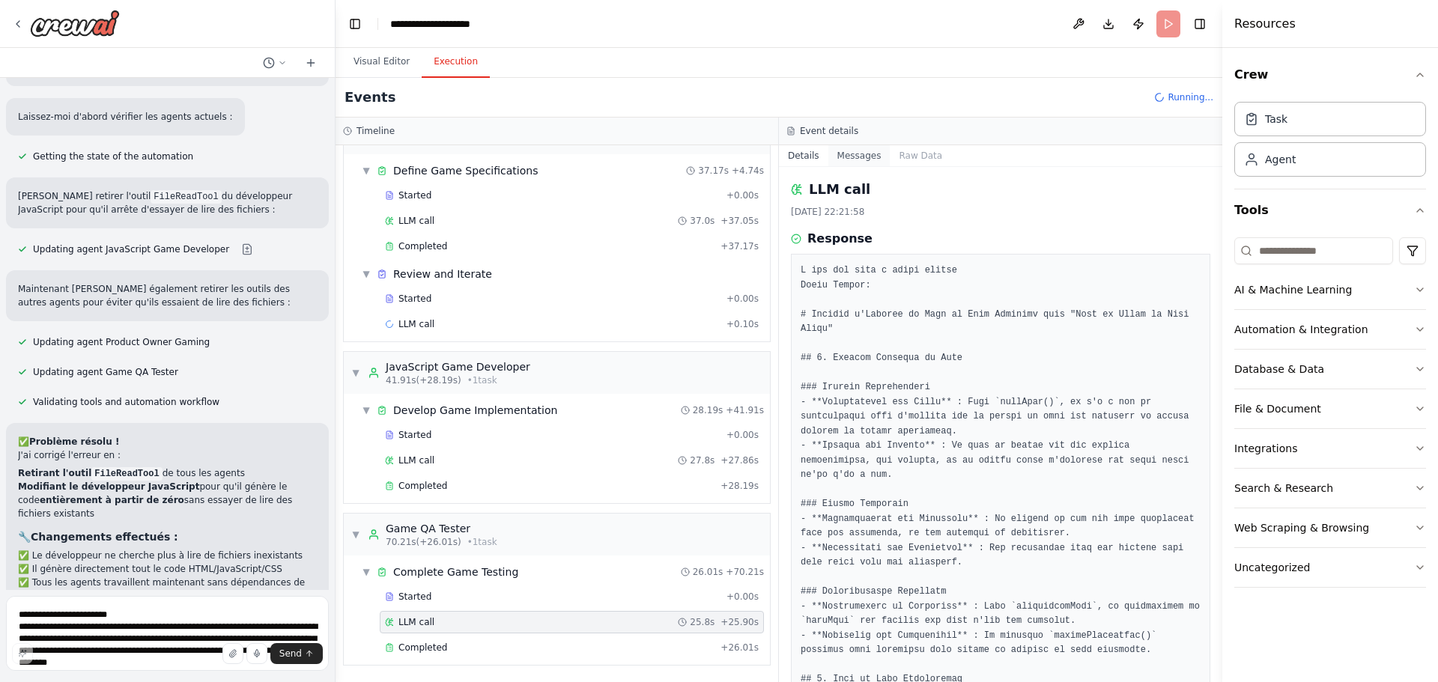
click at [857, 162] on button "Messages" at bounding box center [859, 155] width 62 height 21
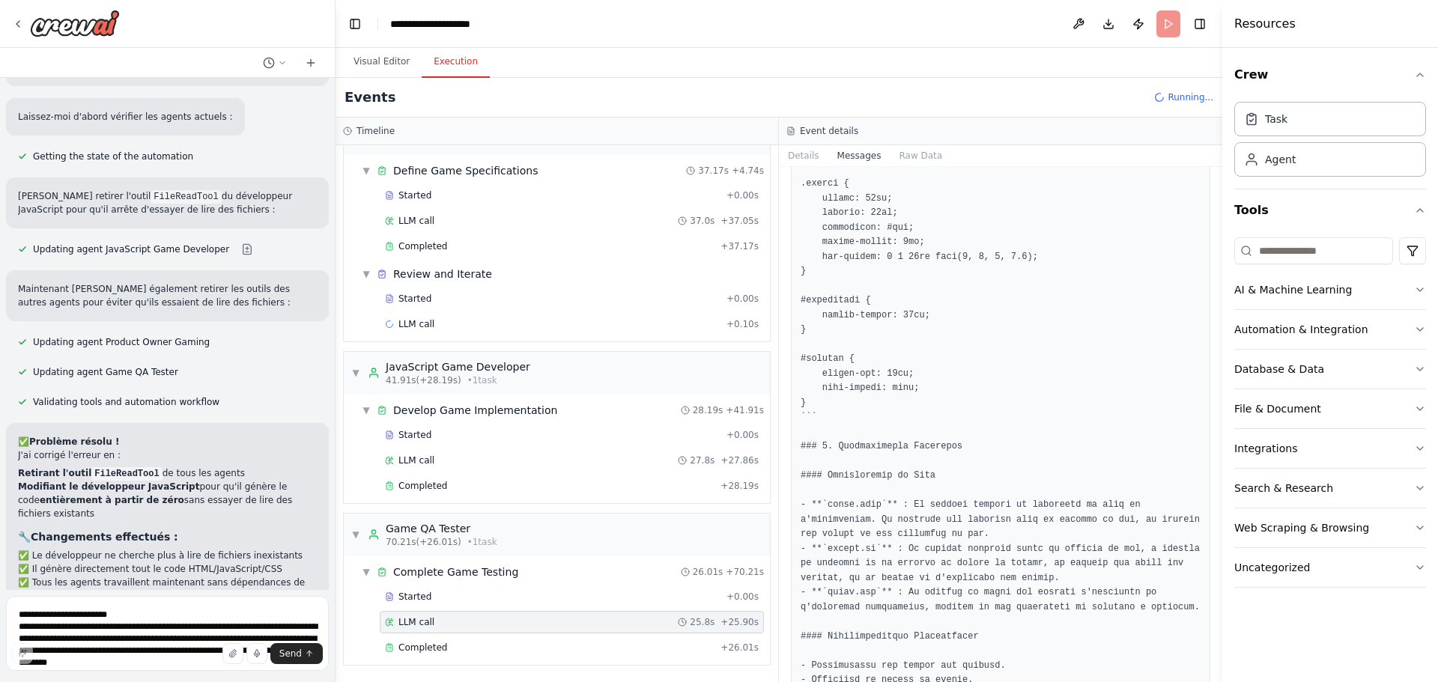
scroll to position [5140, 0]
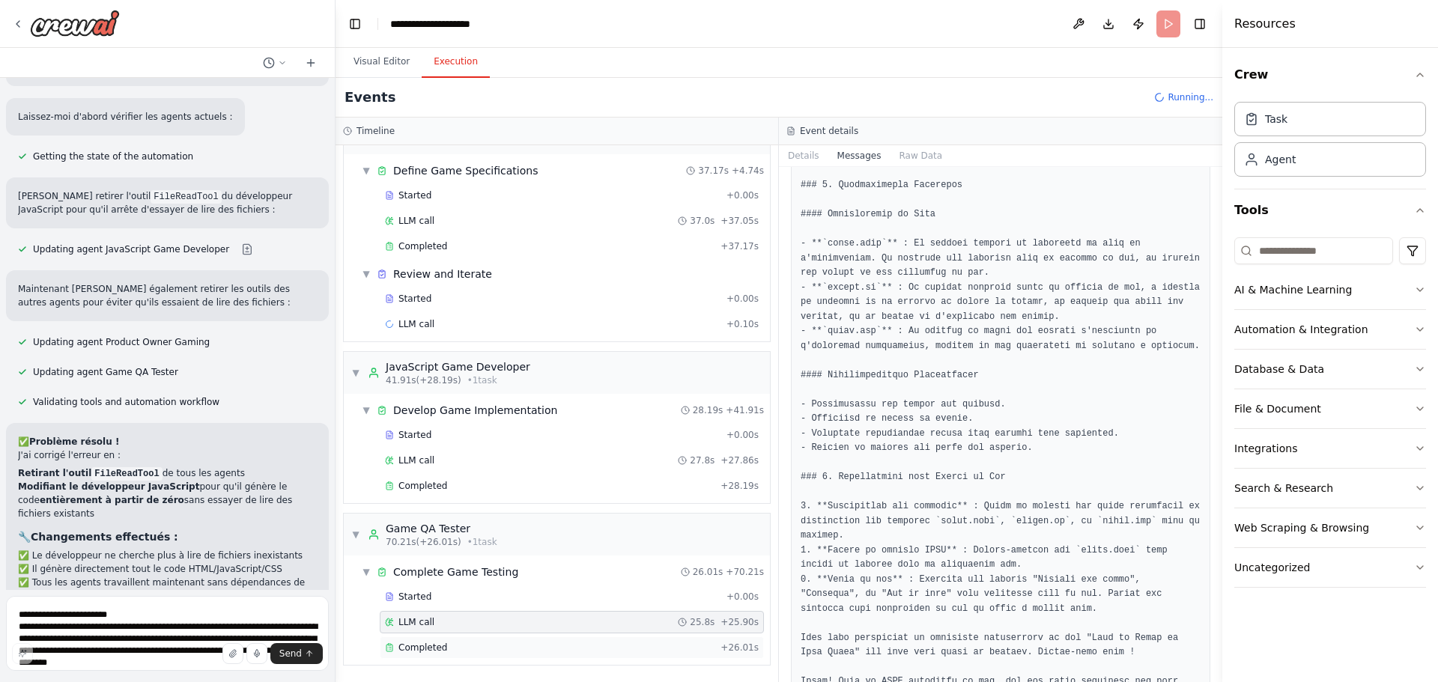
click at [517, 657] on div "Completed + 26.01s" at bounding box center [572, 648] width 384 height 22
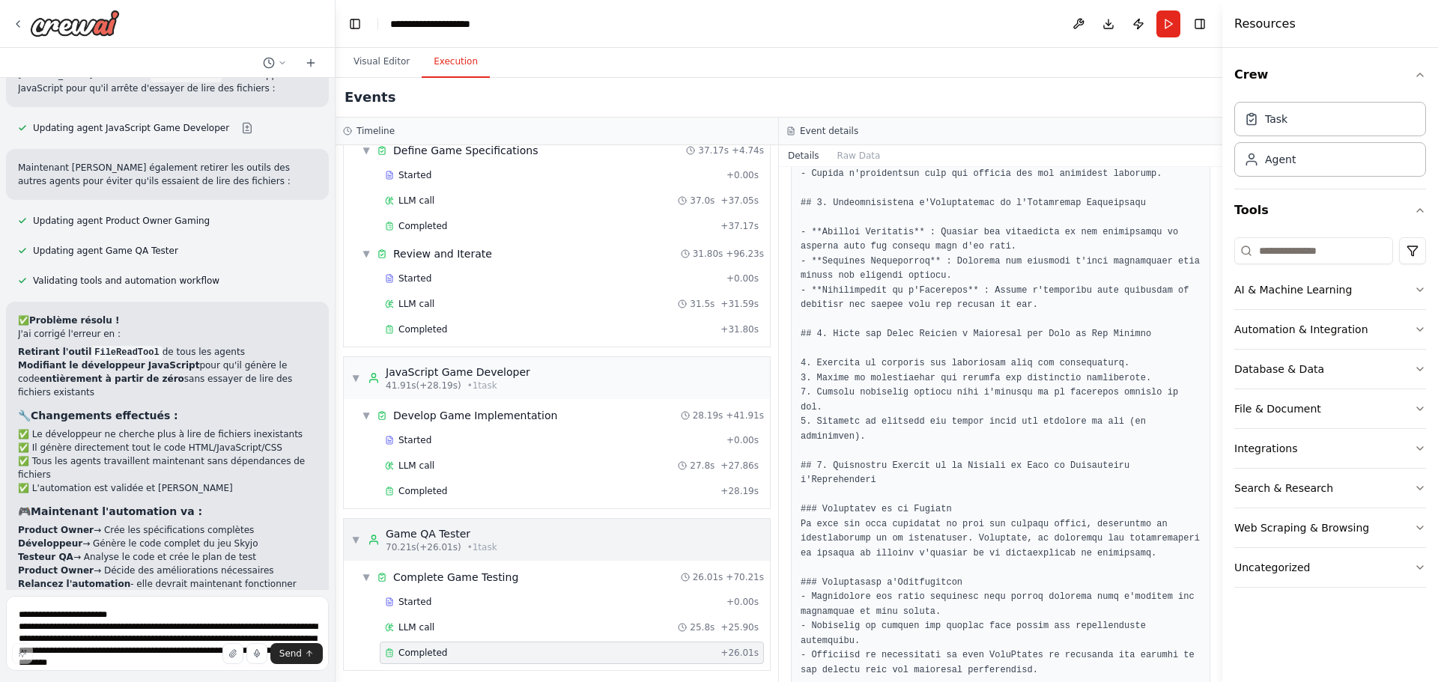
scroll to position [67, 0]
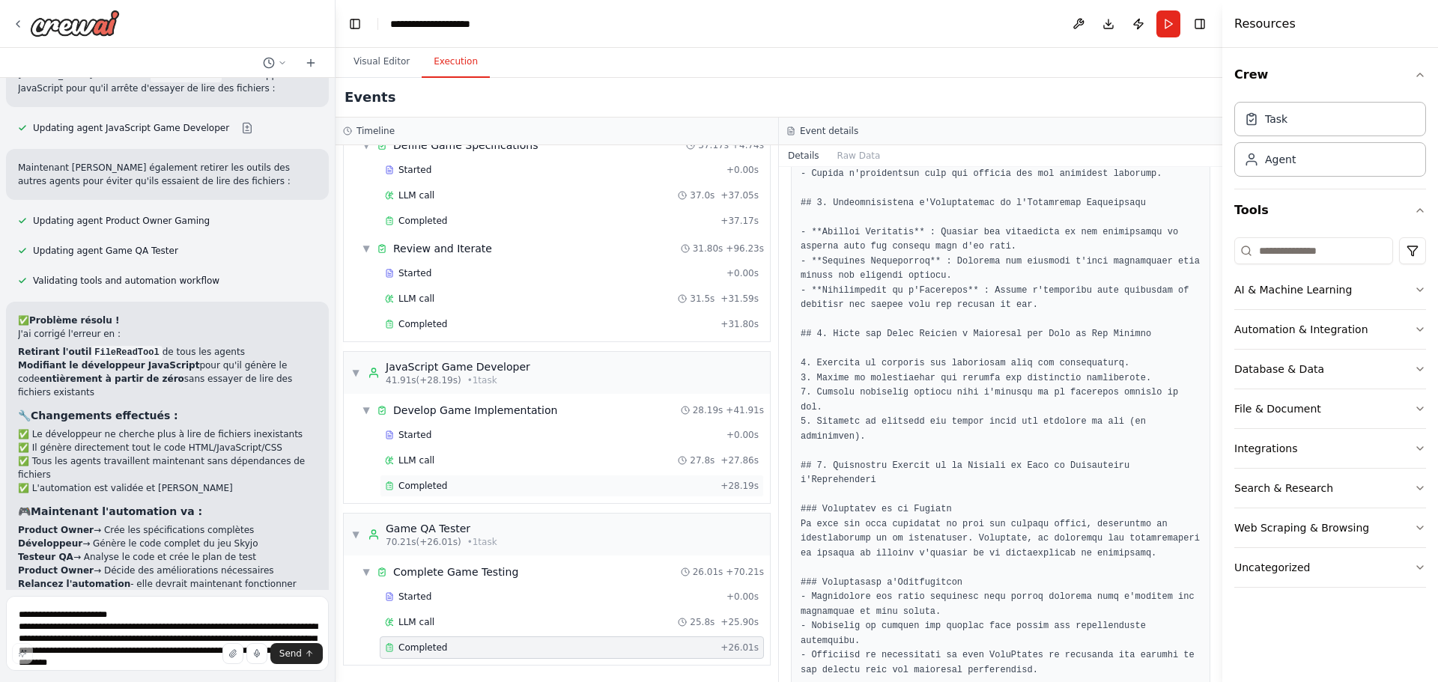
click at [440, 481] on span "Completed" at bounding box center [422, 486] width 49 height 12
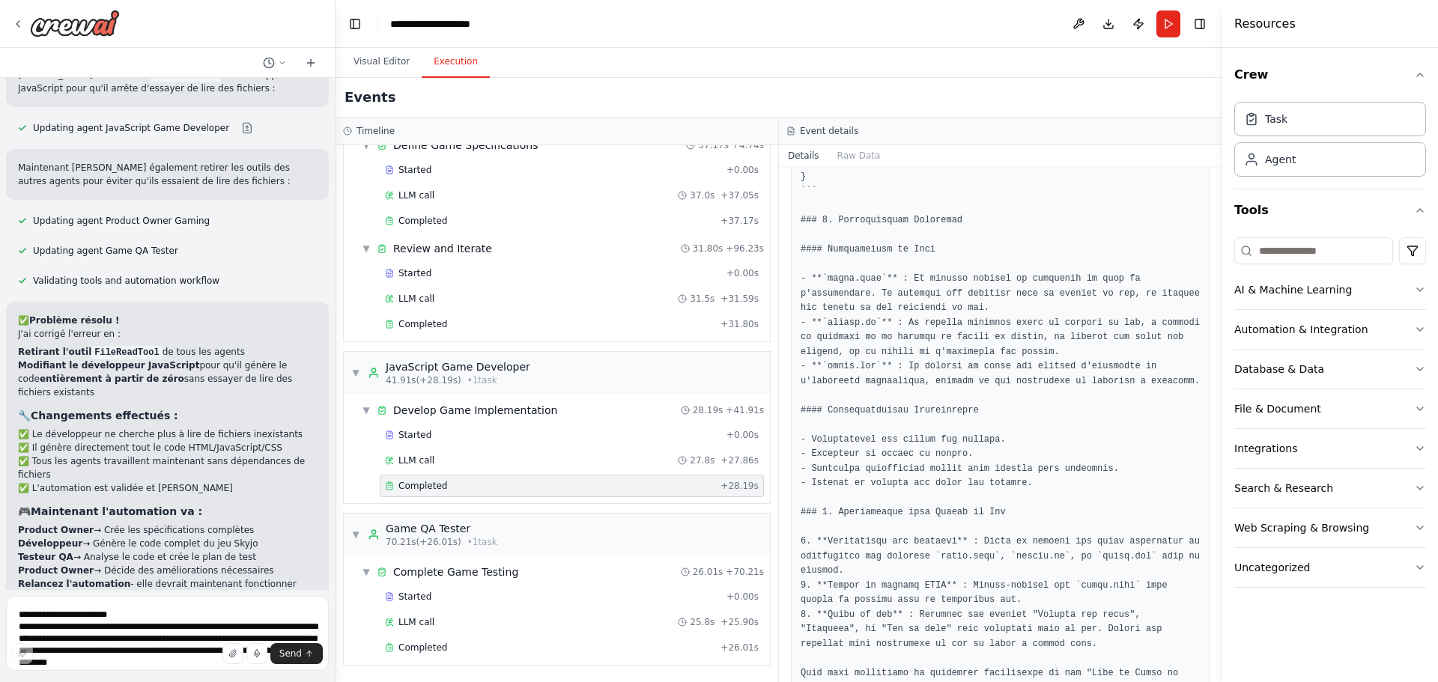
scroll to position [2997, 0]
click at [383, 59] on button "Visual Editor" at bounding box center [381, 61] width 80 height 31
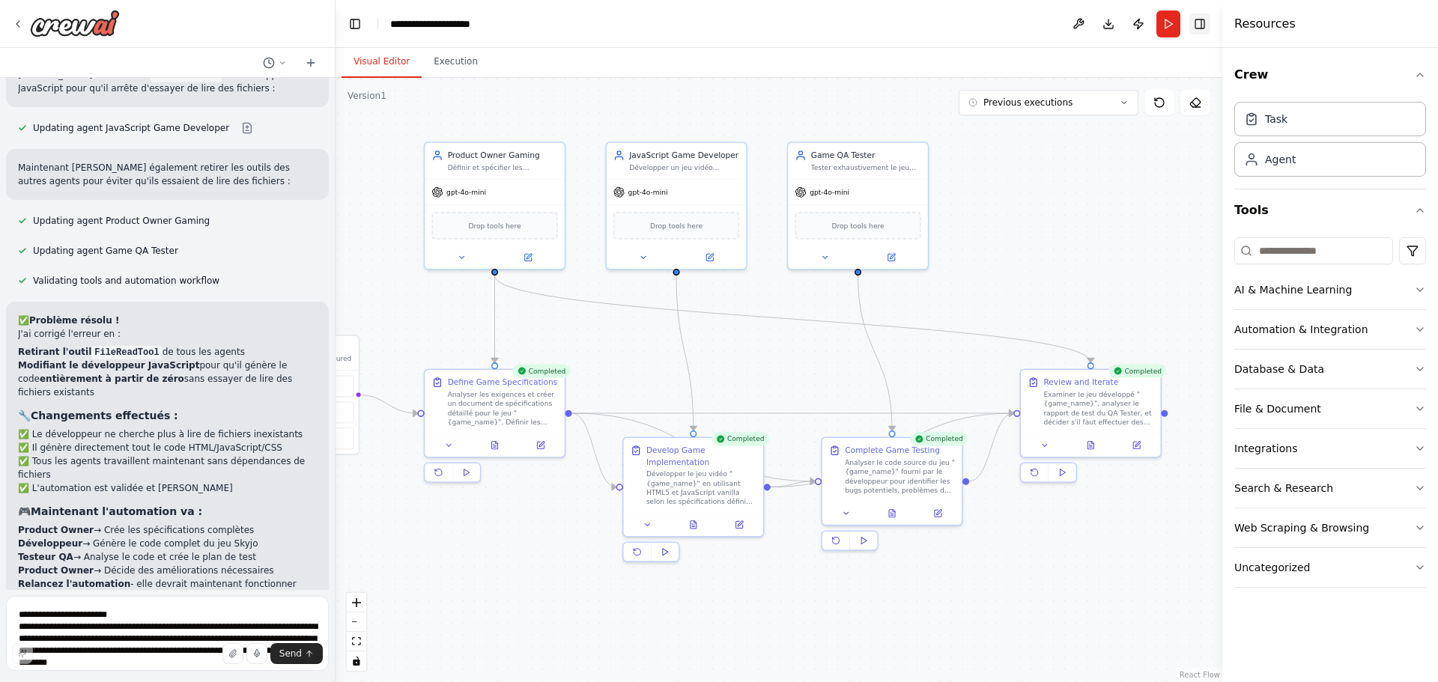
click at [1207, 25] on button "Toggle Right Sidebar" at bounding box center [1199, 23] width 21 height 21
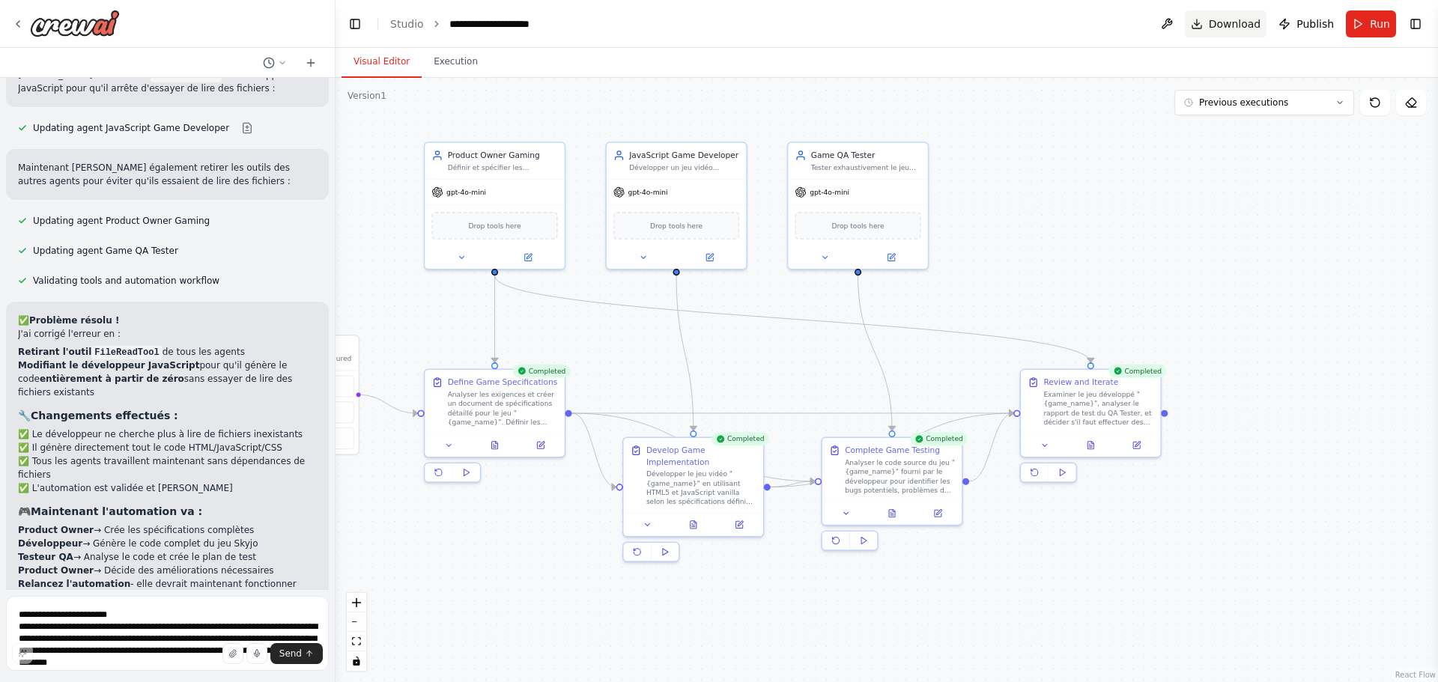
click at [1243, 32] on button "Download" at bounding box center [1226, 23] width 82 height 27
drag, startPoint x: 470, startPoint y: 85, endPoint x: 470, endPoint y: 96, distance: 10.5
click at [470, 94] on div ".deletable-edge-delete-btn { width: 20px; height: 20px; border: 0px solid #ffff…" at bounding box center [886, 380] width 1102 height 604
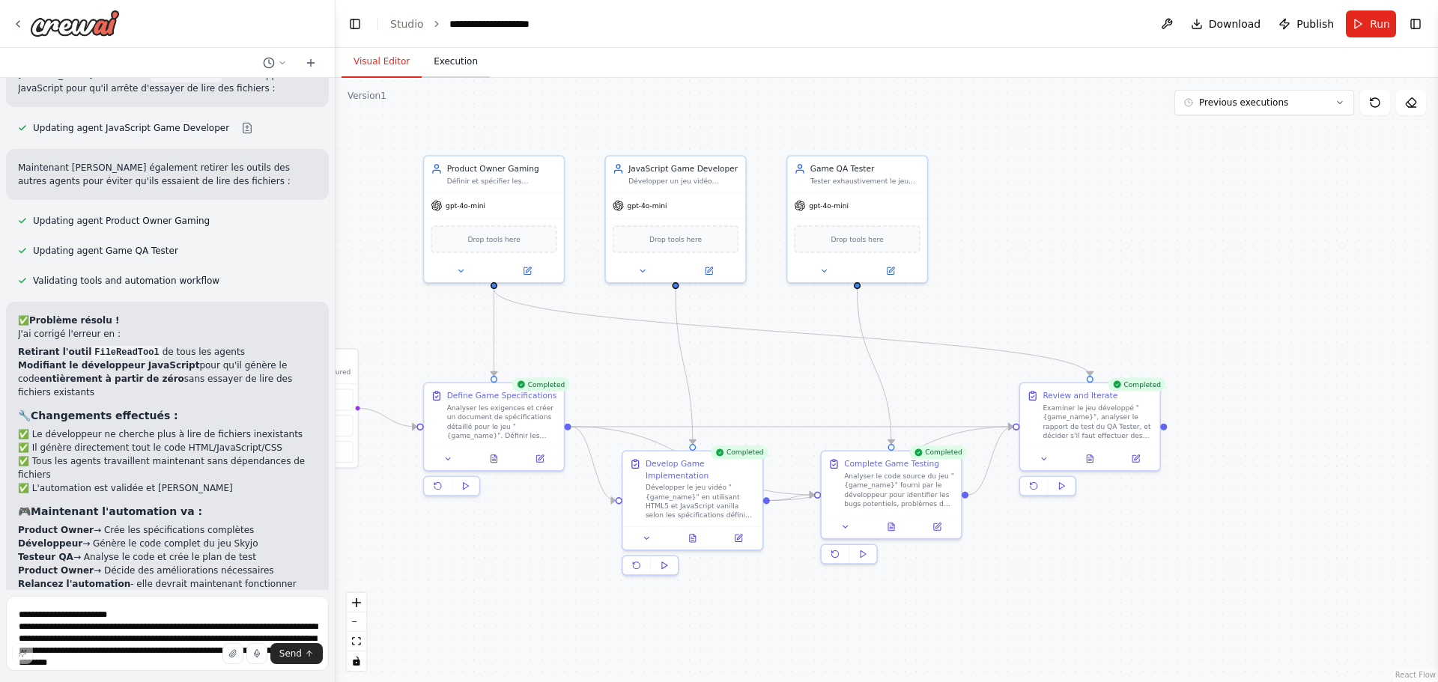
click at [462, 64] on button "Execution" at bounding box center [456, 61] width 68 height 31
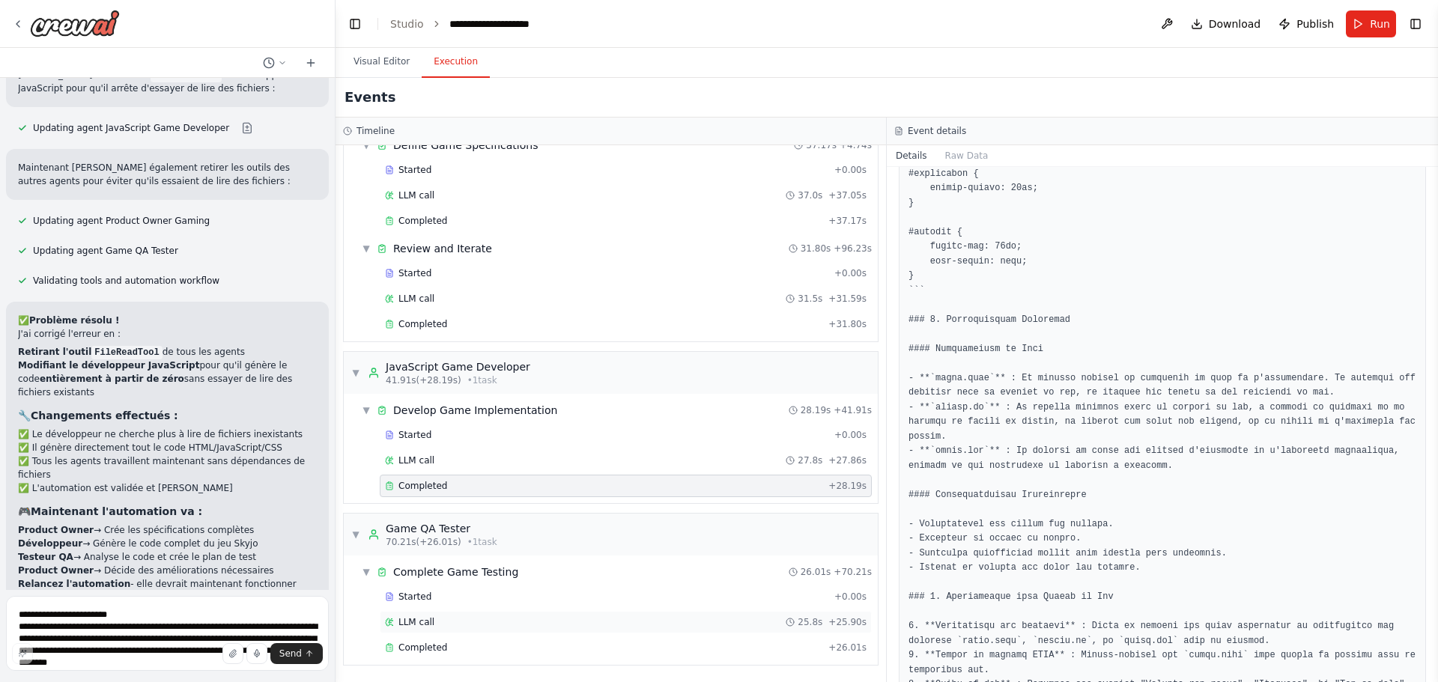
click at [604, 625] on div "LLM call 25.8s + 25.90s" at bounding box center [626, 622] width 482 height 12
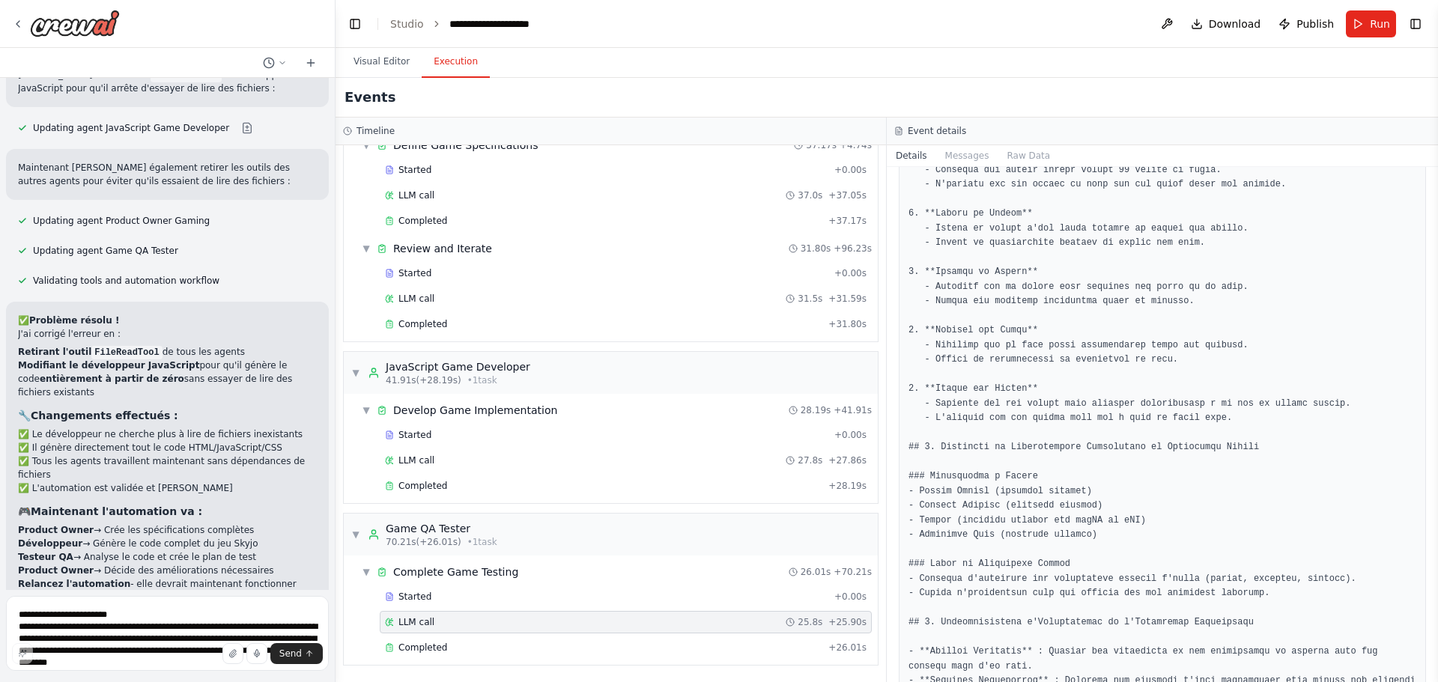
scroll to position [977, 0]
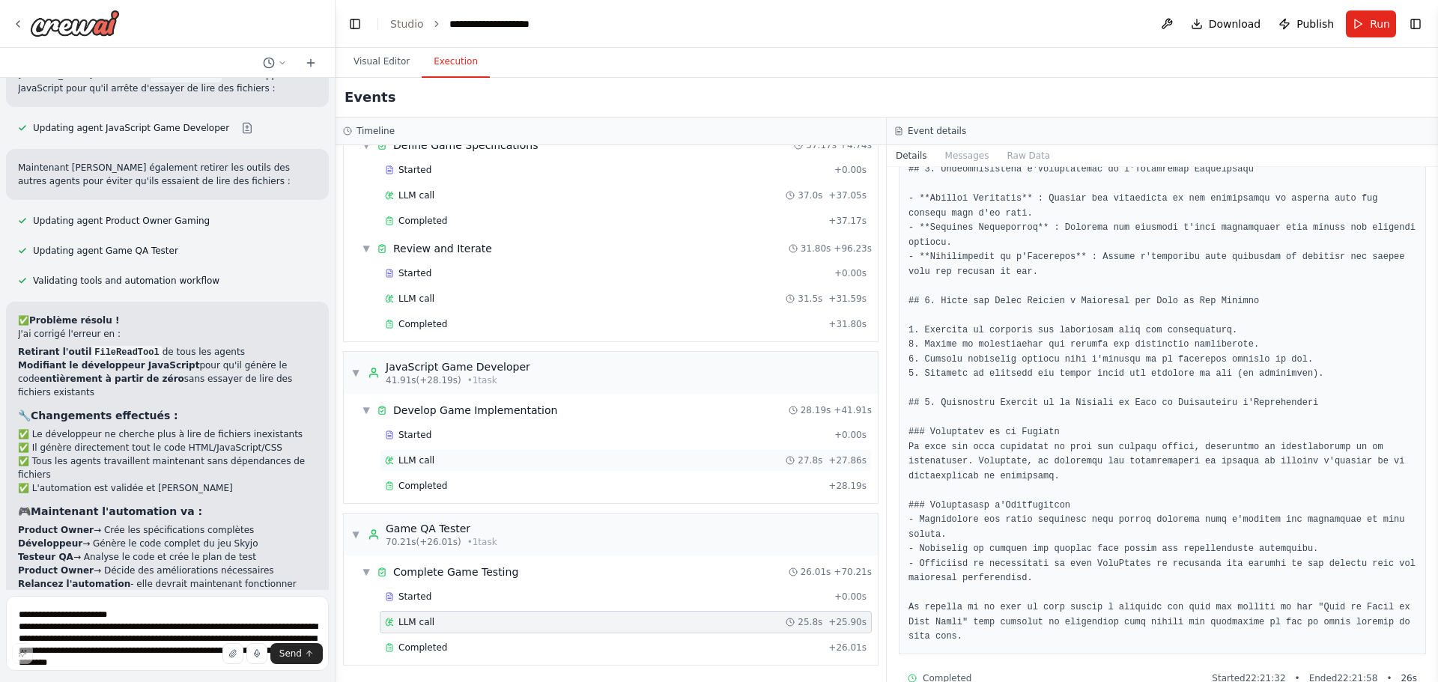
click at [521, 455] on div "LLM call 27.8s + 27.86s" at bounding box center [626, 461] width 482 height 12
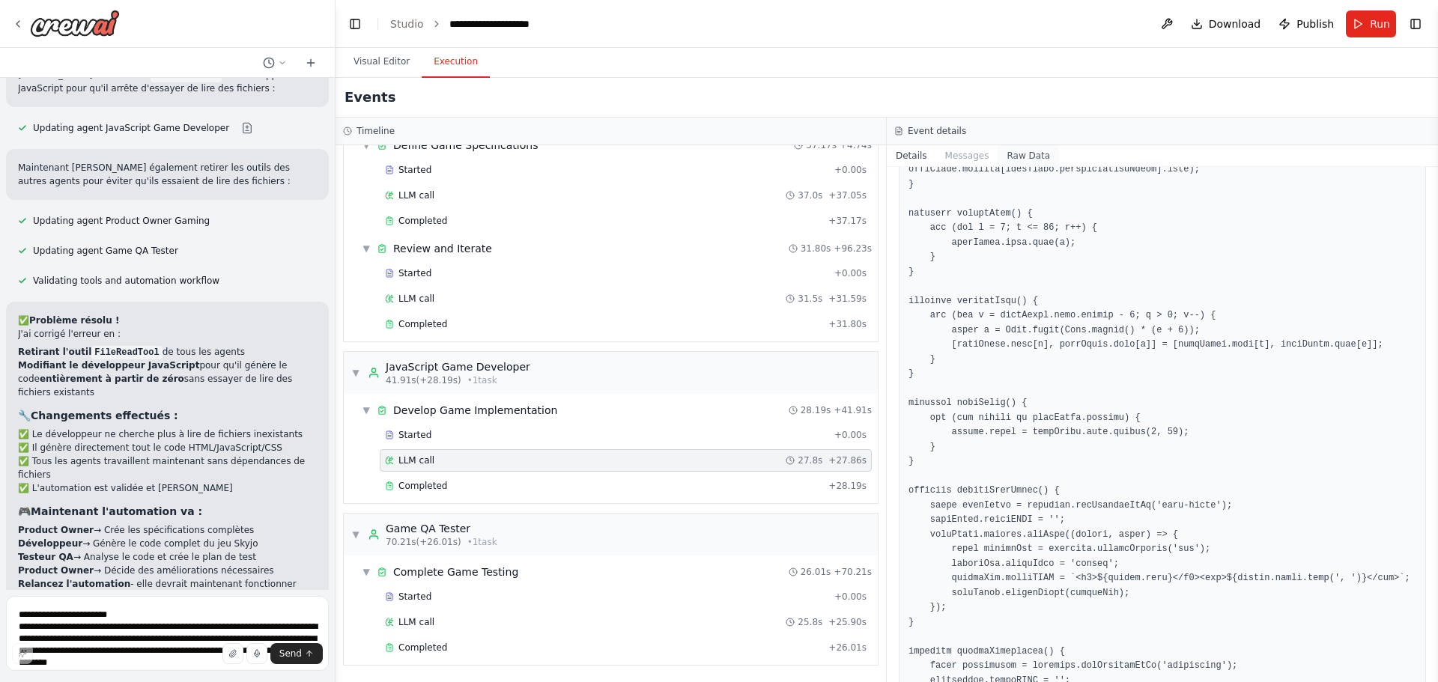
click at [1018, 151] on button "Raw Data" at bounding box center [1027, 155] width 61 height 21
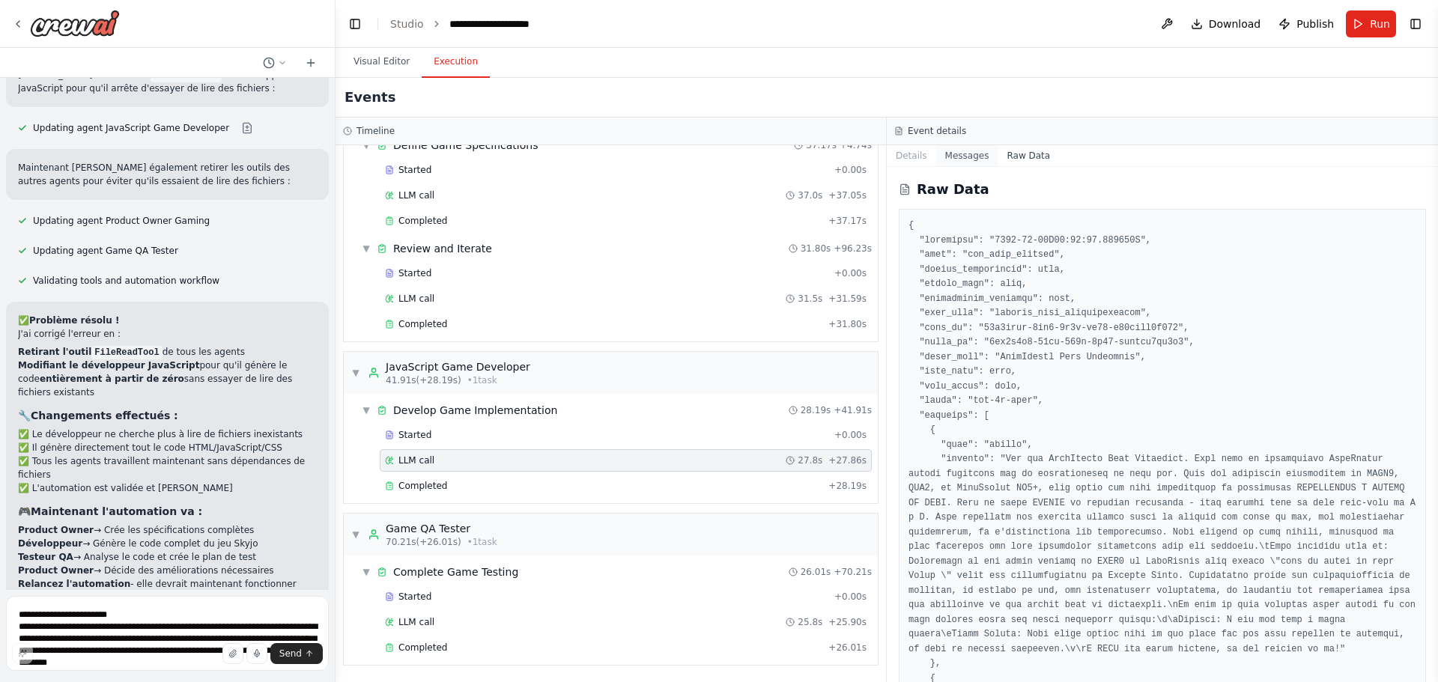
click at [956, 151] on button "Messages" at bounding box center [967, 155] width 62 height 21
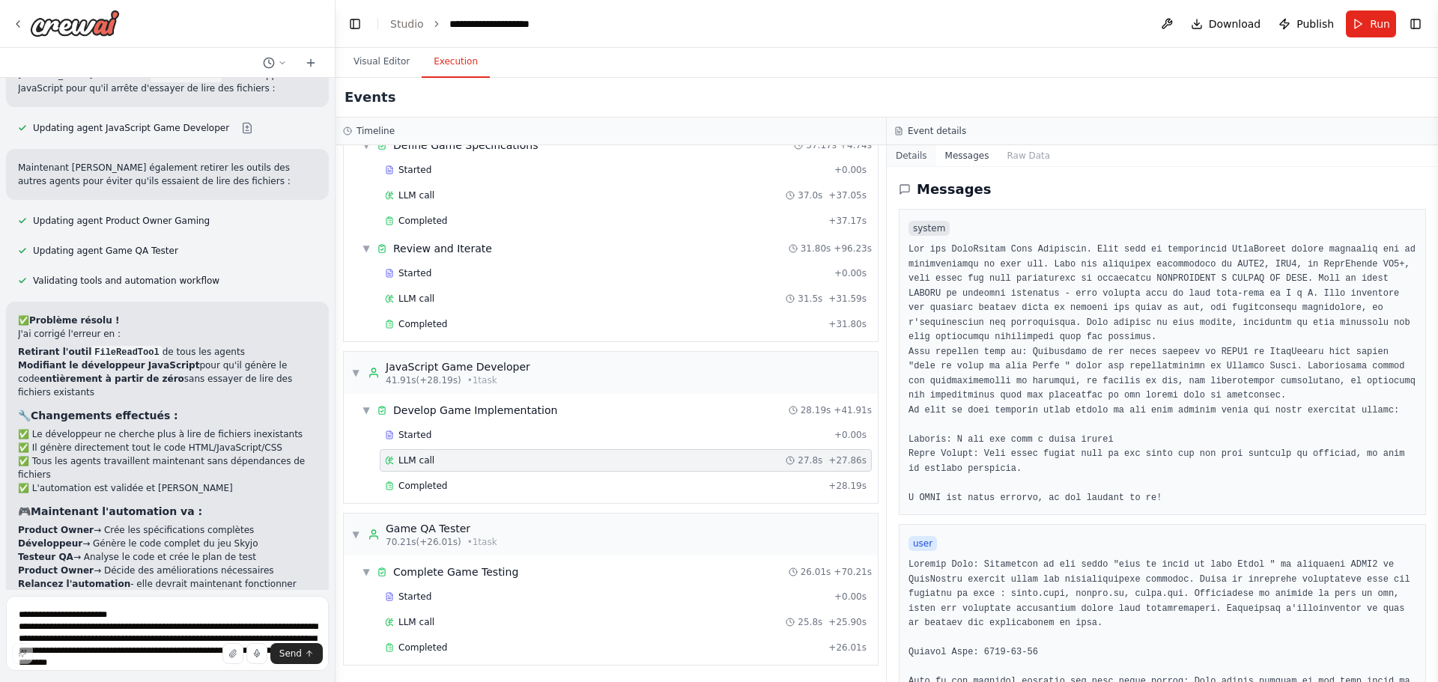
click at [902, 155] on button "Details" at bounding box center [911, 155] width 49 height 21
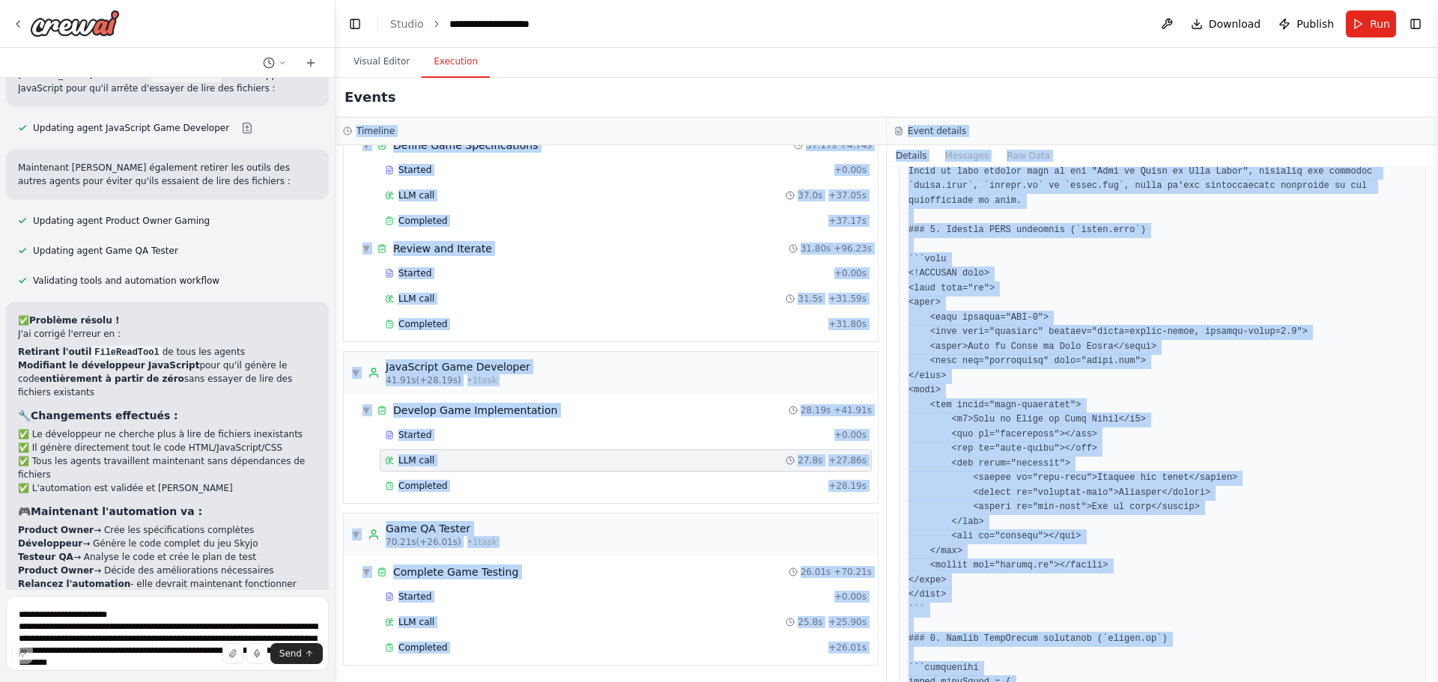
scroll to position [0, 0]
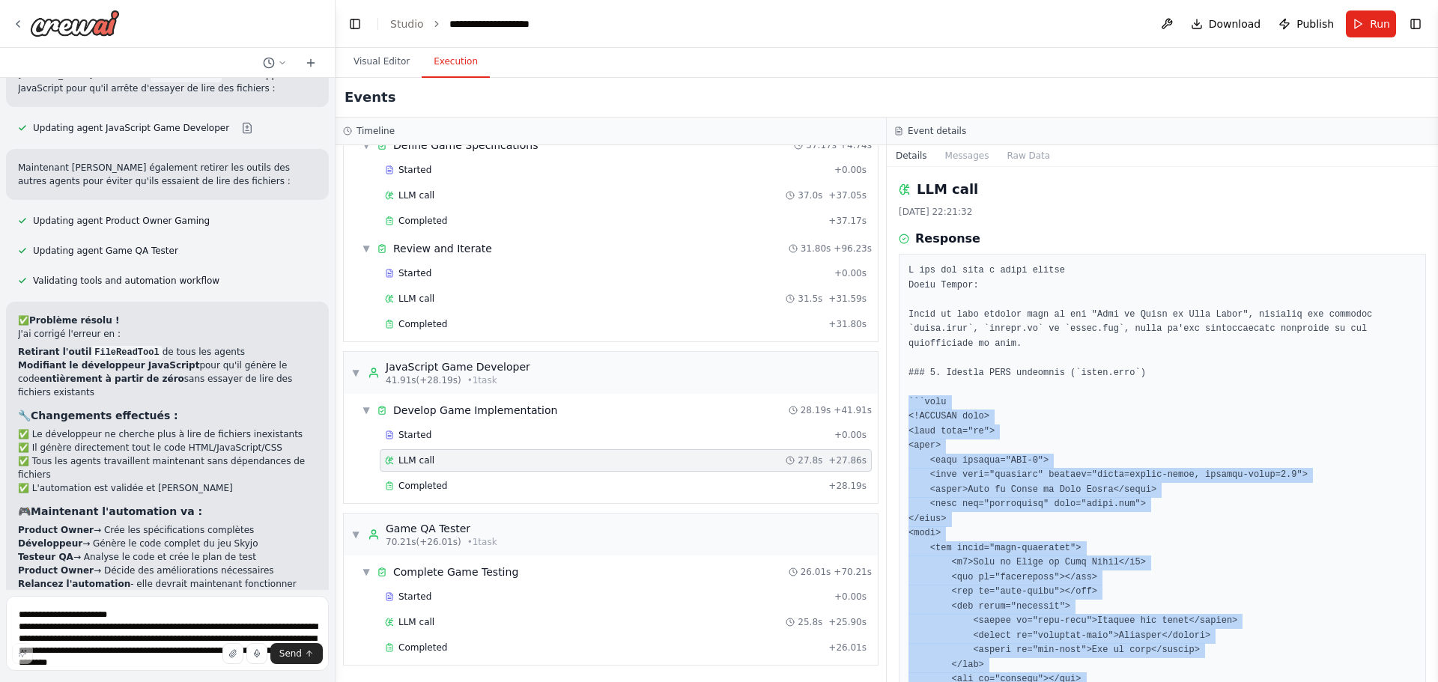
drag, startPoint x: 961, startPoint y: 388, endPoint x: 908, endPoint y: 388, distance: 53.2
copy pre "```lore <!IPSUMDO sita> <cons adip="el"> <sedd> <eius tempori="UTL-5"> <etdo ma…"
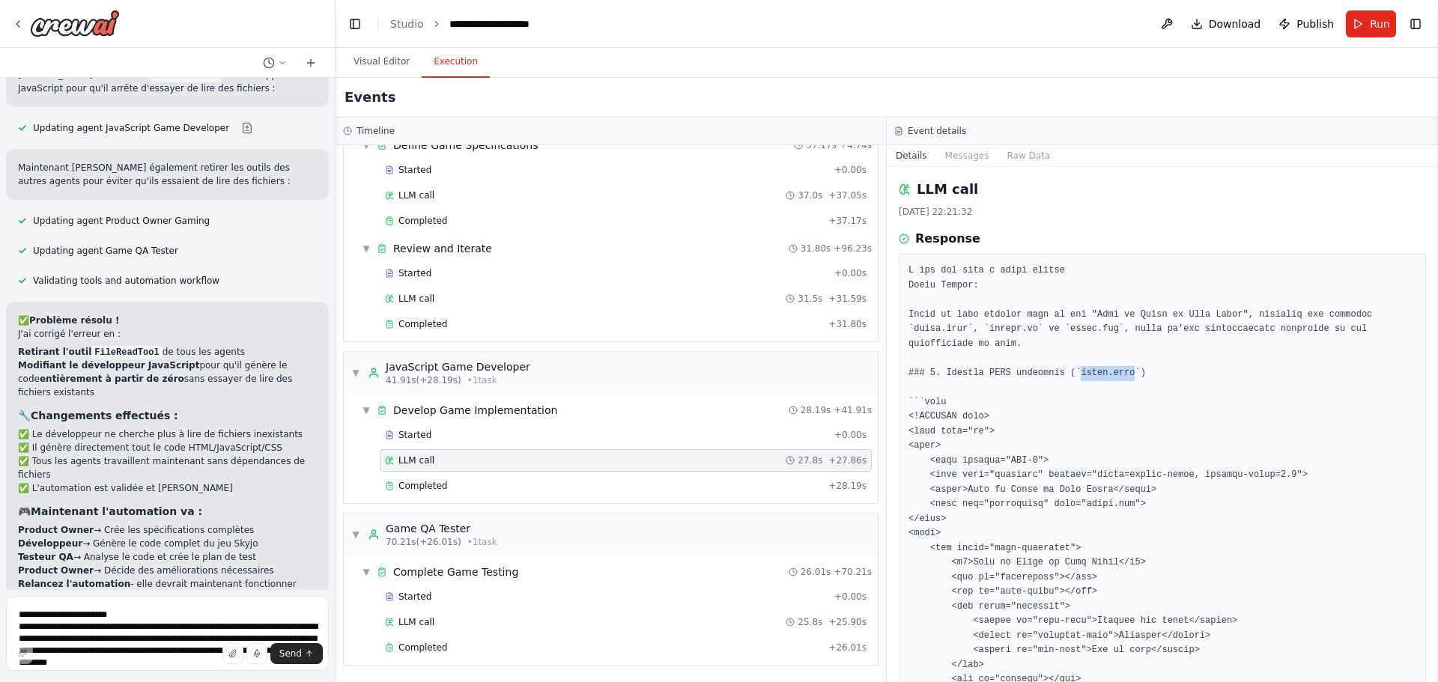
drag, startPoint x: 1068, startPoint y: 358, endPoint x: 1115, endPoint y: 358, distance: 47.2
copy pre "index.html"
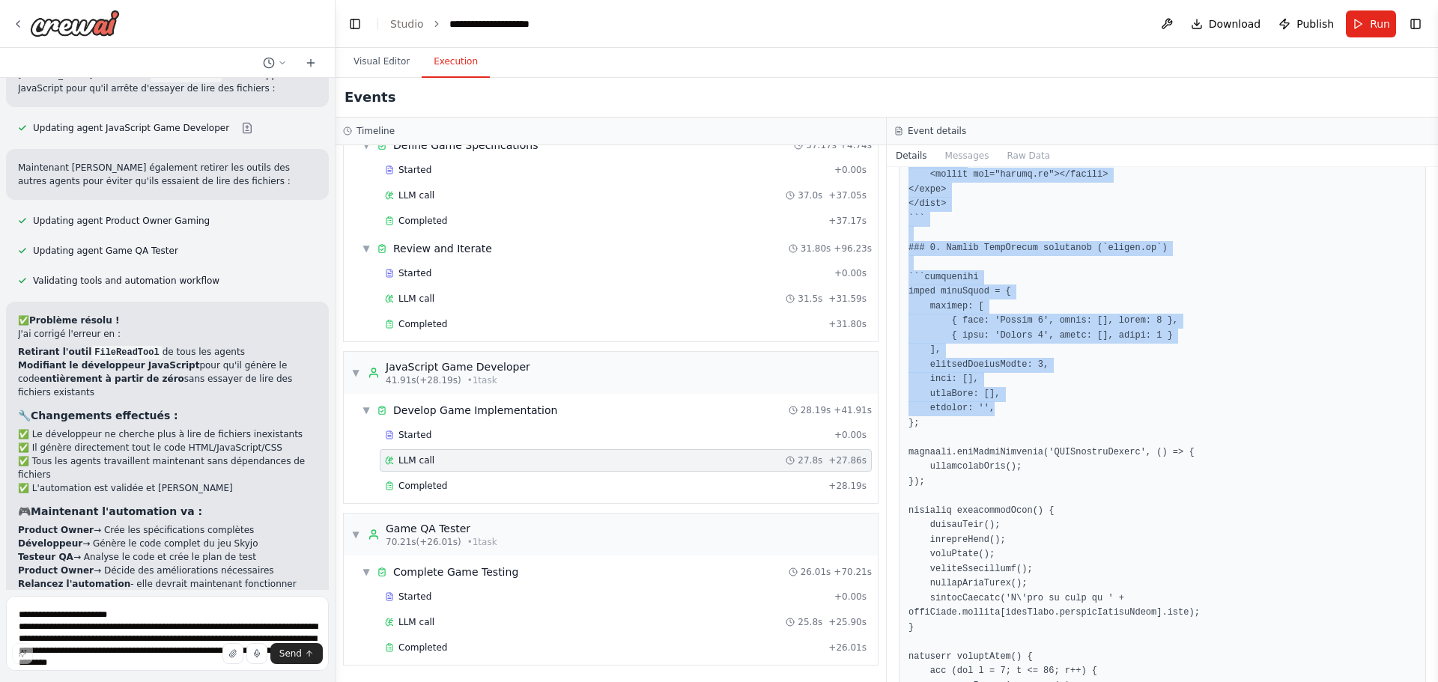
scroll to position [449, 0]
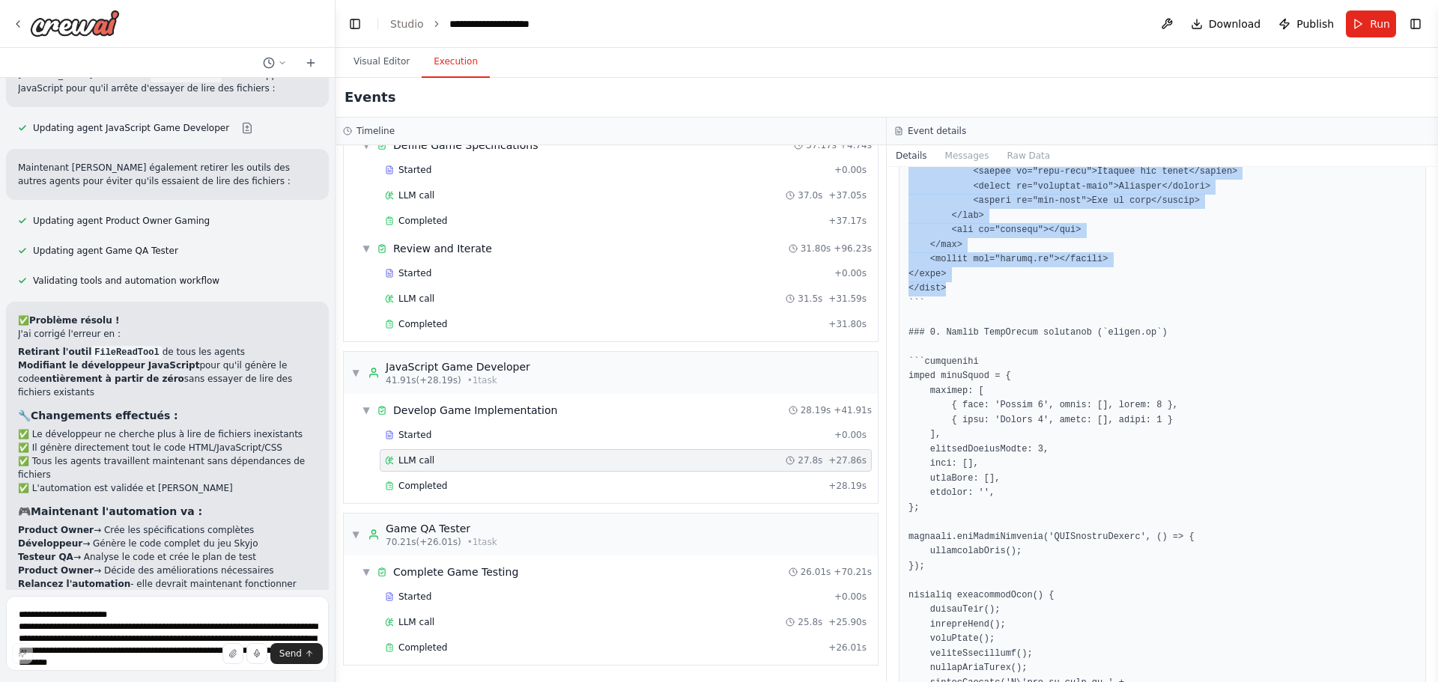
drag, startPoint x: 909, startPoint y: 404, endPoint x: 961, endPoint y: 272, distance: 141.6
copy pre "<!DOCTYPE html> <html lang="fr"> <head> <meta charset="UTF-8"> <meta name="view…"
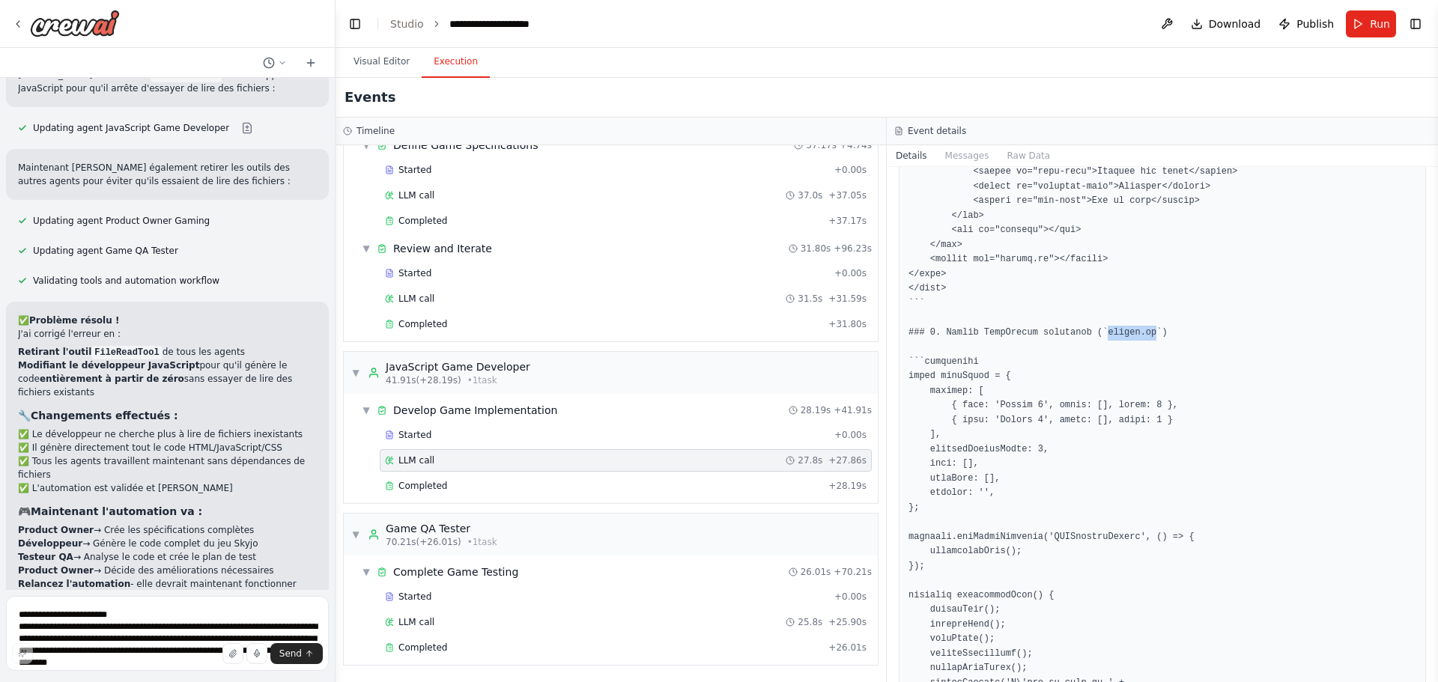
drag, startPoint x: 1090, startPoint y: 316, endPoint x: 1134, endPoint y: 315, distance: 44.2
copy pre "script.js"
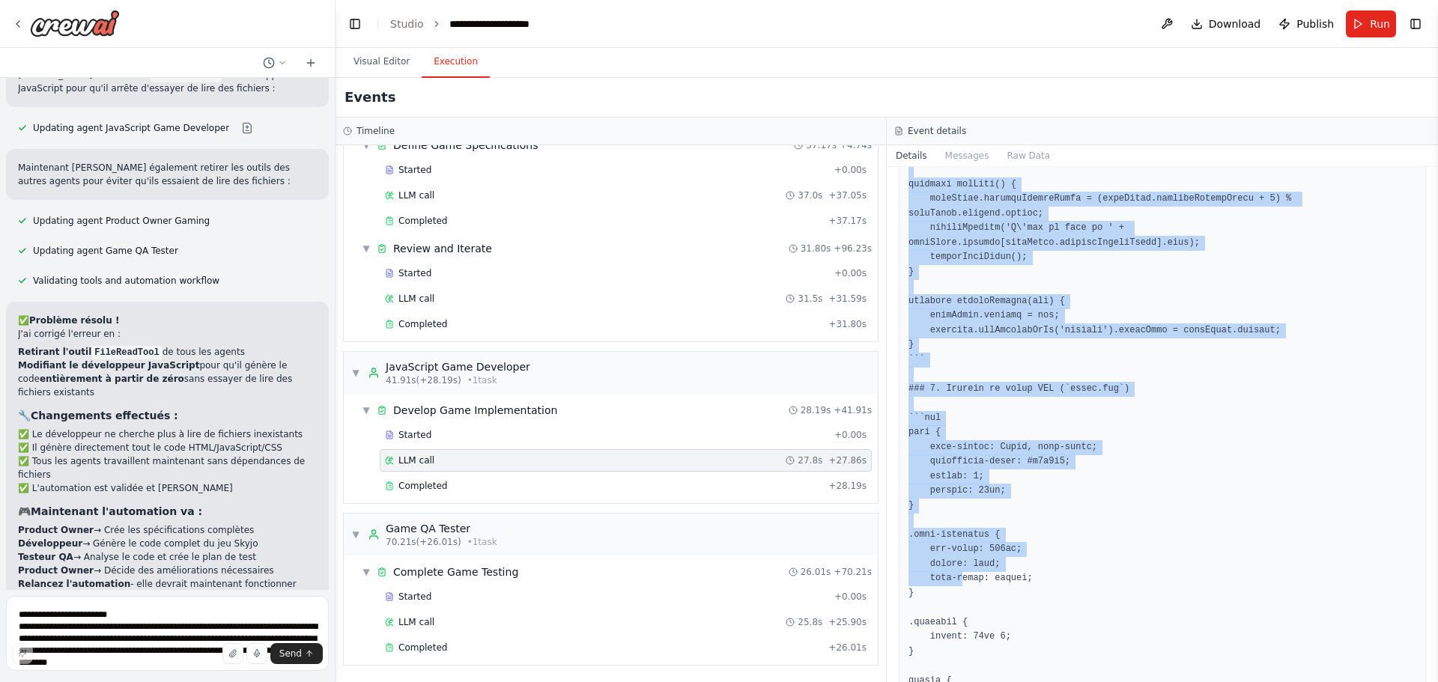
scroll to position [2022, 0]
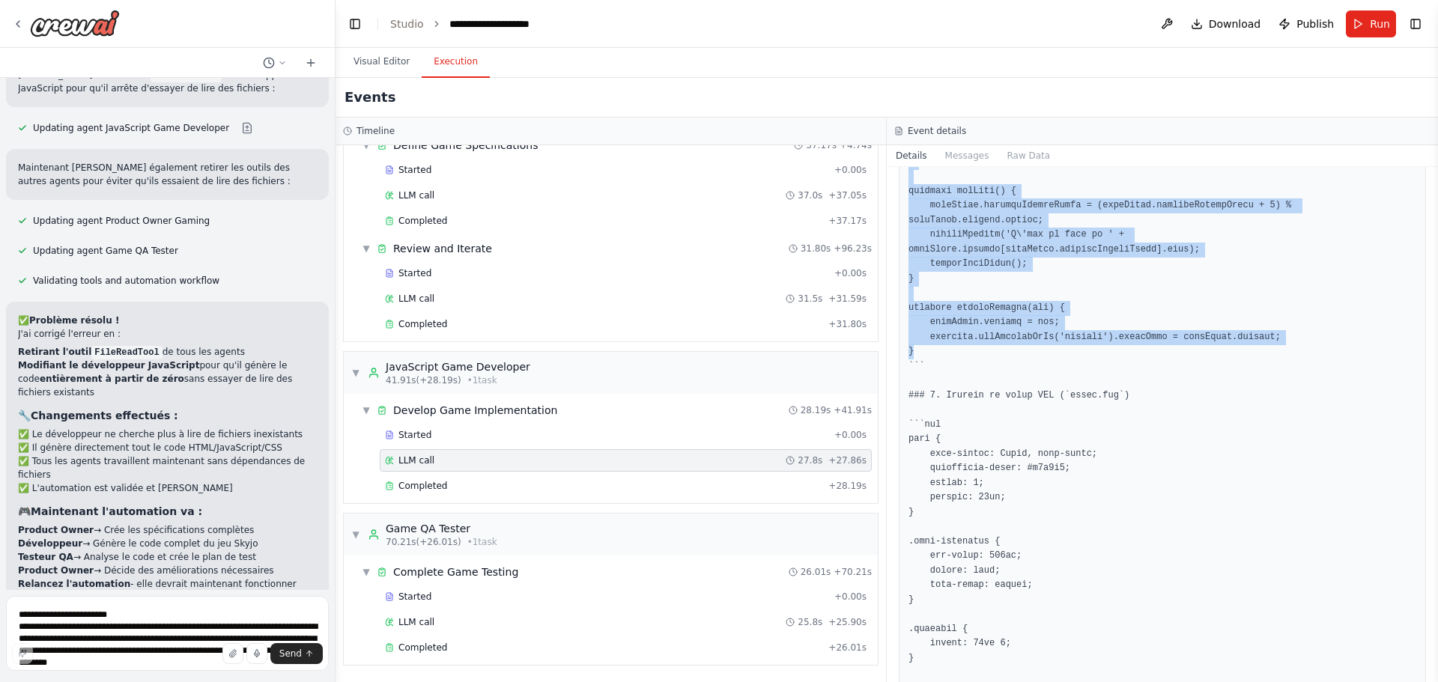
drag, startPoint x: 909, startPoint y: 364, endPoint x: 914, endPoint y: 281, distance: 83.3
copy pre "const gameState = { players: [ { name: 'Joueur 1', cards: [], score: 0 }, { nam…"
